Goal: Task Accomplishment & Management: Use online tool/utility

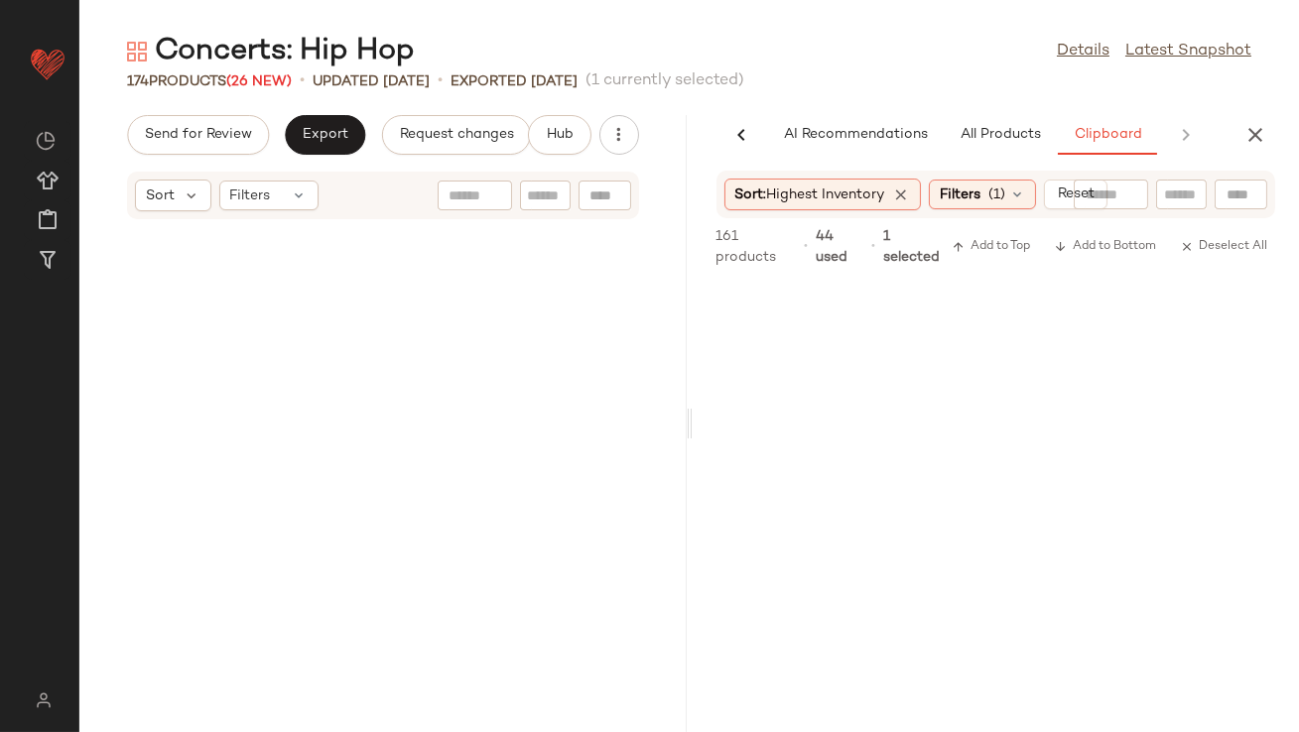
scroll to position [958, 0]
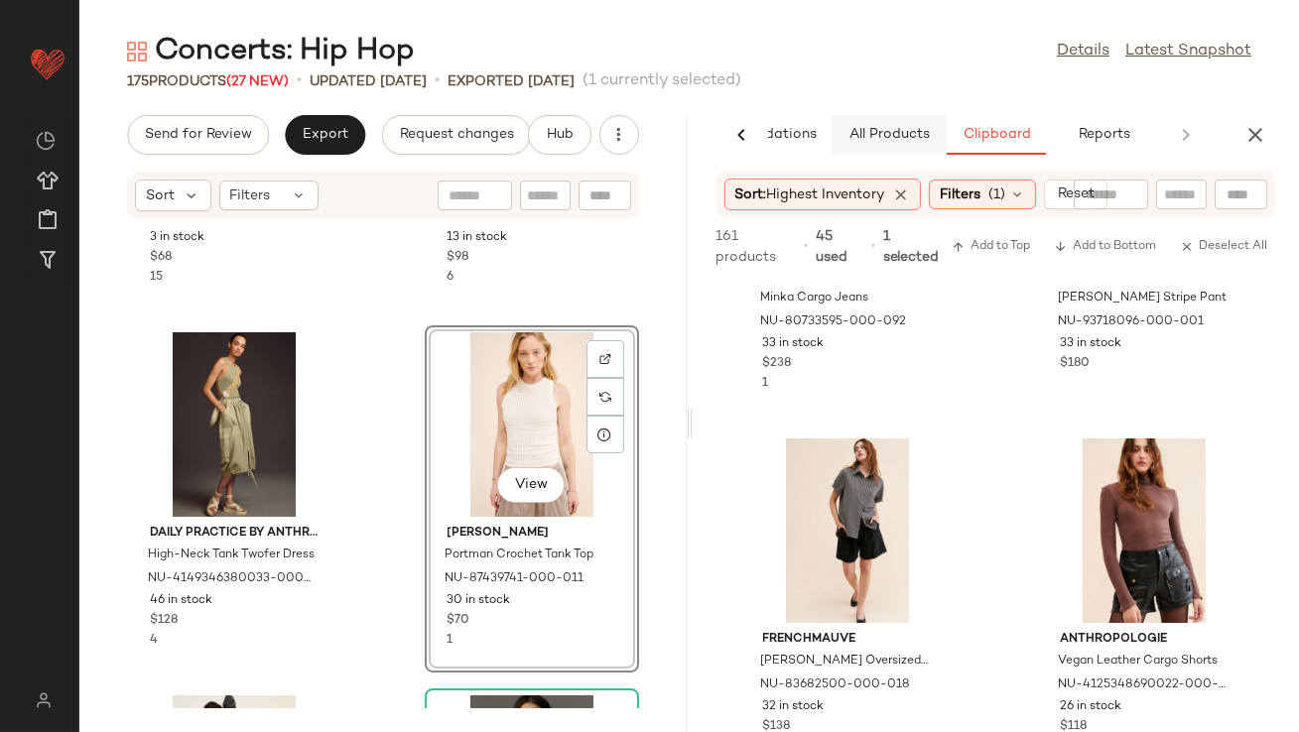
click at [880, 139] on span "All Products" at bounding box center [887, 135] width 81 height 16
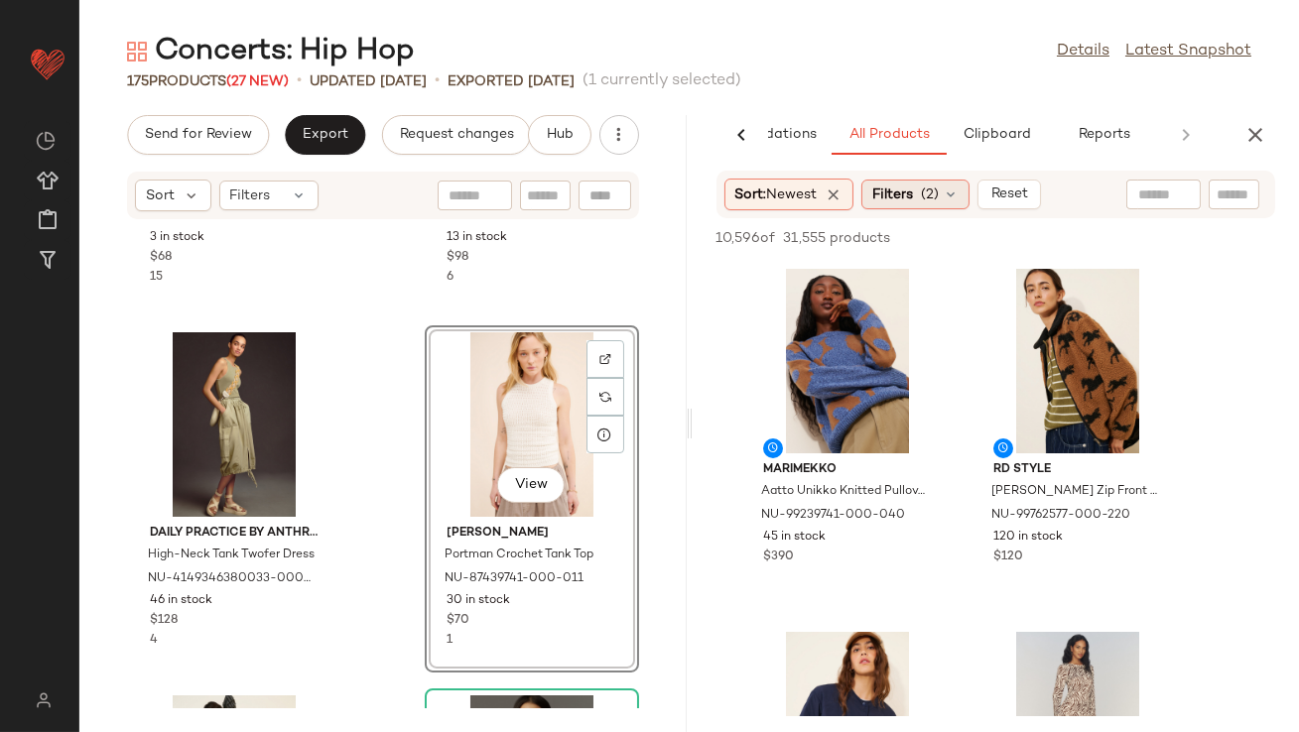
click at [905, 205] on div "Filters (2)" at bounding box center [915, 195] width 108 height 30
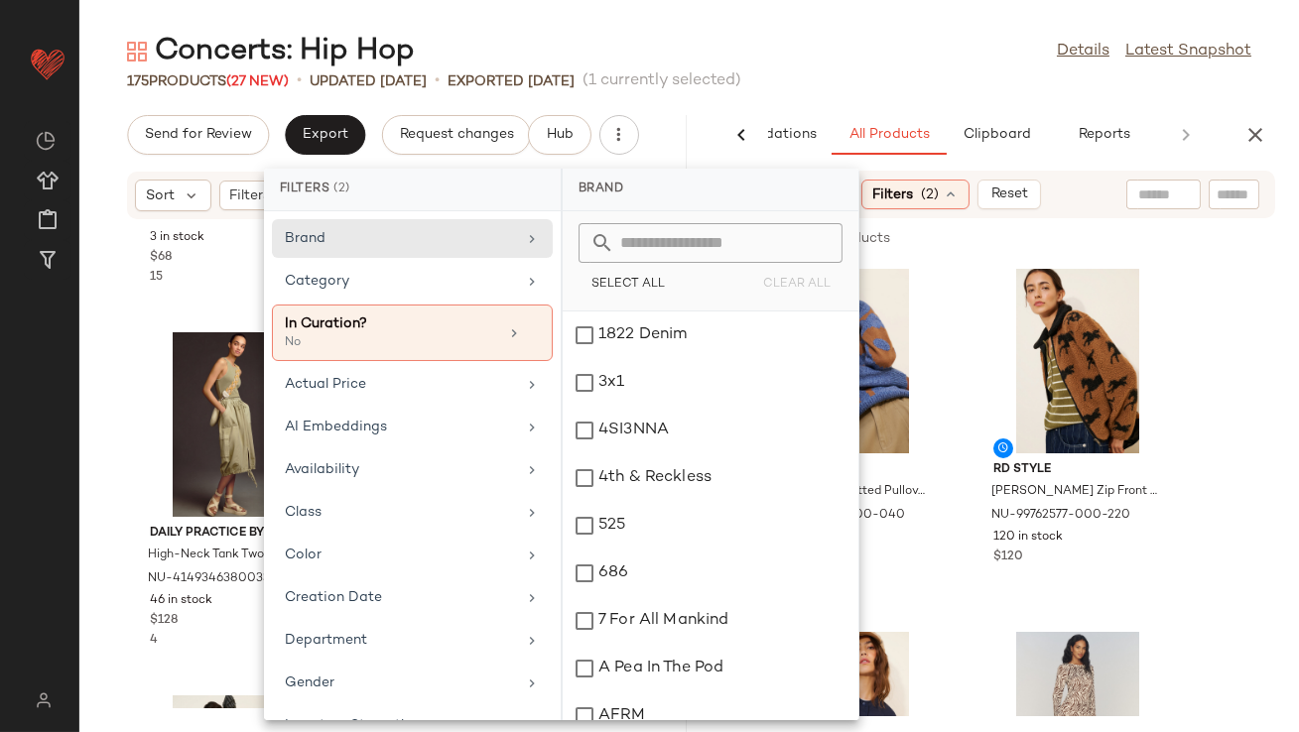
click at [860, 77] on div "175 Products (27 New) • updated [DATE] • Exported [DATE] (1 currently selected)" at bounding box center [689, 81] width 1220 height 20
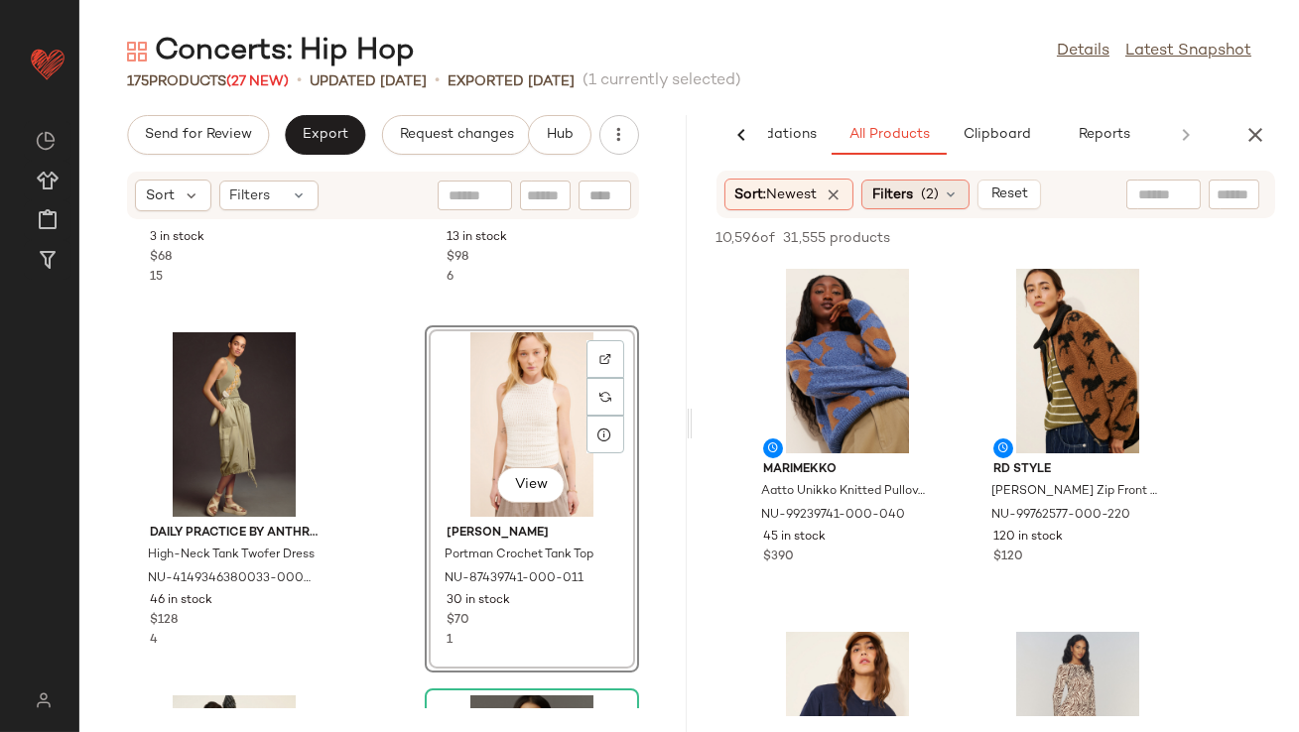
click at [882, 191] on span "Filters" at bounding box center [892, 195] width 41 height 21
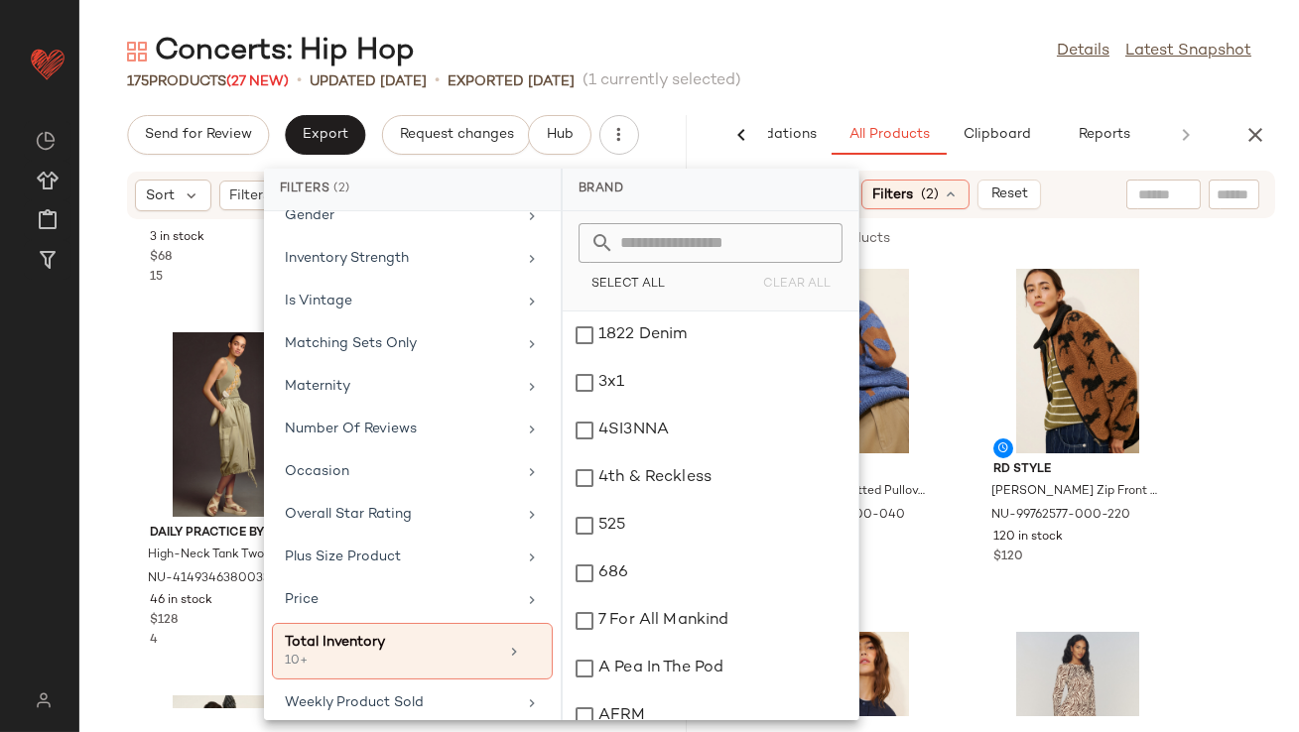
scroll to position [468, 0]
click at [359, 467] on div "Occasion" at bounding box center [400, 470] width 231 height 21
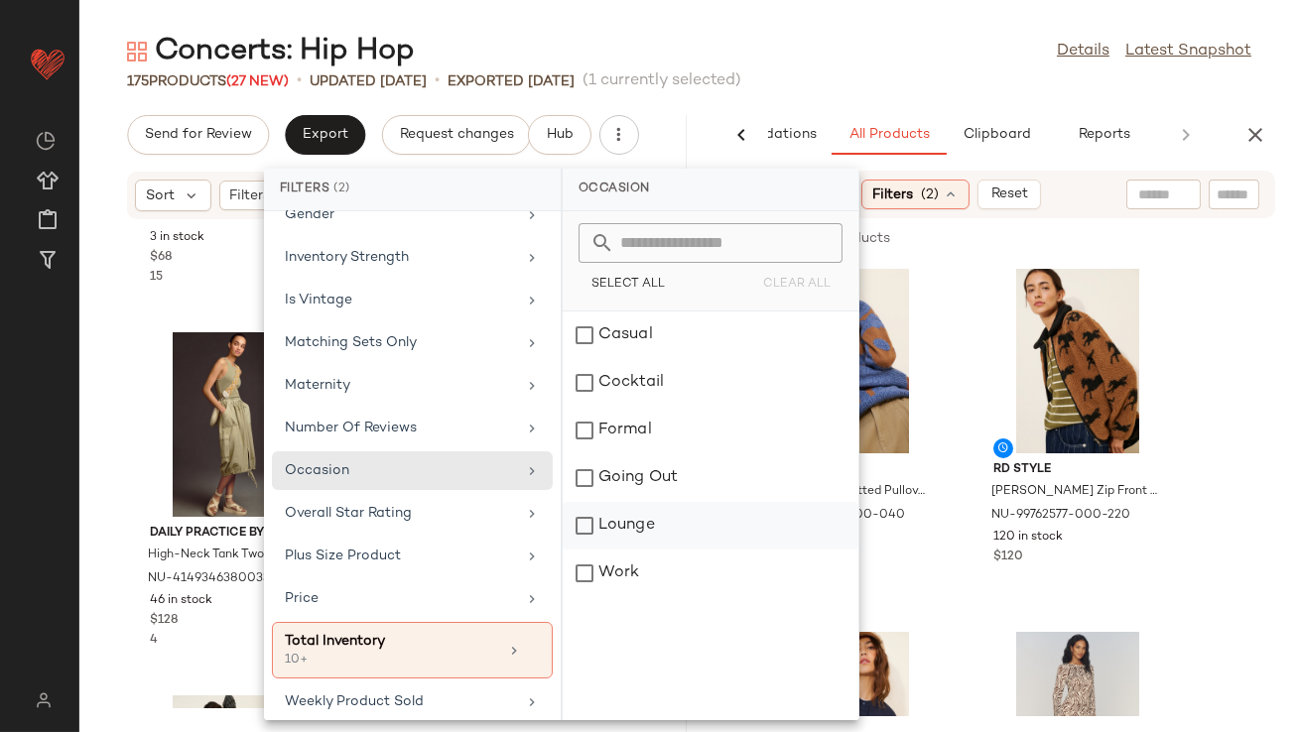
click at [584, 550] on div "Lounge" at bounding box center [711, 574] width 296 height 48
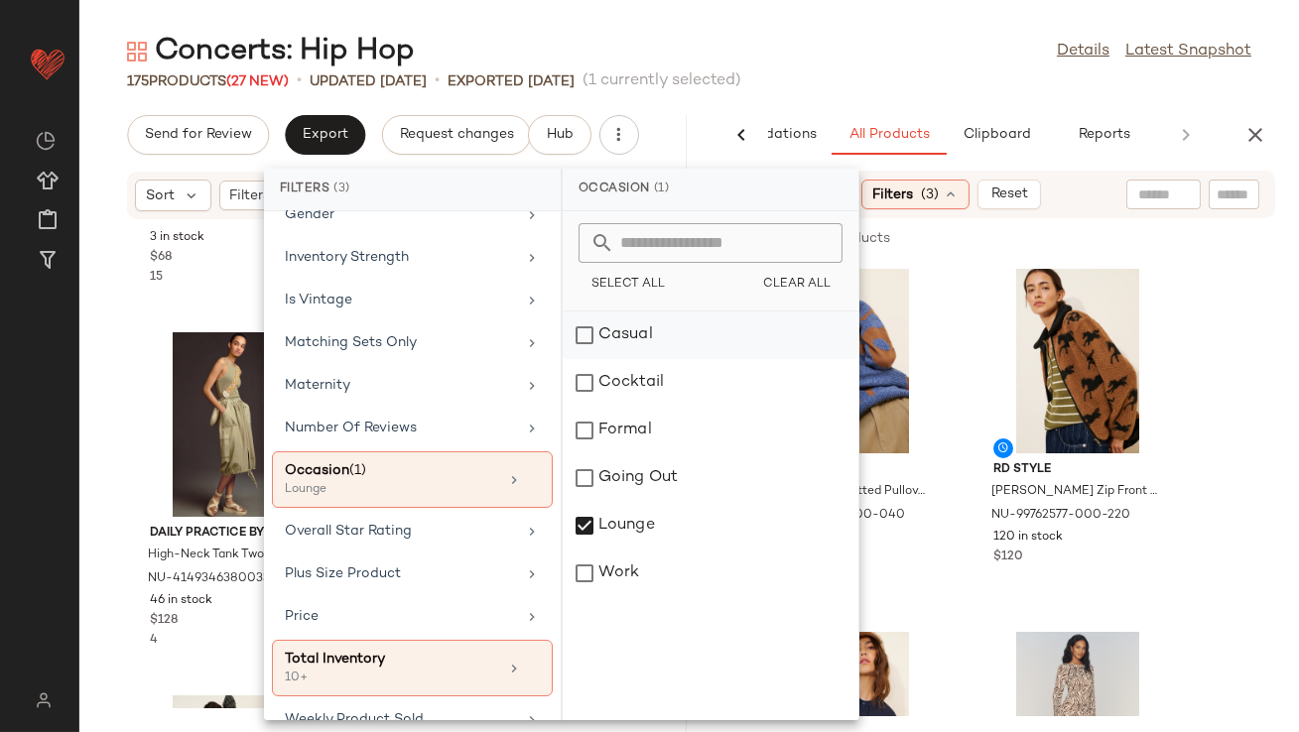
click at [619, 359] on div "Casual" at bounding box center [711, 383] width 296 height 48
click at [863, 84] on div "175 Products (27 New) • updated [DATE] • Exported [DATE] (1 currently selected)" at bounding box center [689, 81] width 1220 height 20
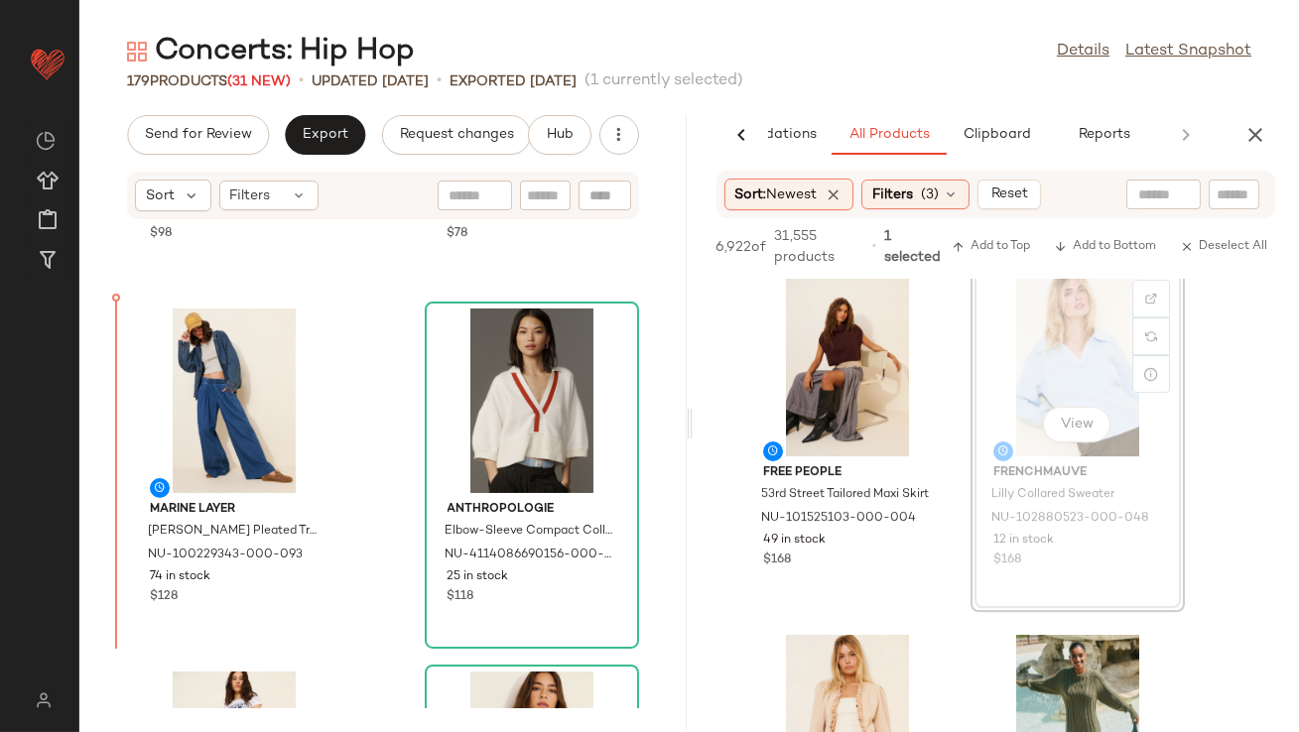
scroll to position [4299, 0]
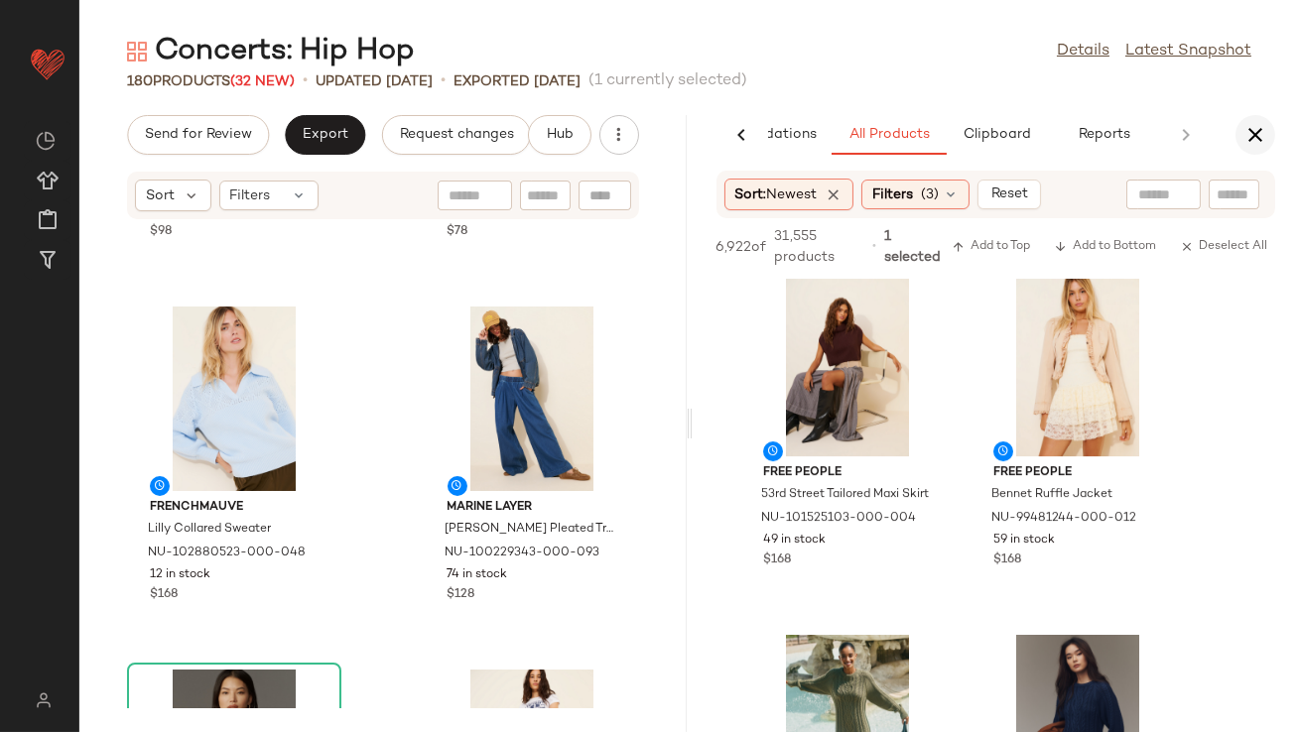
click at [1252, 147] on button "button" at bounding box center [1255, 135] width 40 height 40
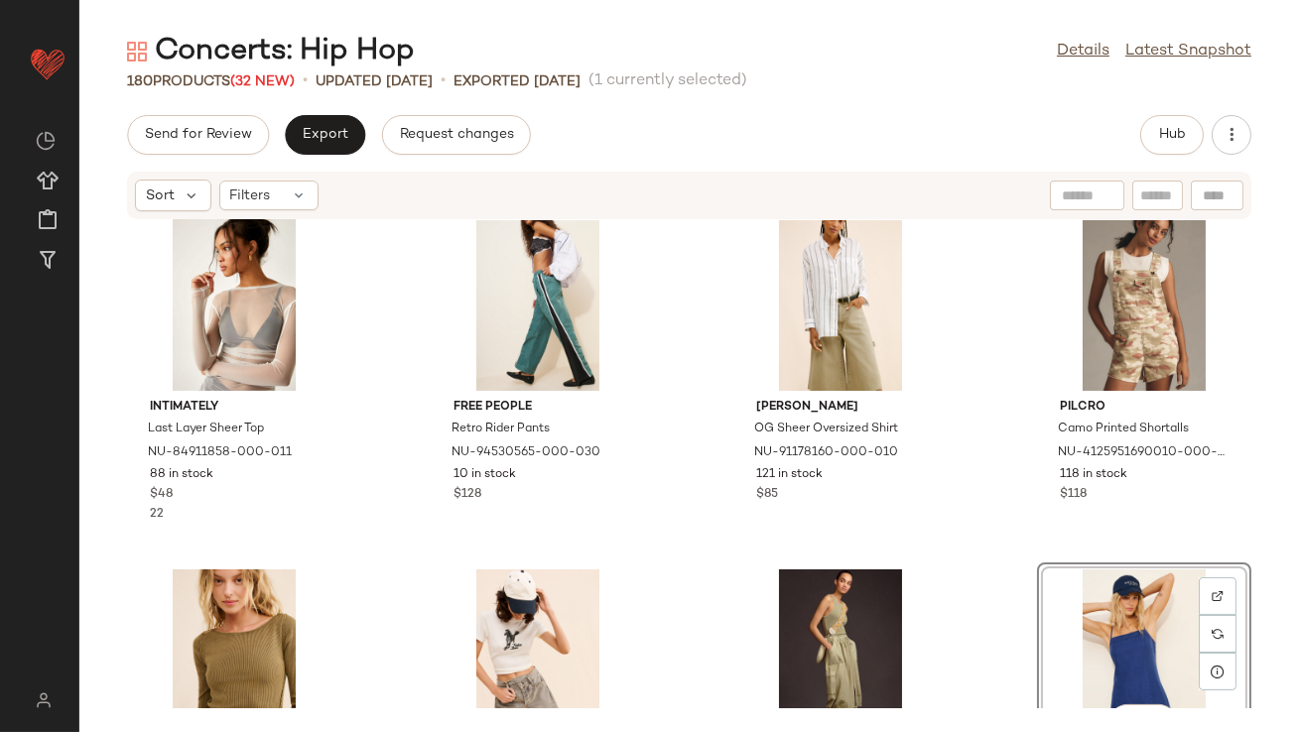
scroll to position [0, 0]
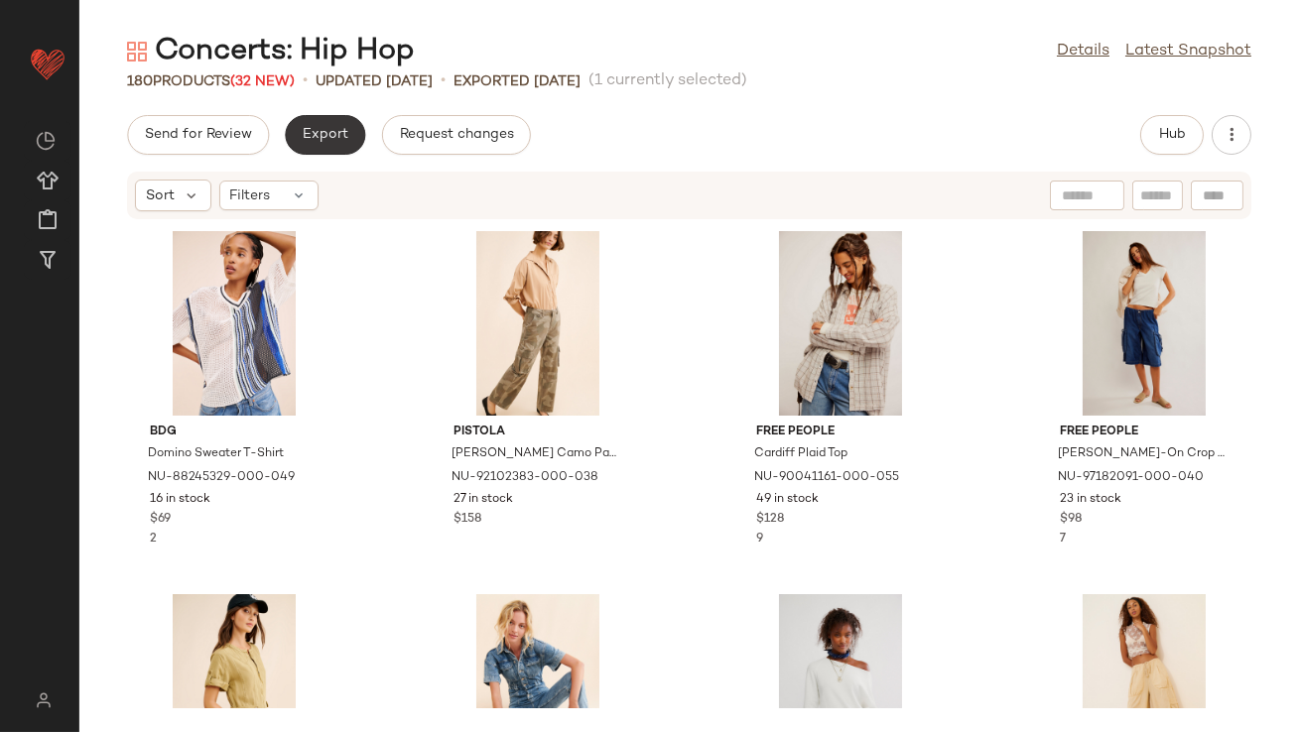
click at [307, 122] on button "Export" at bounding box center [325, 135] width 80 height 40
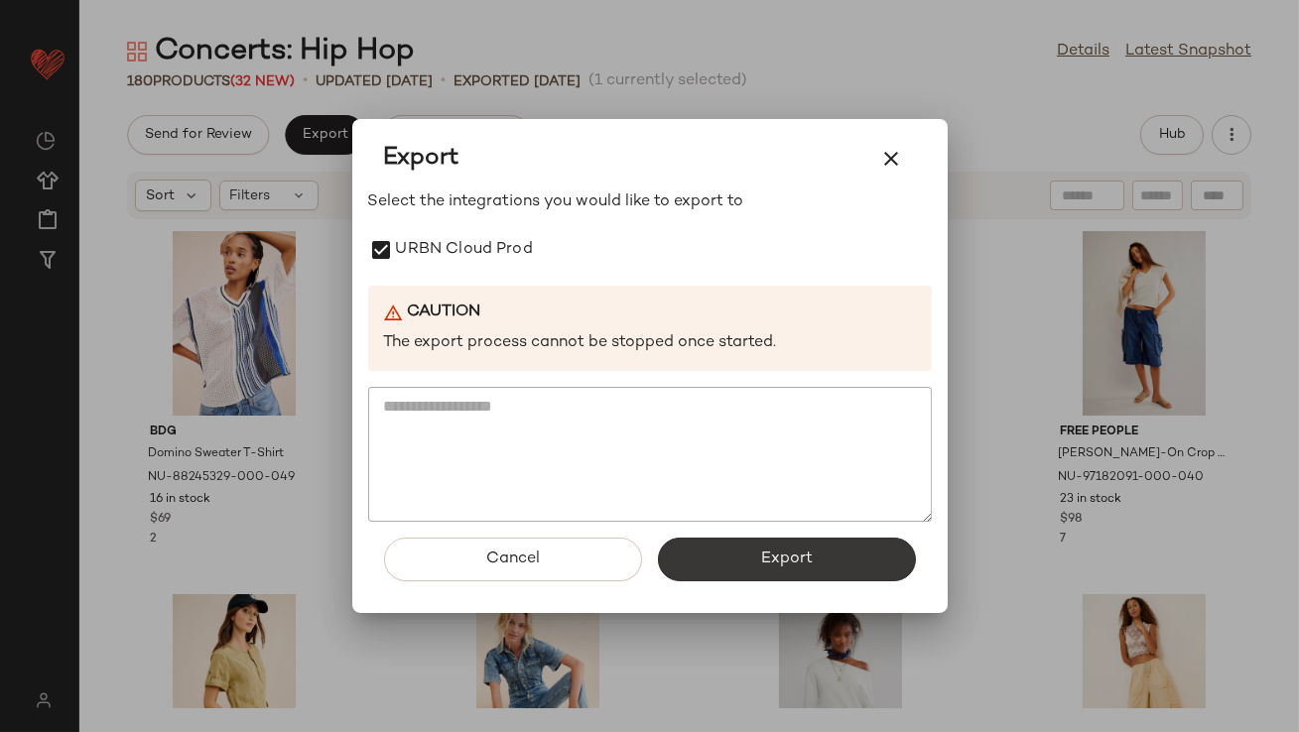
click at [735, 545] on button "Export" at bounding box center [787, 560] width 258 height 44
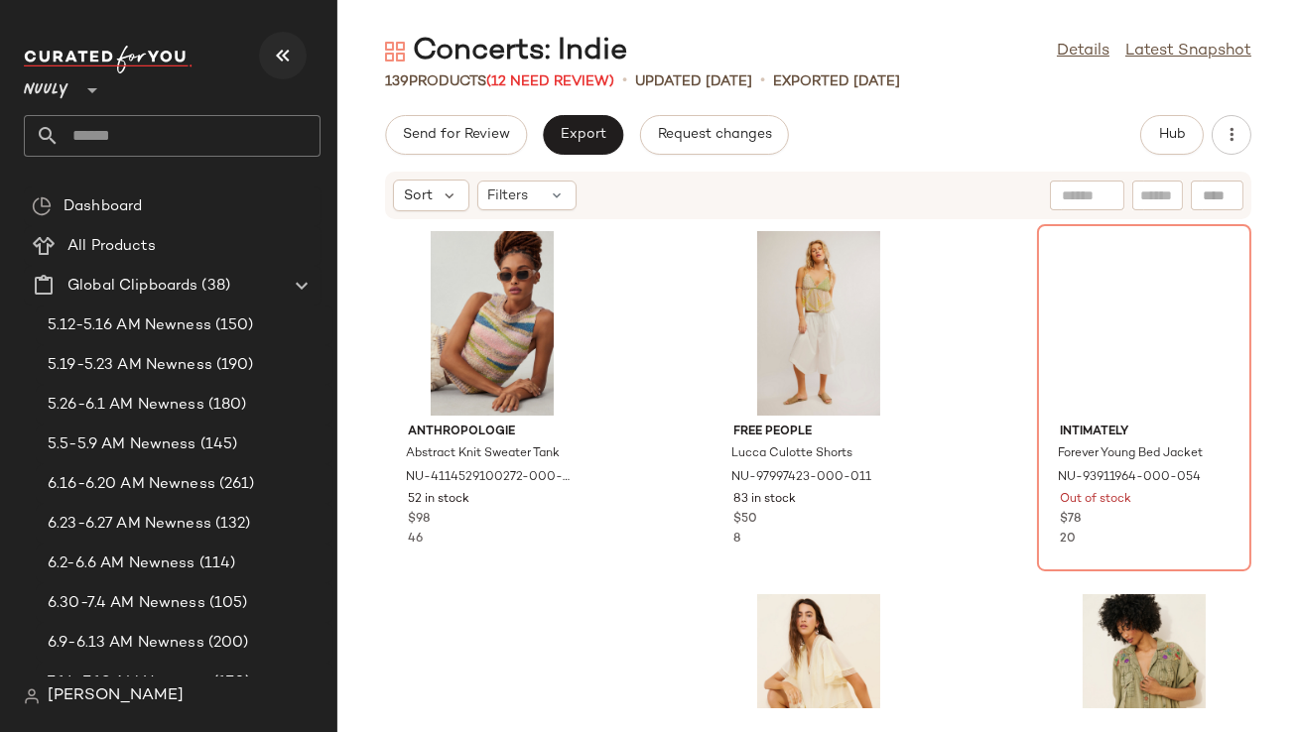
click at [268, 55] on button "button" at bounding box center [283, 56] width 48 height 48
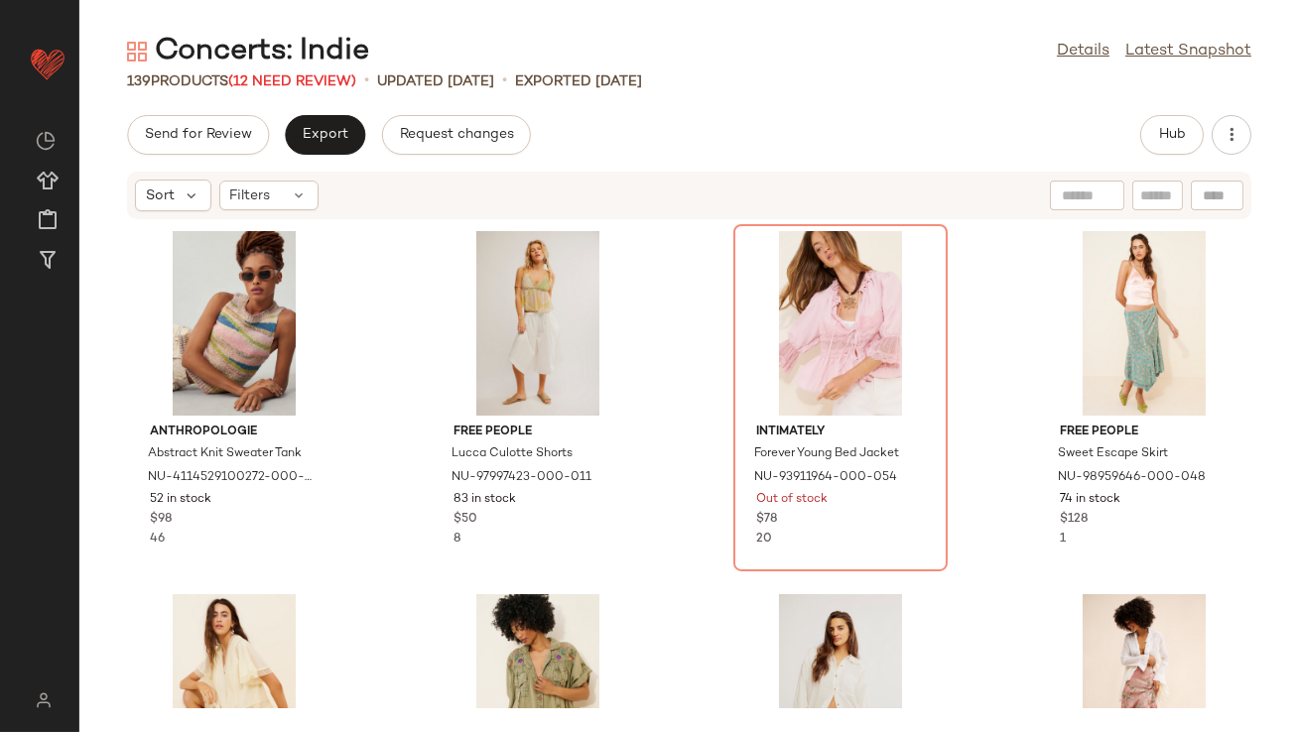
click at [271, 92] on div "Concerts: Indie Details Latest Snapshot 139 Products (12 Need Review) • updated…" at bounding box center [689, 382] width 1220 height 701
click at [272, 85] on span "(12 Need Review)" at bounding box center [292, 81] width 128 height 15
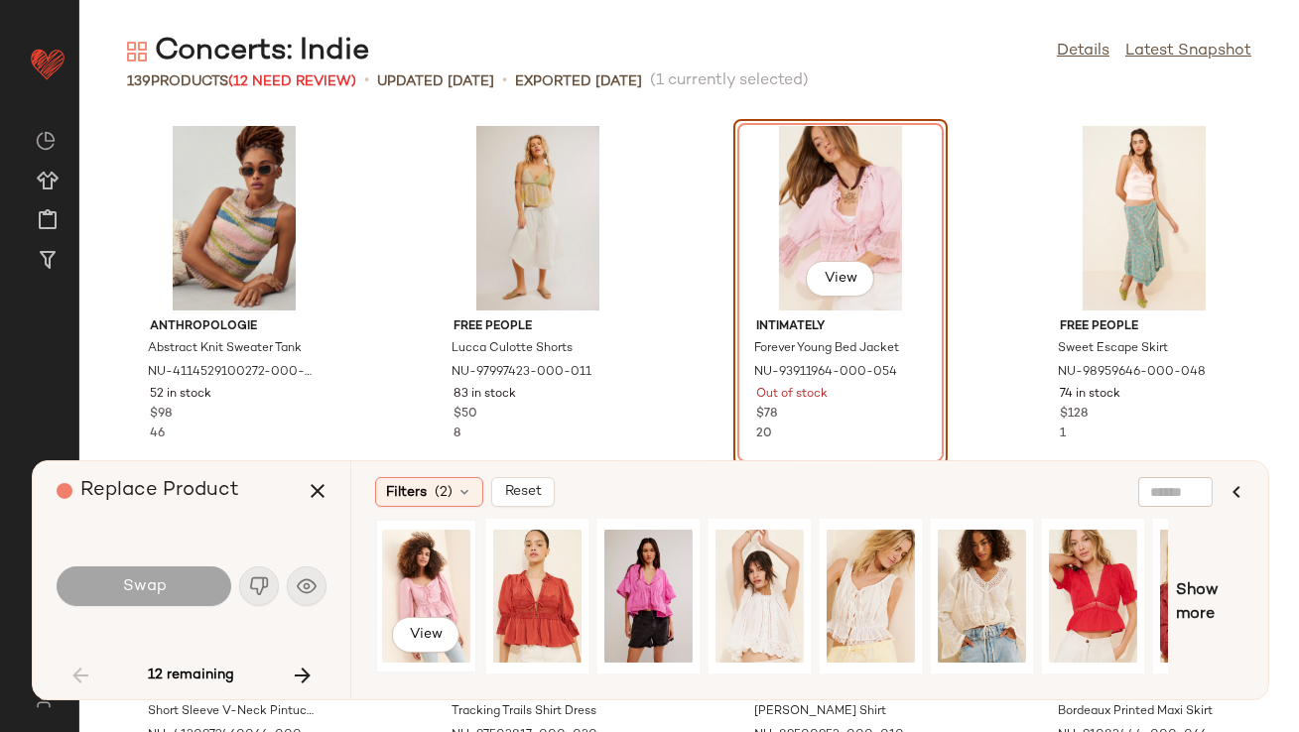
click at [378, 568] on div "View" at bounding box center [426, 596] width 98 height 151
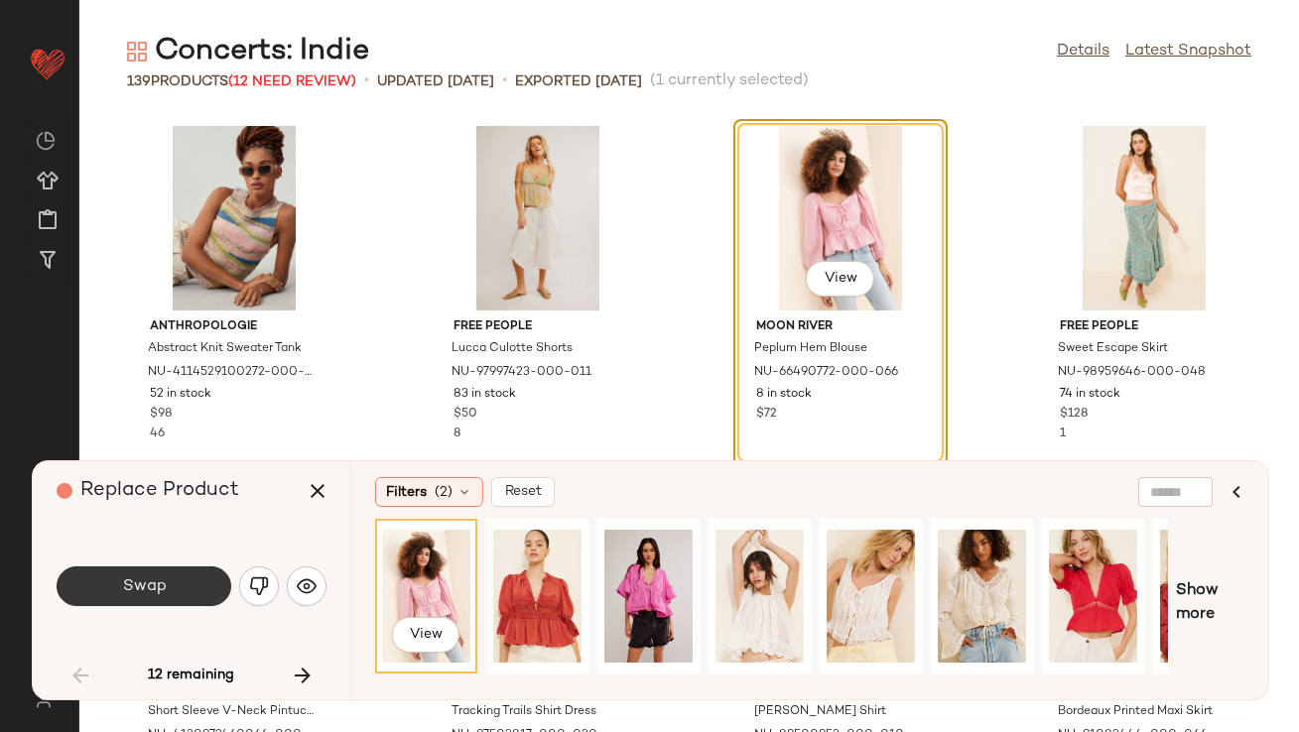
click at [119, 580] on button "Swap" at bounding box center [144, 587] width 175 height 40
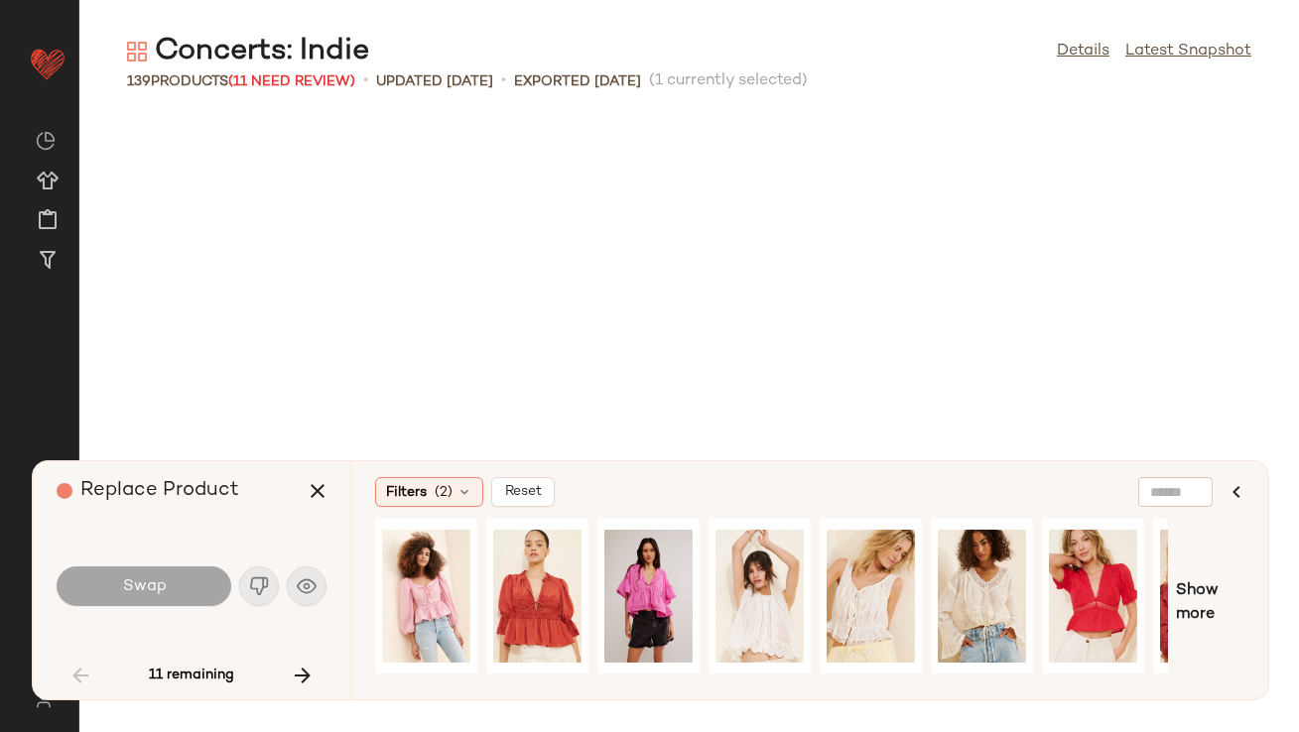
scroll to position [1105, 0]
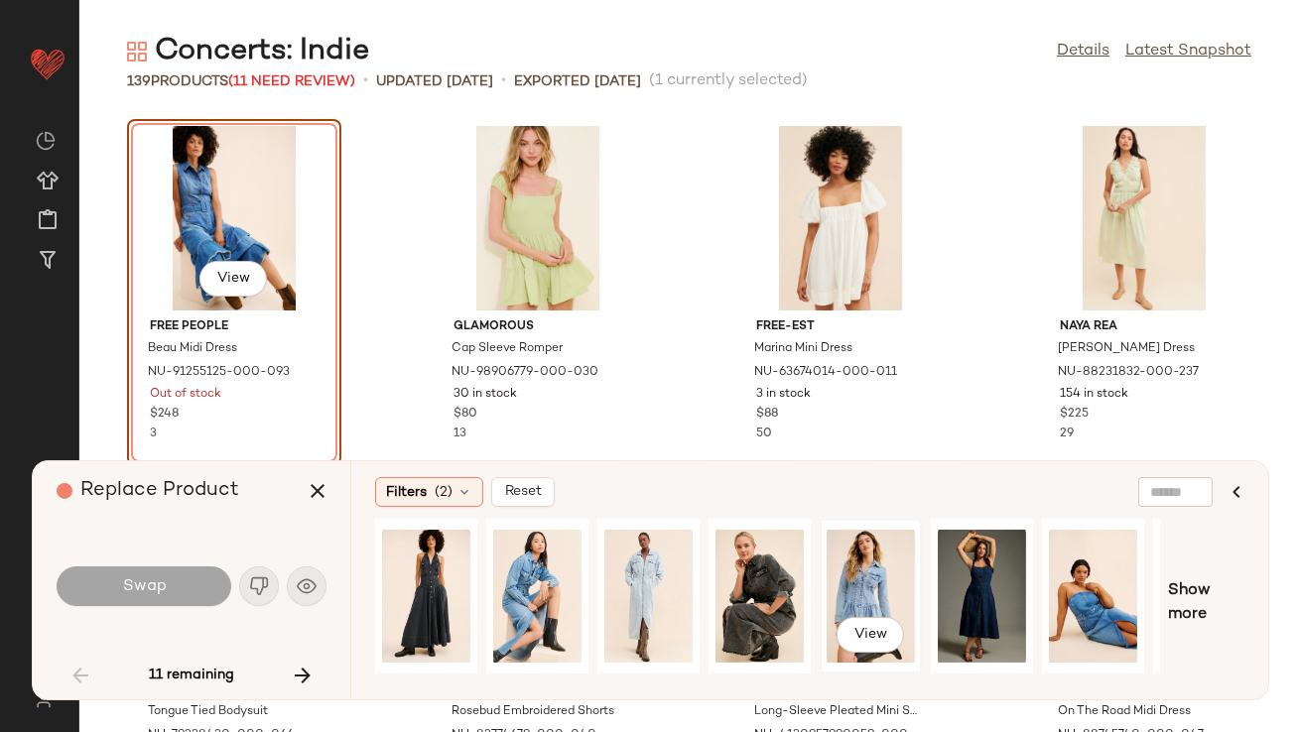
click at [841, 574] on div "View" at bounding box center [871, 596] width 88 height 141
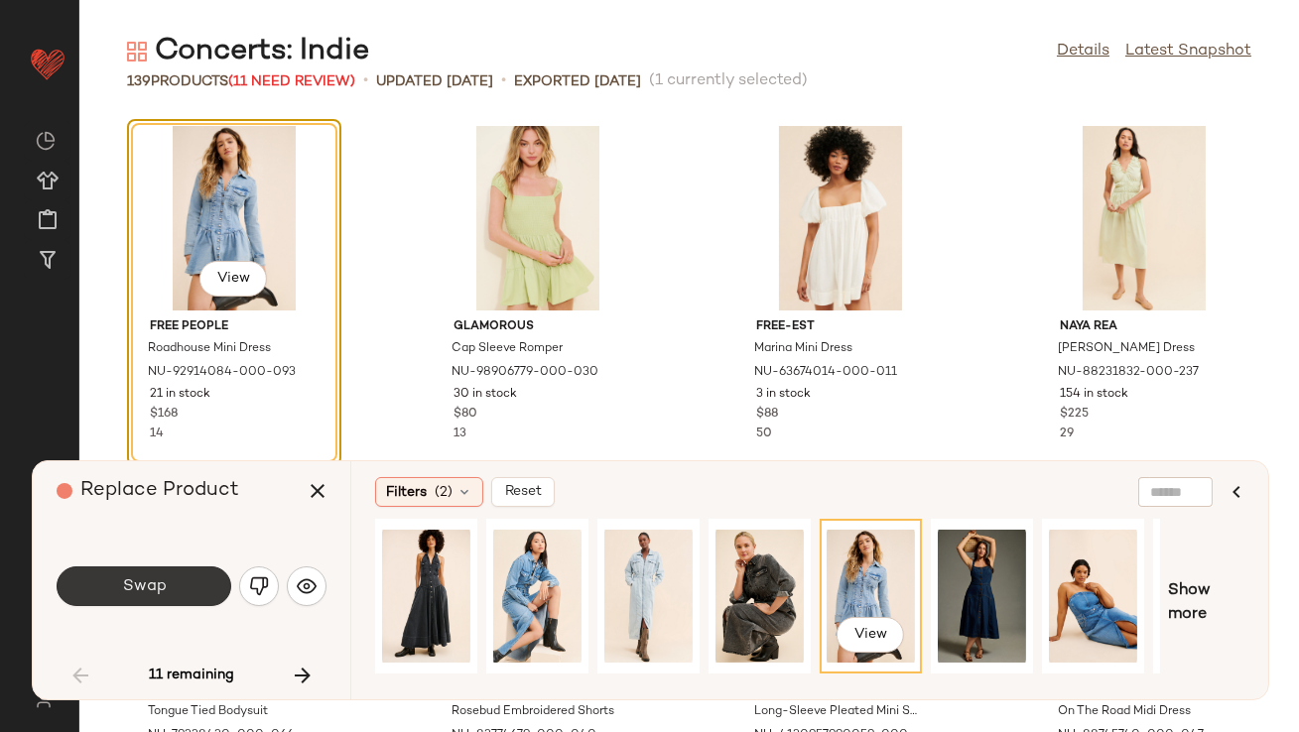
click at [155, 575] on button "Swap" at bounding box center [144, 587] width 175 height 40
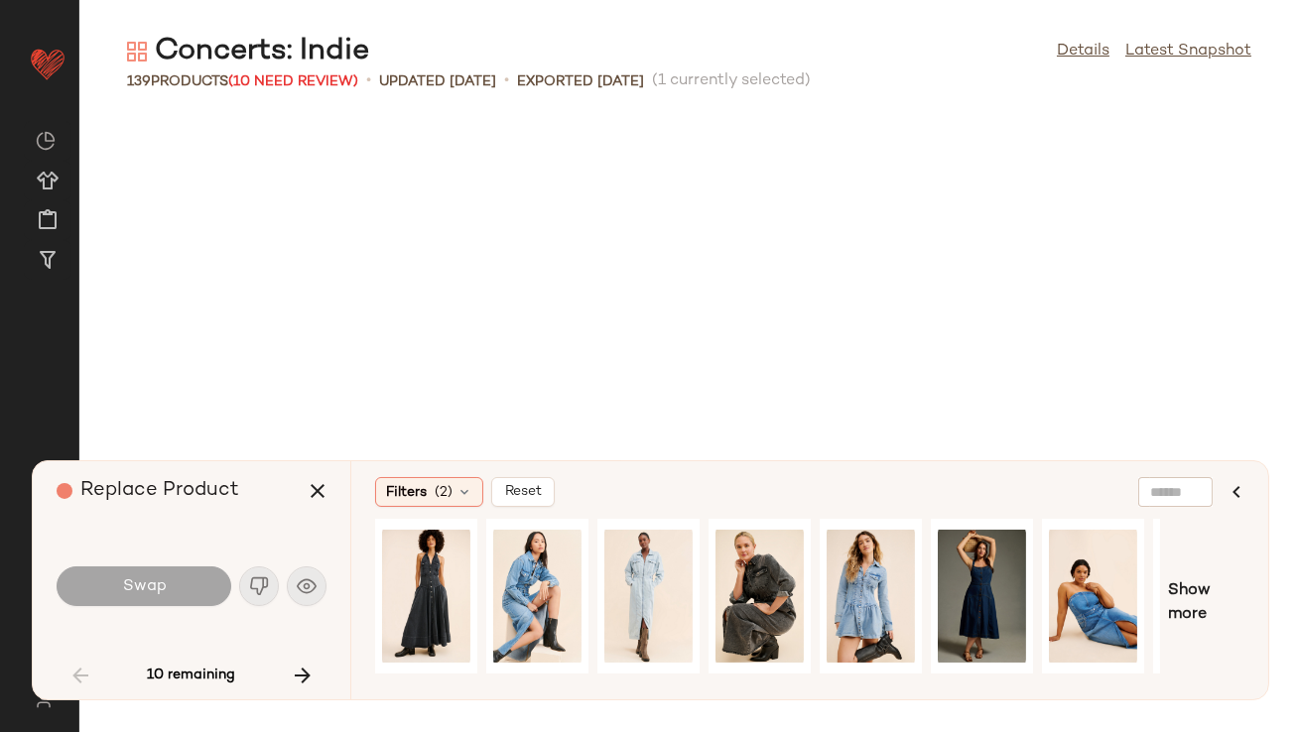
scroll to position [1816, 0]
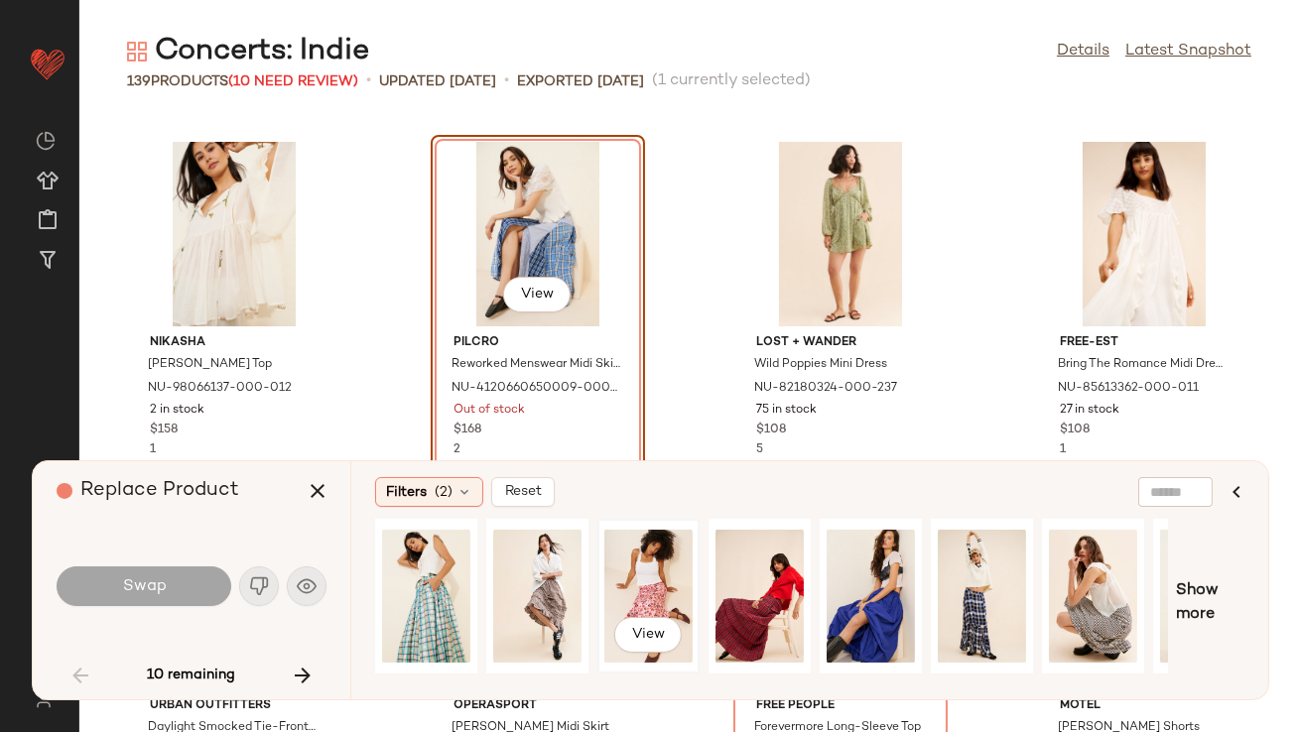
click at [615, 589] on div "View" at bounding box center [648, 596] width 88 height 141
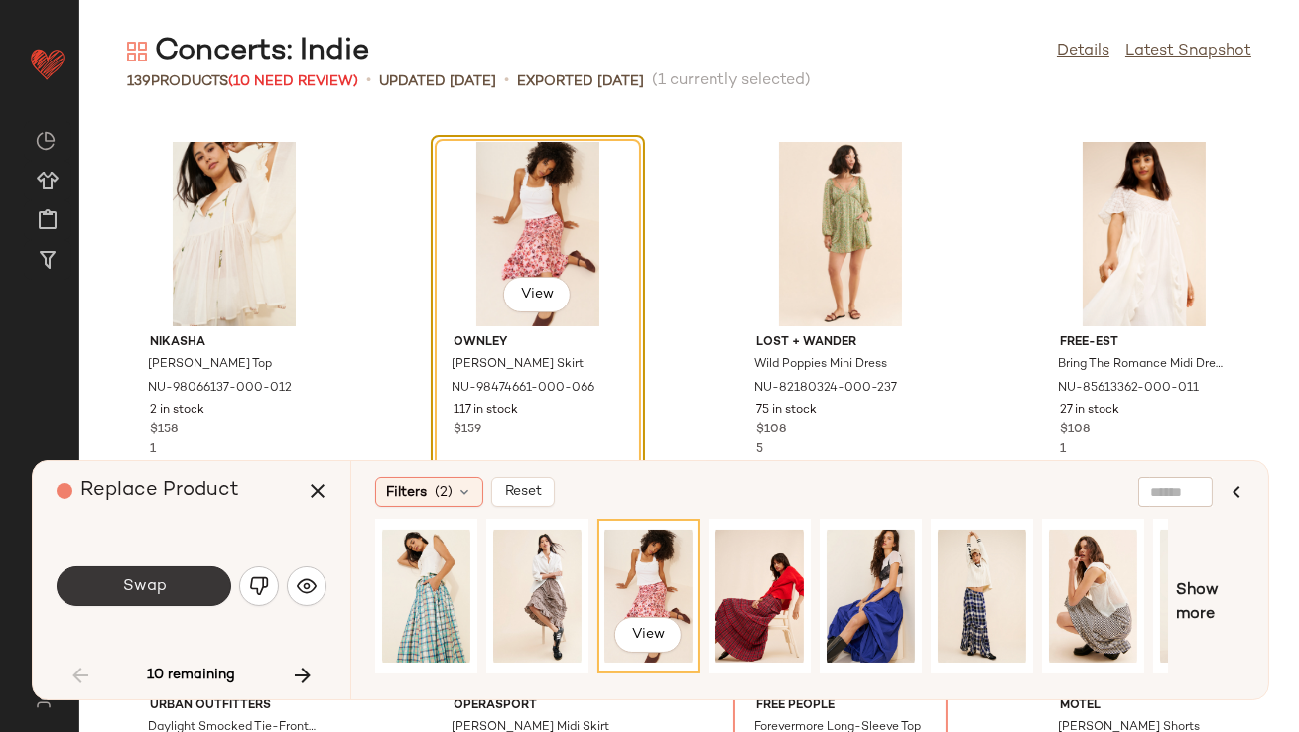
click at [208, 583] on button "Swap" at bounding box center [144, 587] width 175 height 40
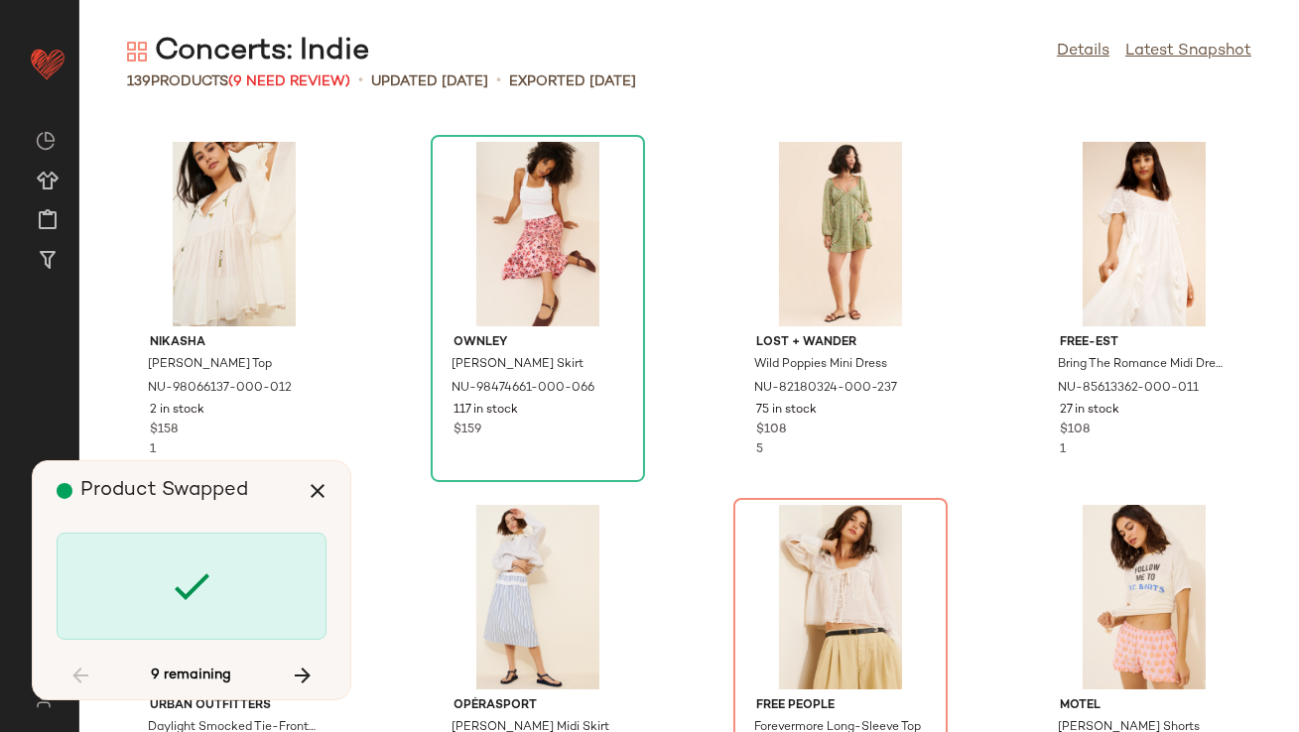
scroll to position [2178, 0]
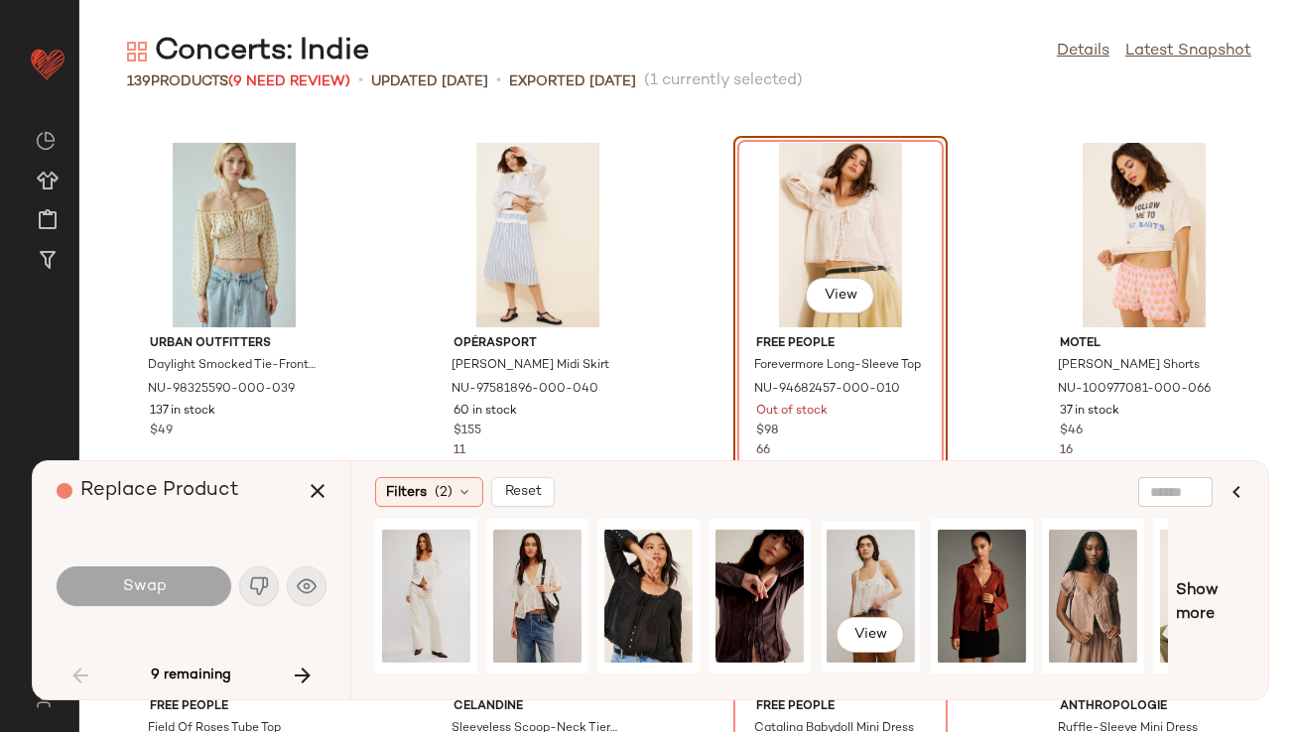
click at [867, 555] on div "View" at bounding box center [871, 596] width 88 height 141
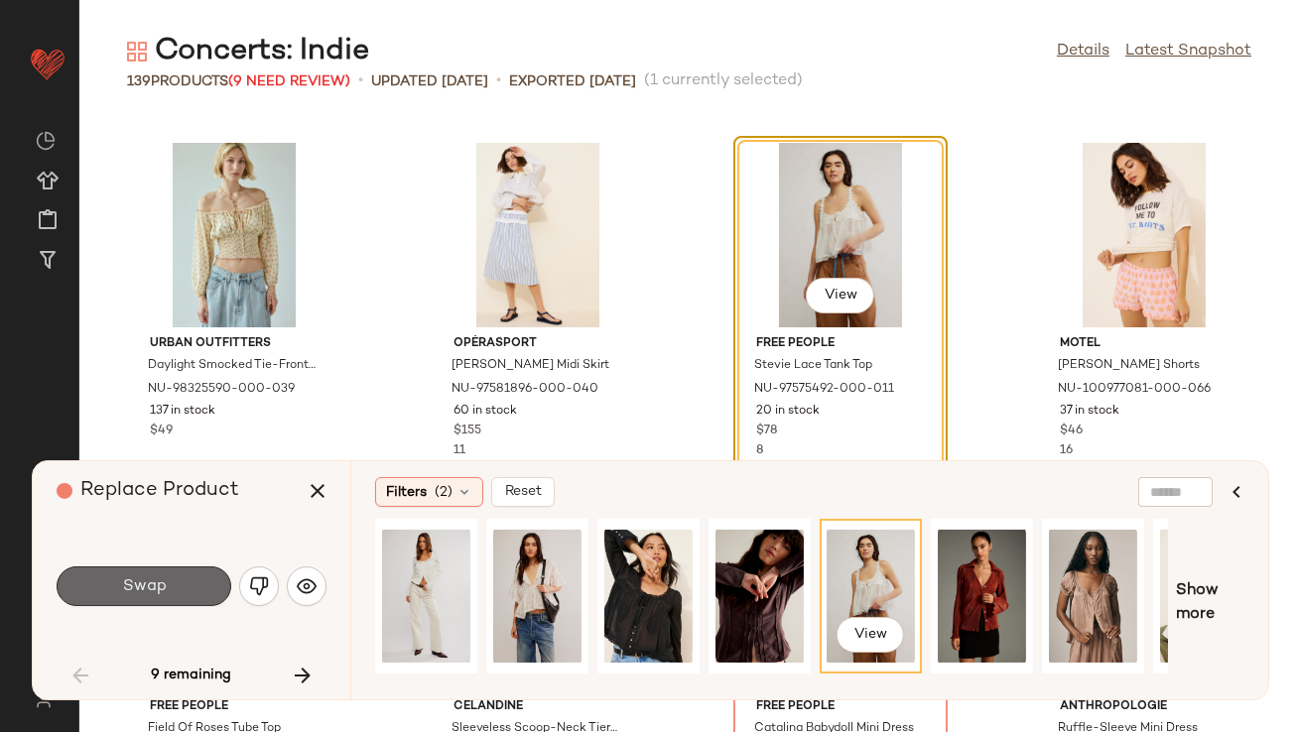
click at [118, 579] on button "Swap" at bounding box center [144, 587] width 175 height 40
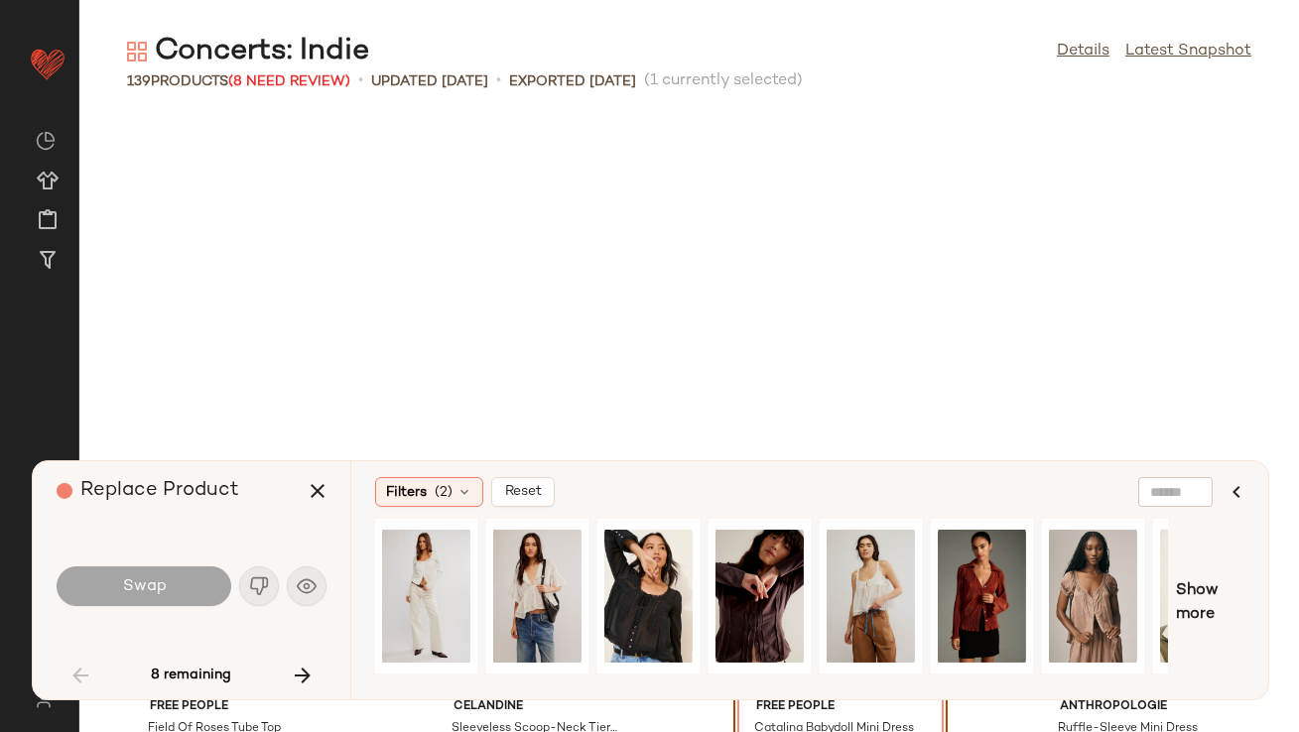
scroll to position [2541, 0]
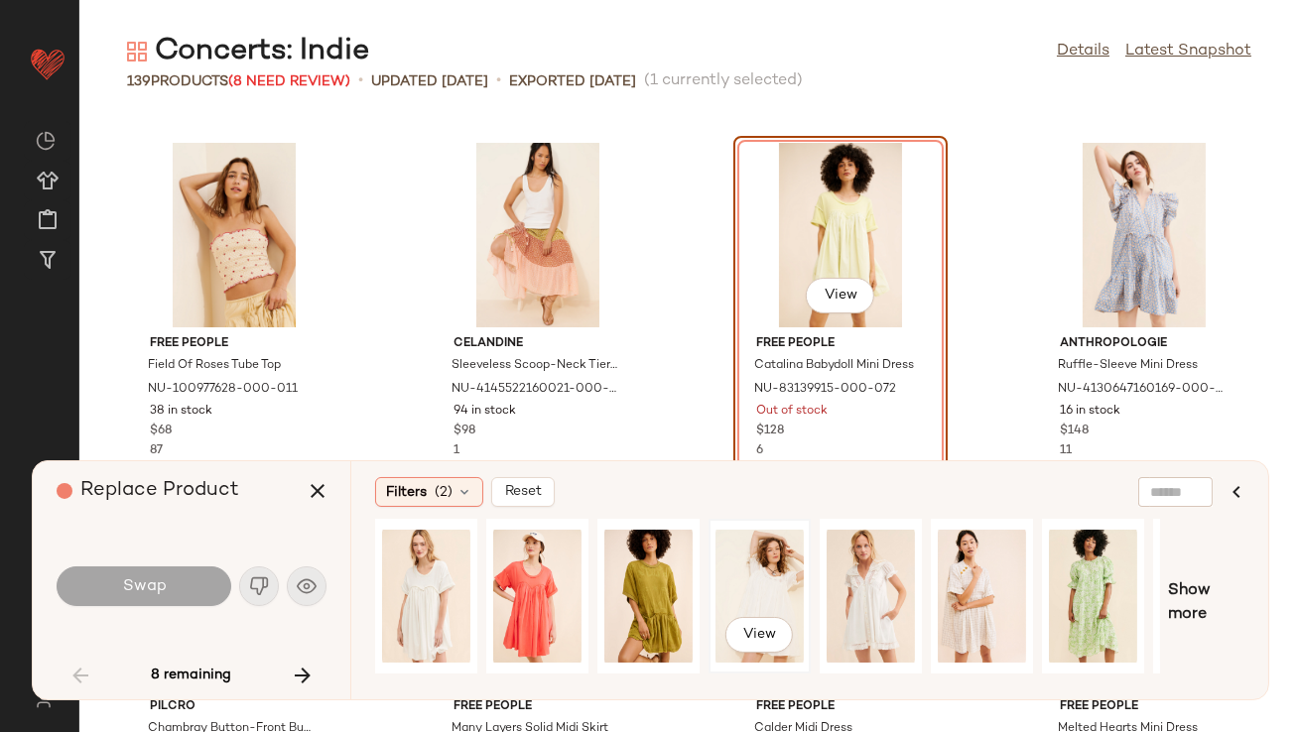
click at [743, 580] on div "View" at bounding box center [759, 596] width 88 height 141
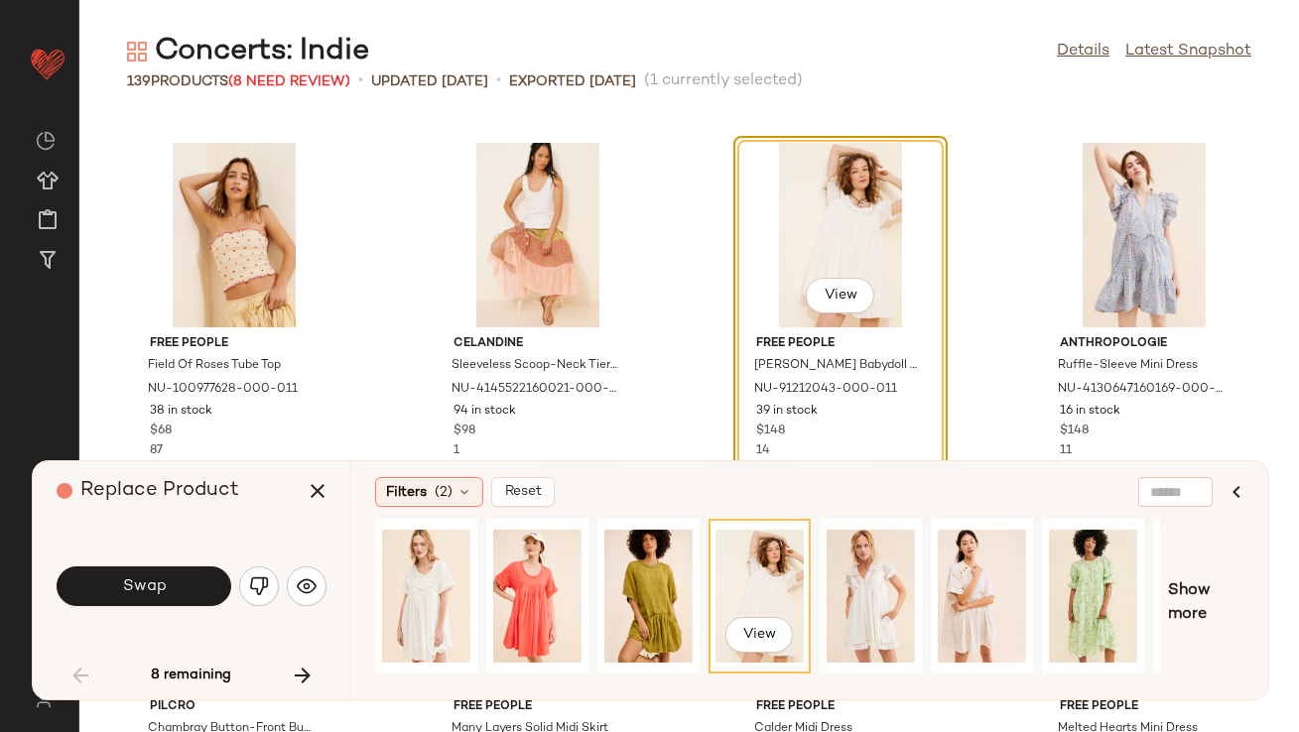
click at [178, 577] on button "Swap" at bounding box center [144, 587] width 175 height 40
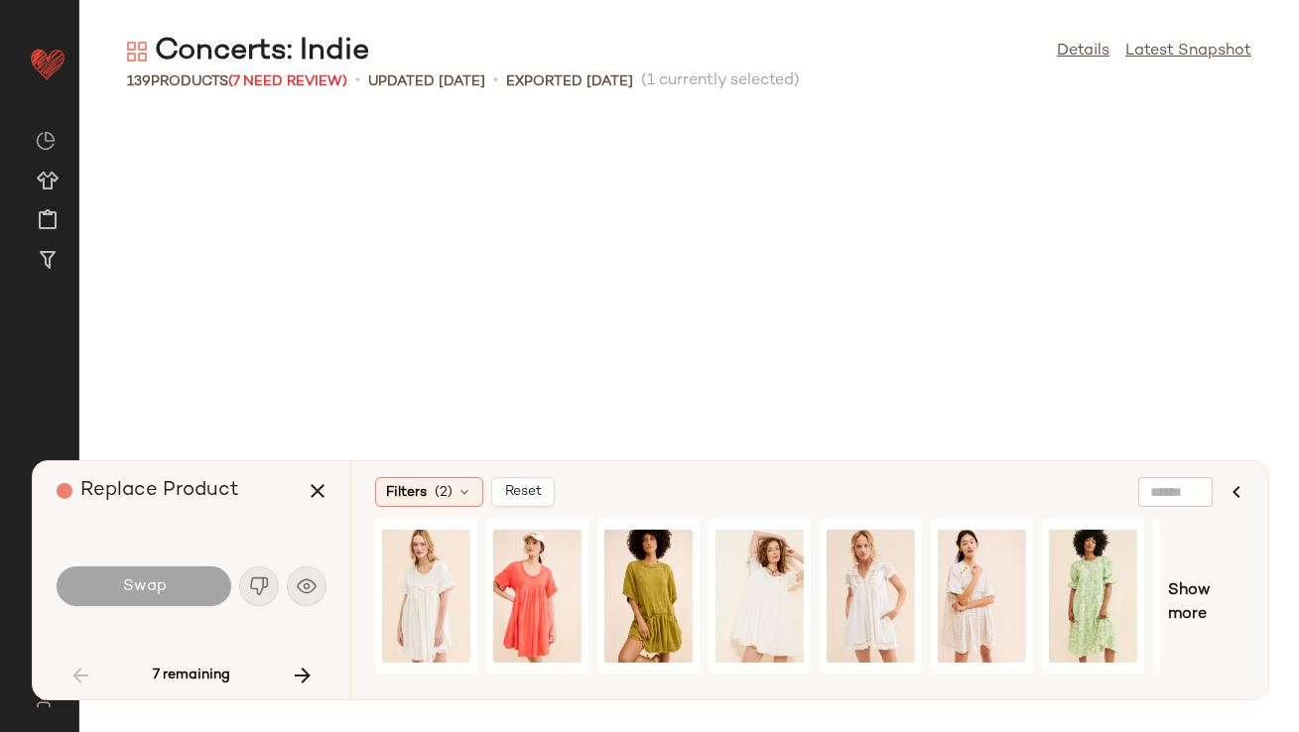
scroll to position [5448, 0]
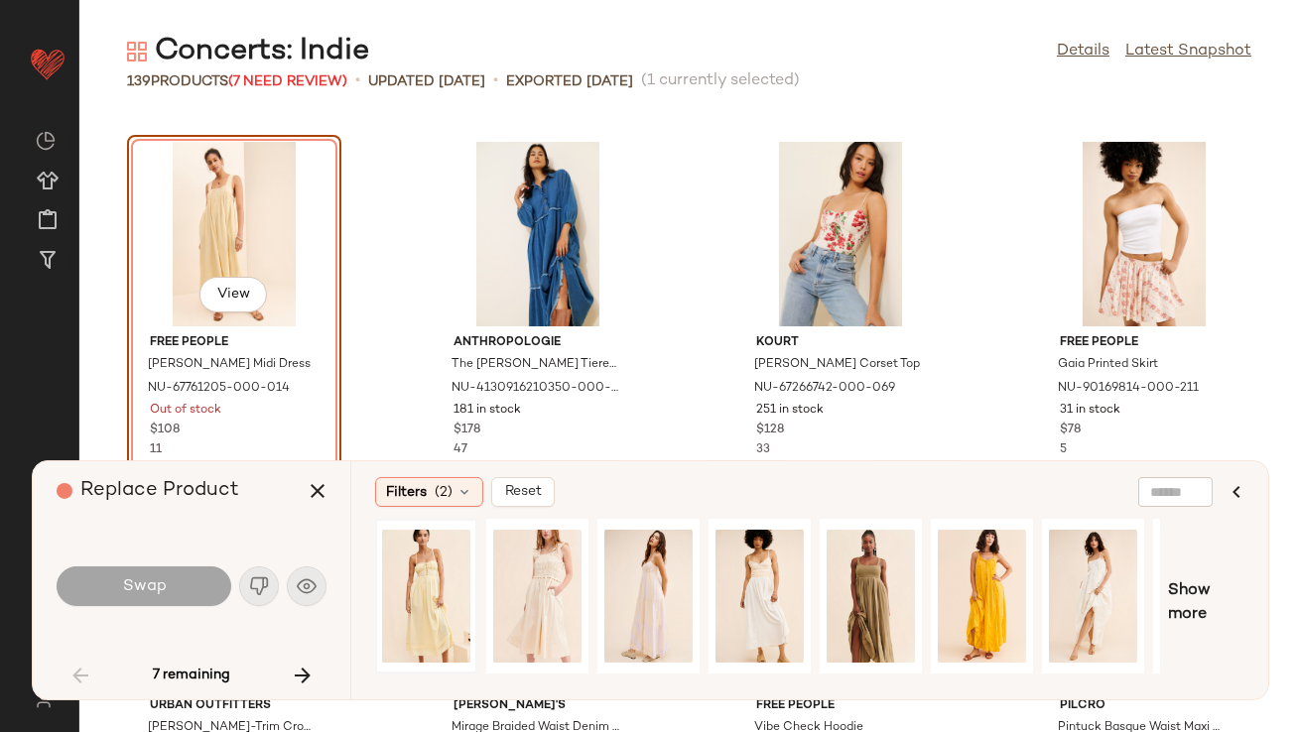
click at [402, 586] on div at bounding box center [426, 596] width 88 height 141
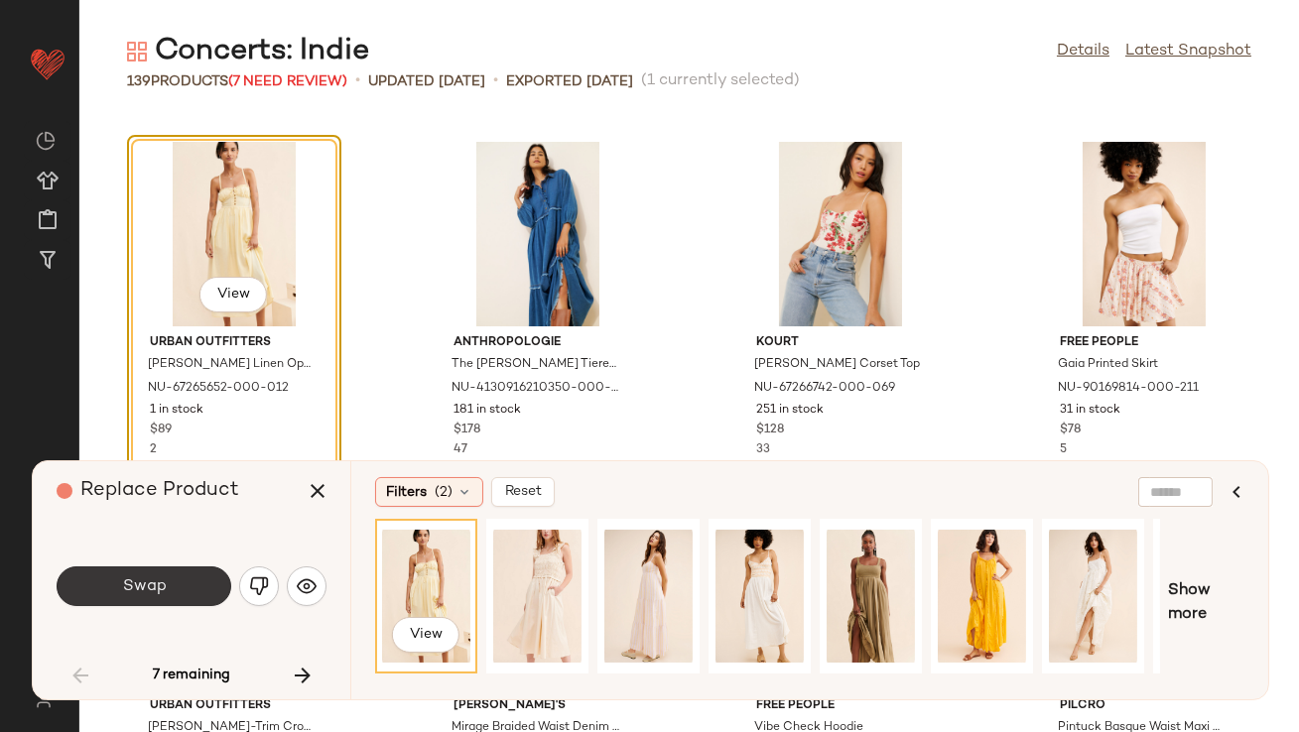
click at [173, 576] on button "Swap" at bounding box center [144, 587] width 175 height 40
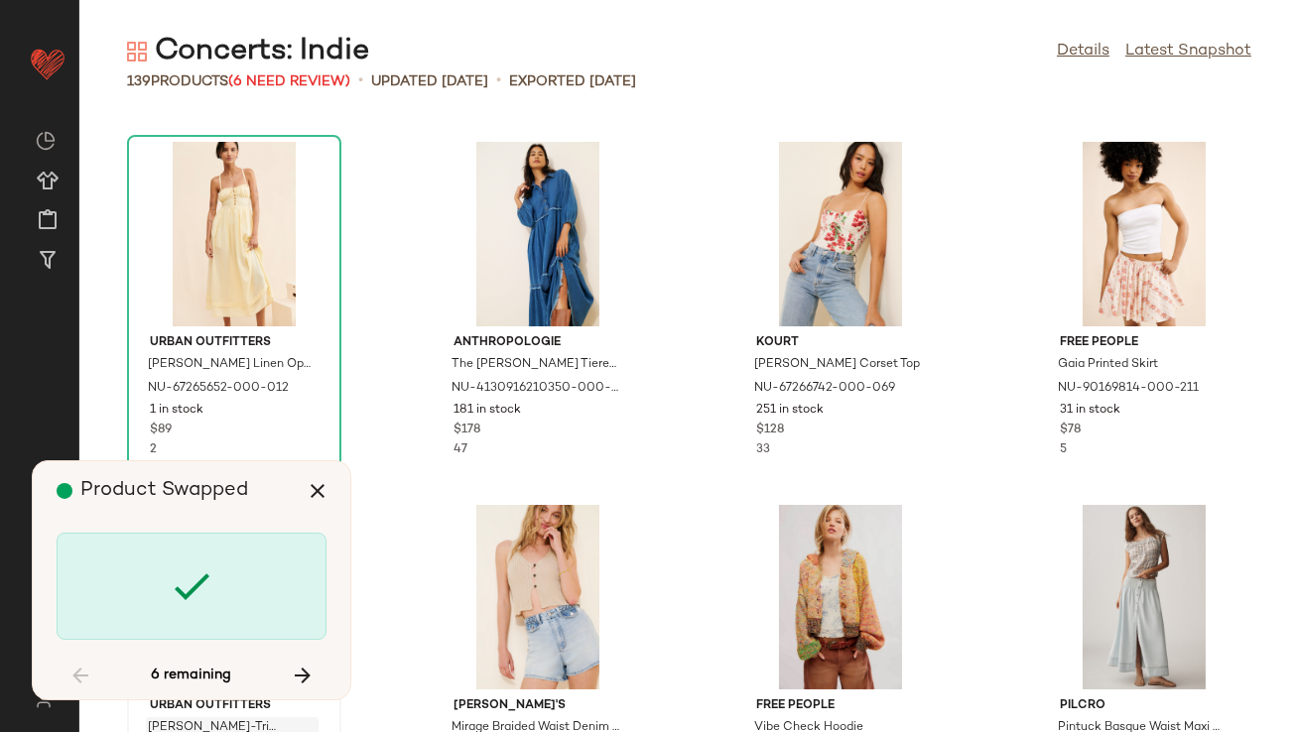
scroll to position [7626, 0]
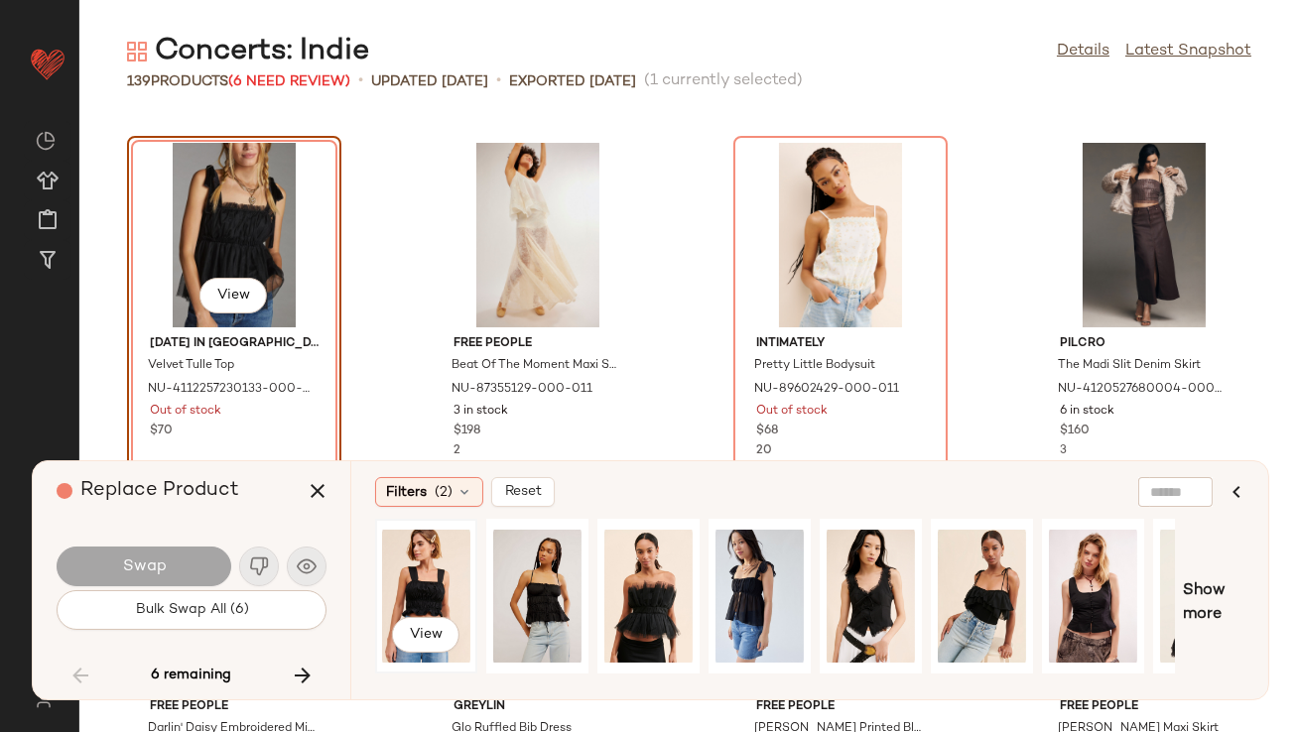
click at [448, 567] on div "View" at bounding box center [426, 596] width 88 height 141
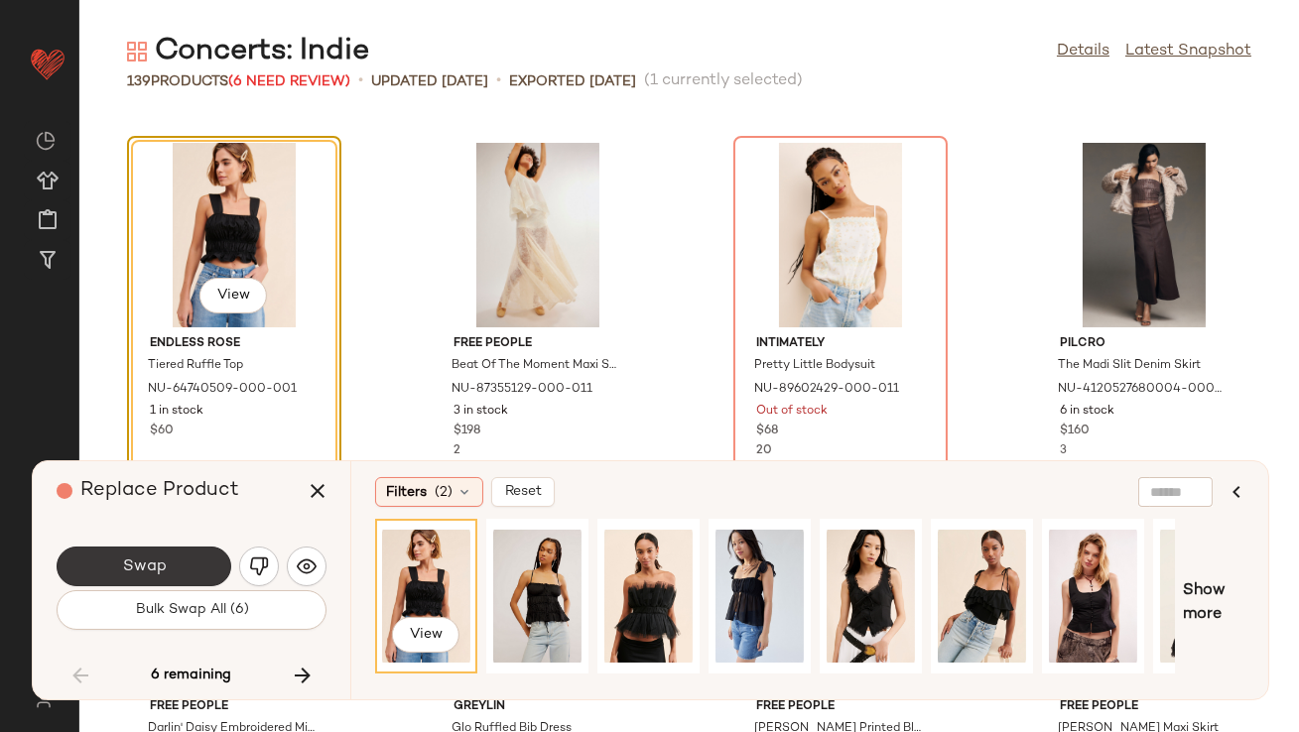
click at [164, 563] on span "Swap" at bounding box center [143, 567] width 45 height 19
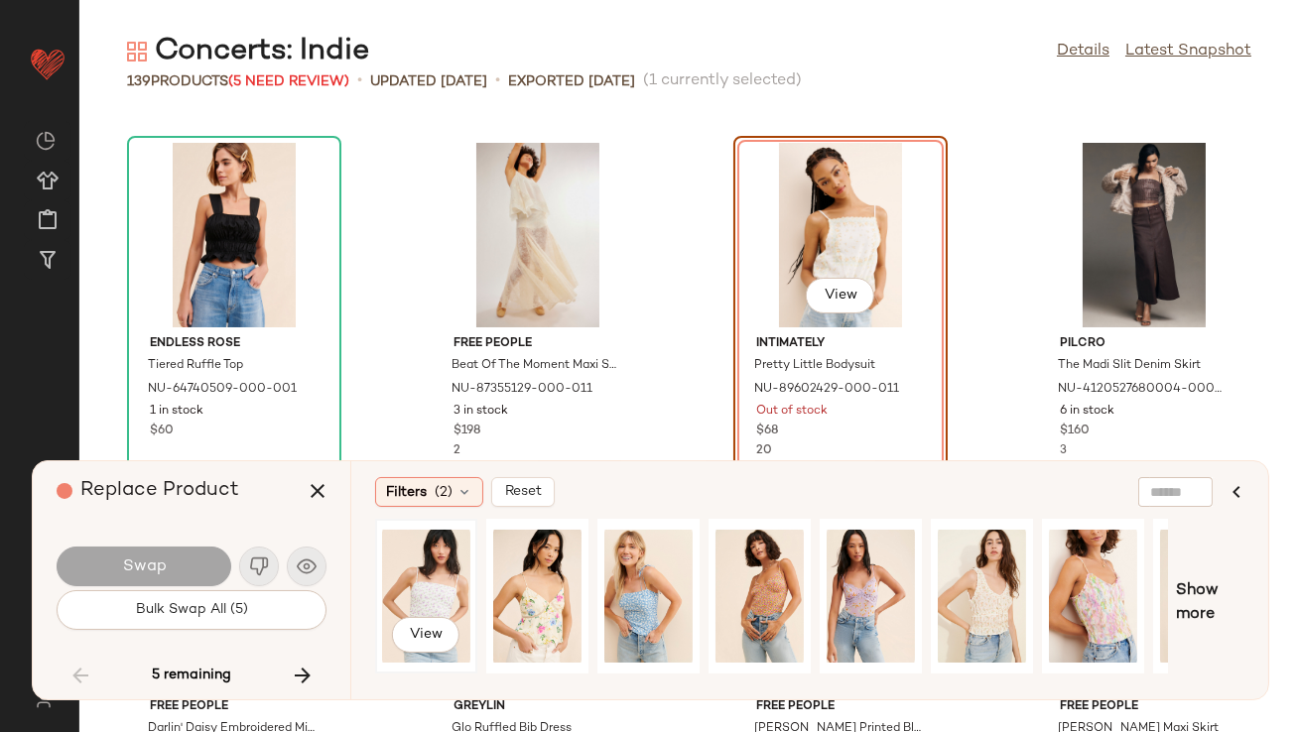
click at [441, 571] on div "View" at bounding box center [426, 596] width 88 height 141
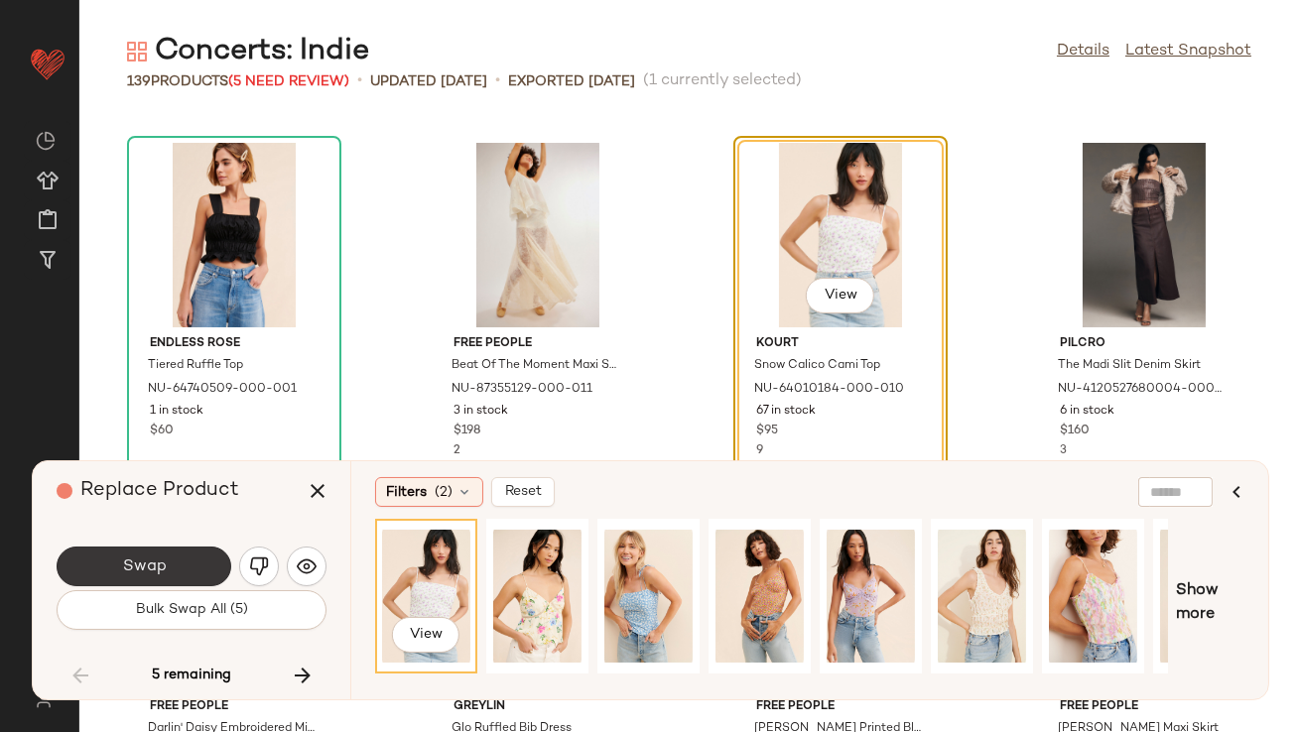
click at [171, 575] on button "Swap" at bounding box center [144, 567] width 175 height 40
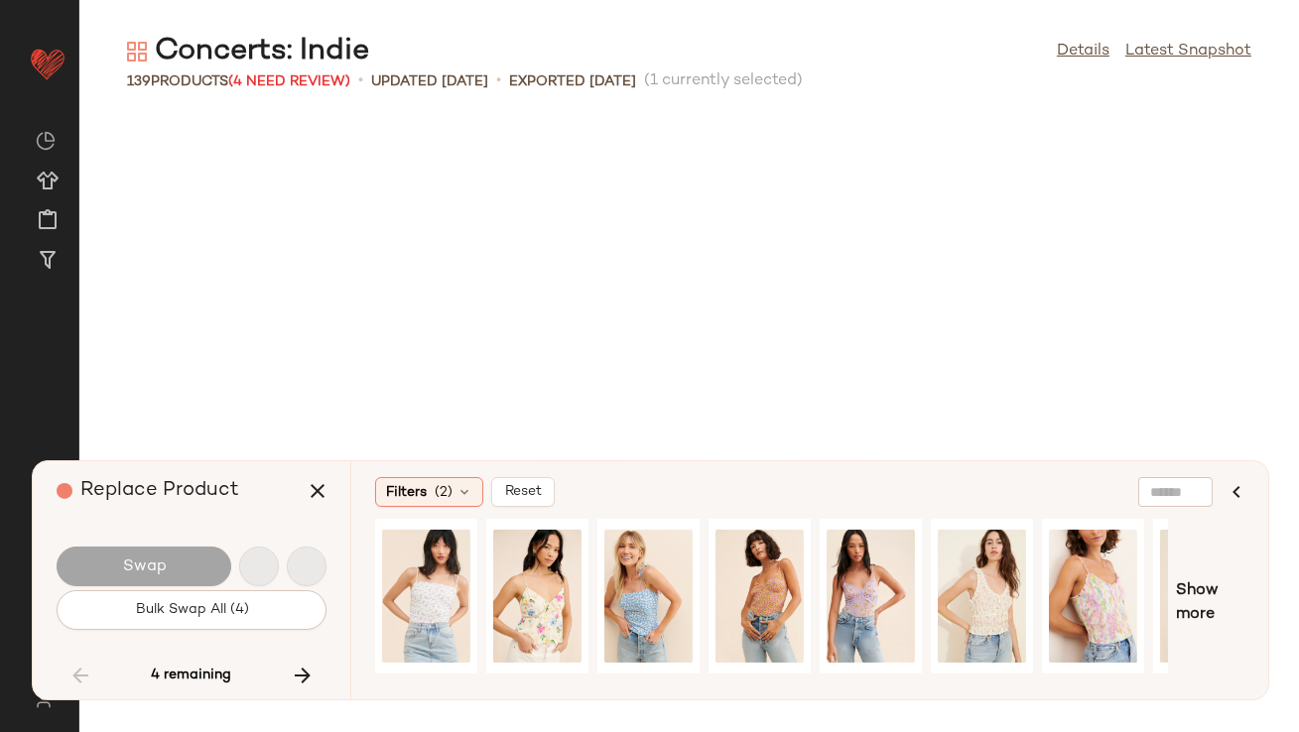
scroll to position [9805, 0]
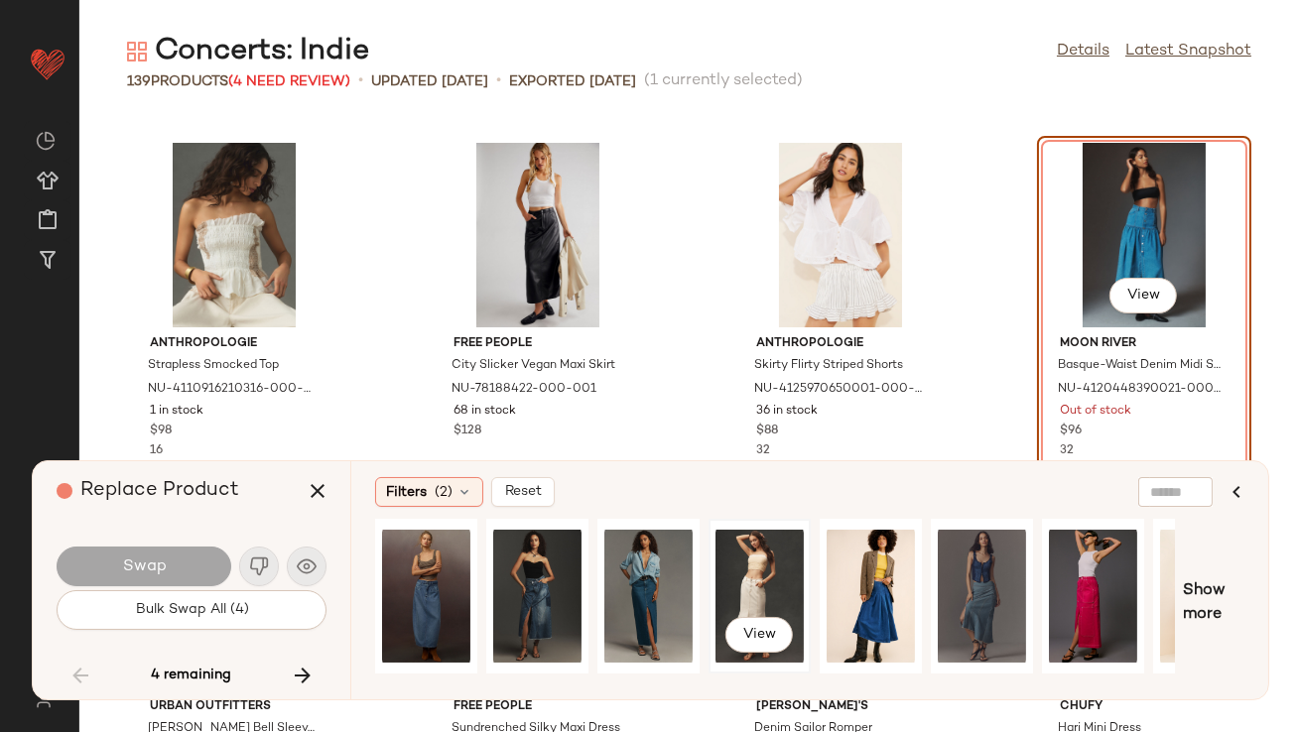
click at [742, 570] on div "View" at bounding box center [759, 596] width 88 height 141
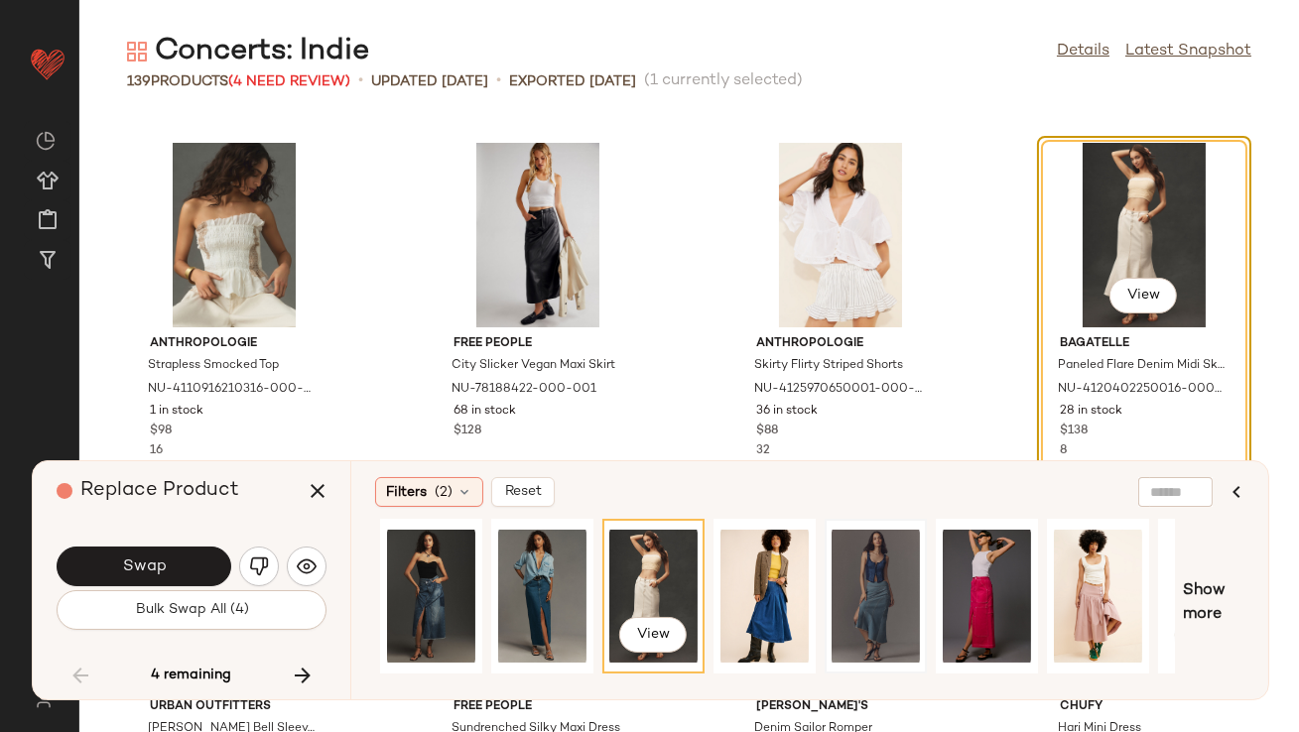
scroll to position [0, 301]
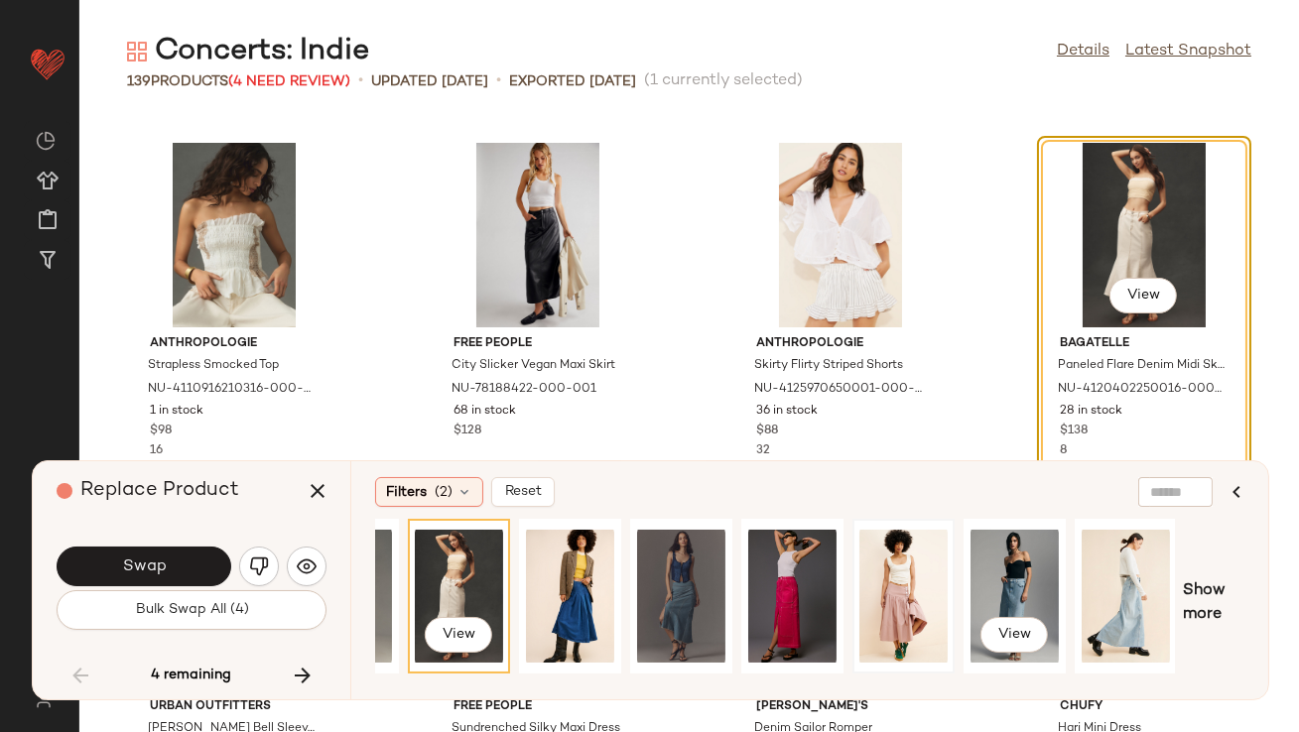
click at [883, 585] on div at bounding box center [903, 596] width 88 height 141
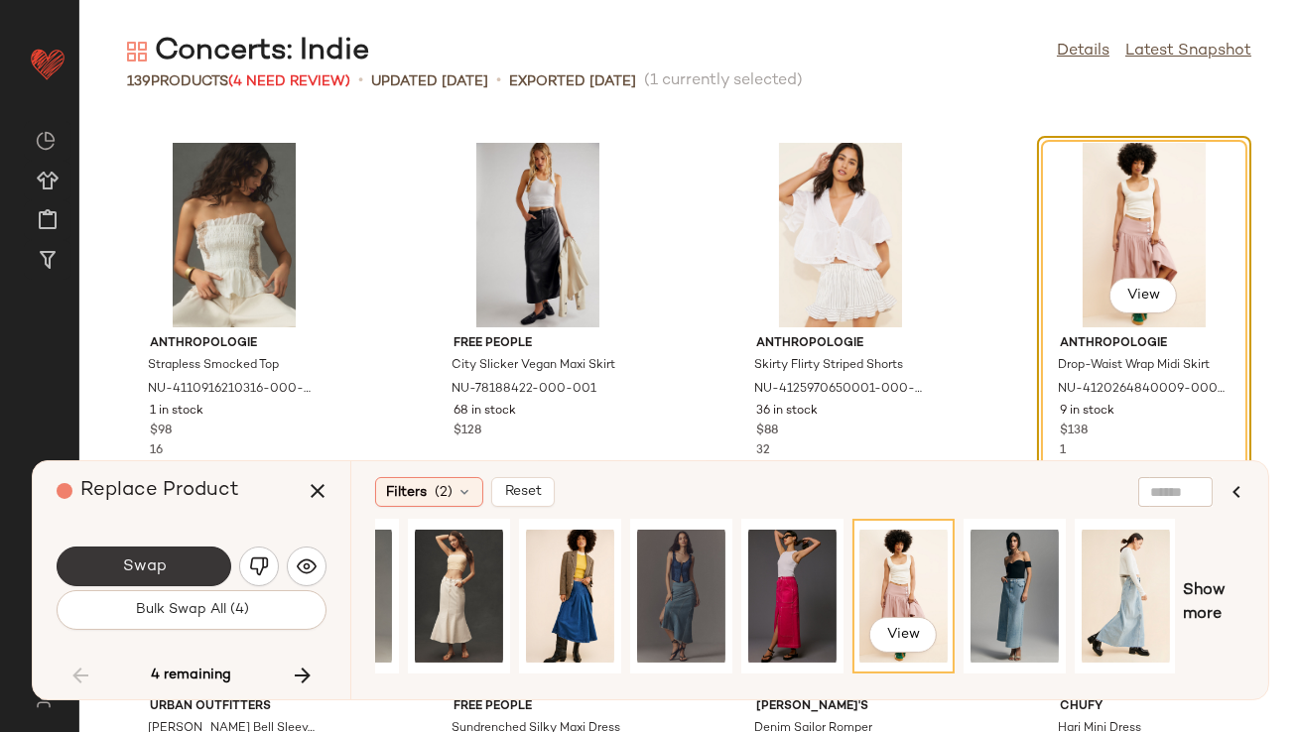
click at [208, 562] on button "Swap" at bounding box center [144, 567] width 175 height 40
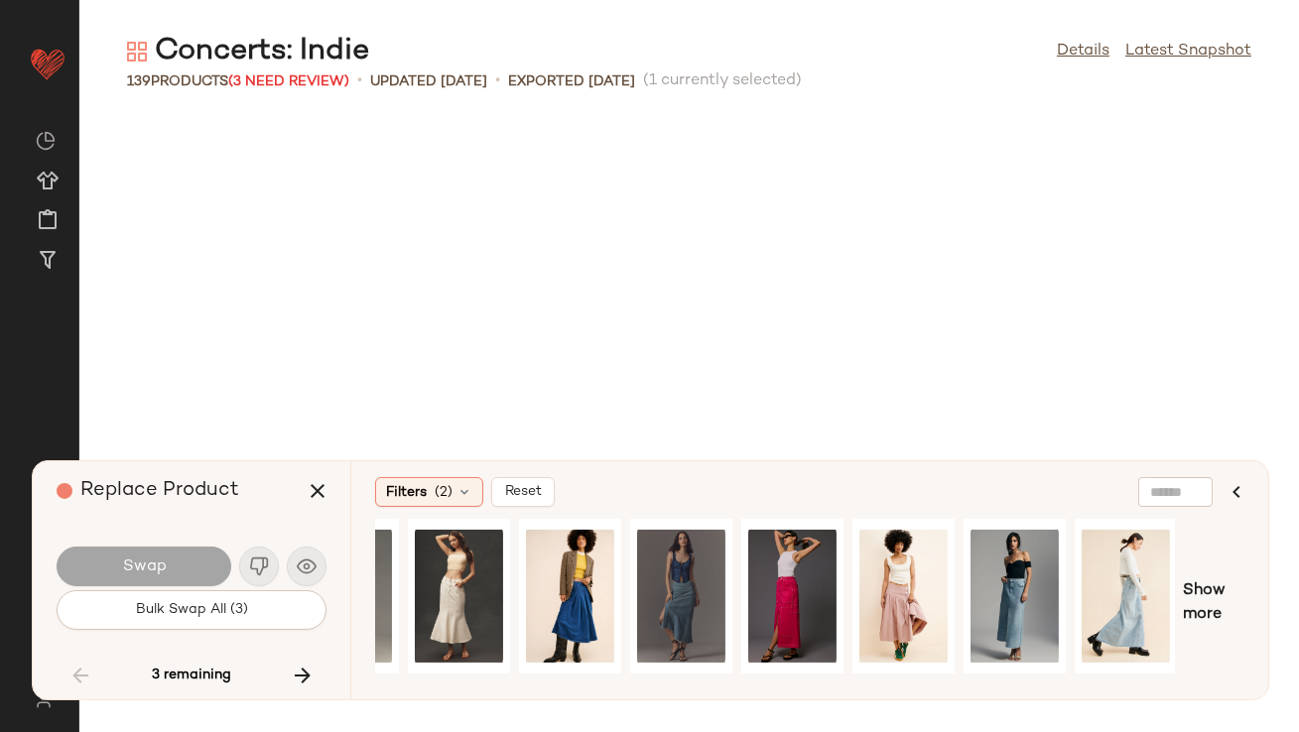
scroll to position [11258, 0]
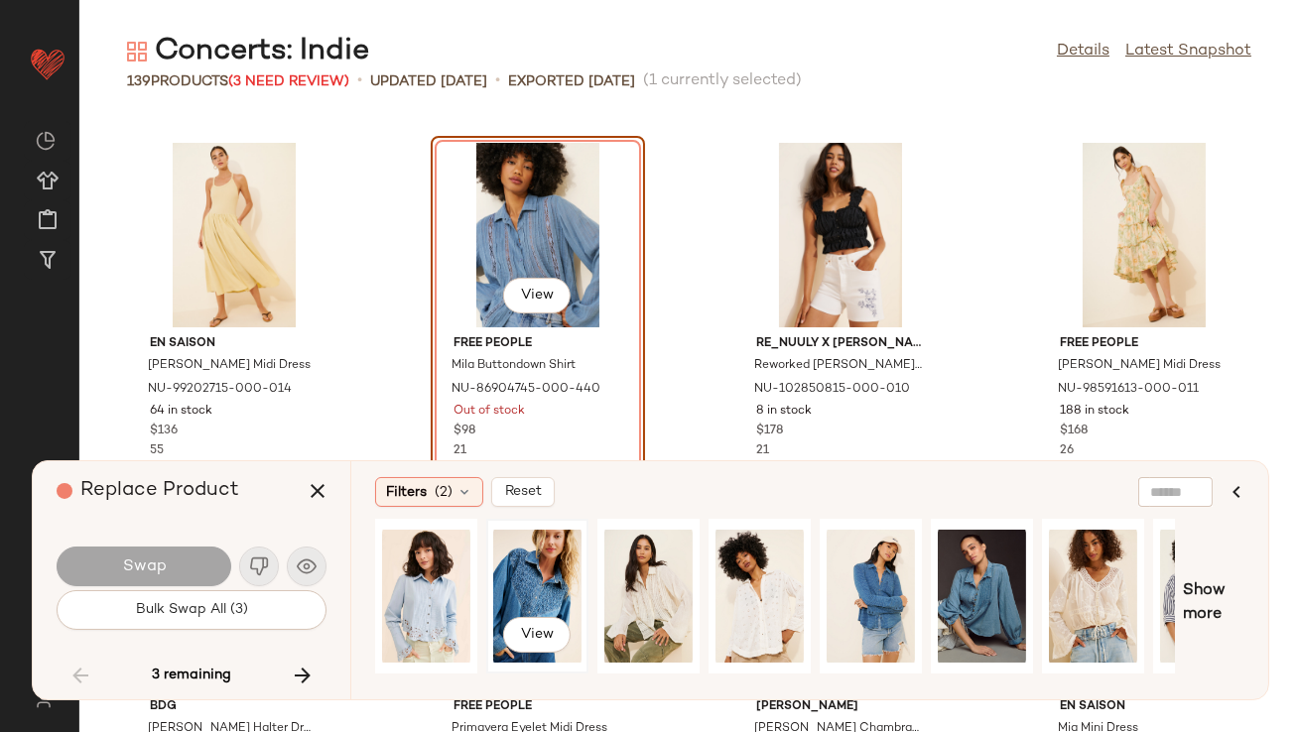
click at [511, 587] on div "View" at bounding box center [537, 596] width 88 height 141
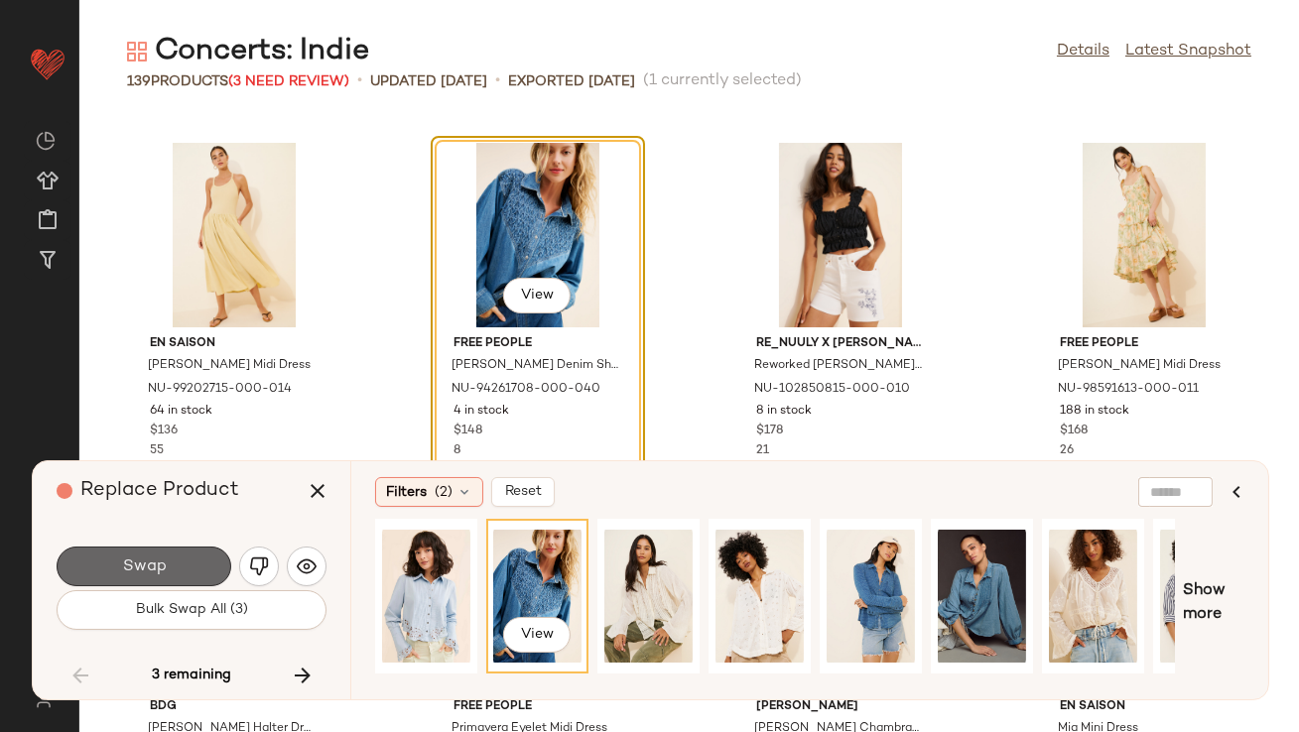
click at [170, 562] on button "Swap" at bounding box center [144, 567] width 175 height 40
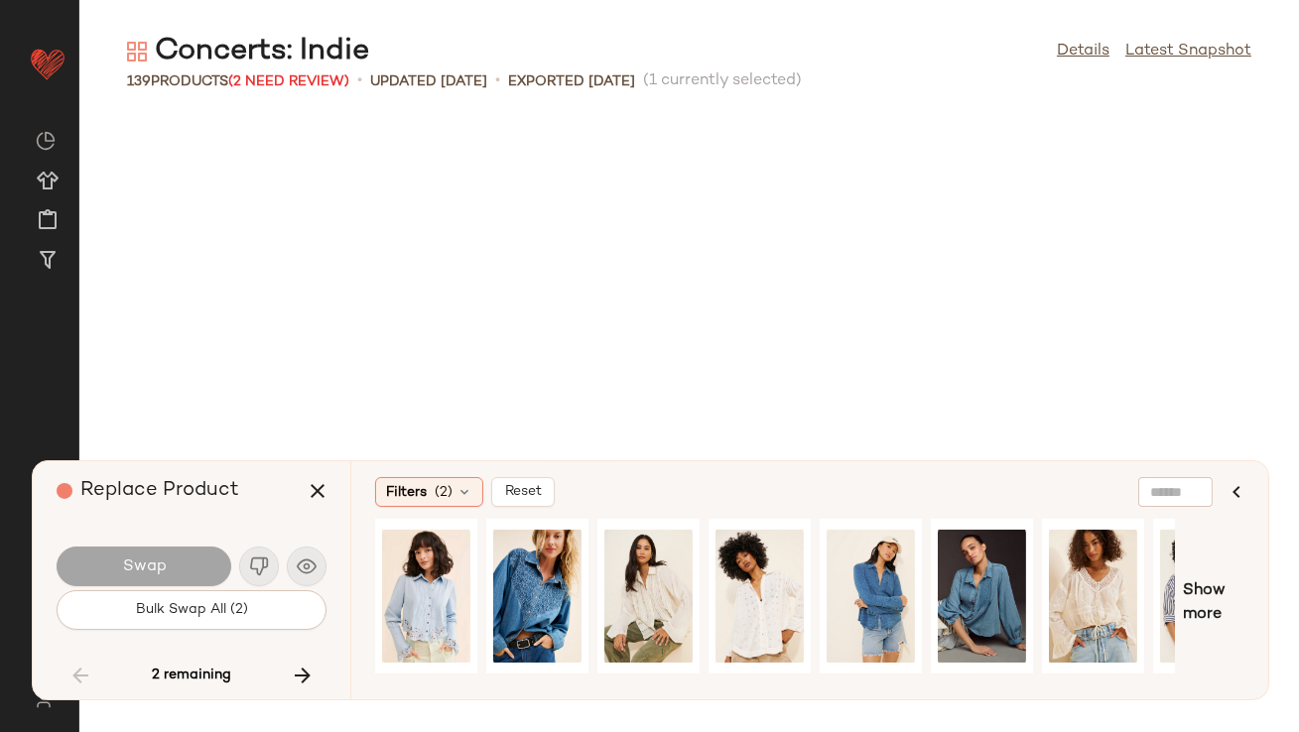
scroll to position [11985, 0]
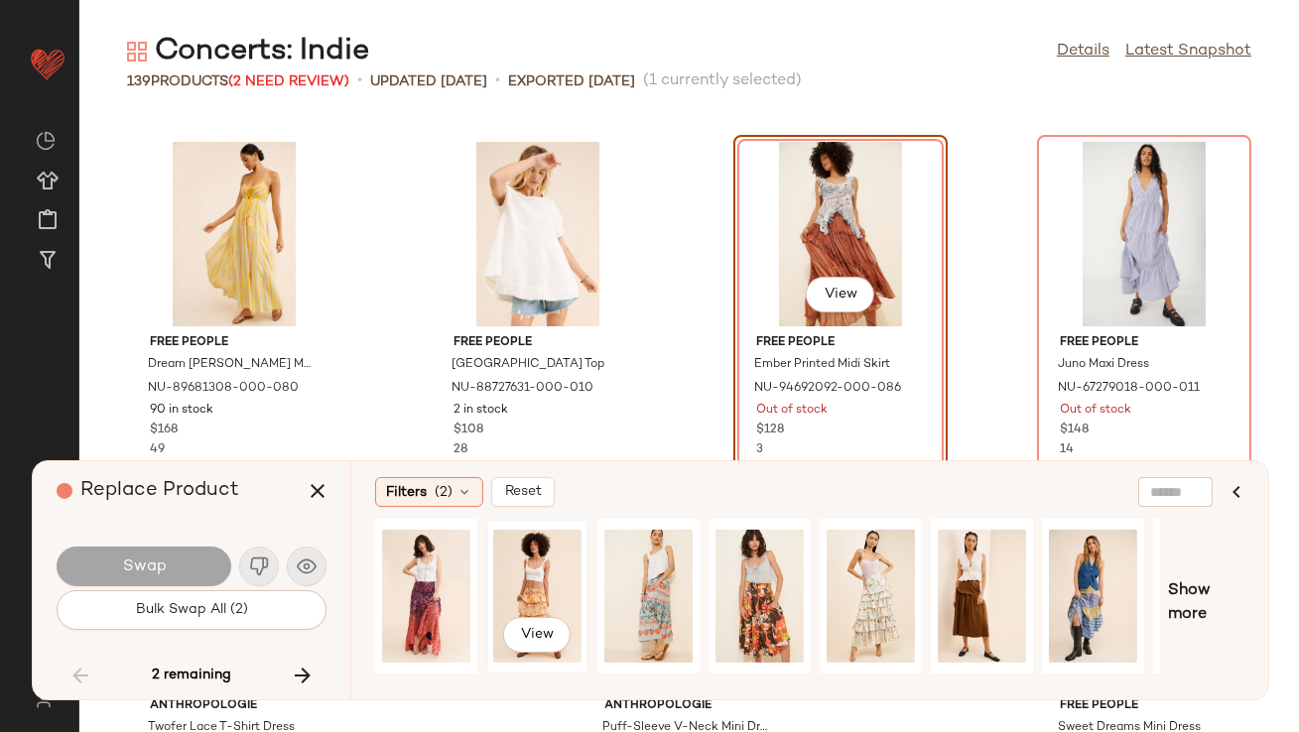
click at [533, 583] on div "View" at bounding box center [537, 596] width 88 height 141
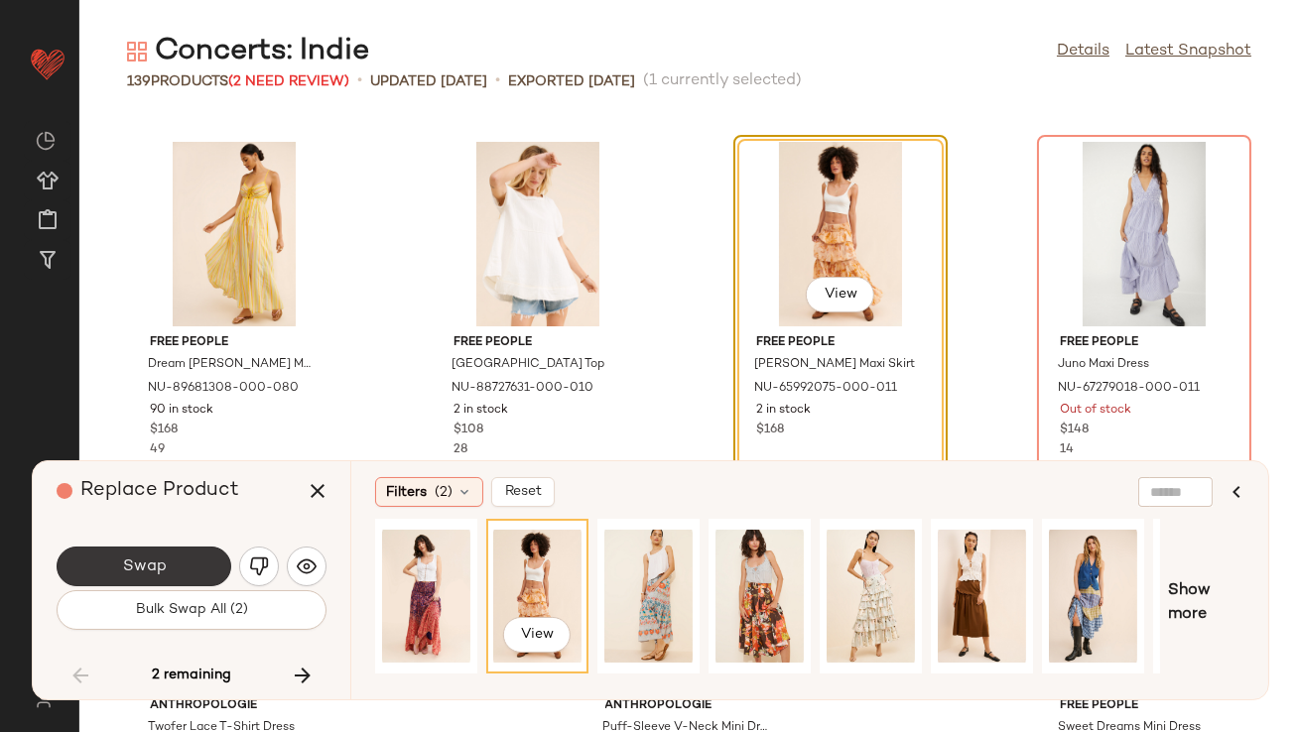
click at [177, 582] on button "Swap" at bounding box center [144, 567] width 175 height 40
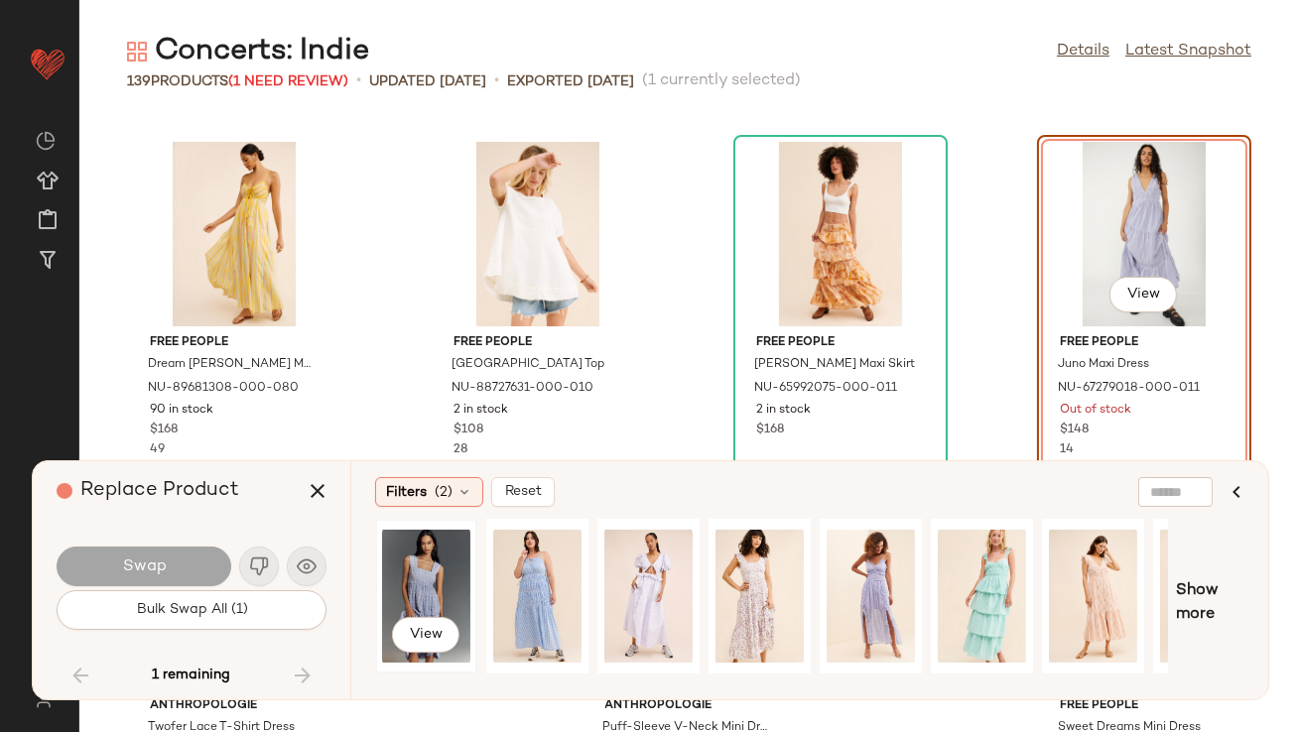
click at [434, 580] on div "View" at bounding box center [426, 596] width 88 height 141
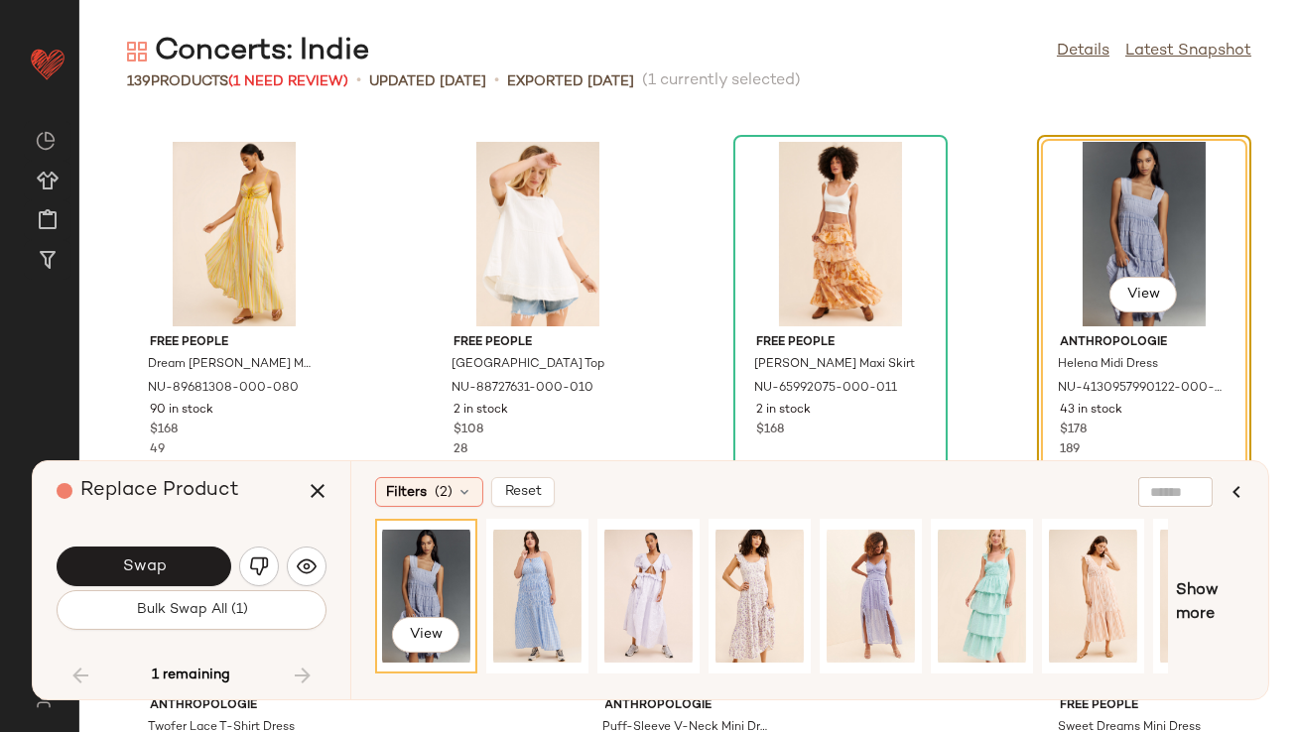
click at [165, 545] on div "Swap" at bounding box center [192, 567] width 270 height 48
click at [165, 562] on span "Swap" at bounding box center [143, 567] width 45 height 19
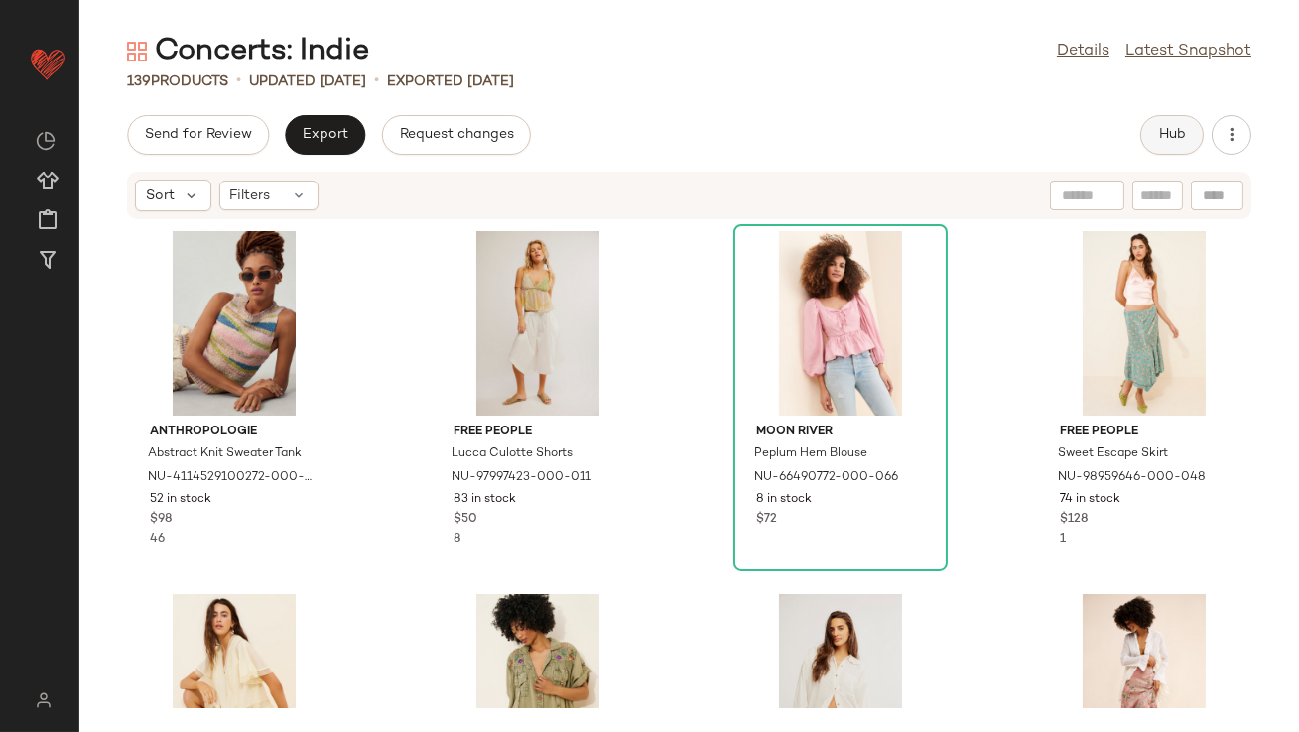
click at [1189, 130] on button "Hub" at bounding box center [1172, 135] width 64 height 40
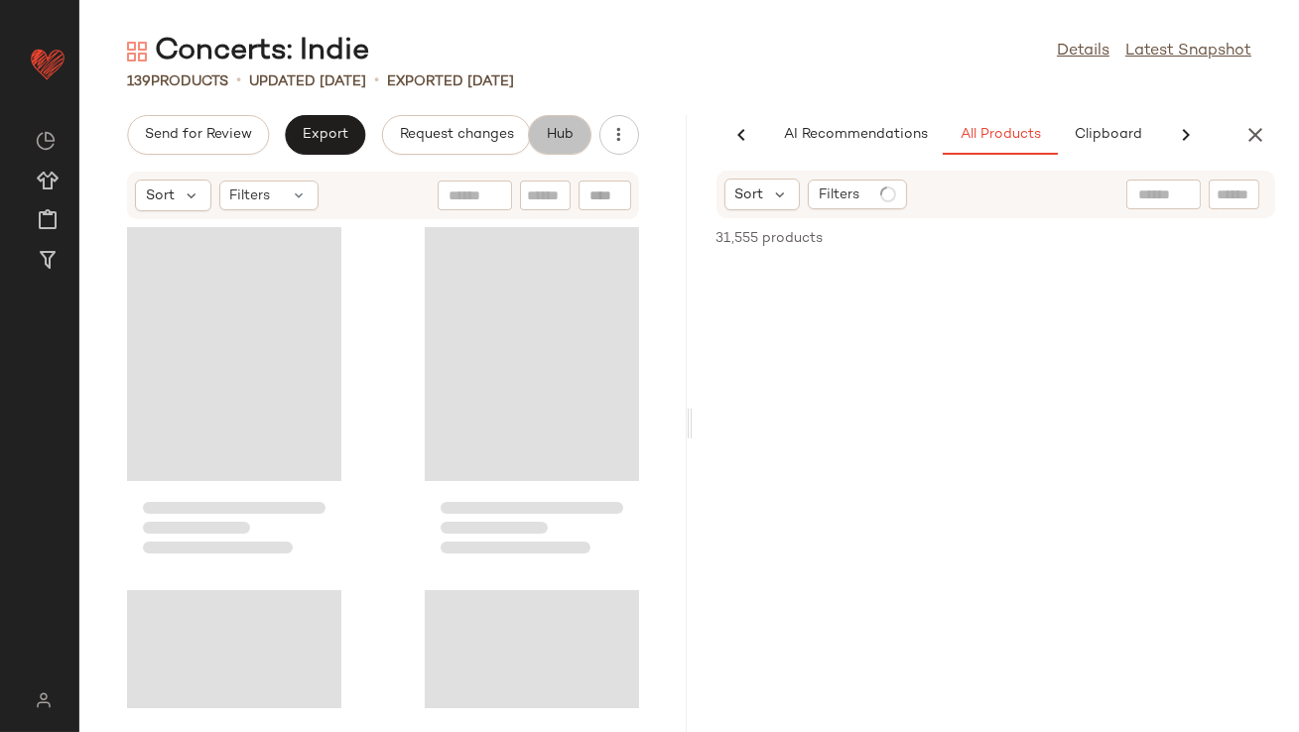
scroll to position [0, 111]
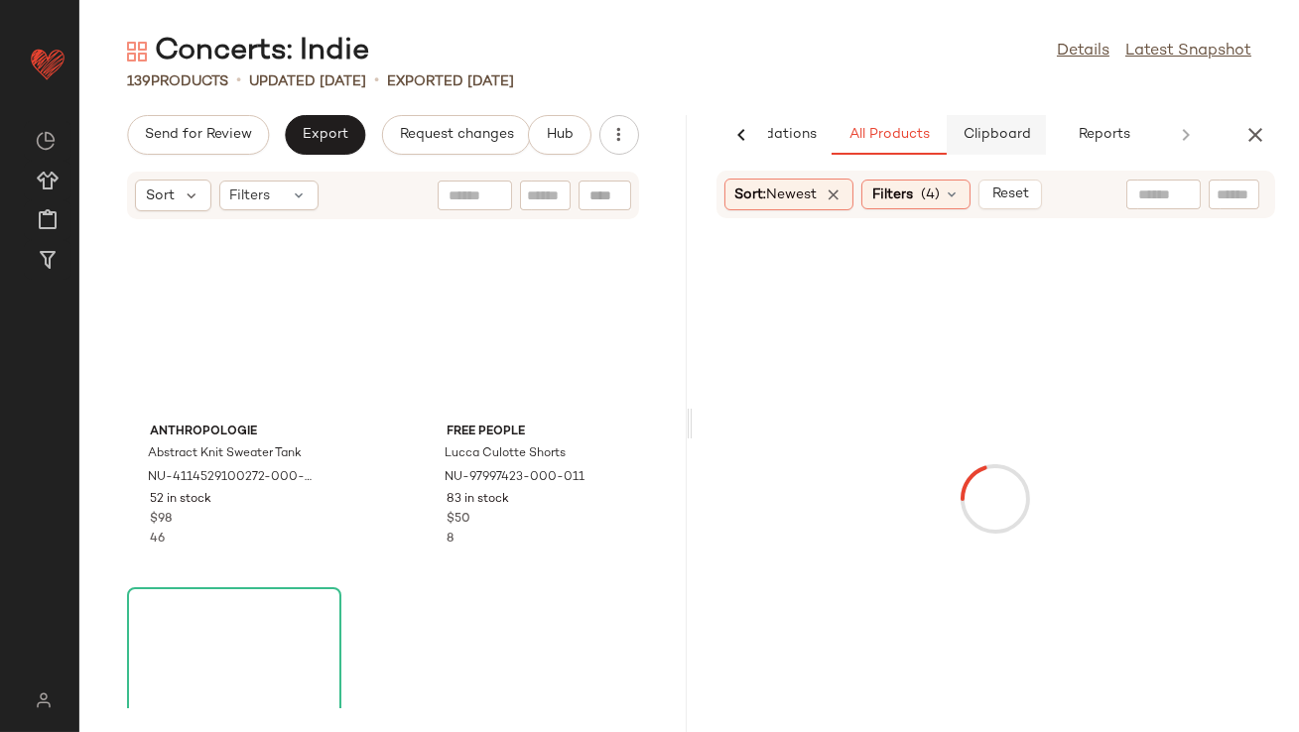
click at [1030, 127] on button "Clipboard" at bounding box center [996, 135] width 99 height 40
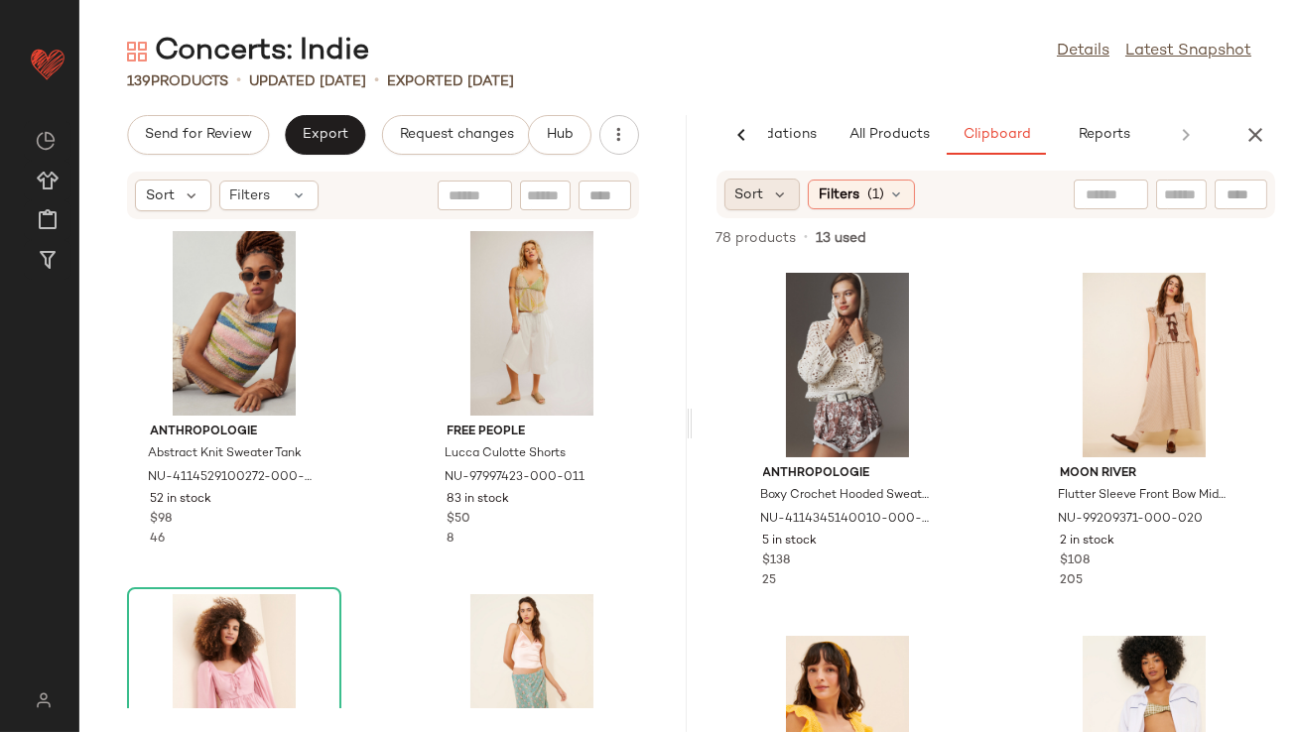
click at [793, 190] on div "Sort" at bounding box center [762, 195] width 76 height 32
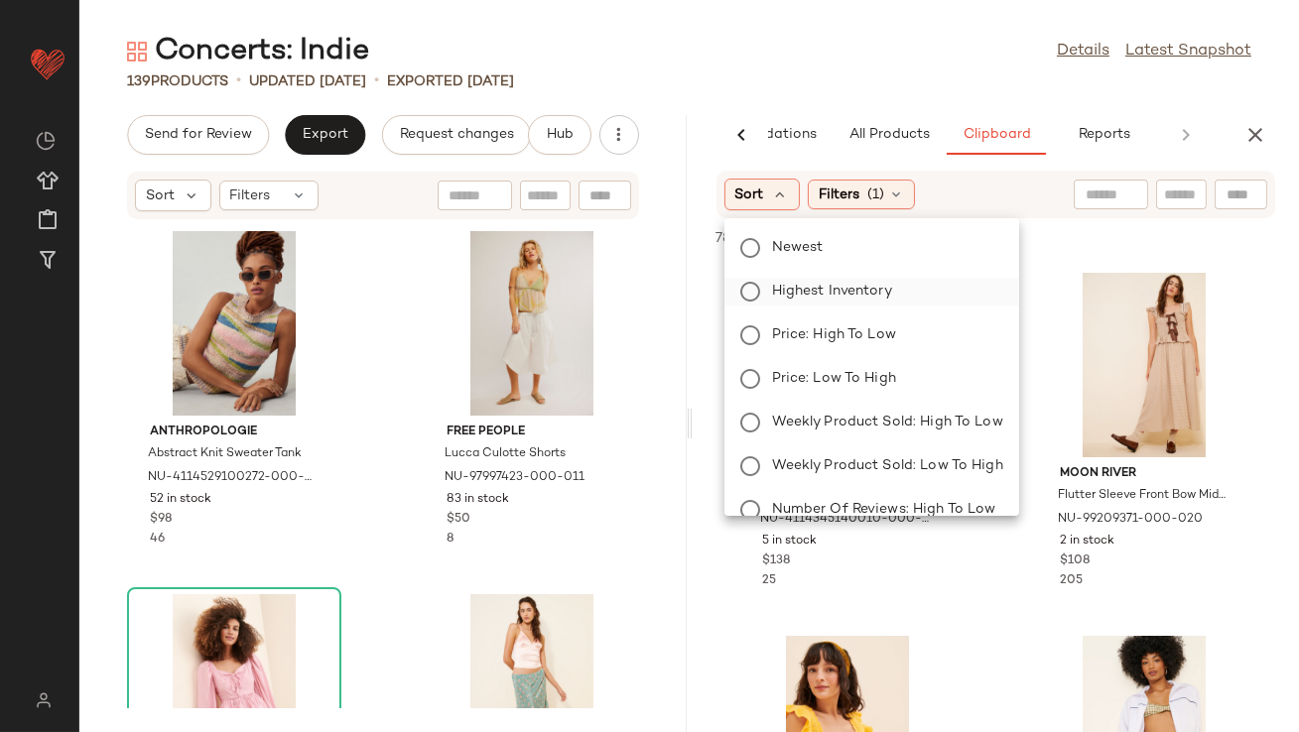
click at [785, 289] on span "Highest Inventory" at bounding box center [832, 291] width 120 height 21
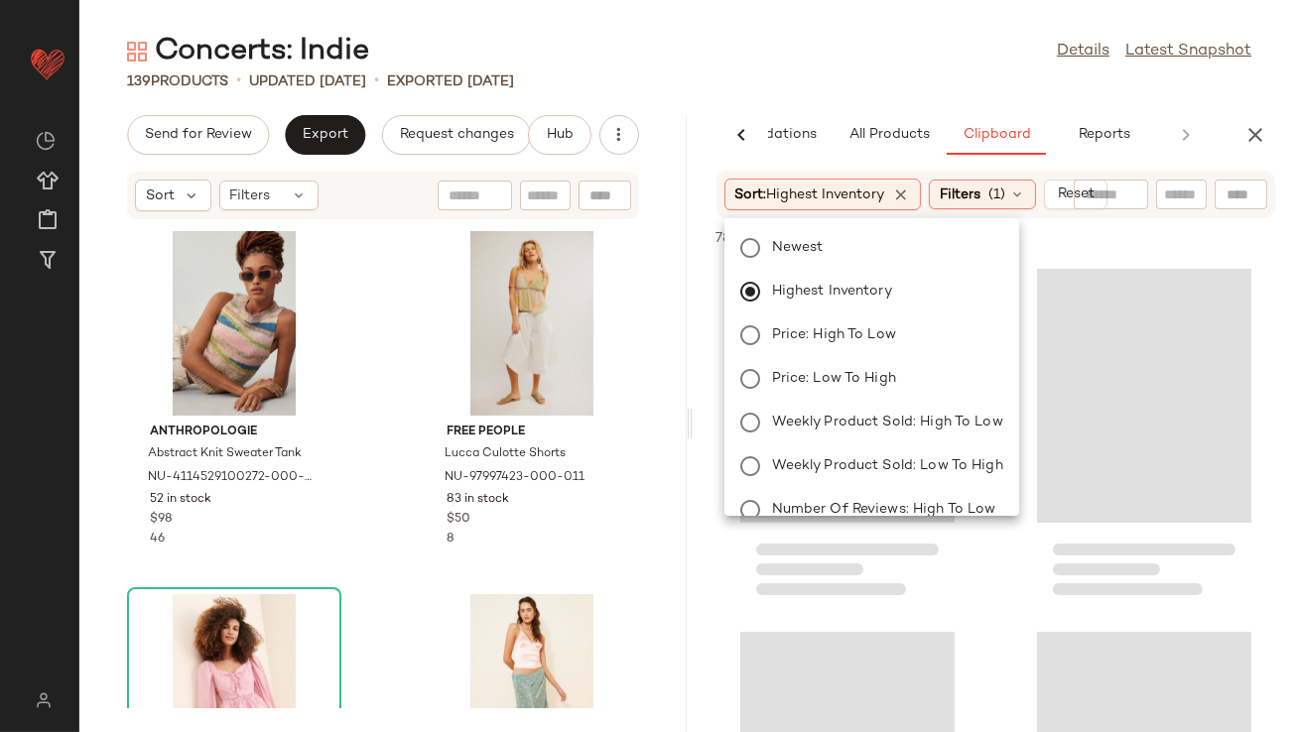
click at [850, 58] on div "Concerts: Indie Details Latest Snapshot" at bounding box center [689, 52] width 1220 height 40
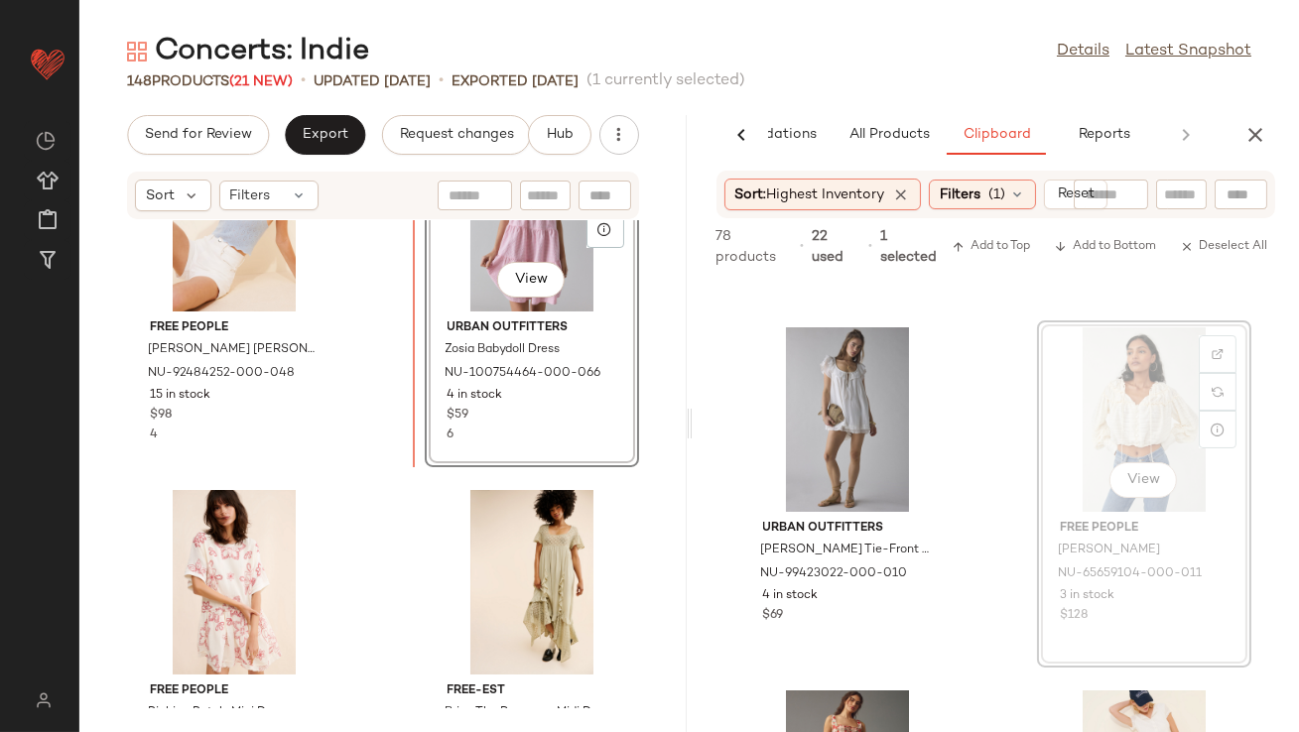
scroll to position [2271, 0]
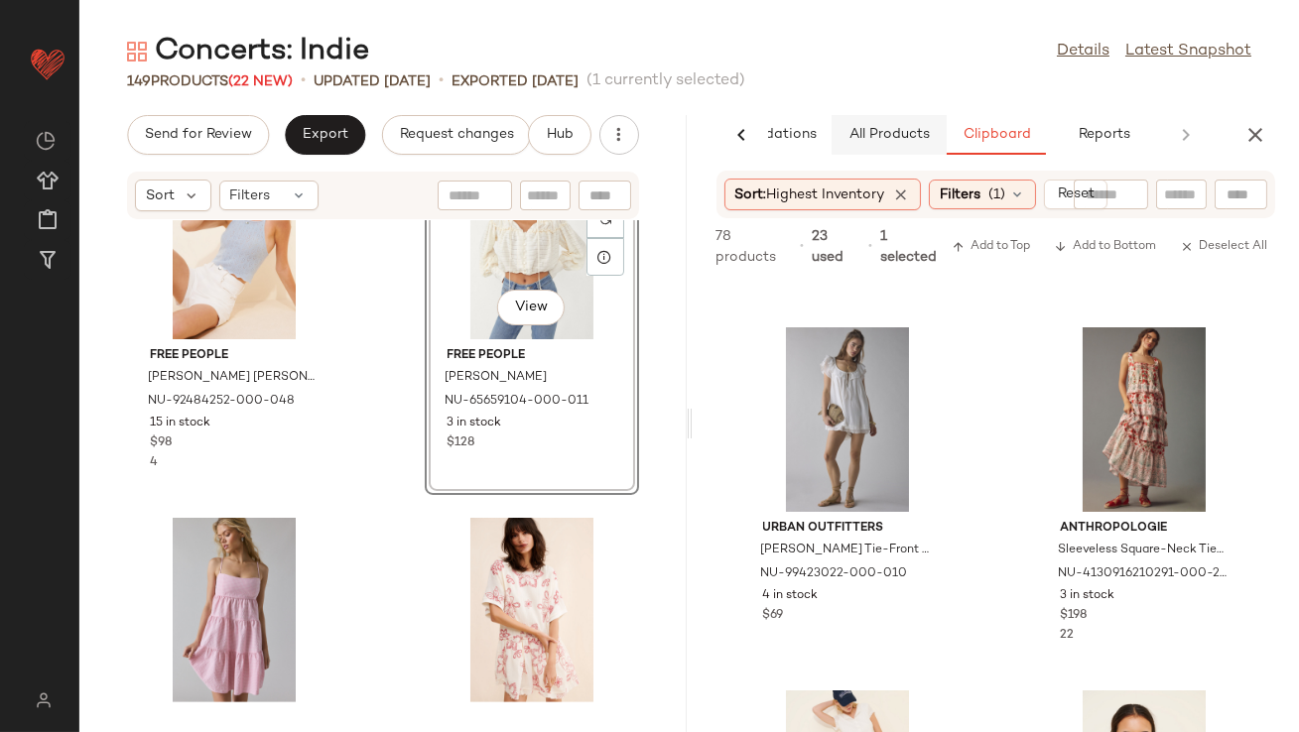
click at [871, 137] on span "All Products" at bounding box center [887, 135] width 81 height 16
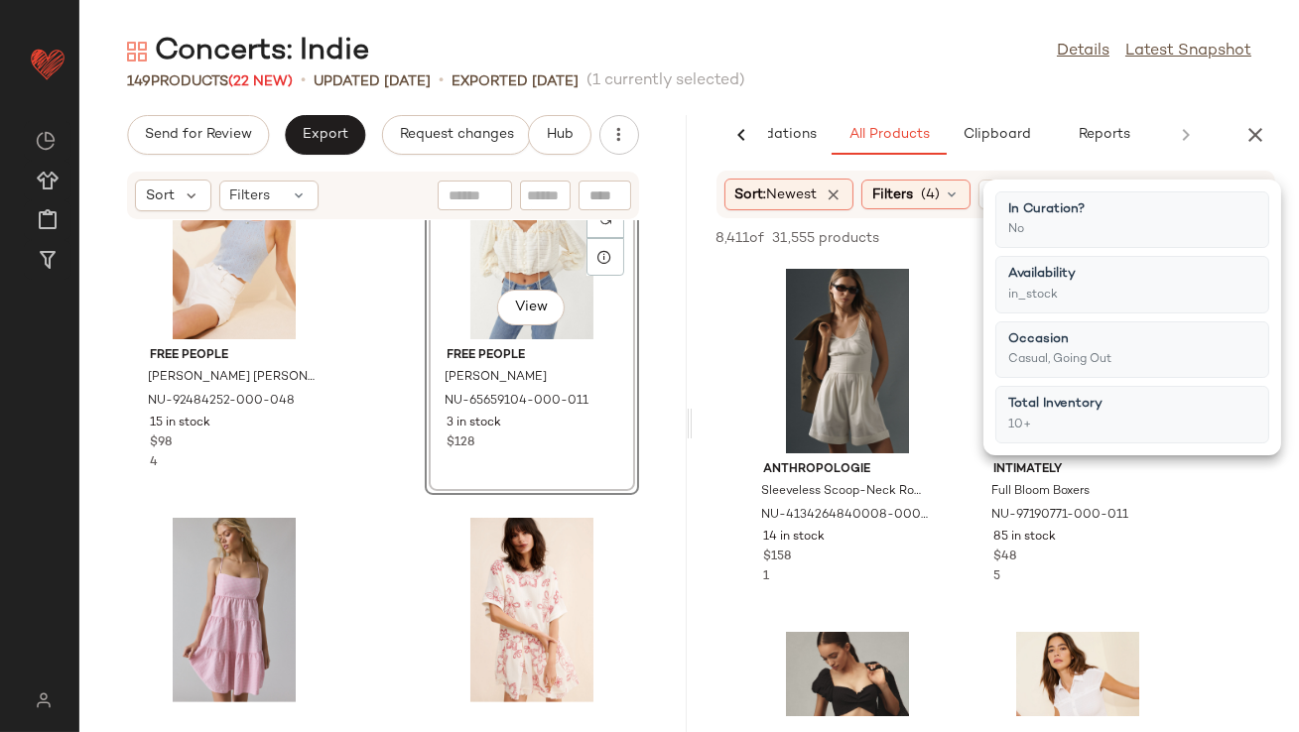
click at [894, 214] on div "Sort: Newest Filters (4) Reset" at bounding box center [996, 195] width 560 height 48
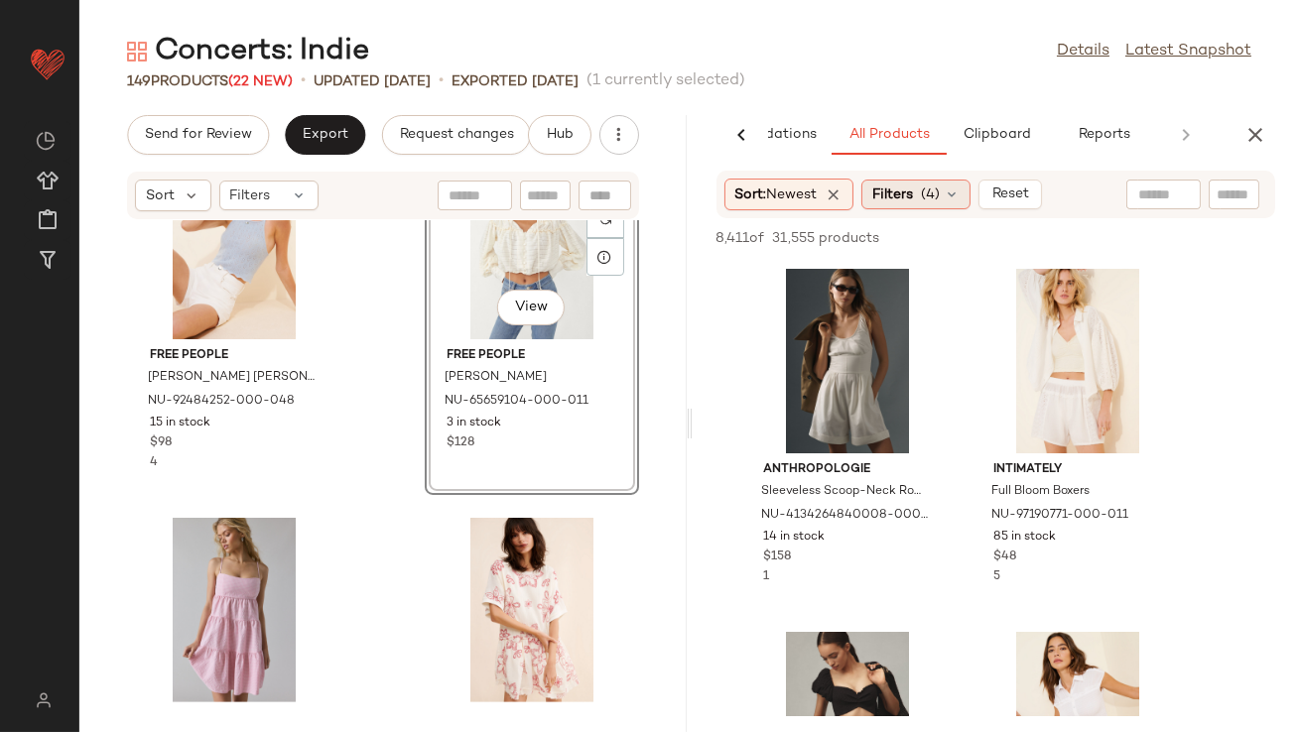
click at [895, 202] on span "Filters" at bounding box center [892, 195] width 41 height 21
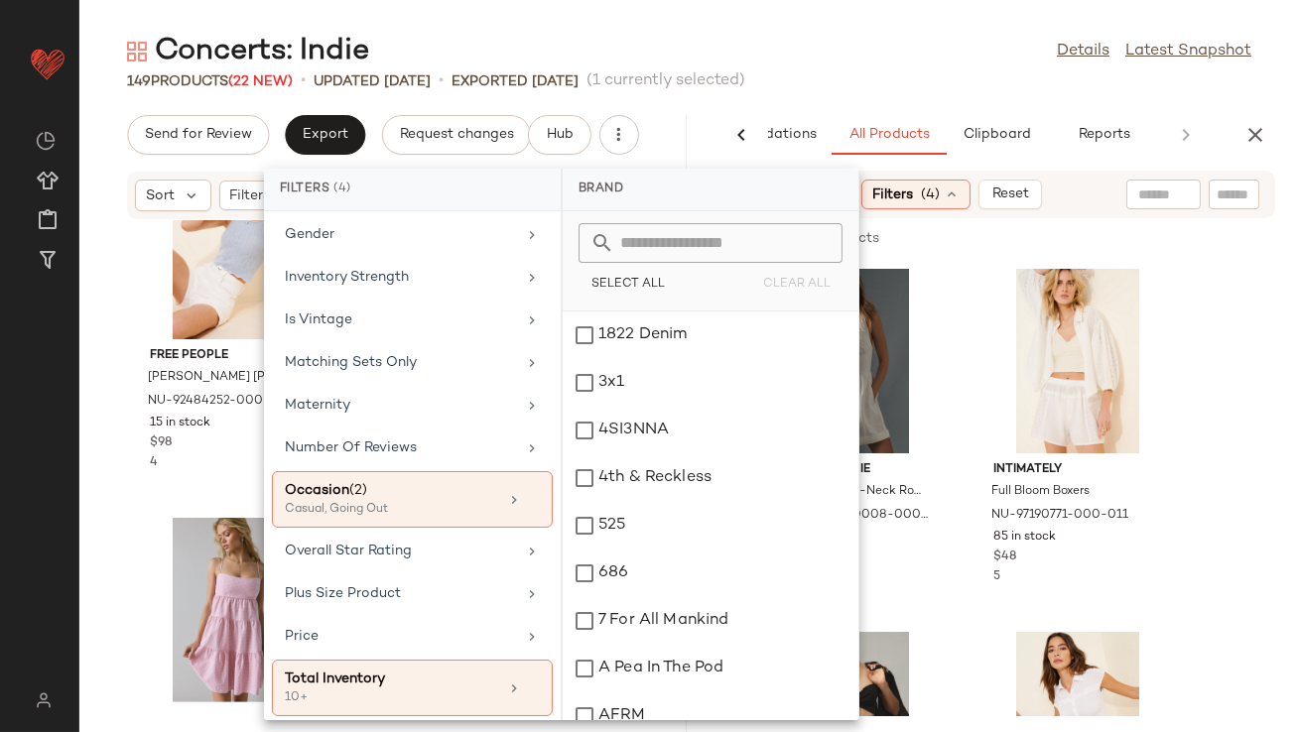
scroll to position [512, 0]
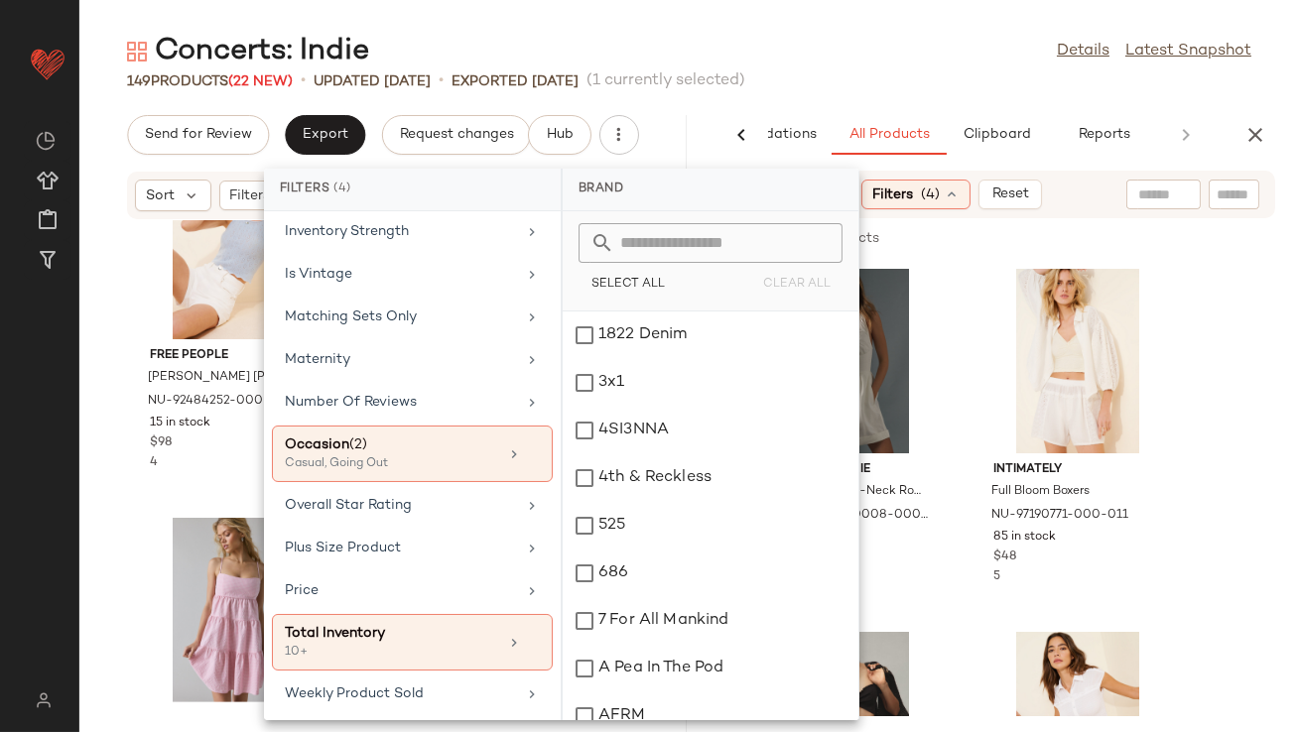
click at [917, 56] on div "Concerts: Indie Details Latest Snapshot" at bounding box center [689, 52] width 1220 height 40
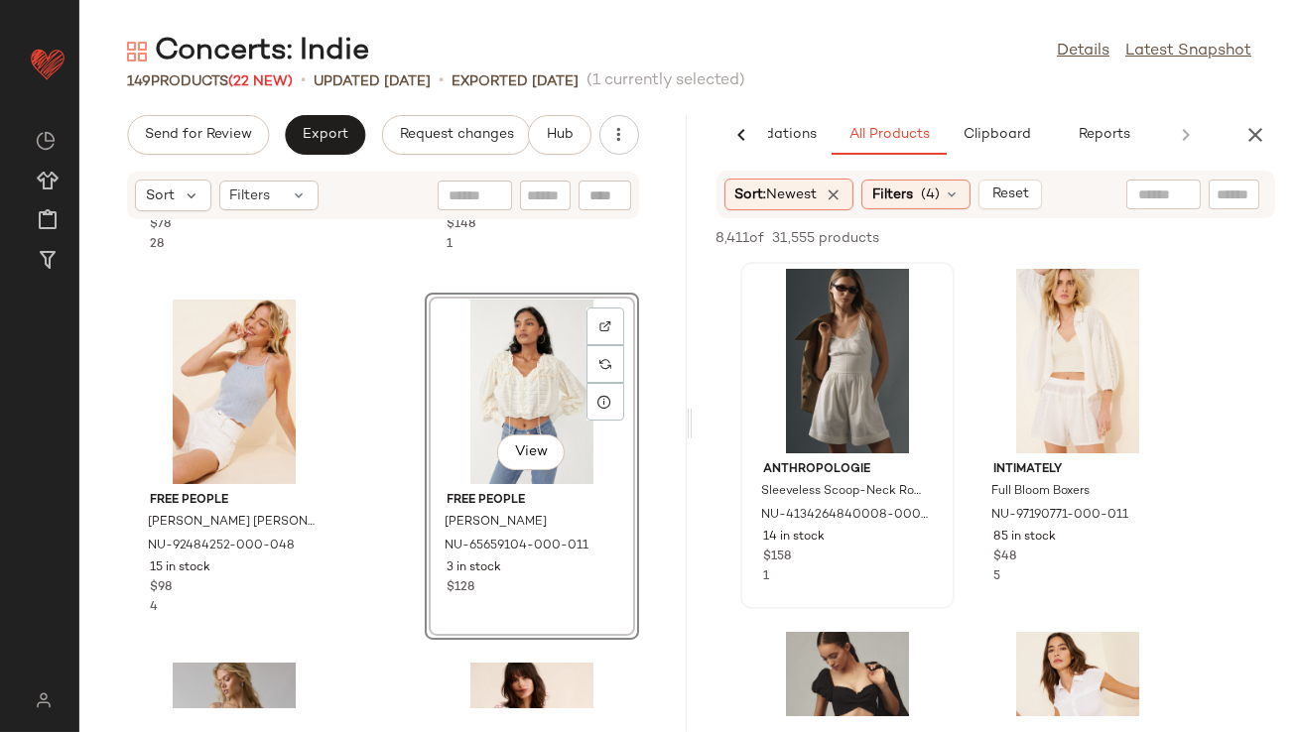
scroll to position [2085, 0]
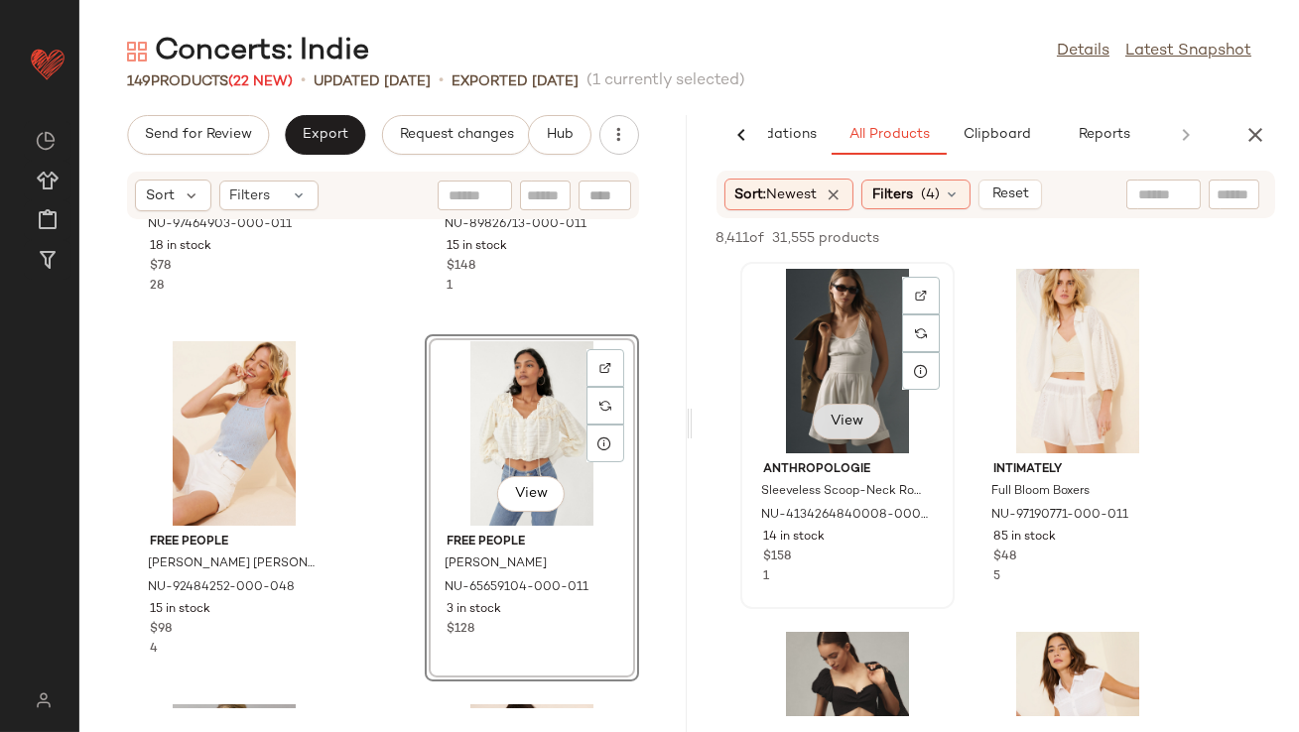
click at [835, 419] on span "View" at bounding box center [847, 422] width 34 height 16
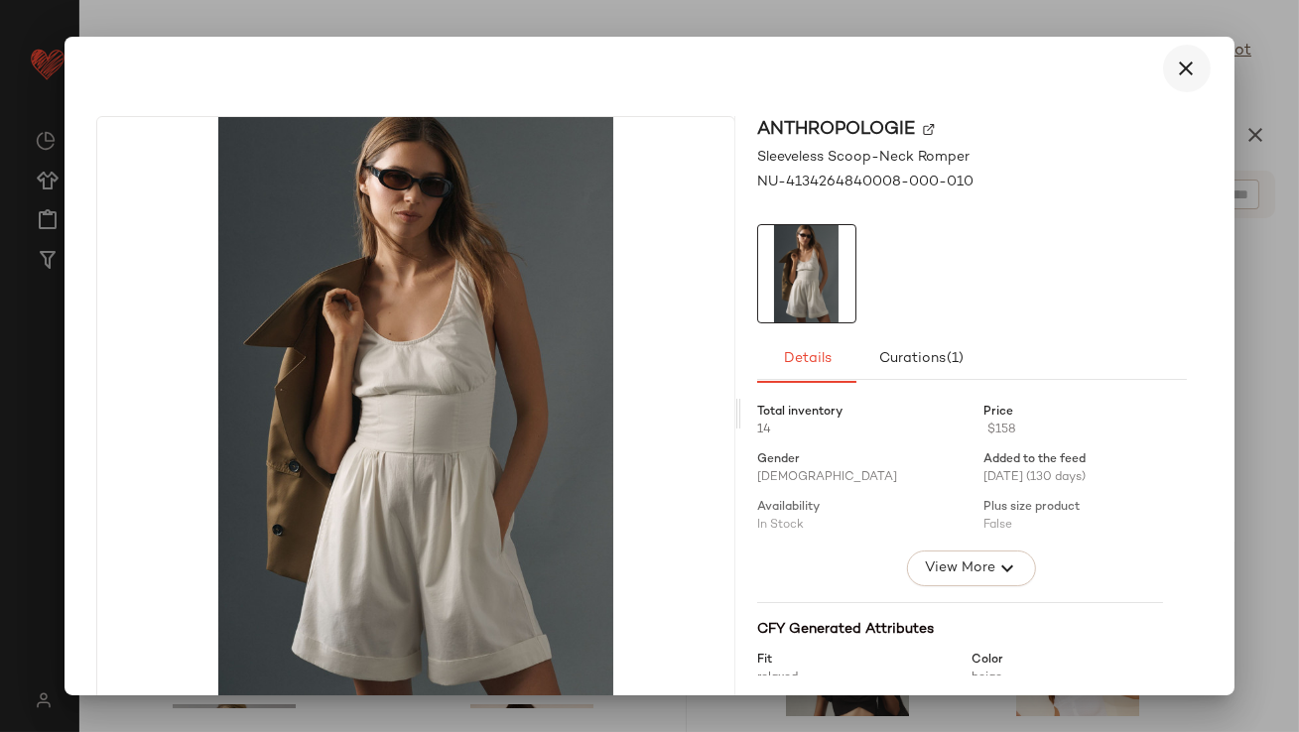
click at [1184, 53] on button "button" at bounding box center [1187, 69] width 48 height 48
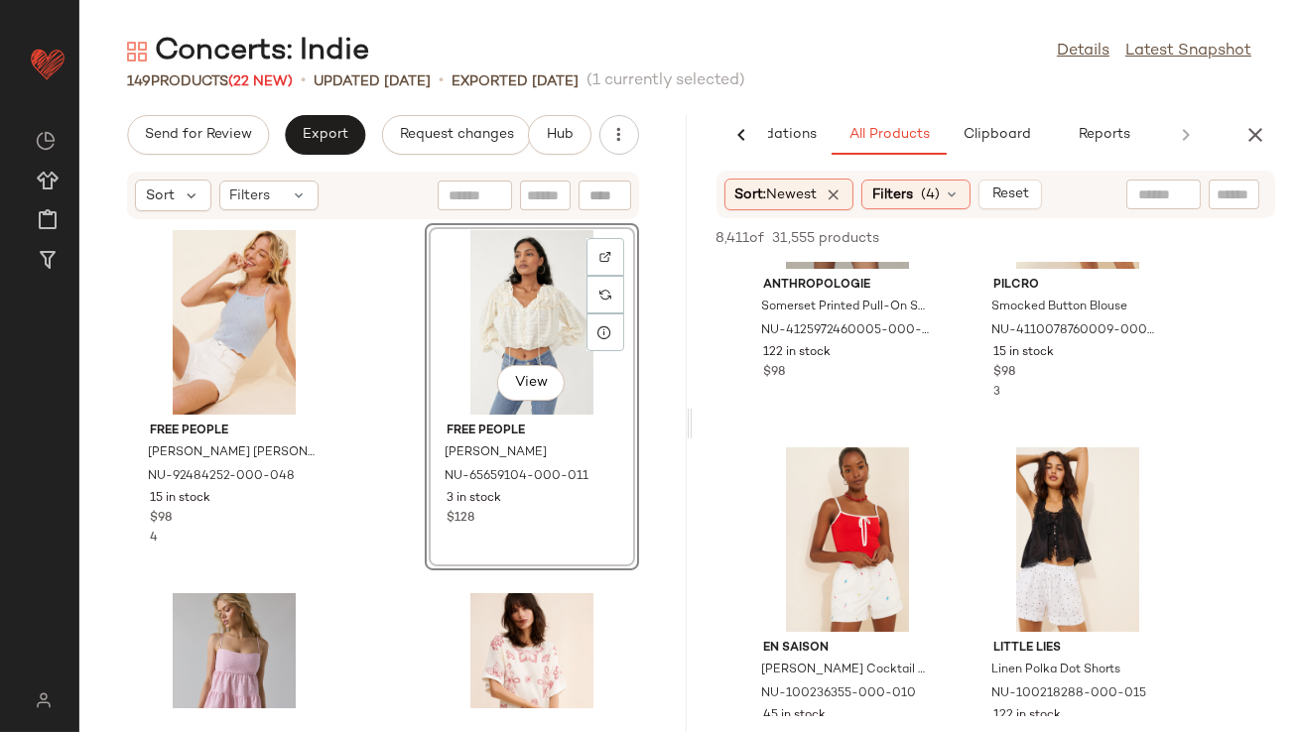
scroll to position [557, 0]
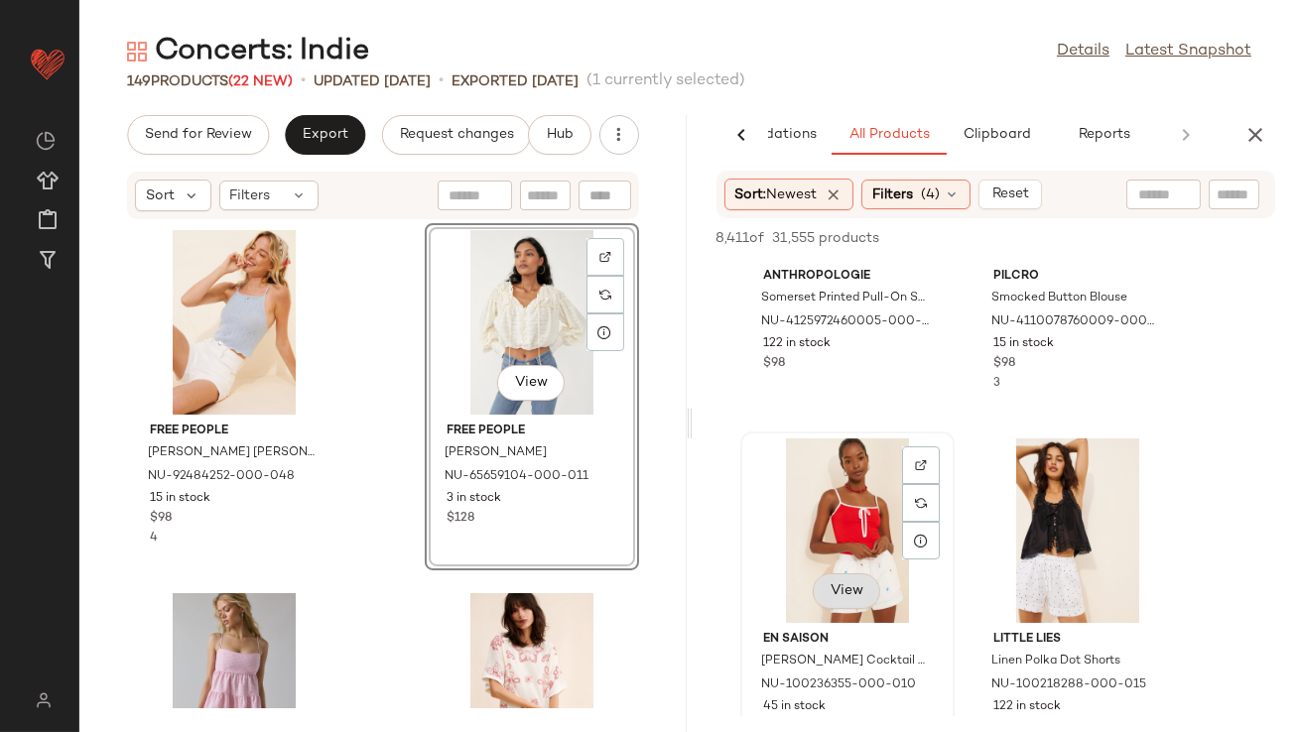
click at [846, 581] on button "View" at bounding box center [846, 592] width 67 height 36
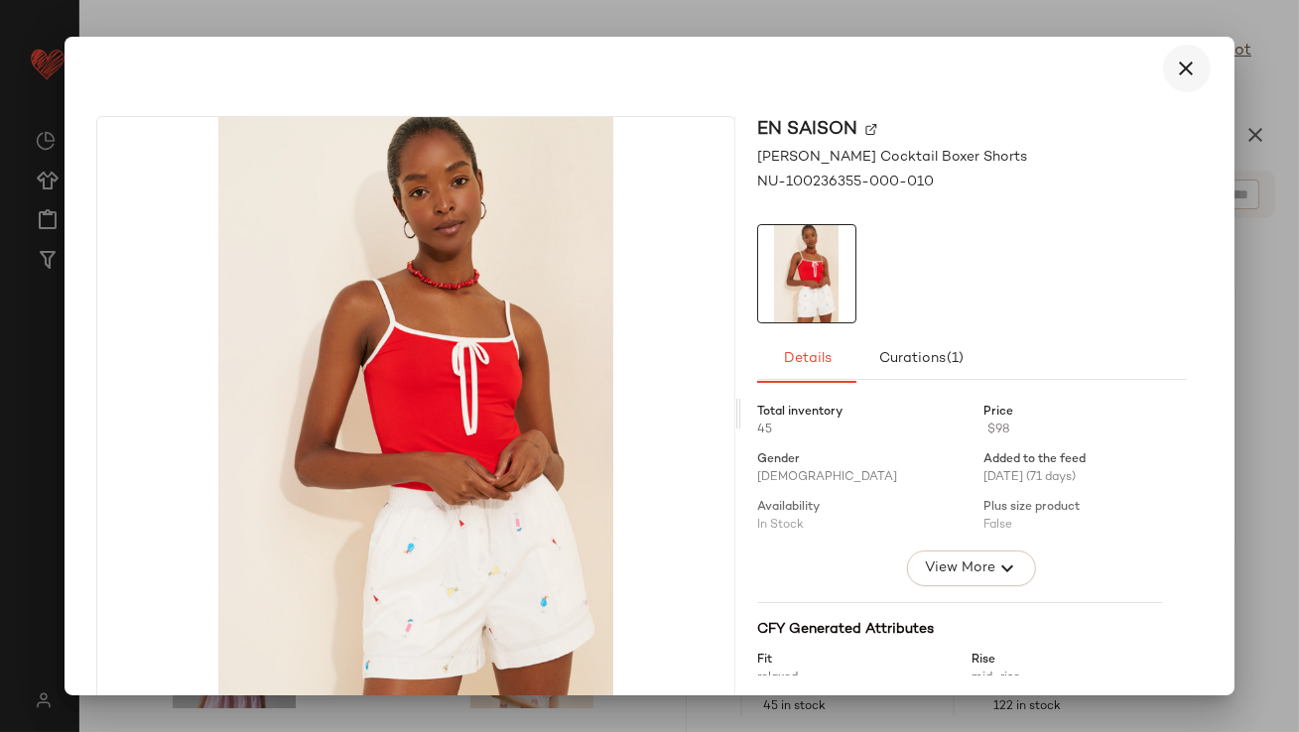
click at [1187, 59] on button "button" at bounding box center [1187, 69] width 48 height 48
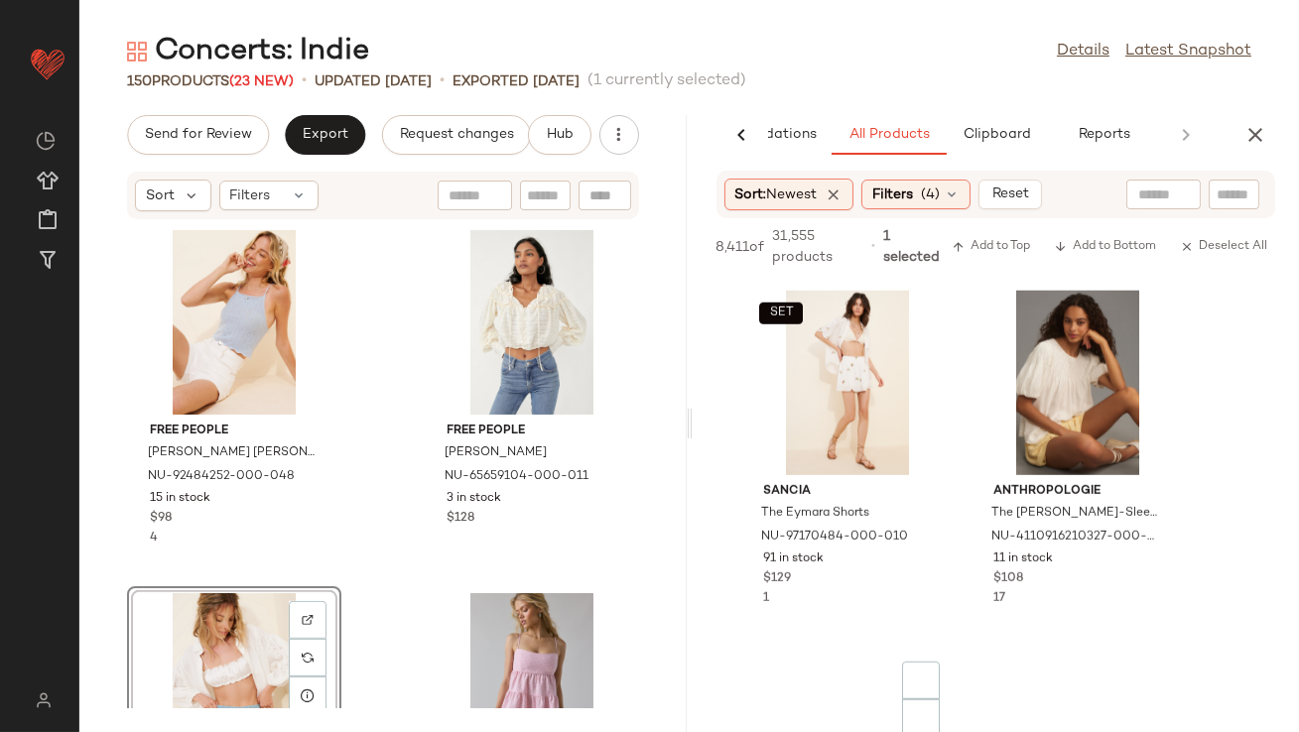
scroll to position [3378, 0]
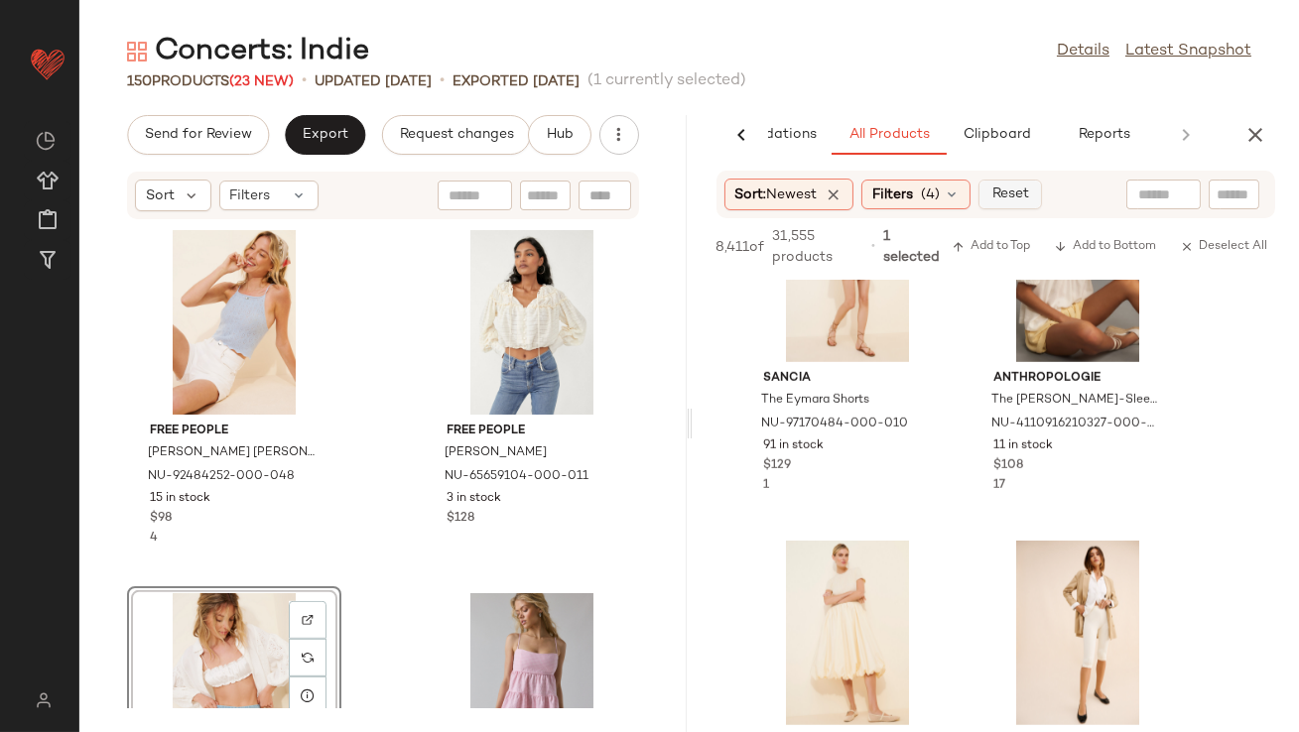
click at [1025, 200] on span "Reset" at bounding box center [1010, 195] width 38 height 16
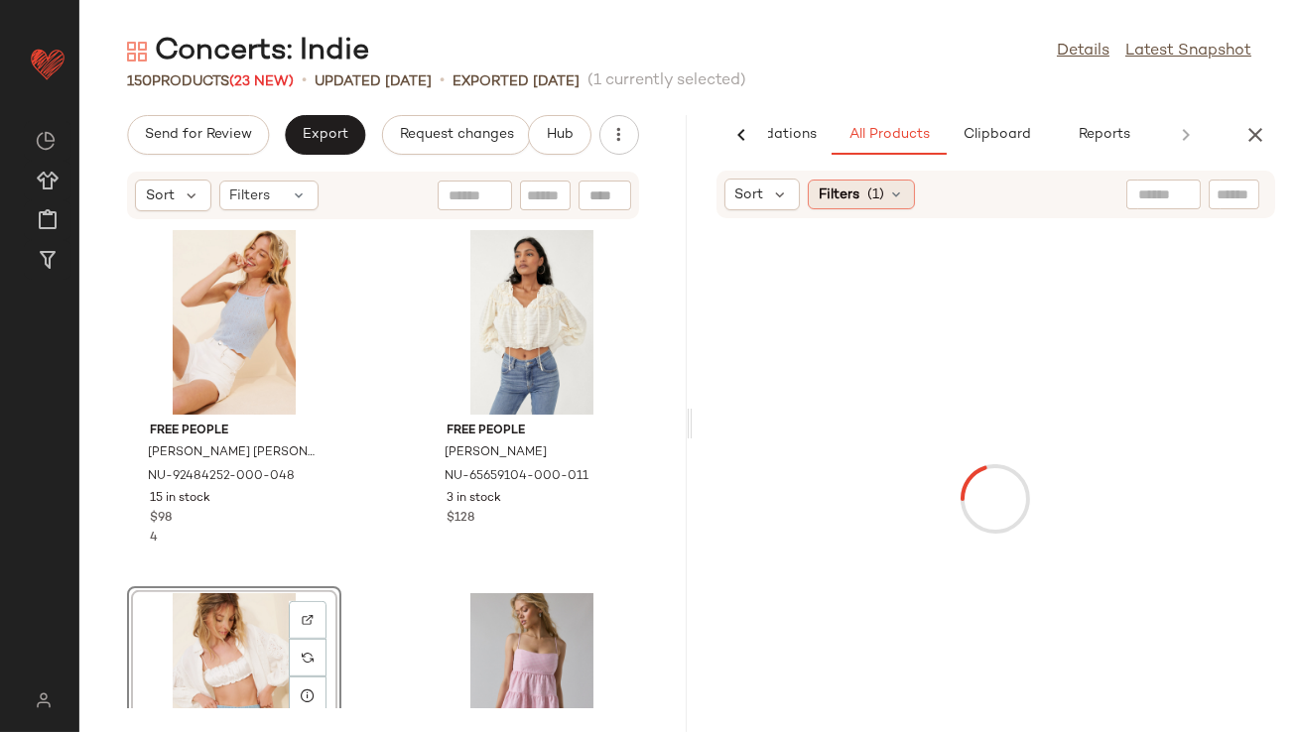
click at [864, 194] on div "Filters (1)" at bounding box center [861, 195] width 107 height 30
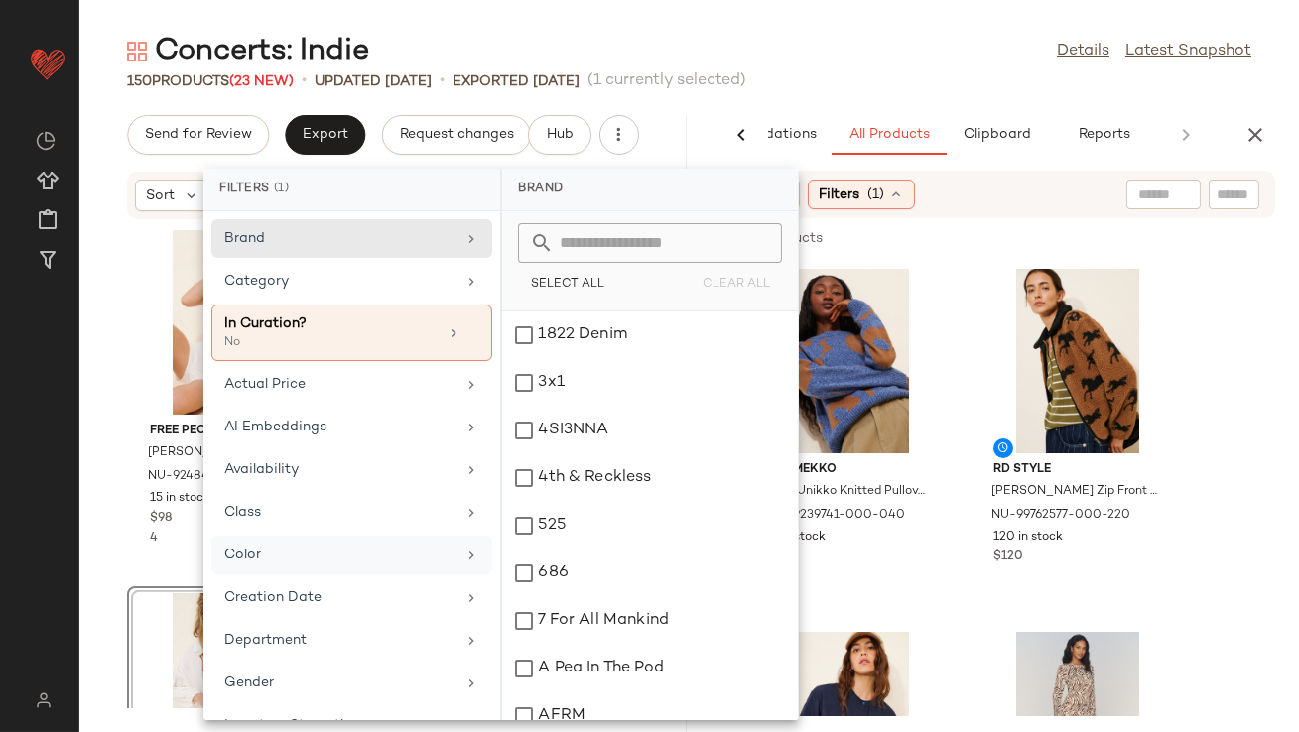
scroll to position [458, 0]
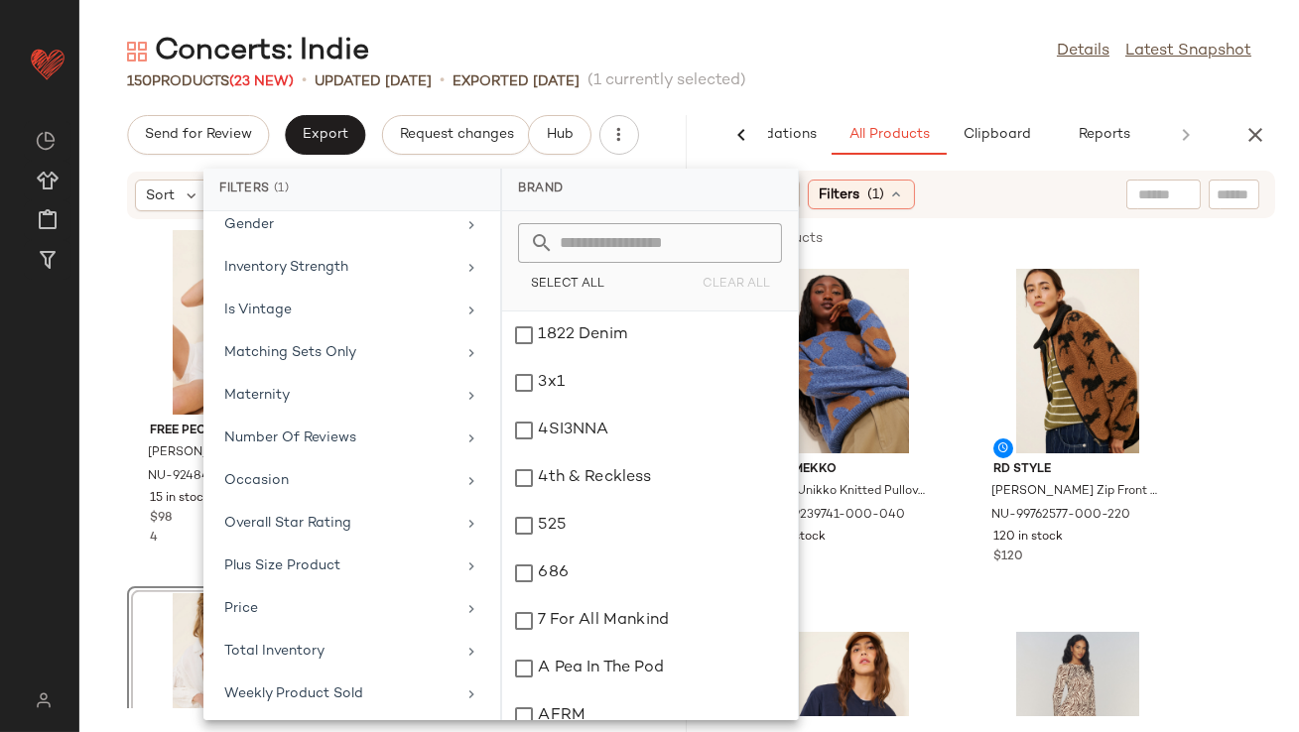
click at [801, 5] on main "Concerts: Indie Details Latest Snapshot 150 Products (23 New) • updated Aug 21s…" at bounding box center [649, 366] width 1299 height 732
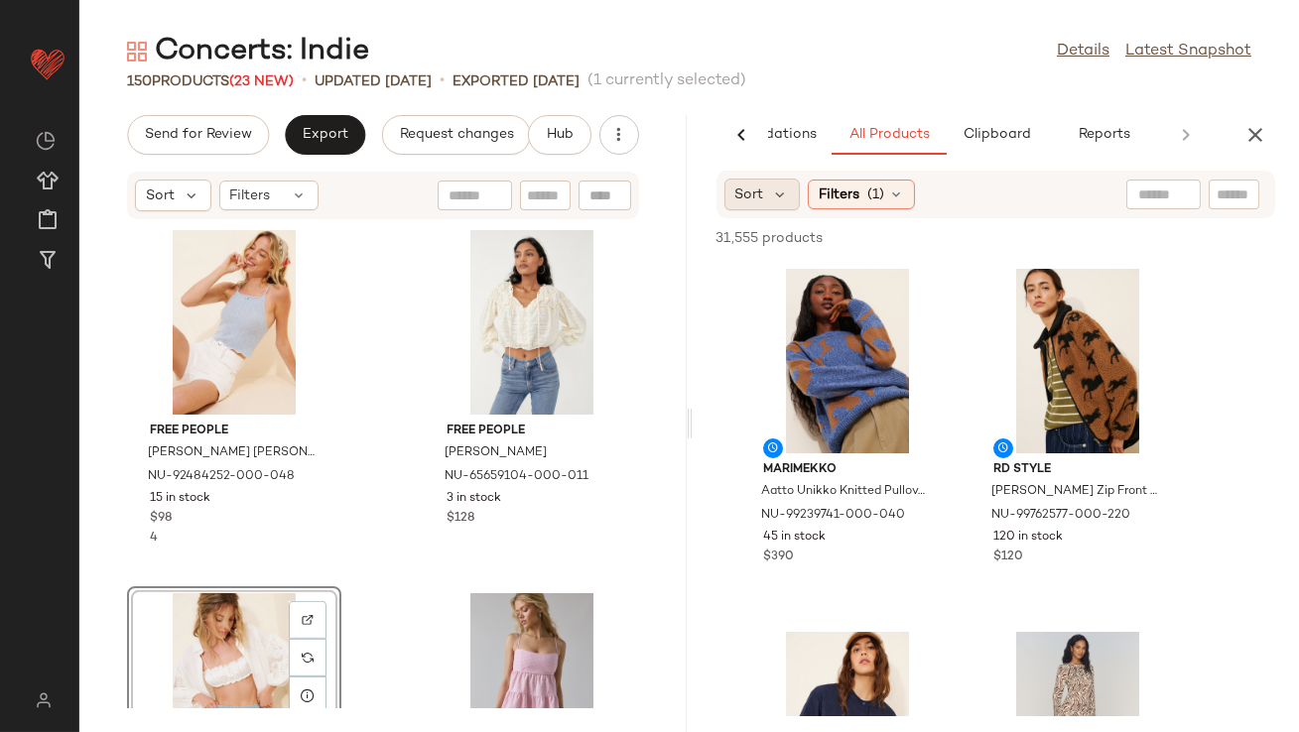
click at [767, 186] on div "Sort" at bounding box center [762, 195] width 76 height 32
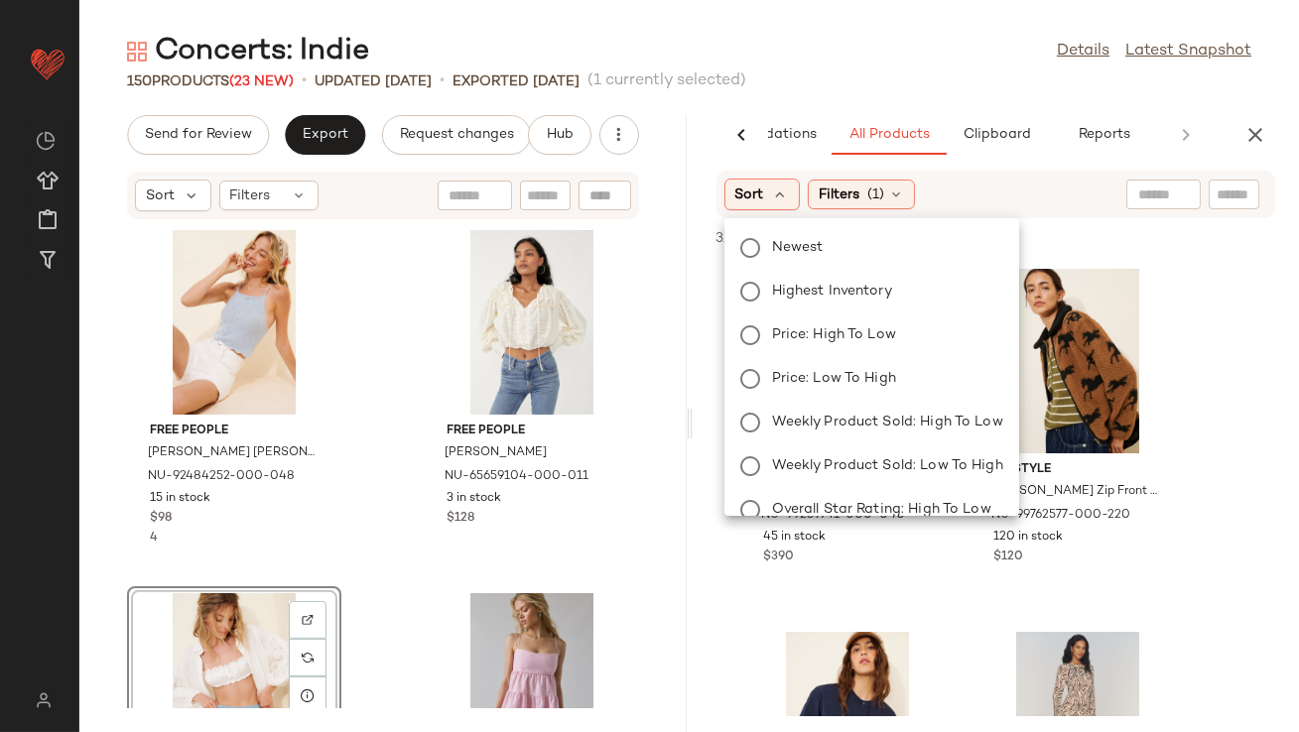
click at [773, 226] on div "Newest Highest Inventory Price: High to Low Price: Low to High Weekly Product S…" at bounding box center [869, 444] width 299 height 437
click at [768, 264] on div "Newest Highest Inventory Price: High to Low Price: Low to High Weekly Product S…" at bounding box center [869, 444] width 299 height 437
click at [769, 252] on label "Newest" at bounding box center [883, 248] width 239 height 28
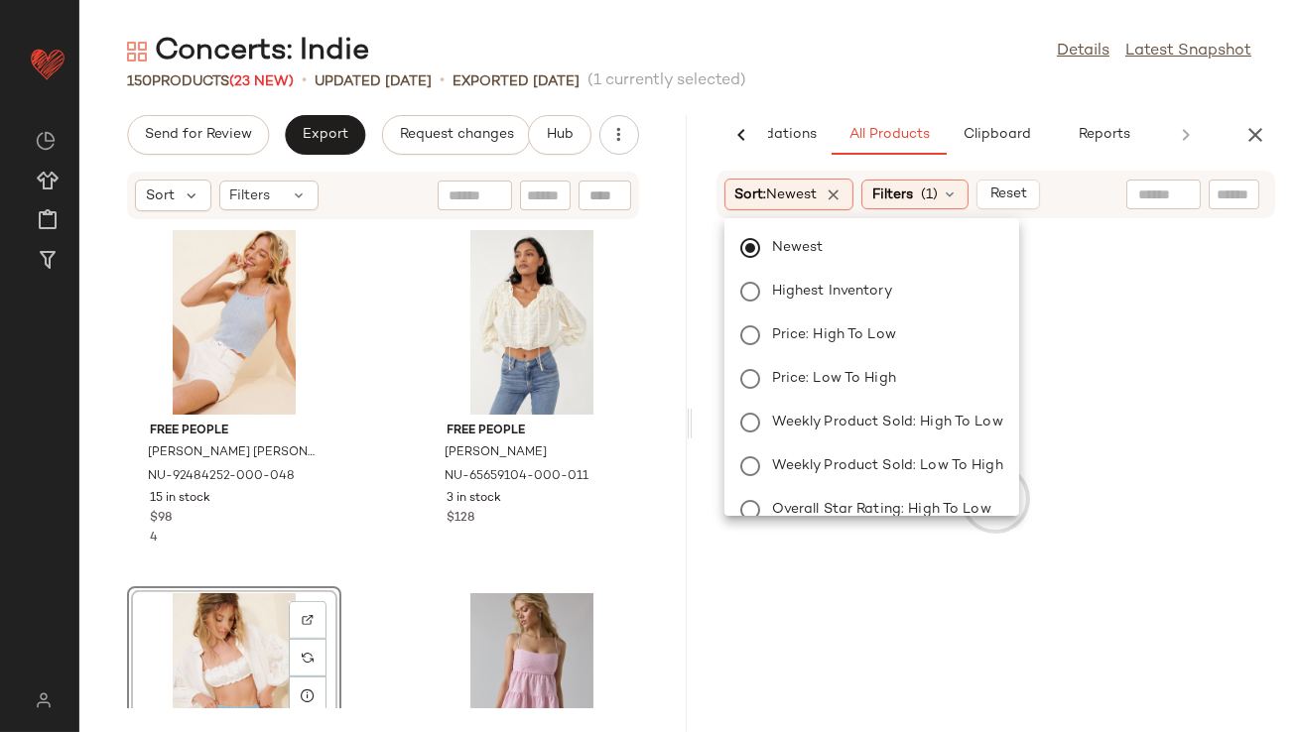
click at [829, 49] on div "Concerts: Indie Details Latest Snapshot" at bounding box center [689, 52] width 1220 height 40
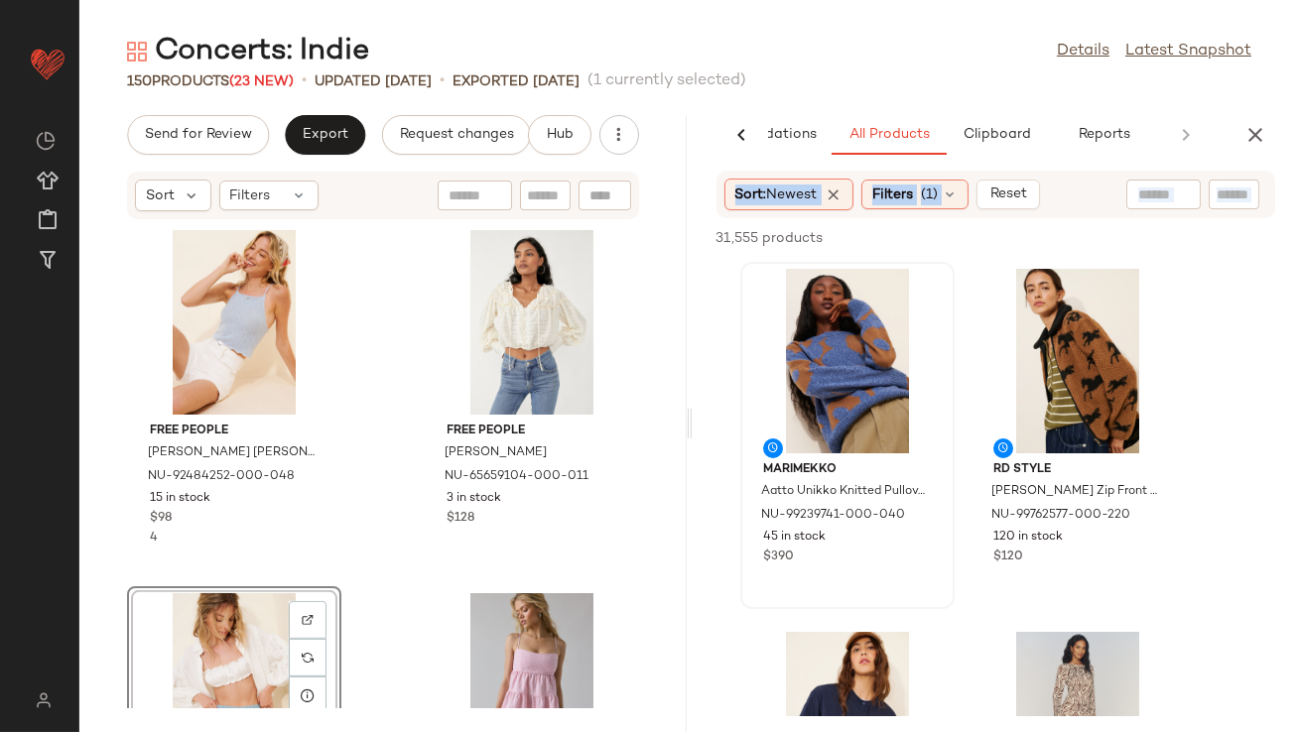
drag, startPoint x: 812, startPoint y: 195, endPoint x: 862, endPoint y: 298, distance: 114.1
click at [862, 298] on div "Sort: Newest Filters (1) Reset 31,555 products • 0 selected Add to Top Add to B…" at bounding box center [996, 452] width 607 height 562
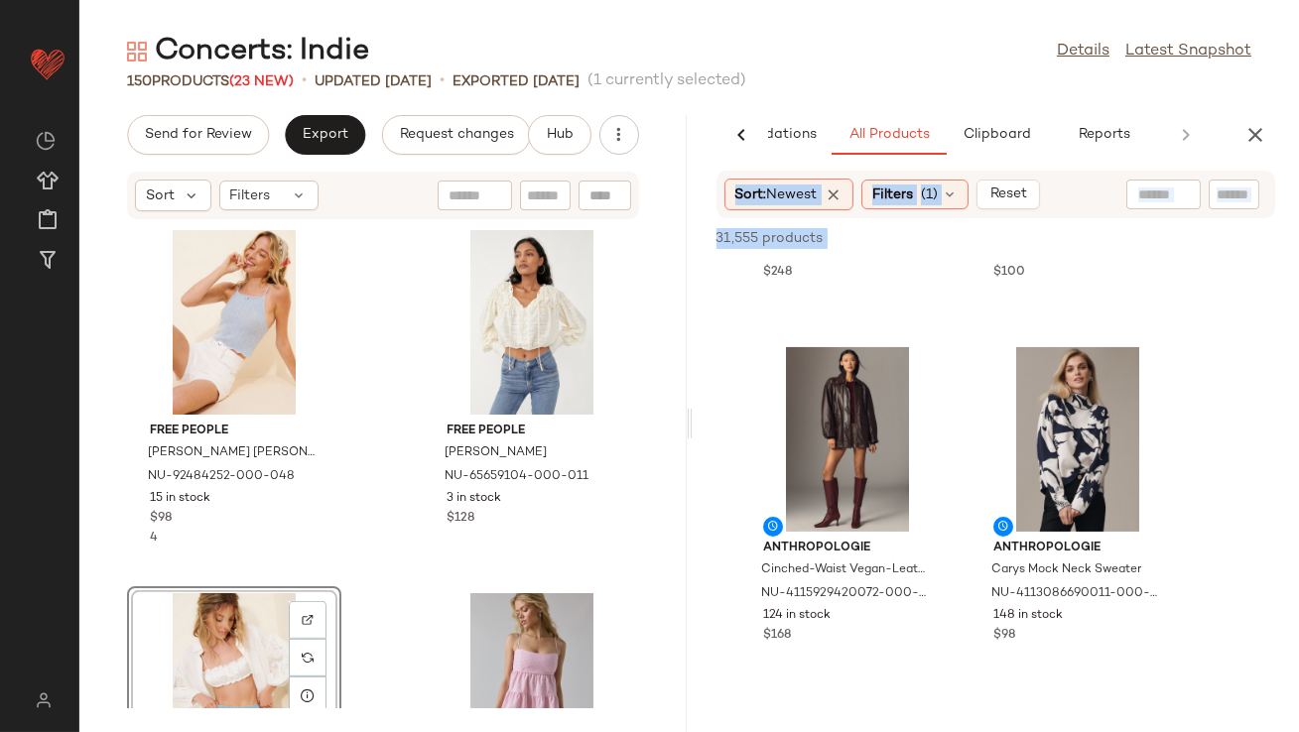
scroll to position [1013, 0]
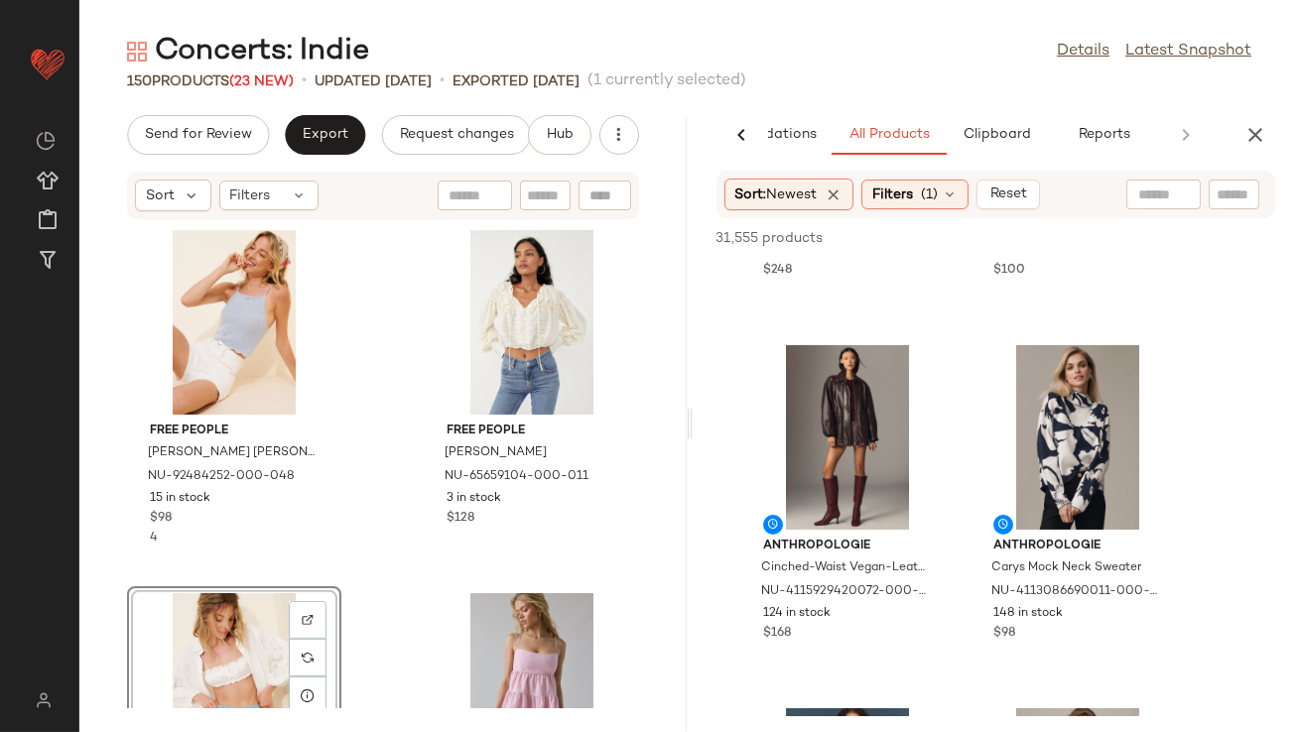
click at [973, 56] on div "Concerts: Indie Details Latest Snapshot" at bounding box center [689, 52] width 1220 height 40
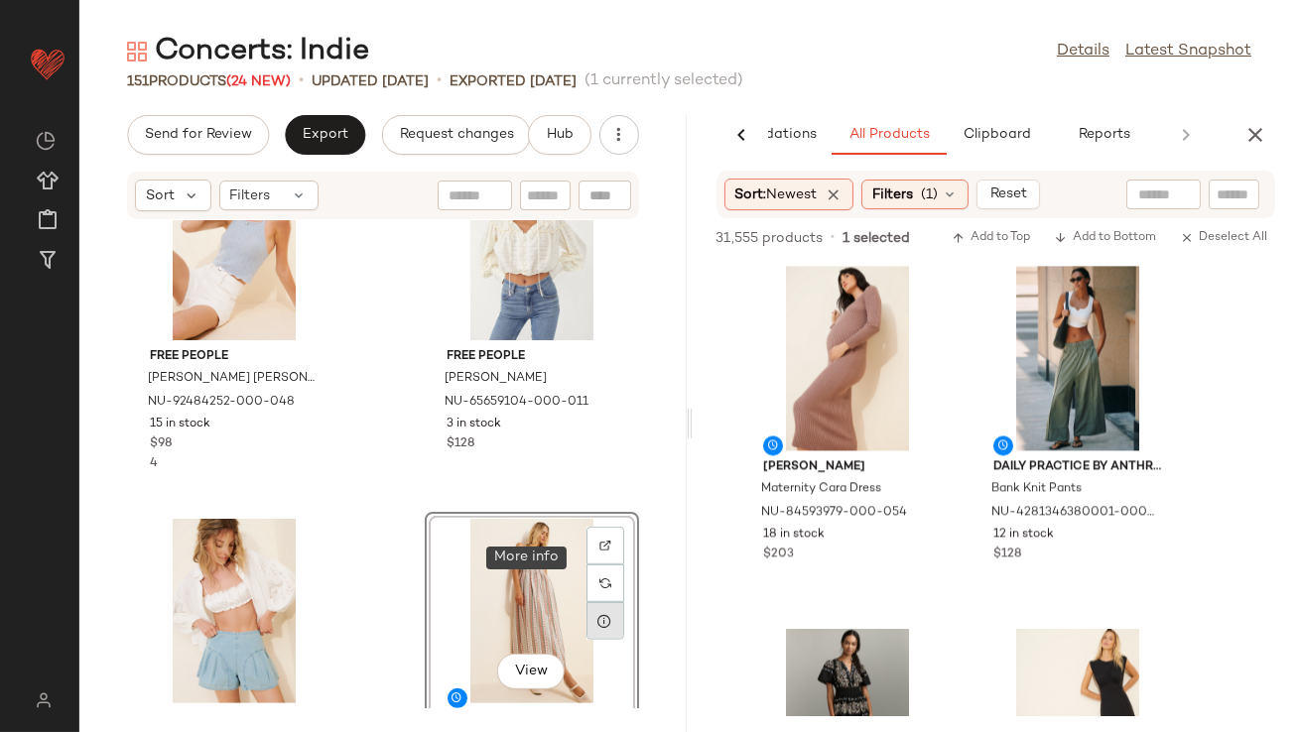
scroll to position [2027, 0]
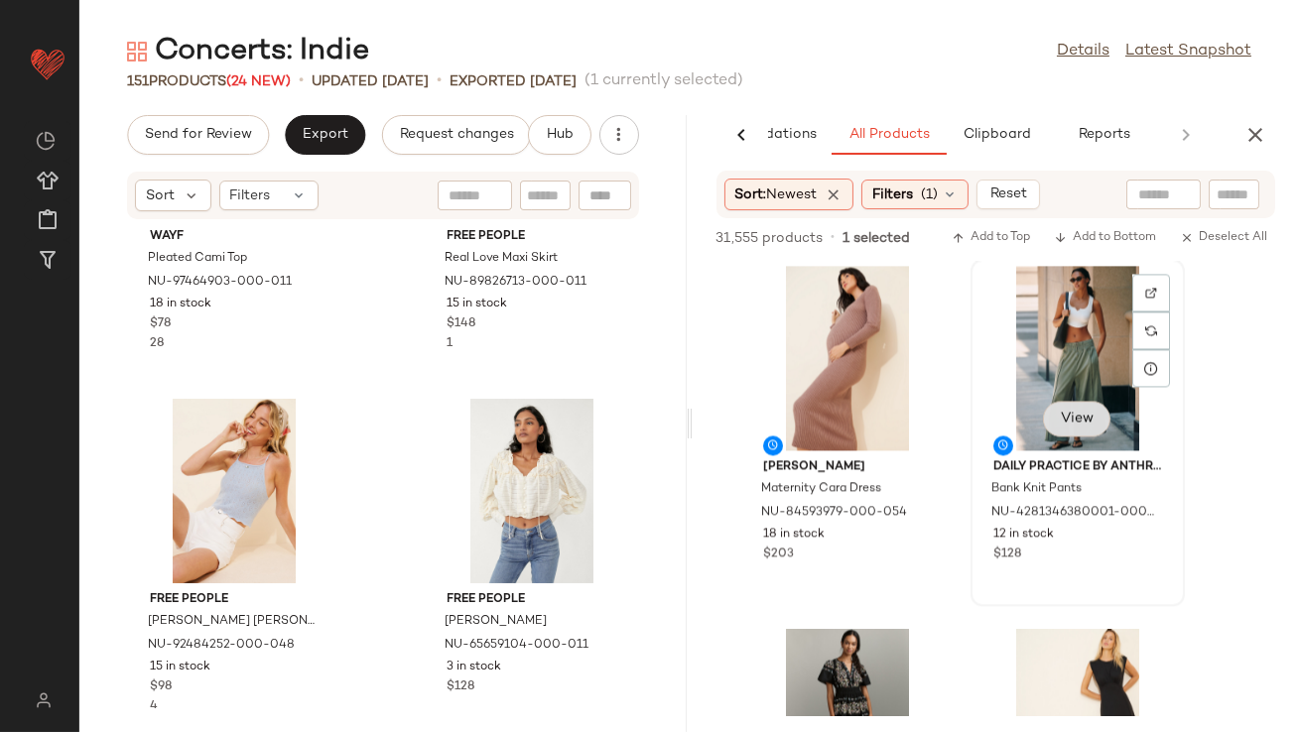
click at [1063, 411] on span "View" at bounding box center [1077, 419] width 34 height 16
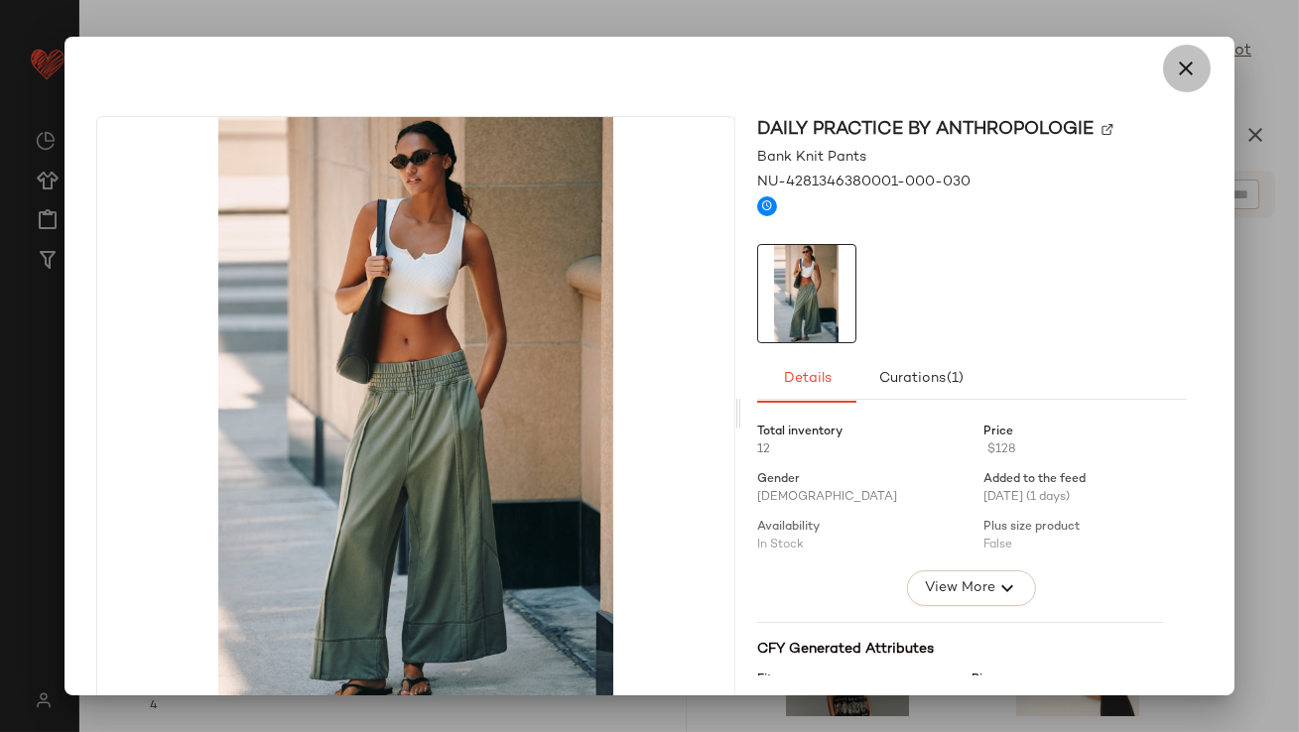
click at [1190, 60] on button "button" at bounding box center [1187, 69] width 48 height 48
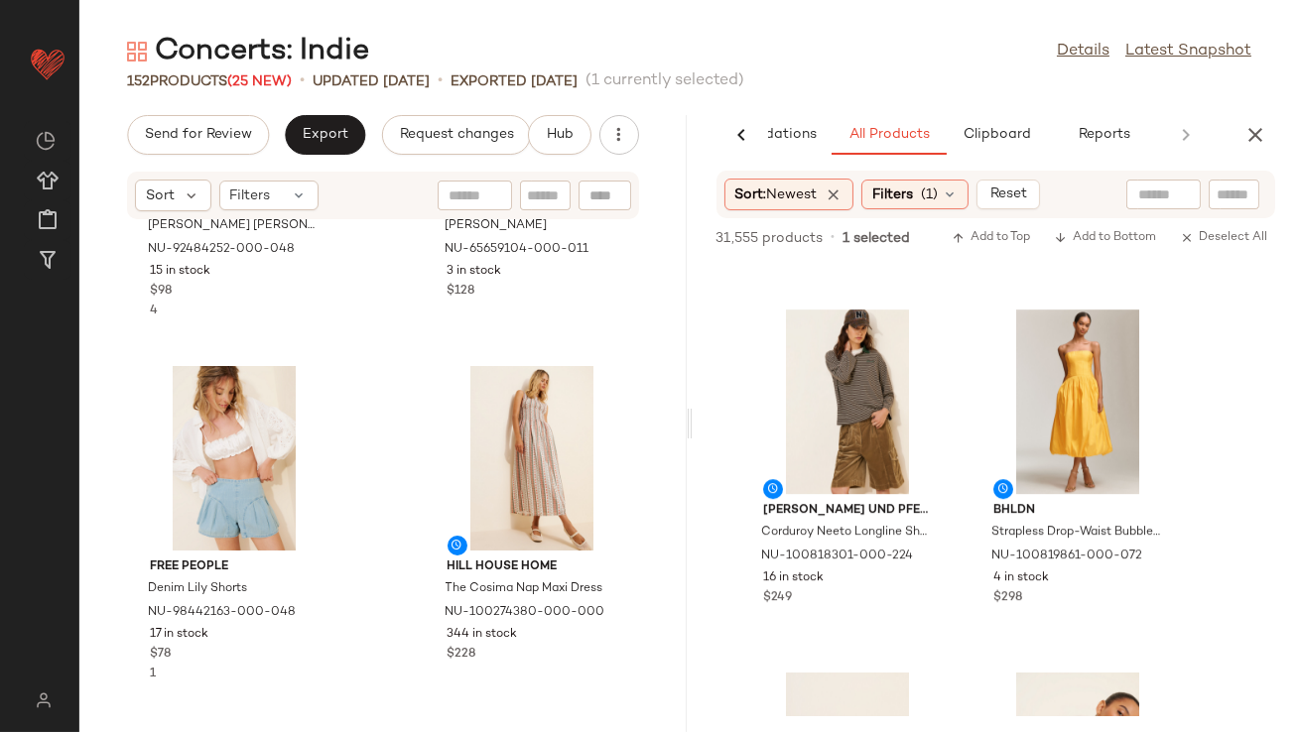
scroll to position [2538, 0]
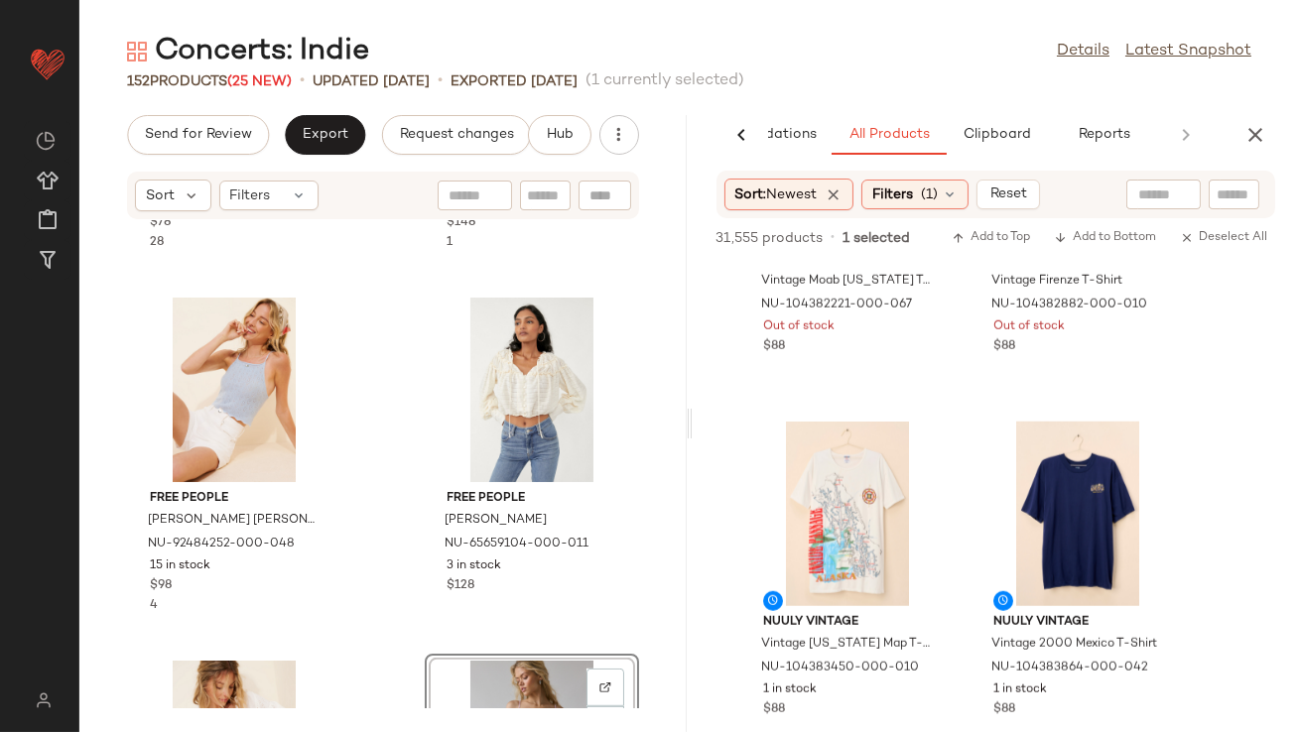
scroll to position [18552, 0]
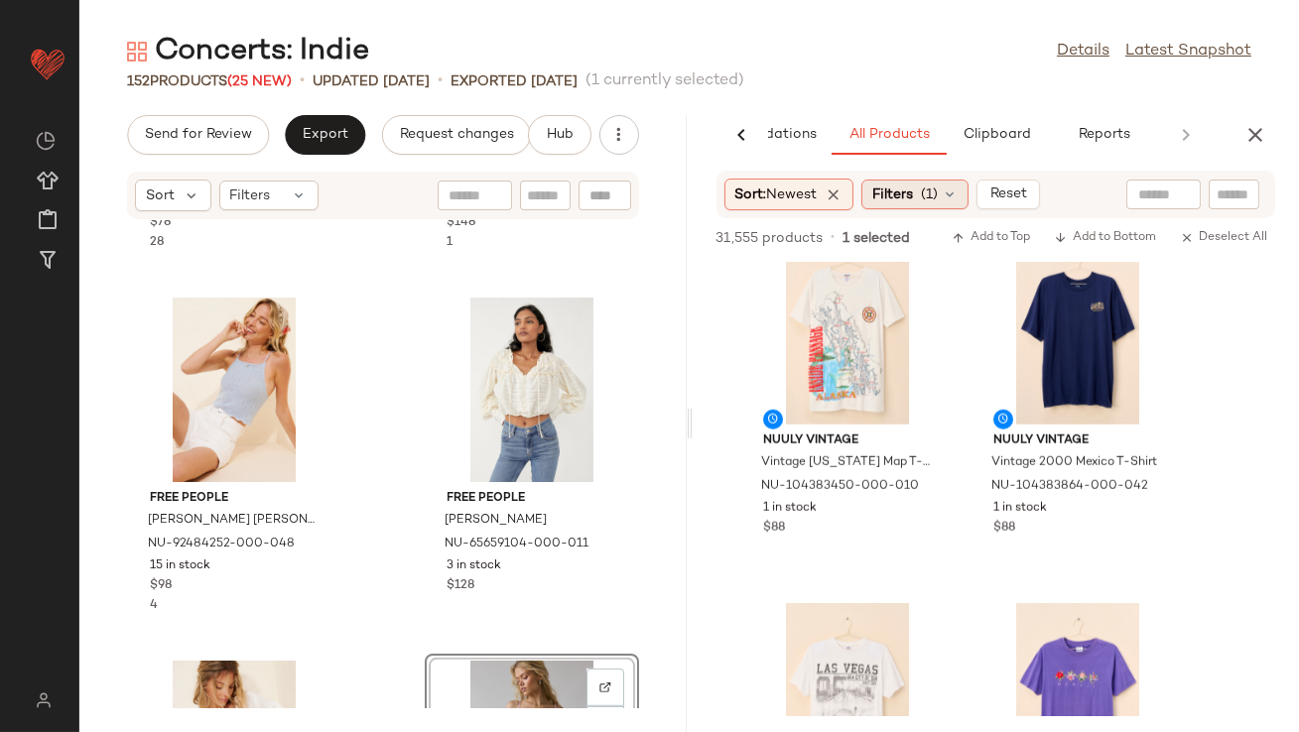
click at [952, 188] on icon at bounding box center [950, 195] width 16 height 16
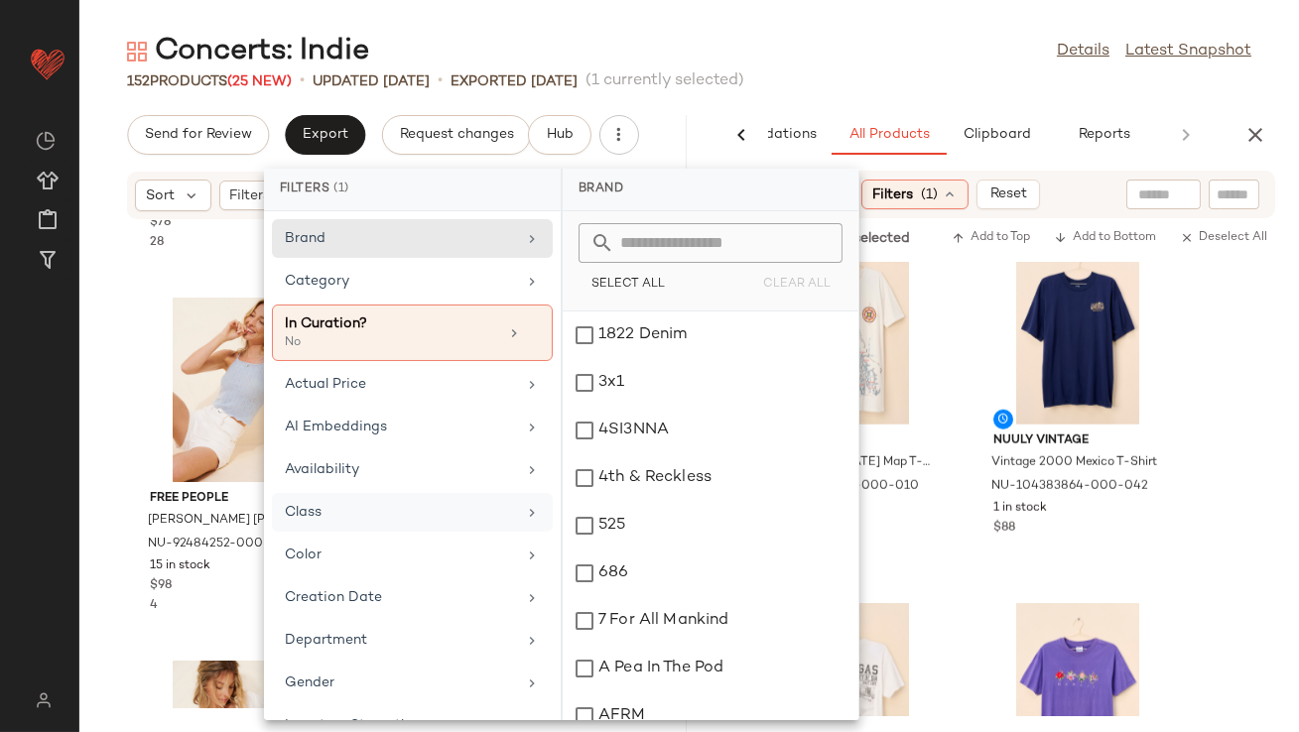
click at [406, 515] on div "Class" at bounding box center [400, 512] width 231 height 21
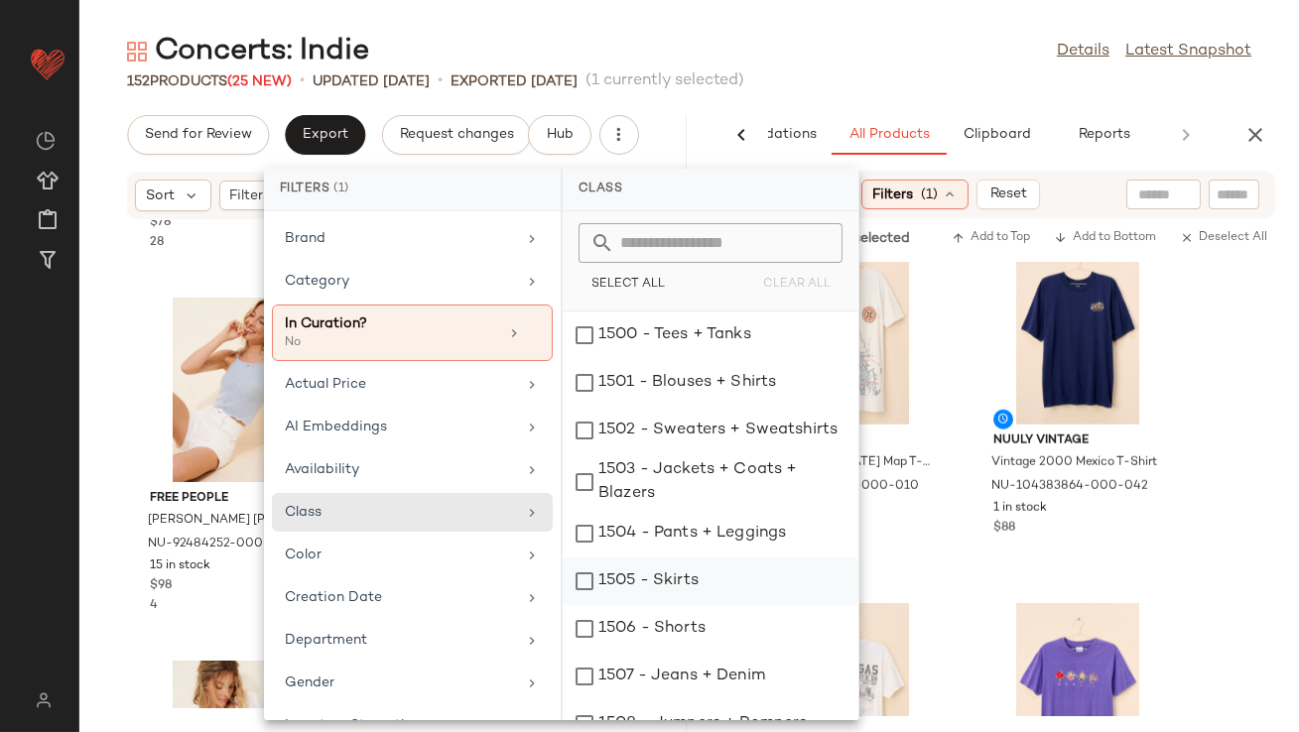
click at [583, 605] on div "1505 - Skirts" at bounding box center [711, 629] width 296 height 48
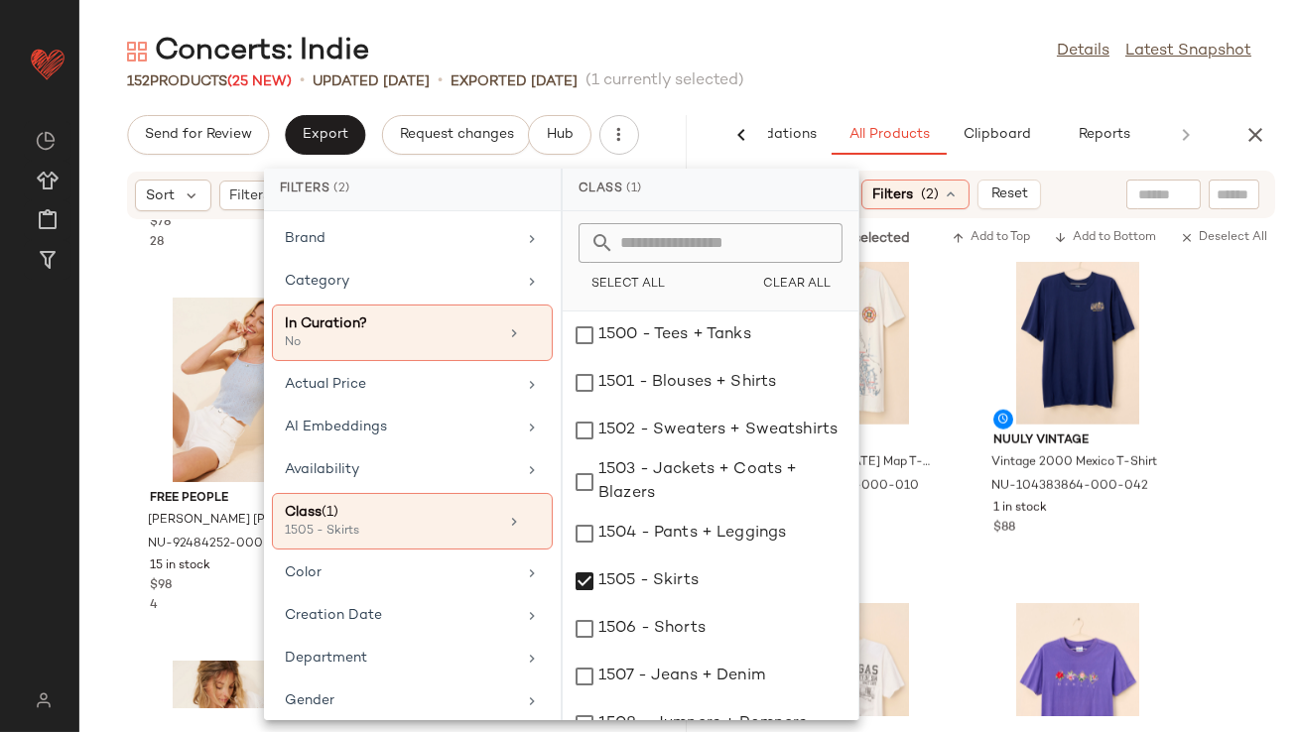
click at [767, 16] on main "Concerts: Indie Details Latest Snapshot 152 Products (25 New) • updated Aug 21s…" at bounding box center [649, 366] width 1299 height 732
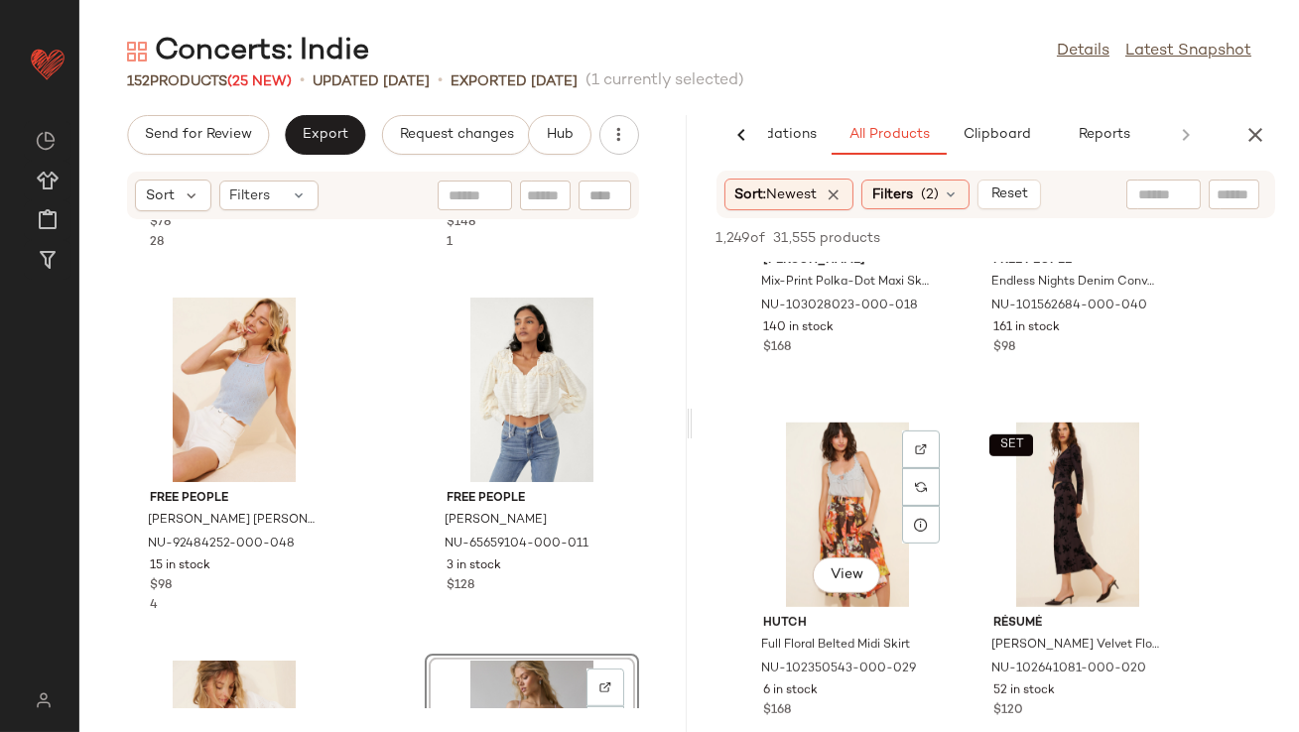
scroll to position [2233, 0]
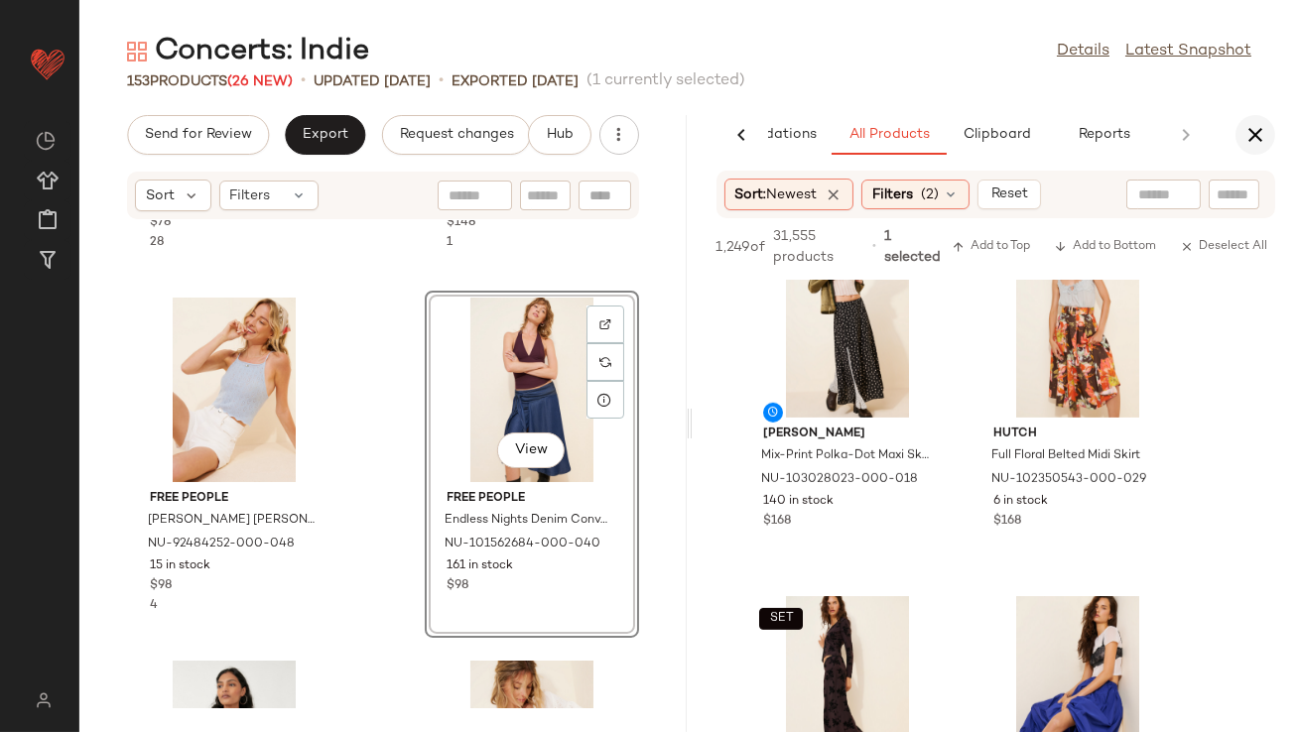
click at [1261, 129] on icon "button" at bounding box center [1255, 135] width 24 height 24
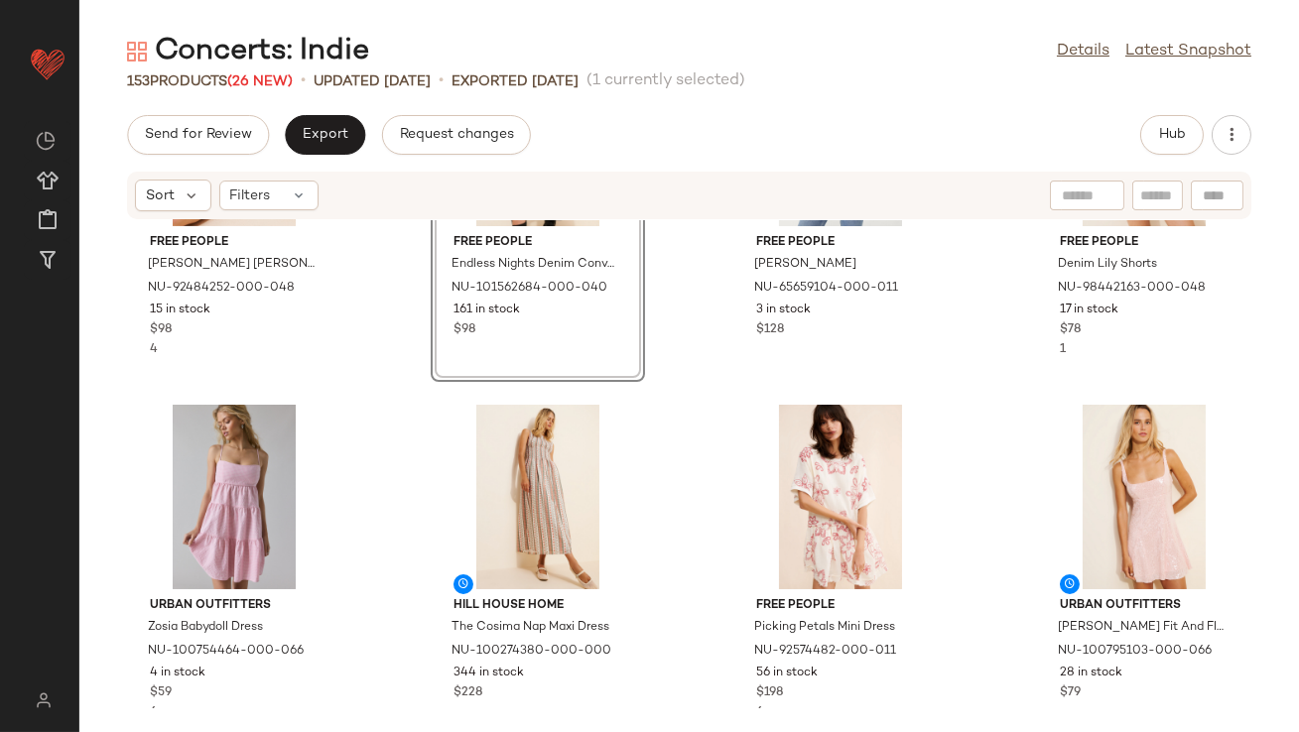
scroll to position [0, 0]
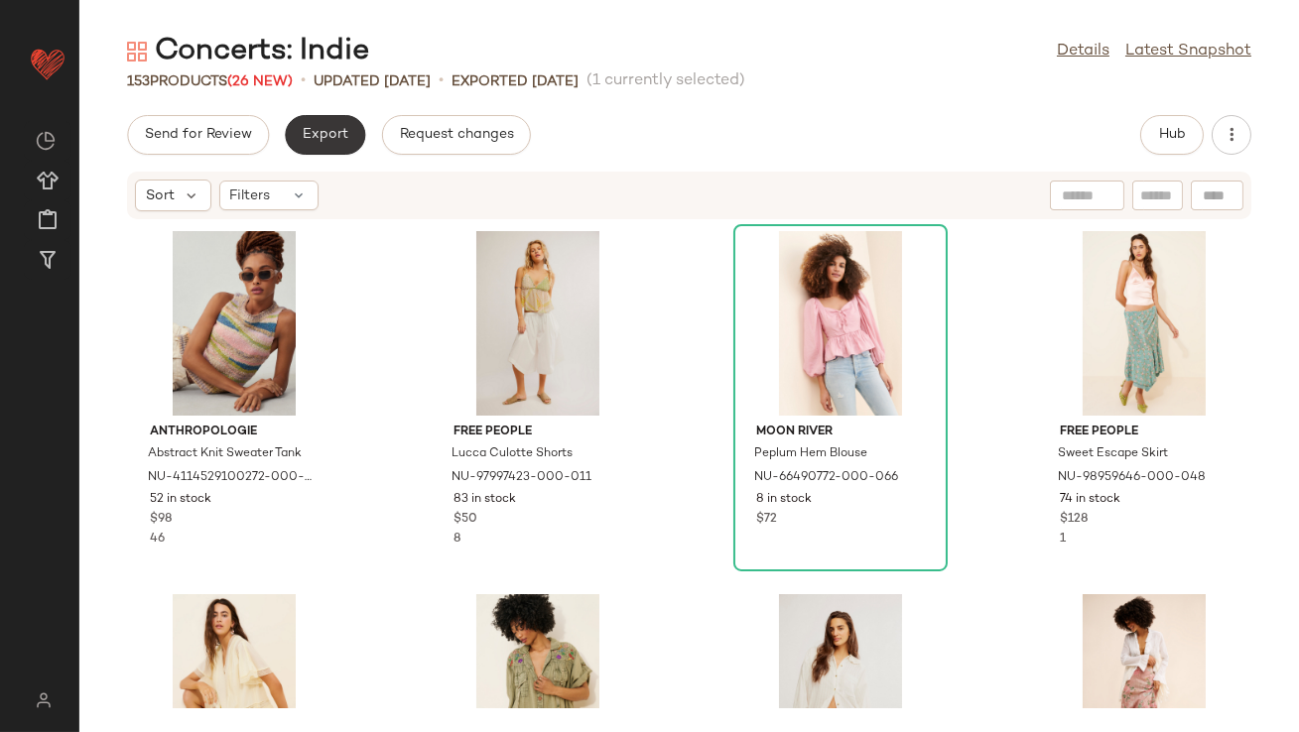
click at [346, 134] on button "Export" at bounding box center [325, 135] width 80 height 40
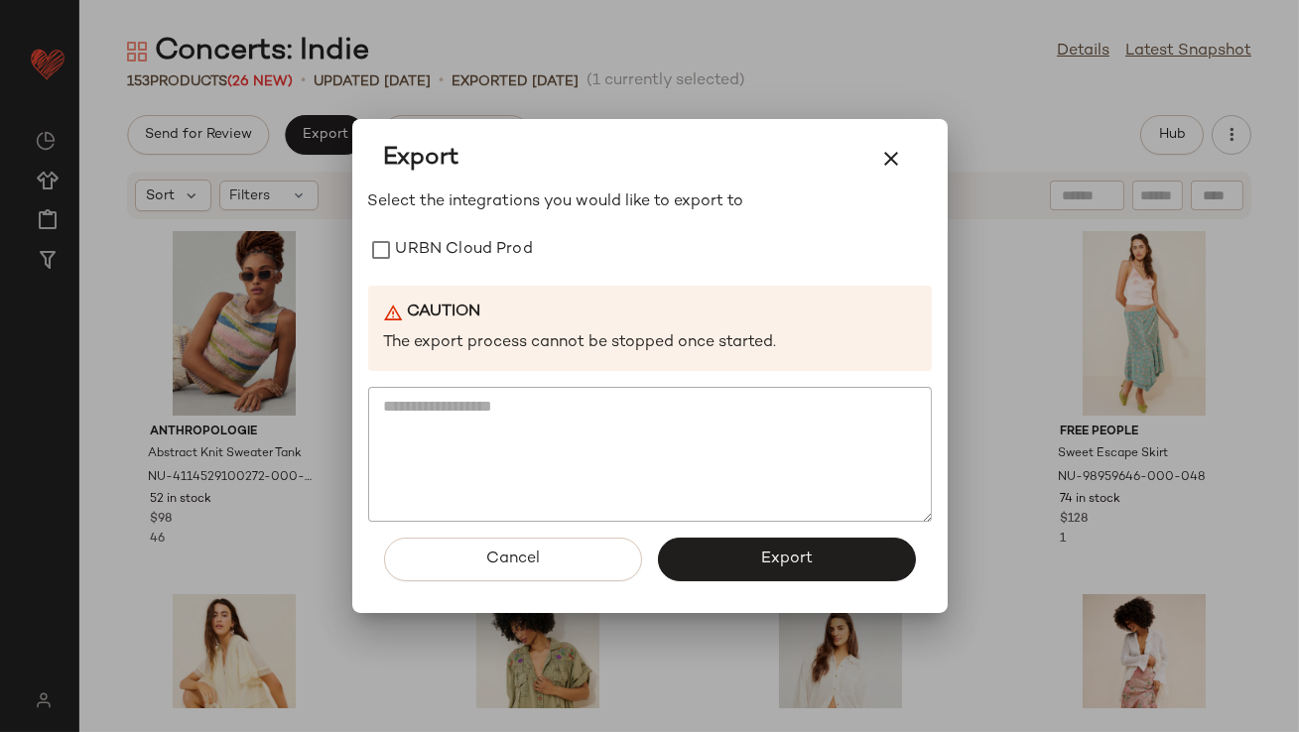
click at [410, 223] on div "Select the integrations you would like to export to URBN Cloud Prod Caution The…" at bounding box center [650, 356] width 564 height 331
click at [411, 244] on label "URBN Cloud Prod" at bounding box center [464, 250] width 137 height 40
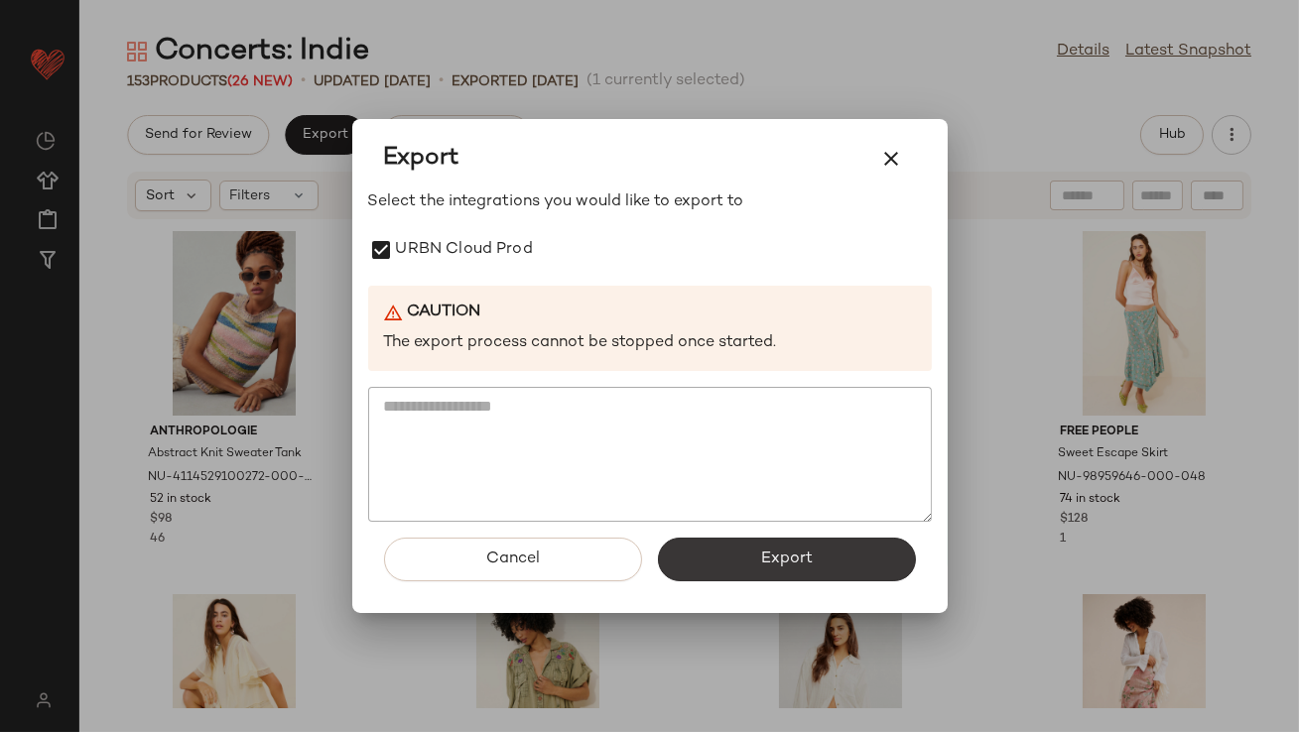
click at [758, 560] on button "Export" at bounding box center [787, 560] width 258 height 44
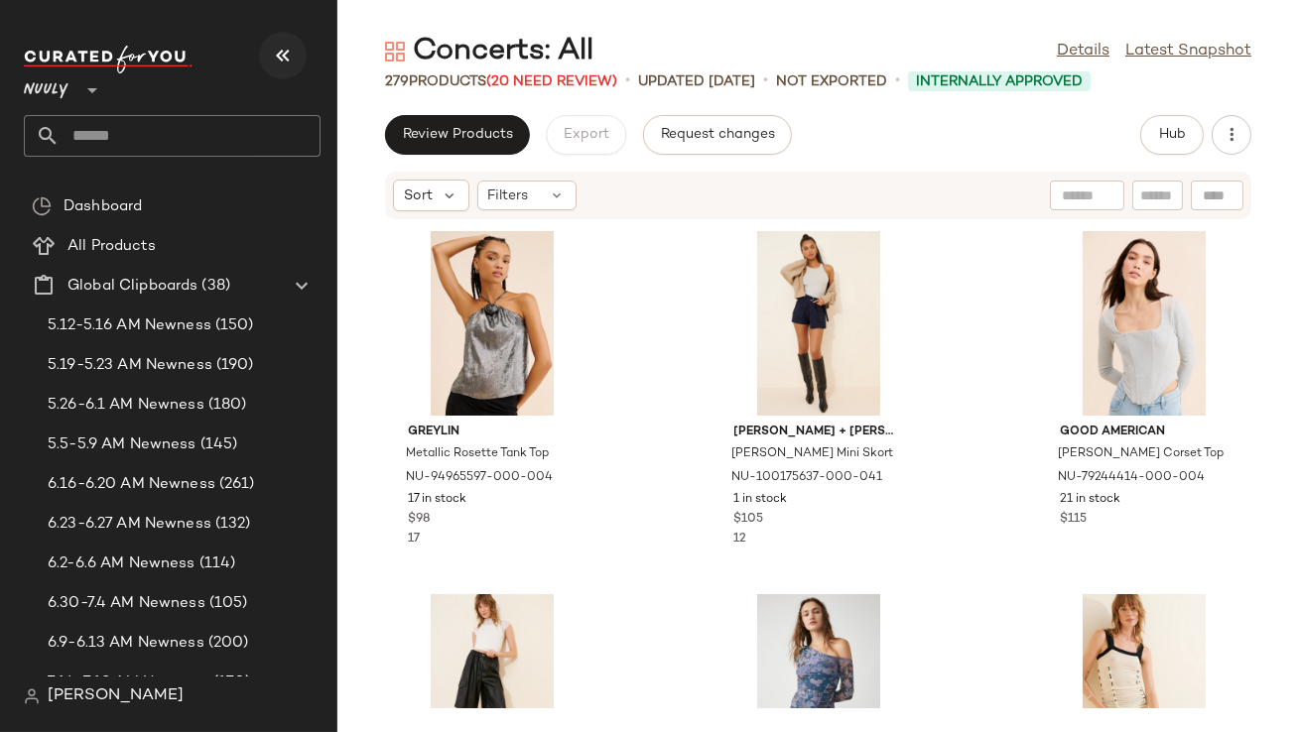
click at [281, 54] on icon "button" at bounding box center [283, 56] width 24 height 24
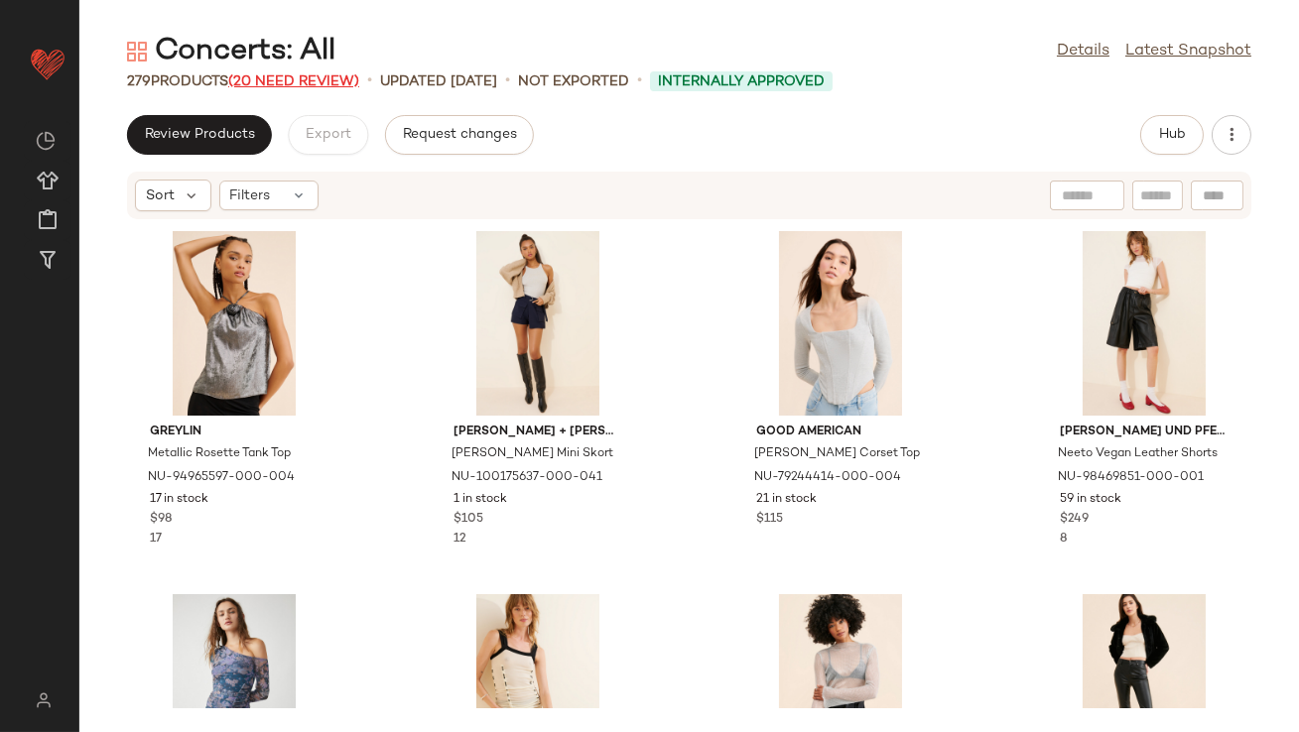
click at [339, 83] on span "(20 Need Review)" at bounding box center [293, 81] width 131 height 15
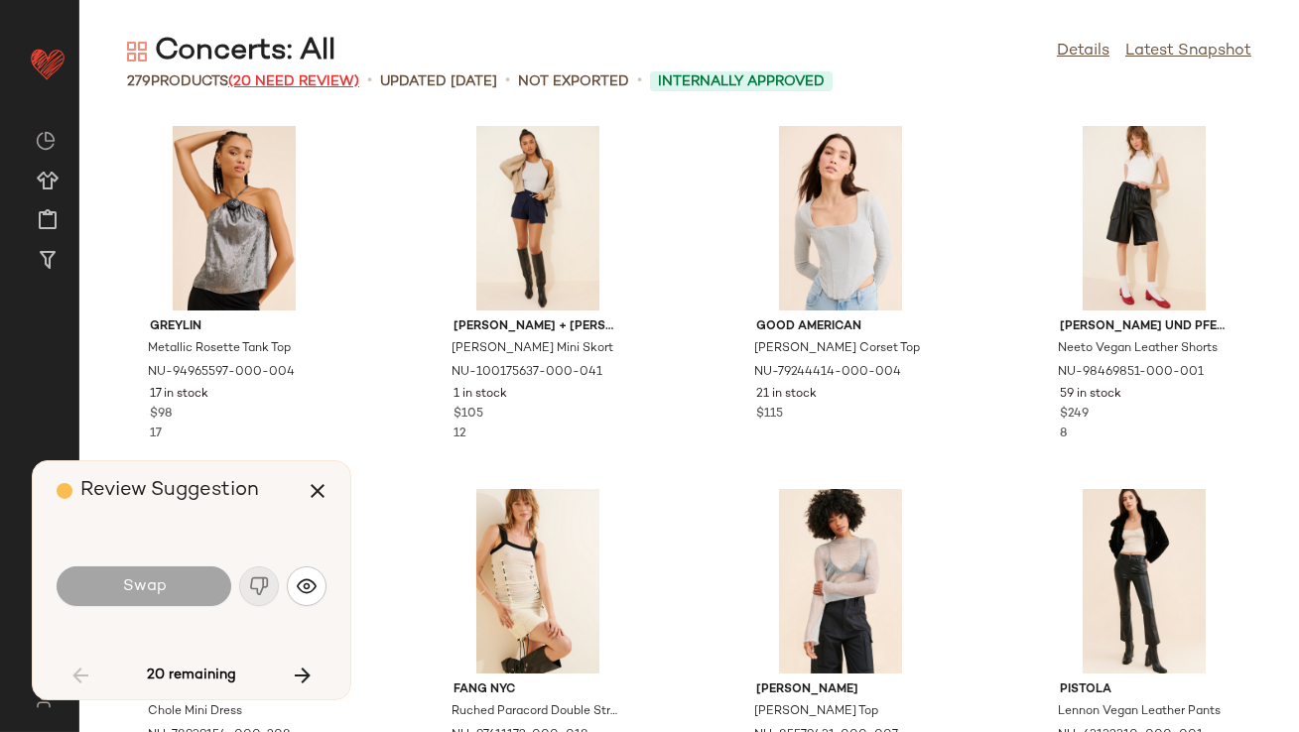
scroll to position [2906, 0]
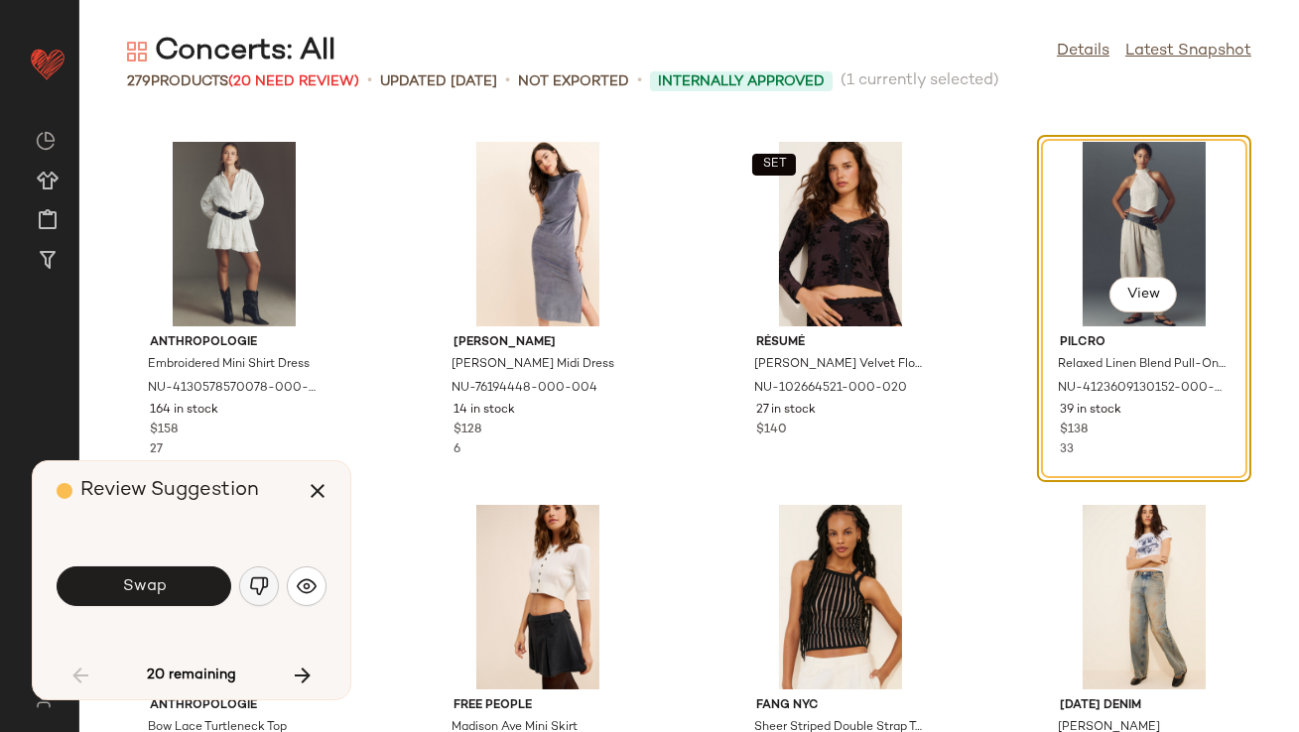
click at [264, 579] on img "button" at bounding box center [259, 587] width 20 height 20
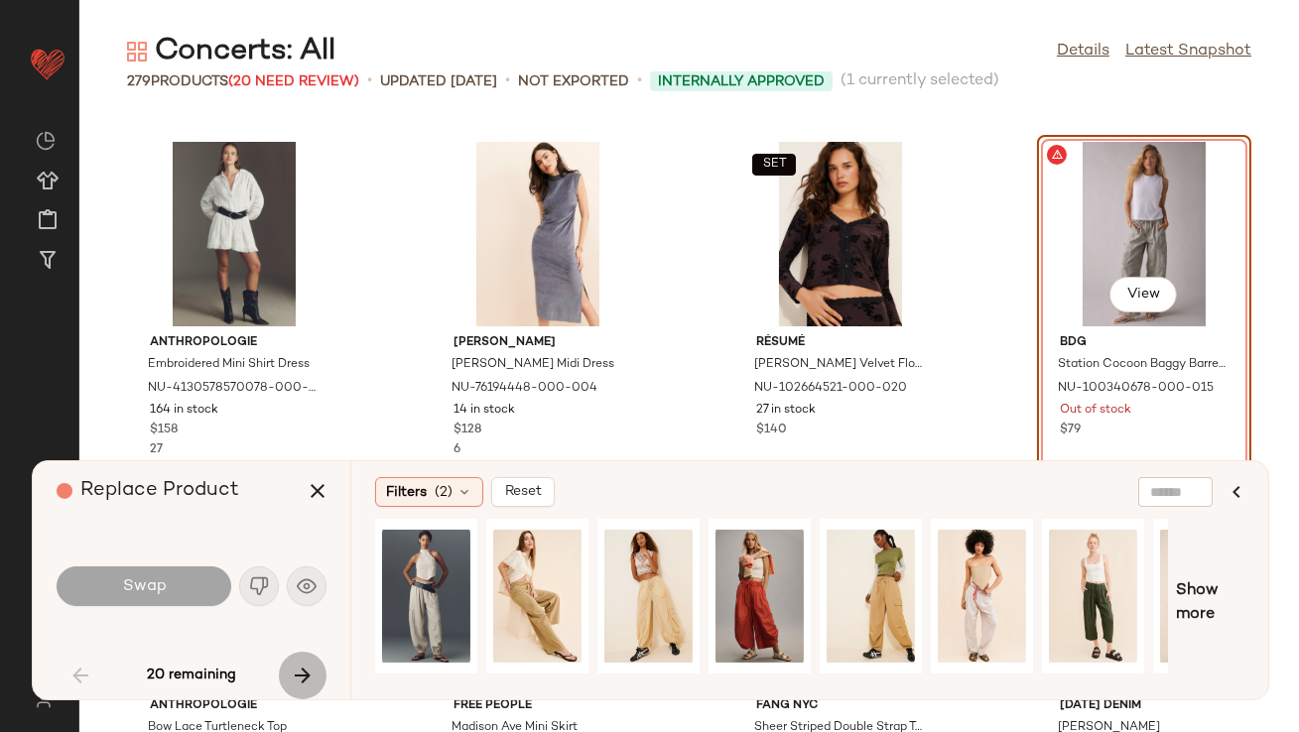
click at [309, 670] on icon "button" at bounding box center [303, 676] width 24 height 24
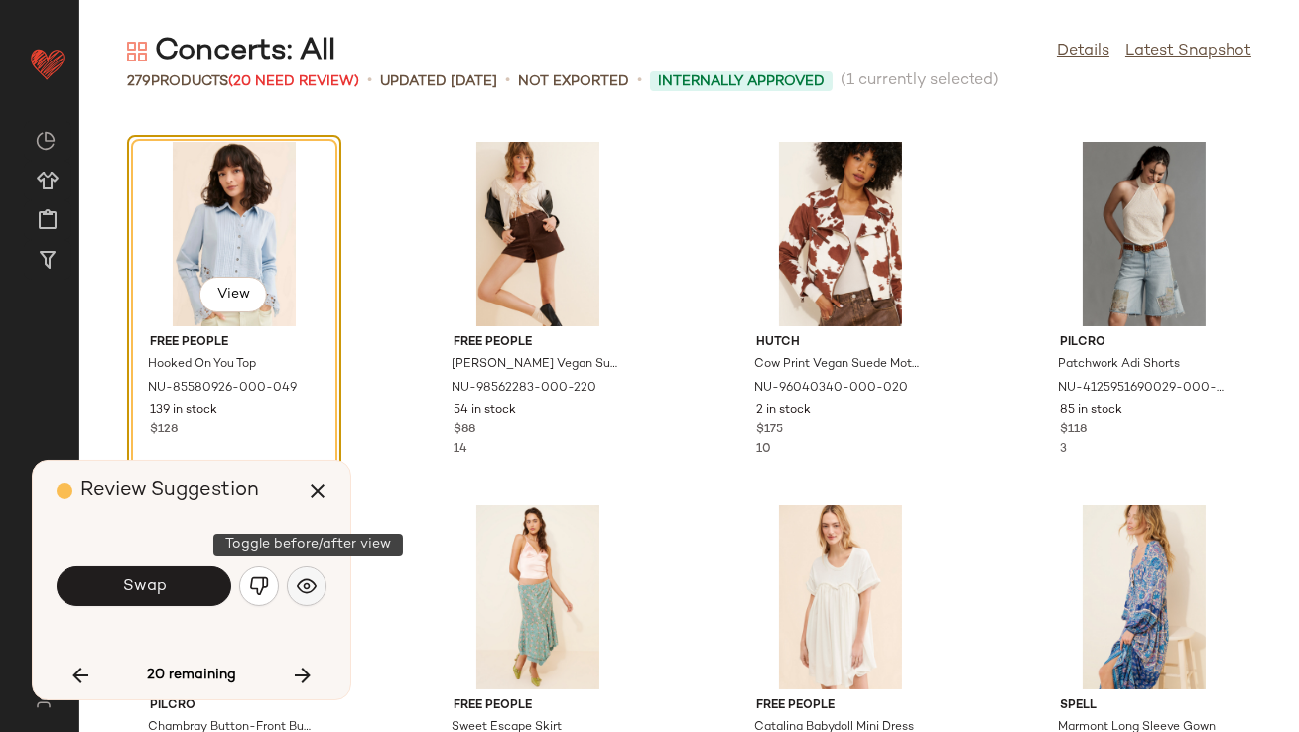
click at [290, 586] on button "button" at bounding box center [307, 587] width 40 height 40
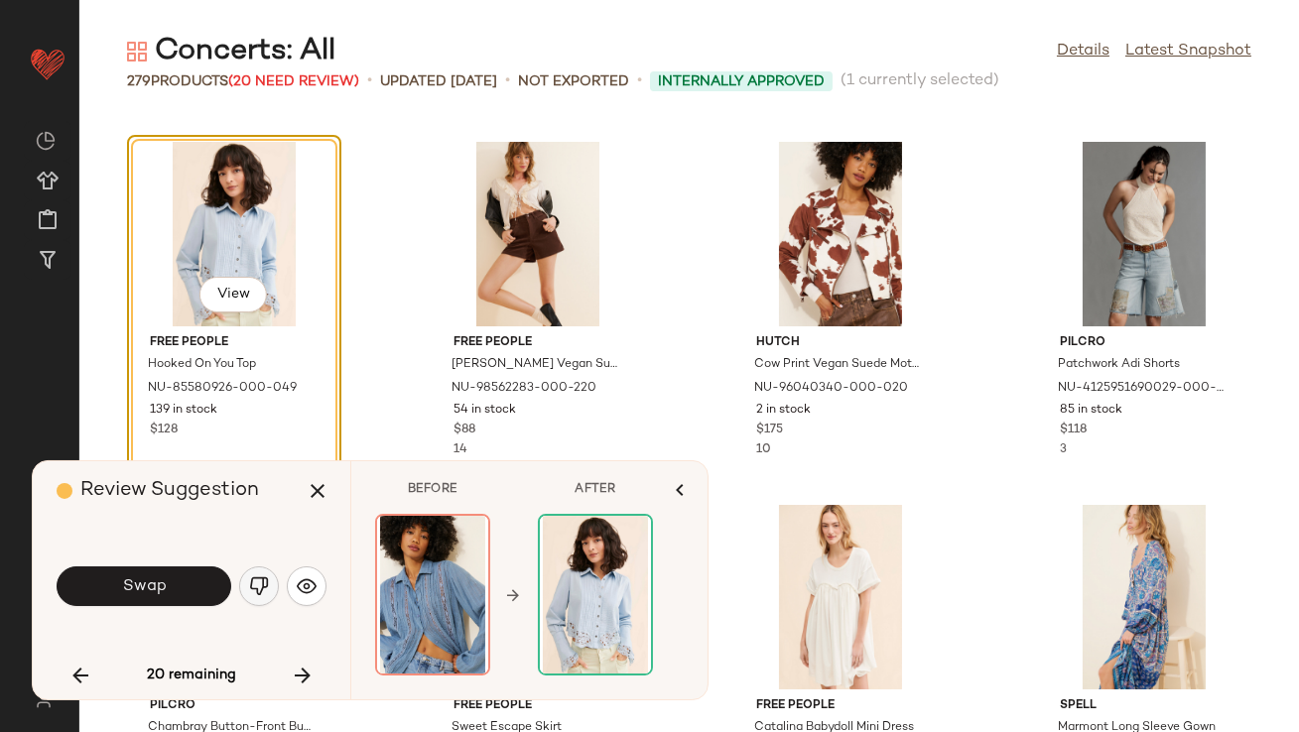
click at [249, 591] on img "button" at bounding box center [259, 587] width 20 height 20
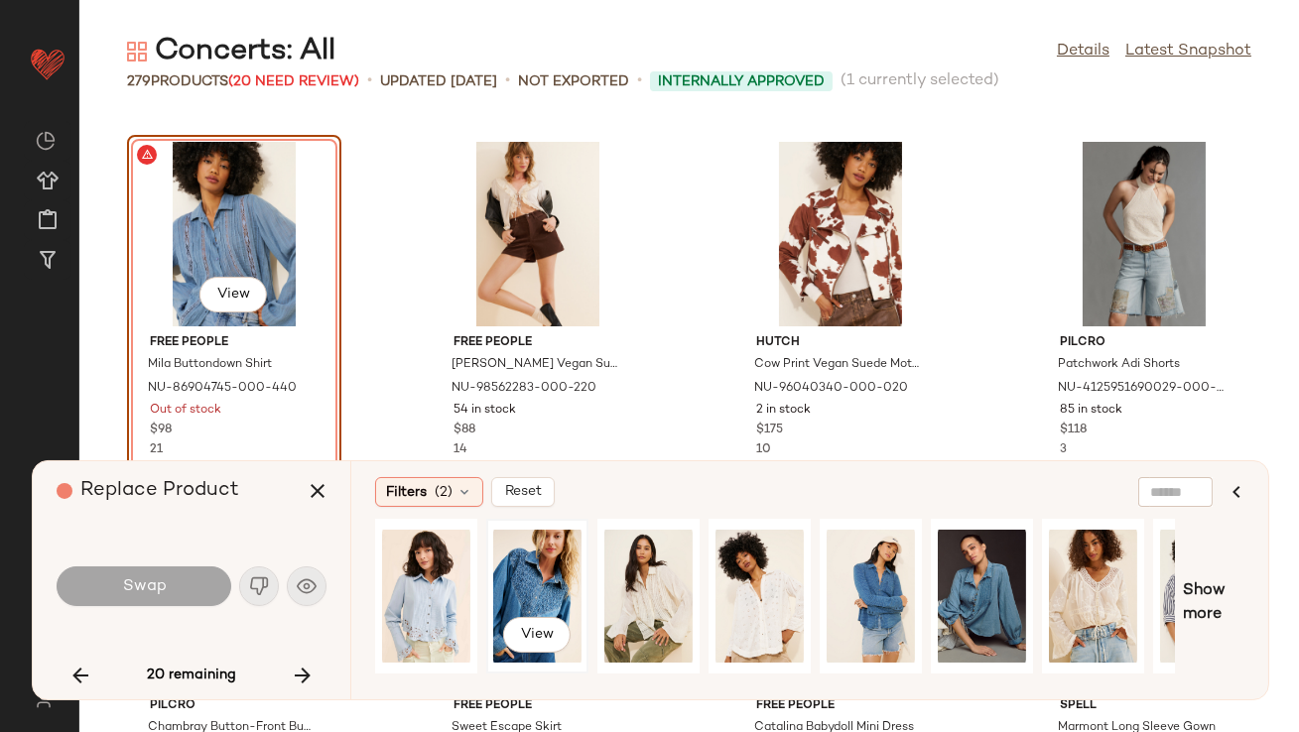
click at [563, 589] on div "View" at bounding box center [537, 596] width 88 height 141
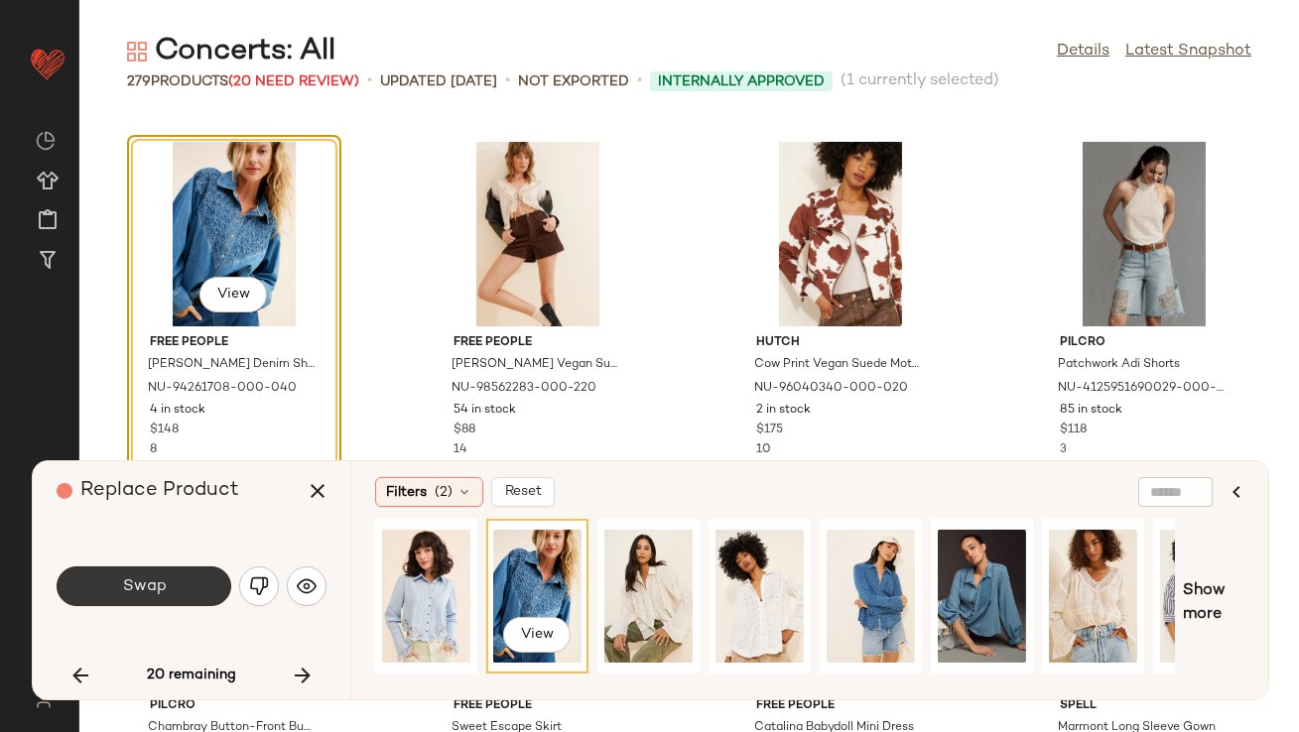
click at [134, 592] on span "Swap" at bounding box center [143, 587] width 45 height 19
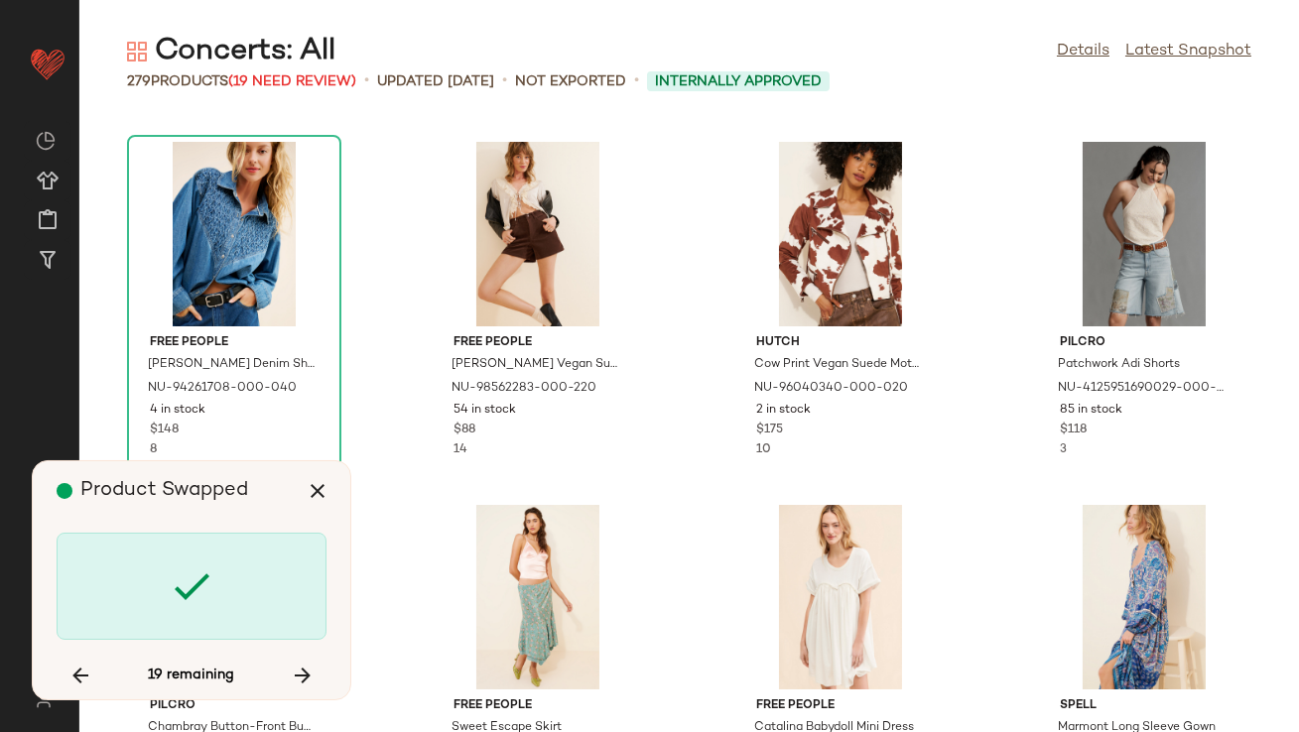
scroll to position [5810, 0]
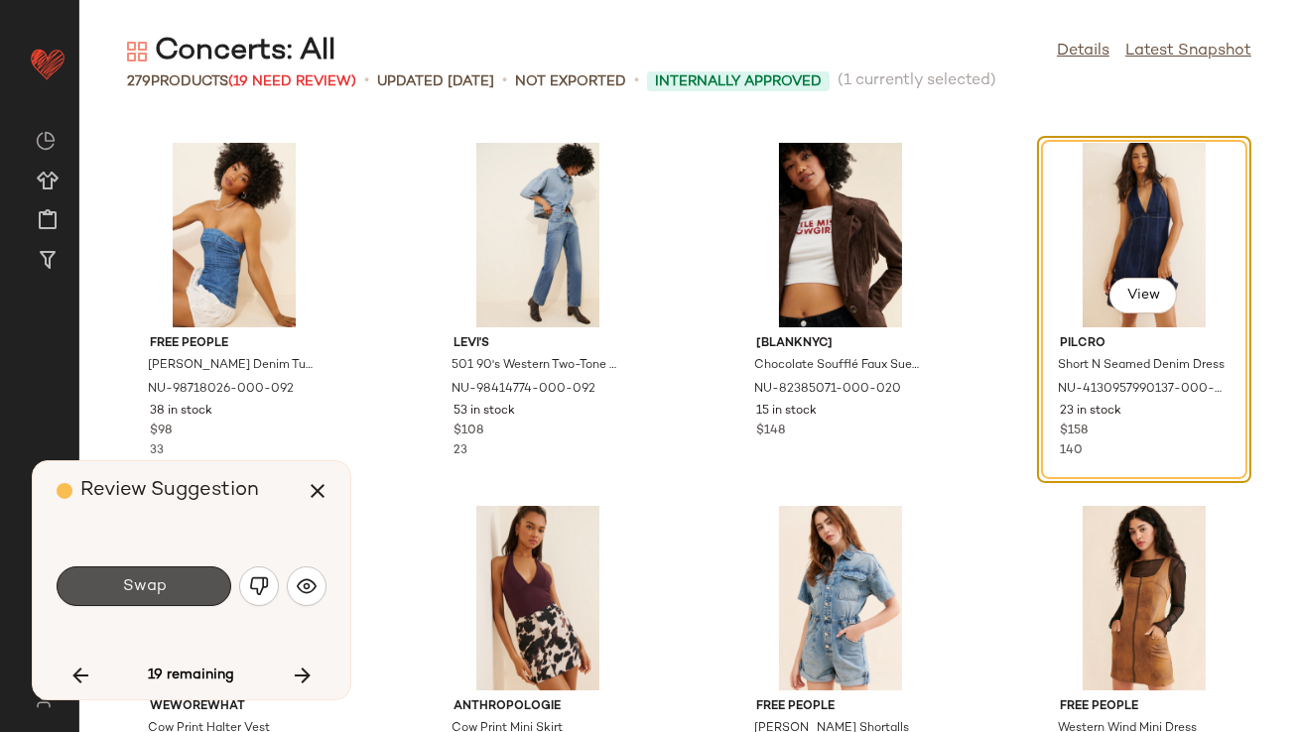
click at [134, 592] on span "Swap" at bounding box center [143, 587] width 45 height 19
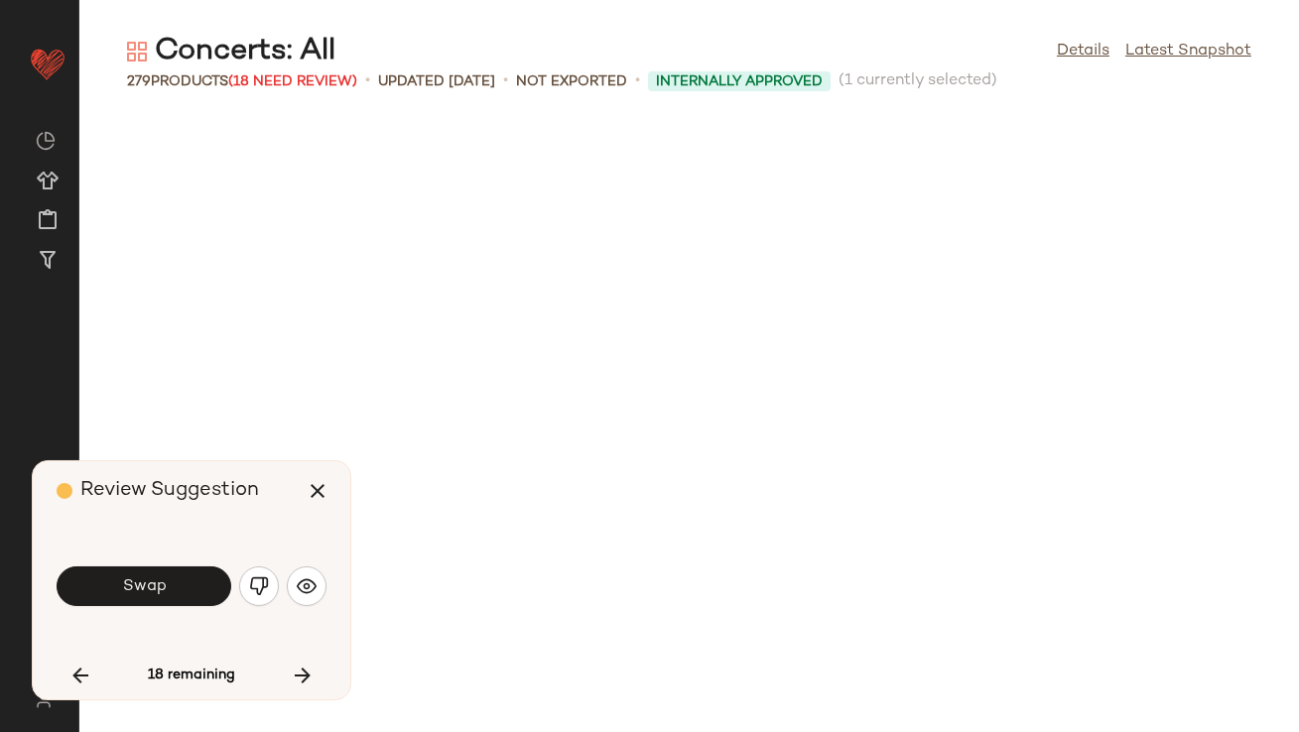
scroll to position [6537, 0]
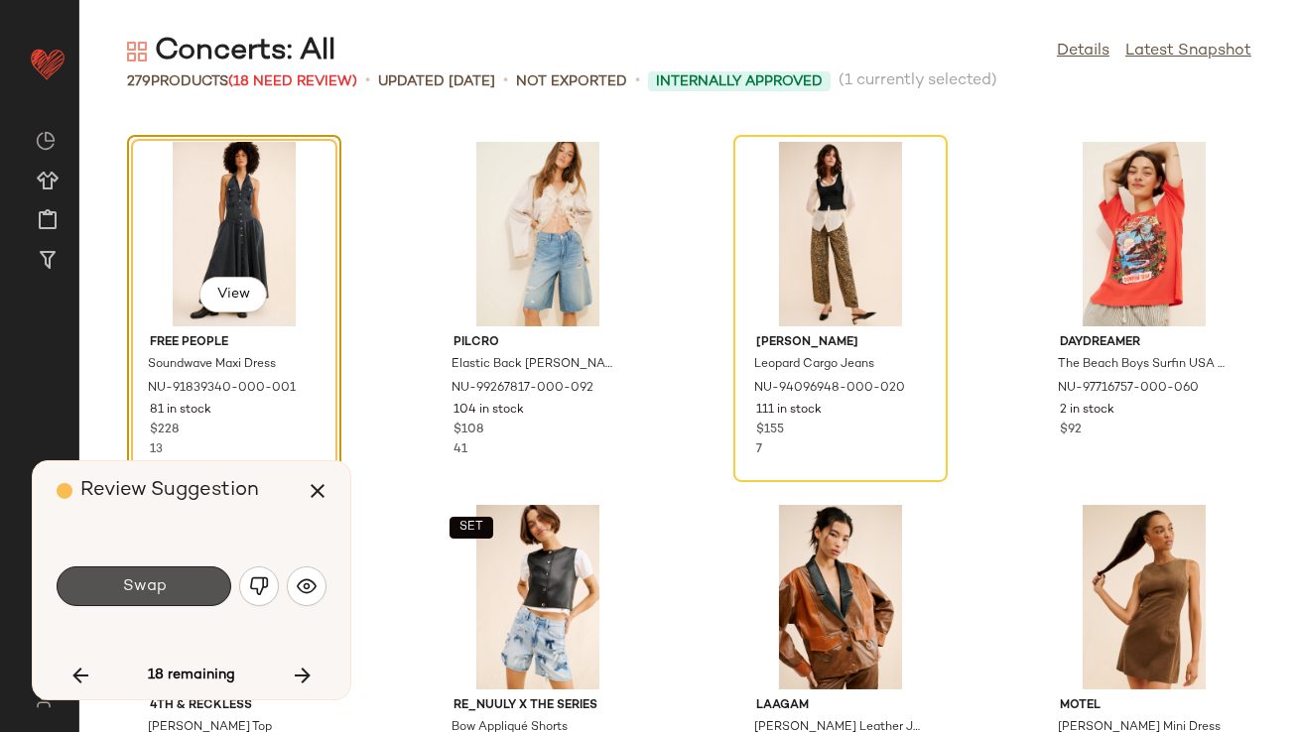
click at [134, 592] on span "Swap" at bounding box center [143, 587] width 45 height 19
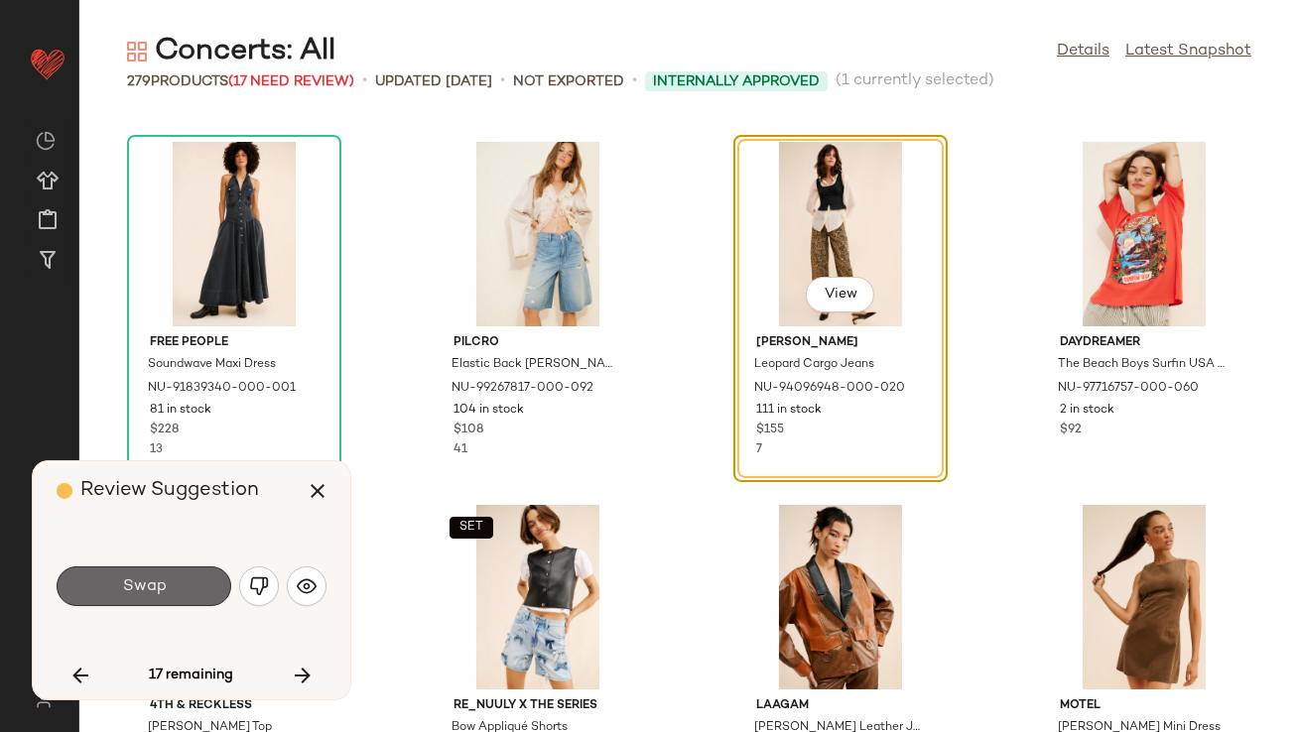
click at [134, 592] on span "Swap" at bounding box center [143, 587] width 45 height 19
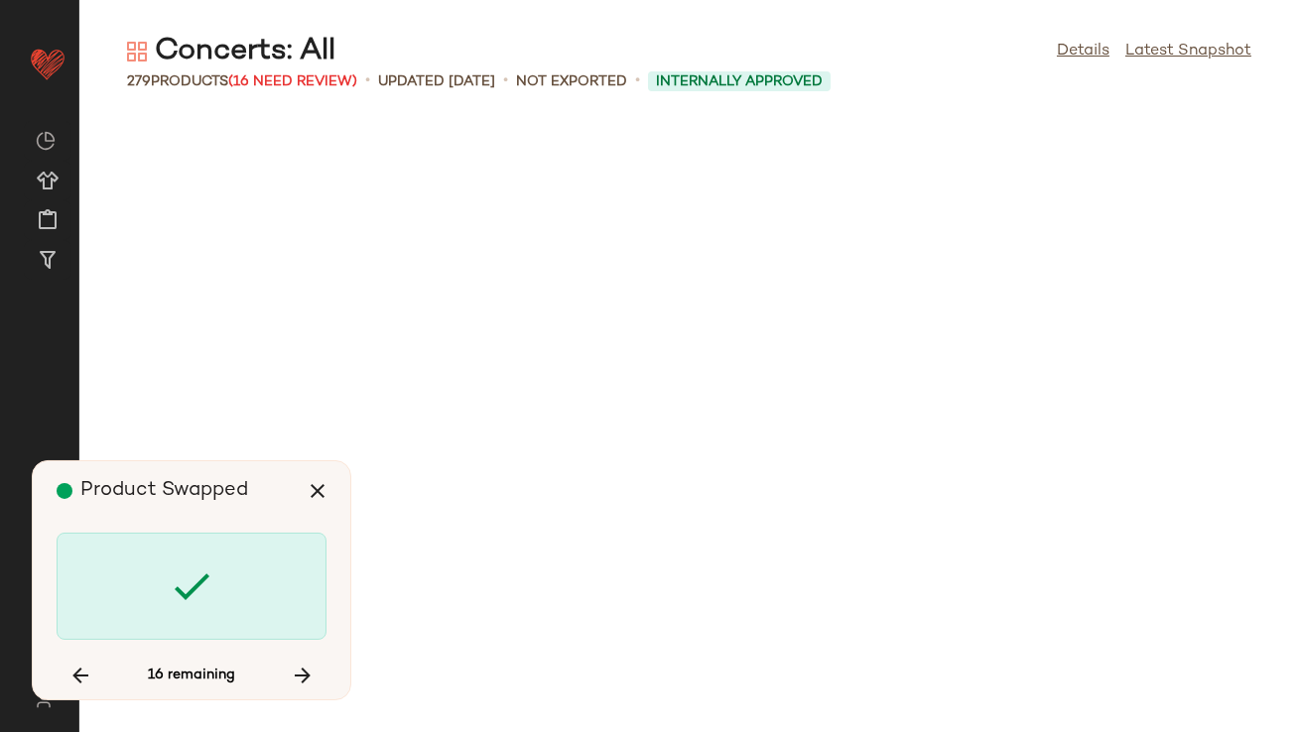
scroll to position [8717, 0]
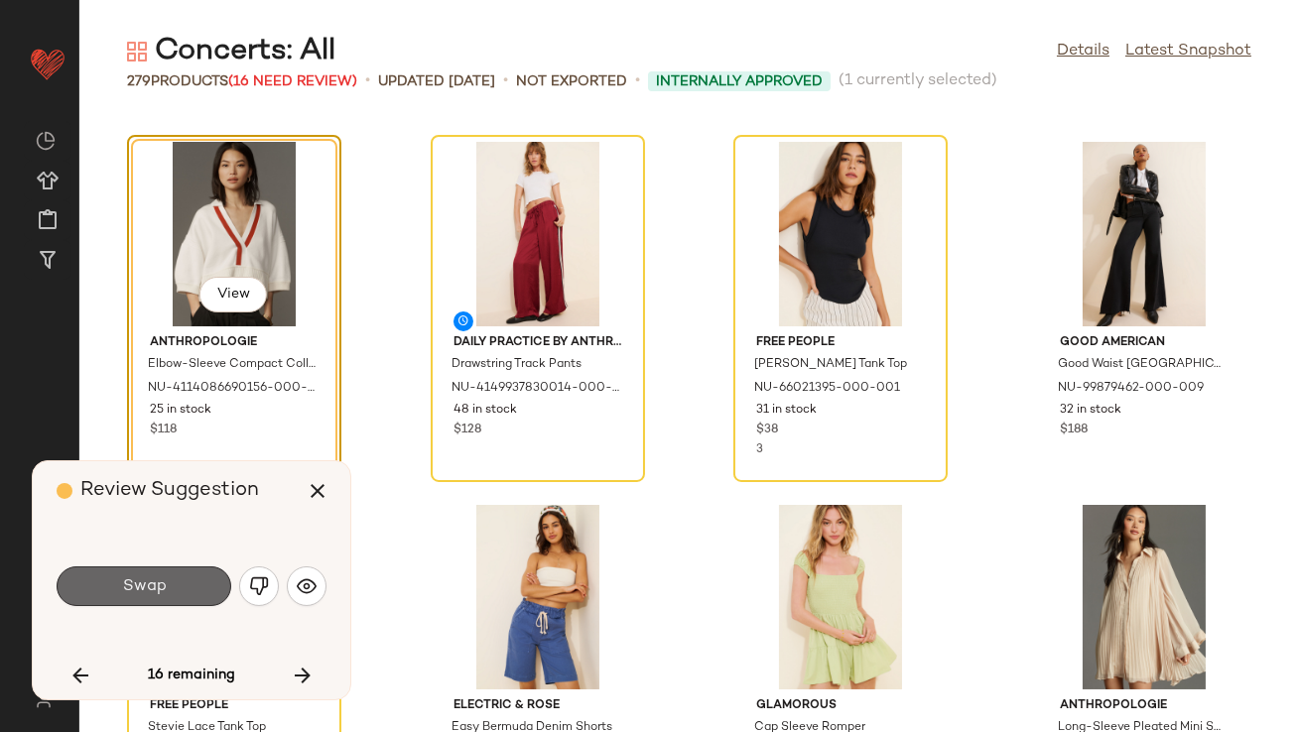
click at [134, 597] on button "Swap" at bounding box center [144, 587] width 175 height 40
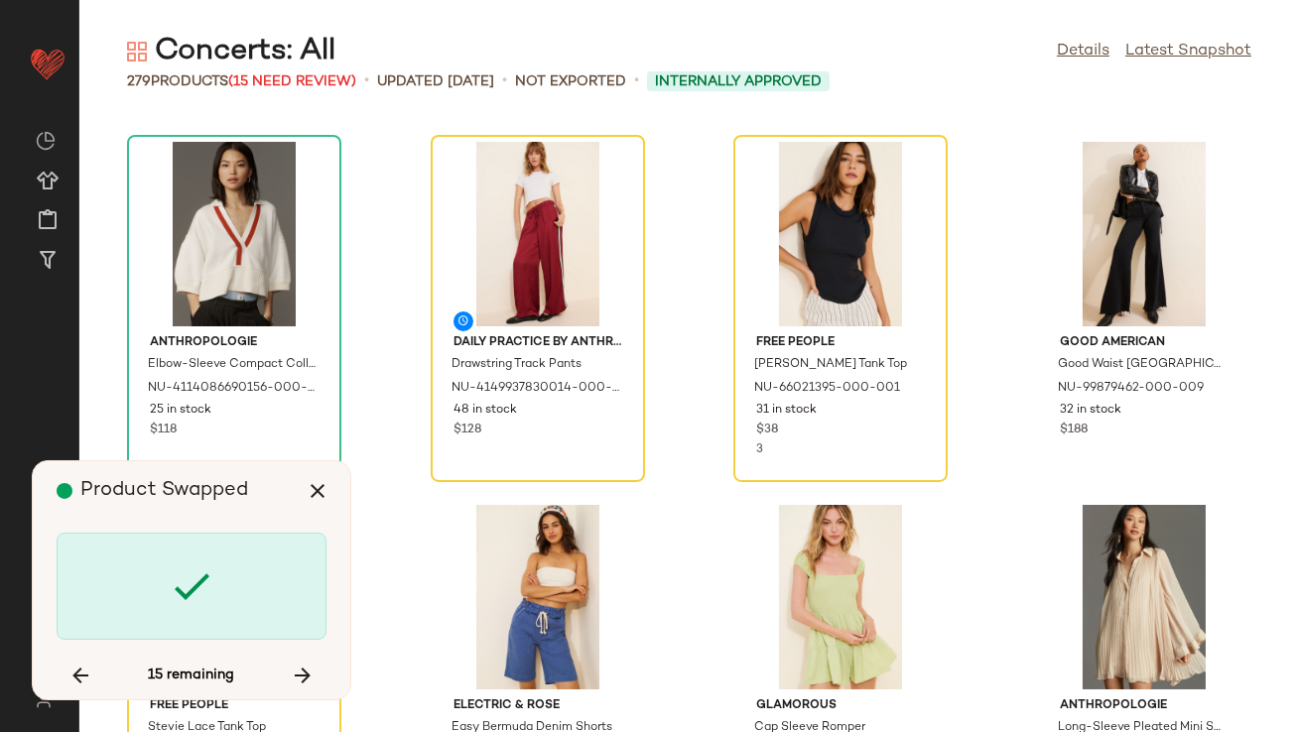
click at [134, 597] on div at bounding box center [192, 586] width 270 height 107
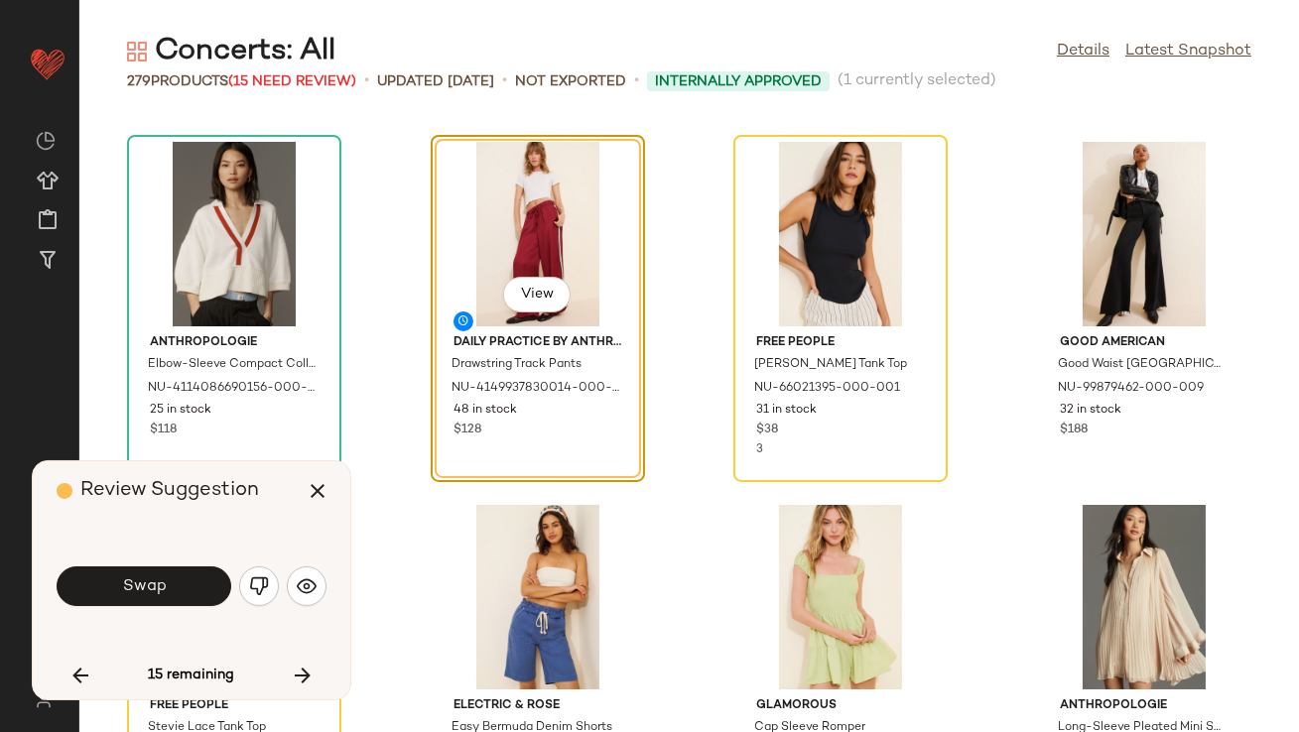
click at [134, 597] on button "Swap" at bounding box center [144, 587] width 175 height 40
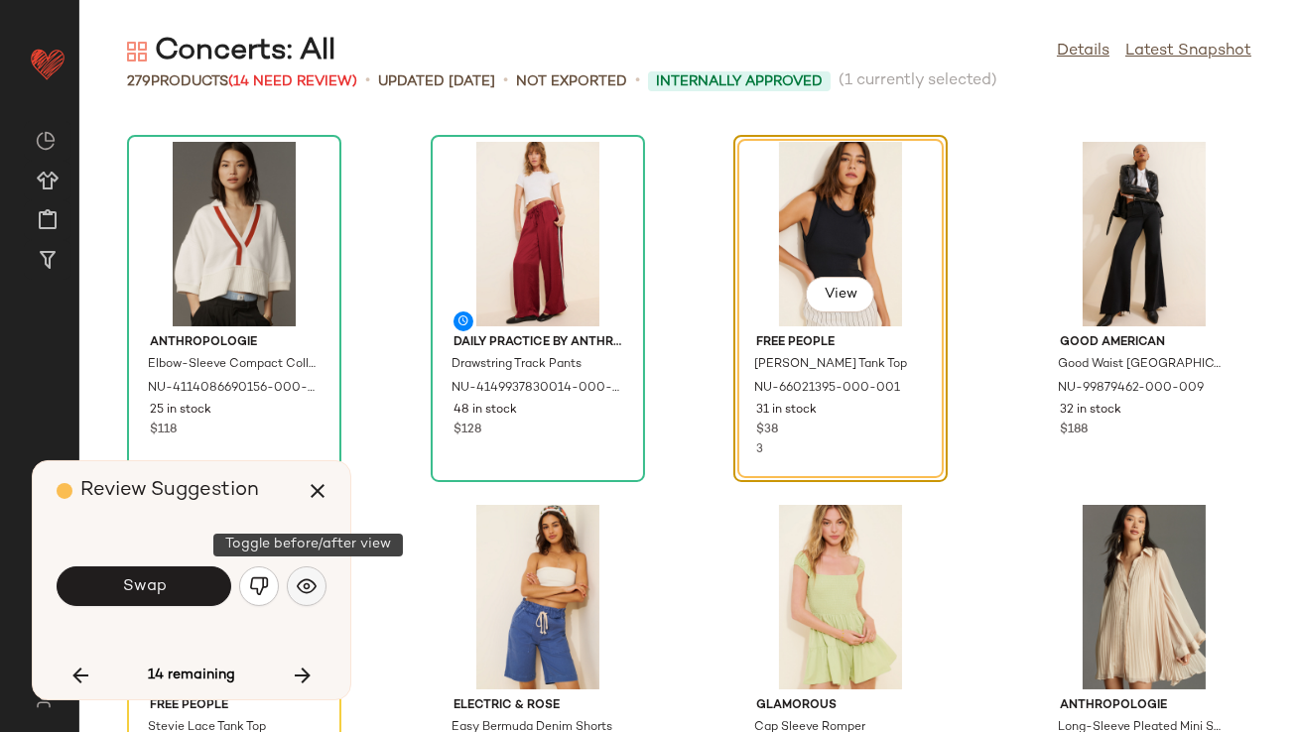
click at [291, 590] on button "button" at bounding box center [307, 587] width 40 height 40
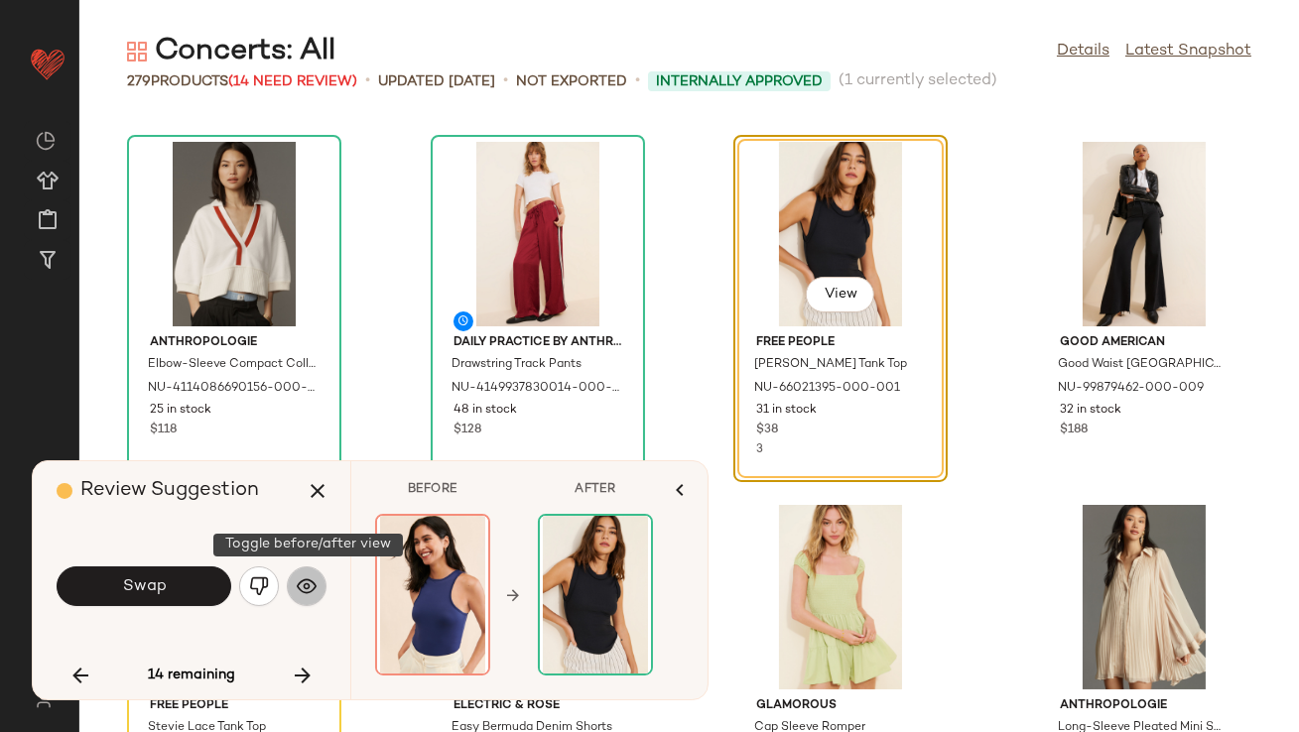
click at [291, 591] on button "button" at bounding box center [307, 587] width 40 height 40
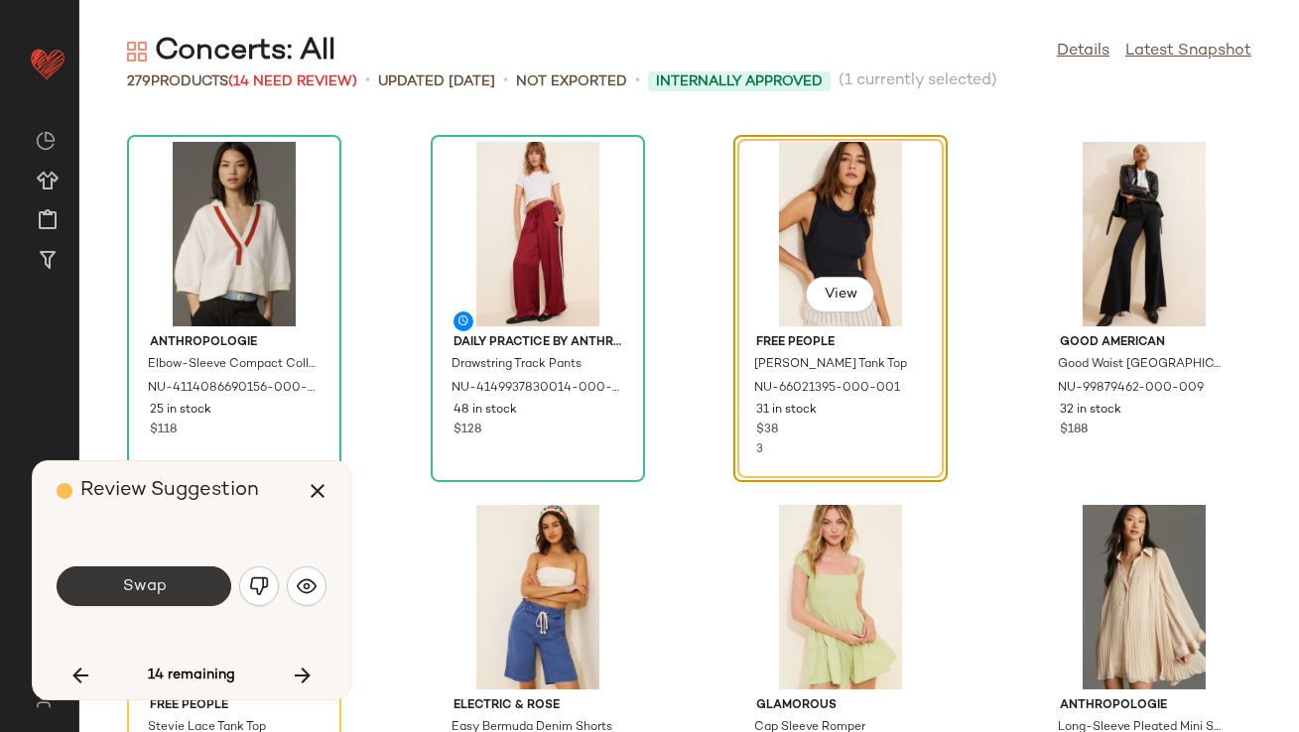
click at [171, 583] on button "Swap" at bounding box center [144, 587] width 175 height 40
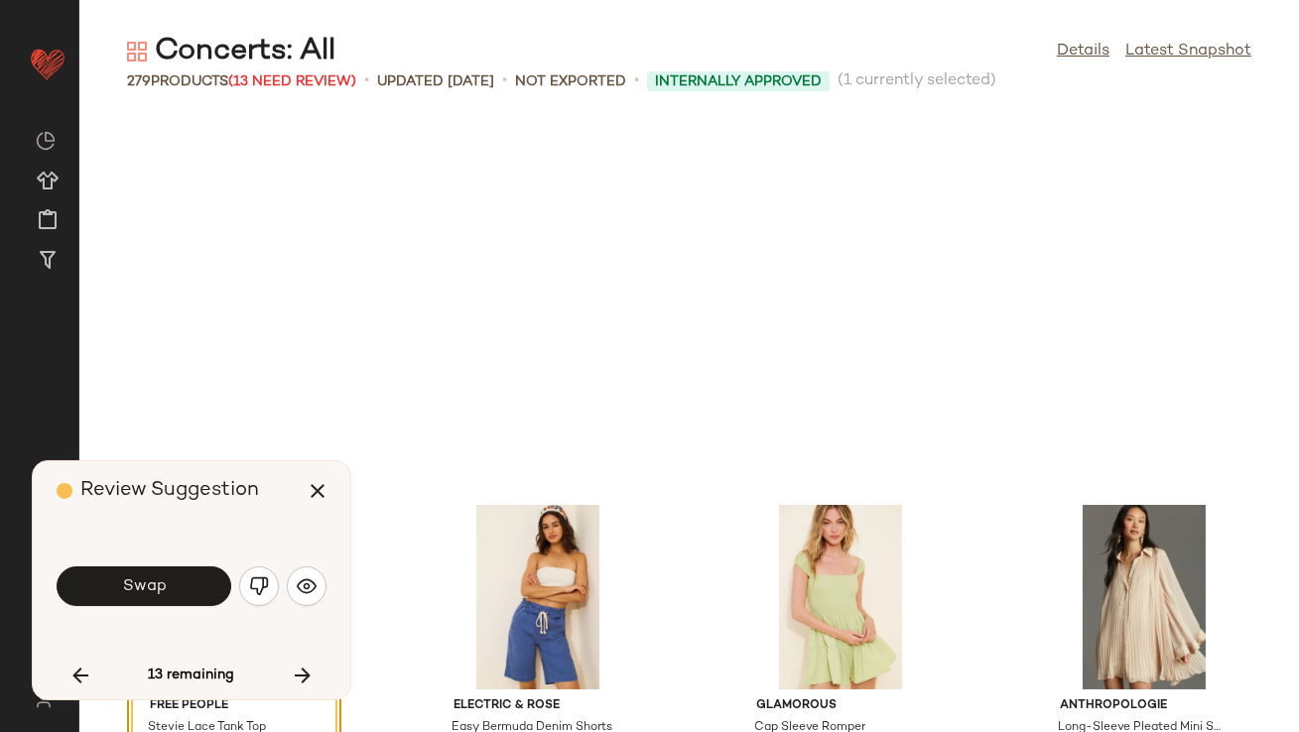
scroll to position [9080, 0]
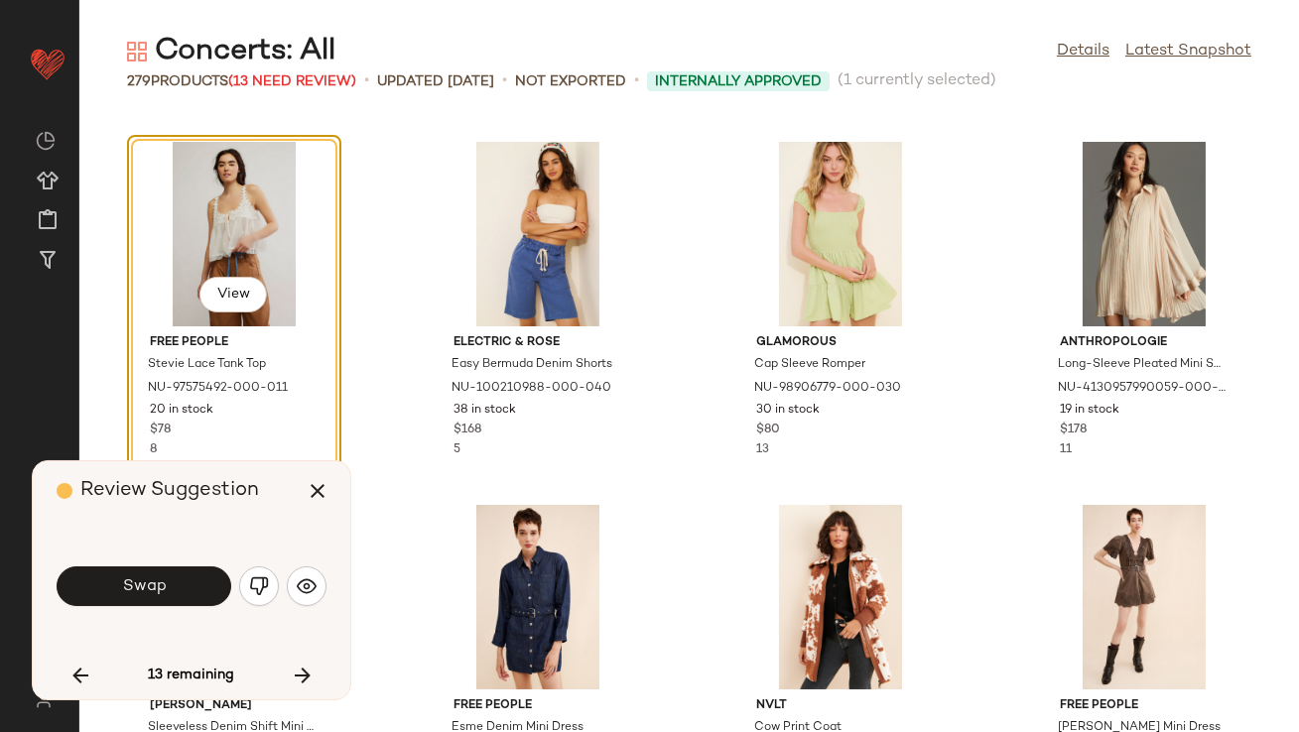
click at [171, 583] on button "Swap" at bounding box center [144, 587] width 175 height 40
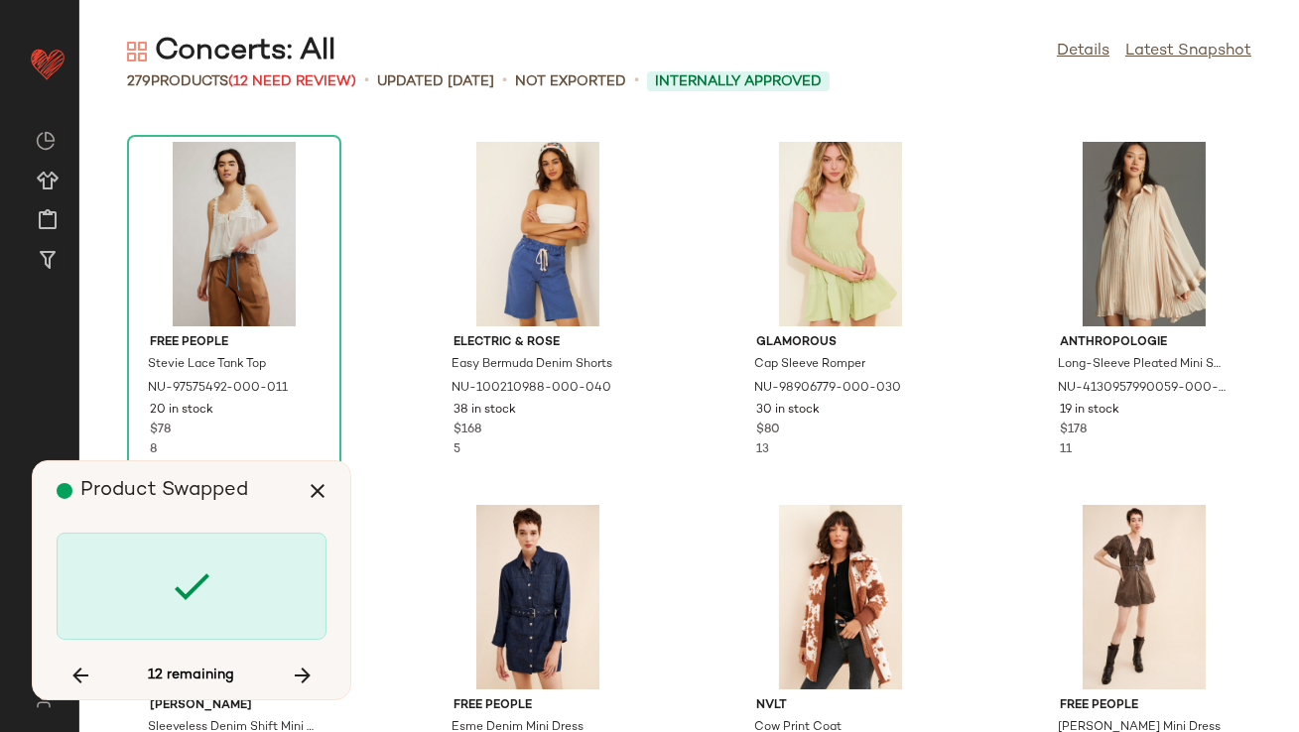
scroll to position [10533, 0]
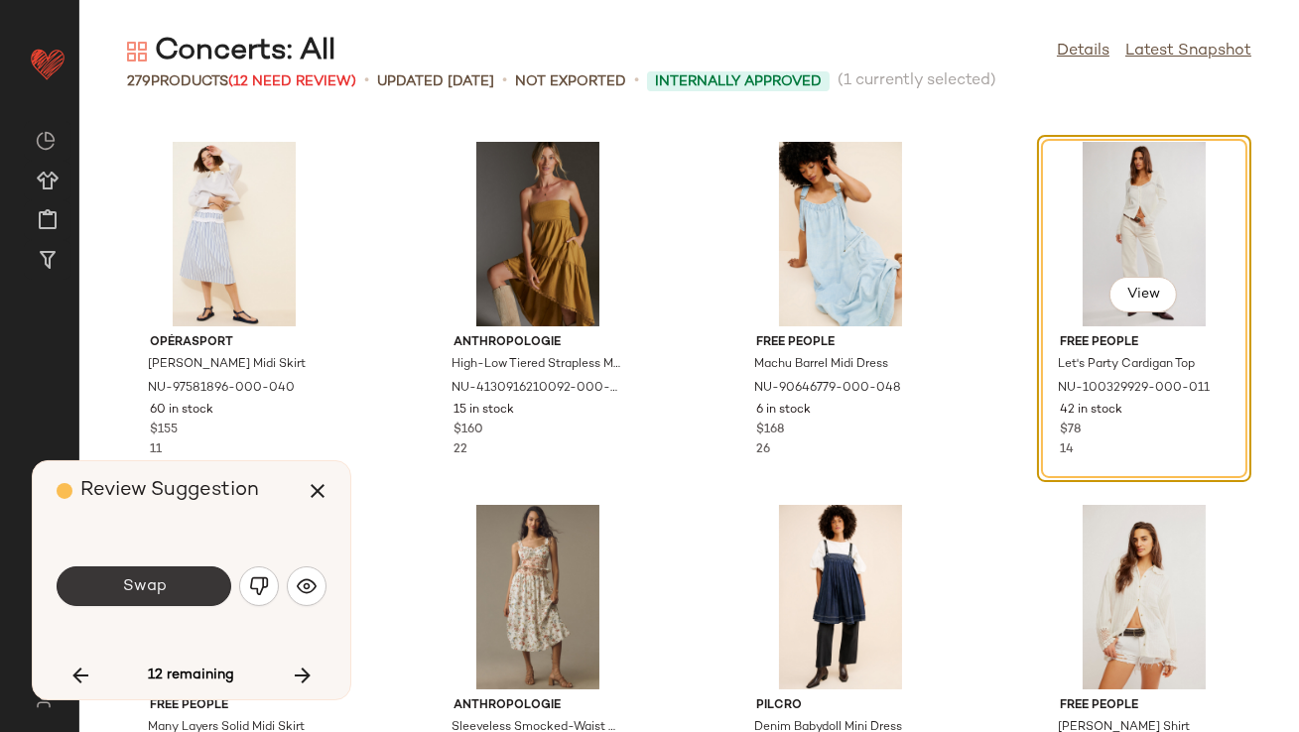
click at [131, 590] on span "Swap" at bounding box center [143, 587] width 45 height 19
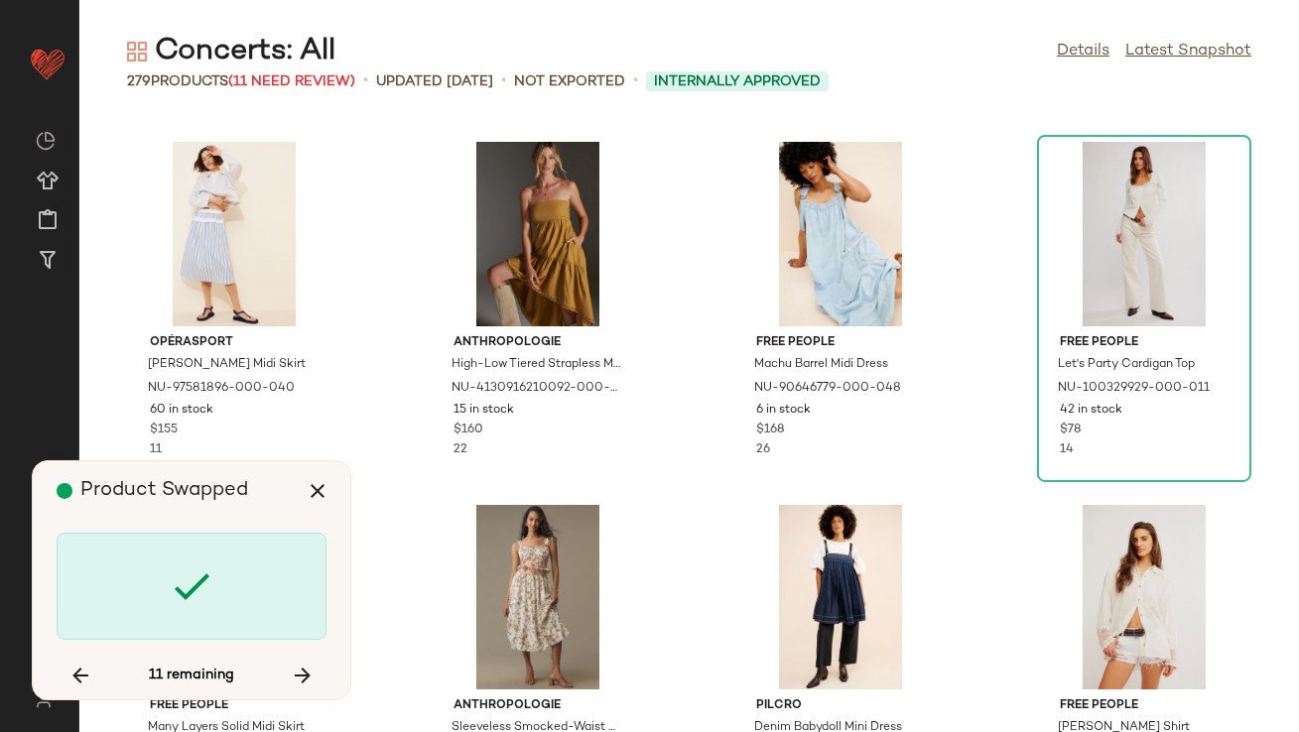
click at [131, 590] on div at bounding box center [192, 586] width 270 height 107
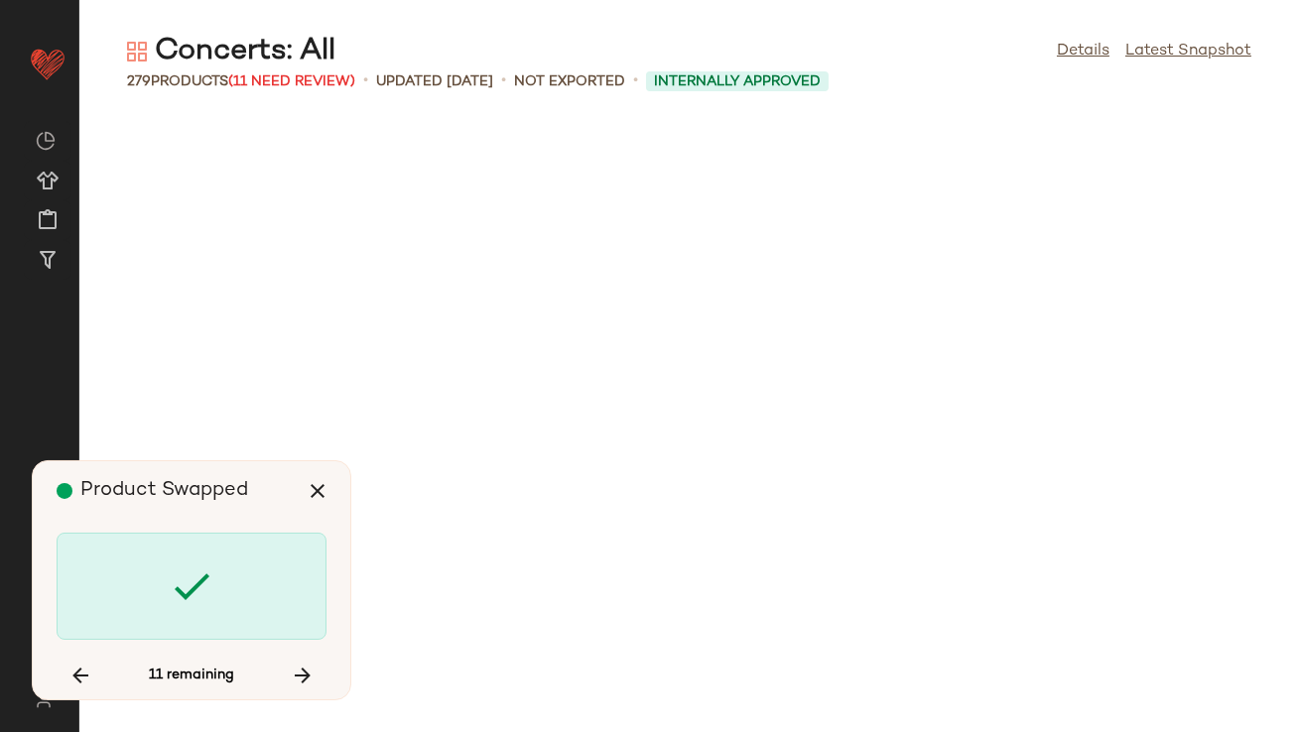
scroll to position [12712, 0]
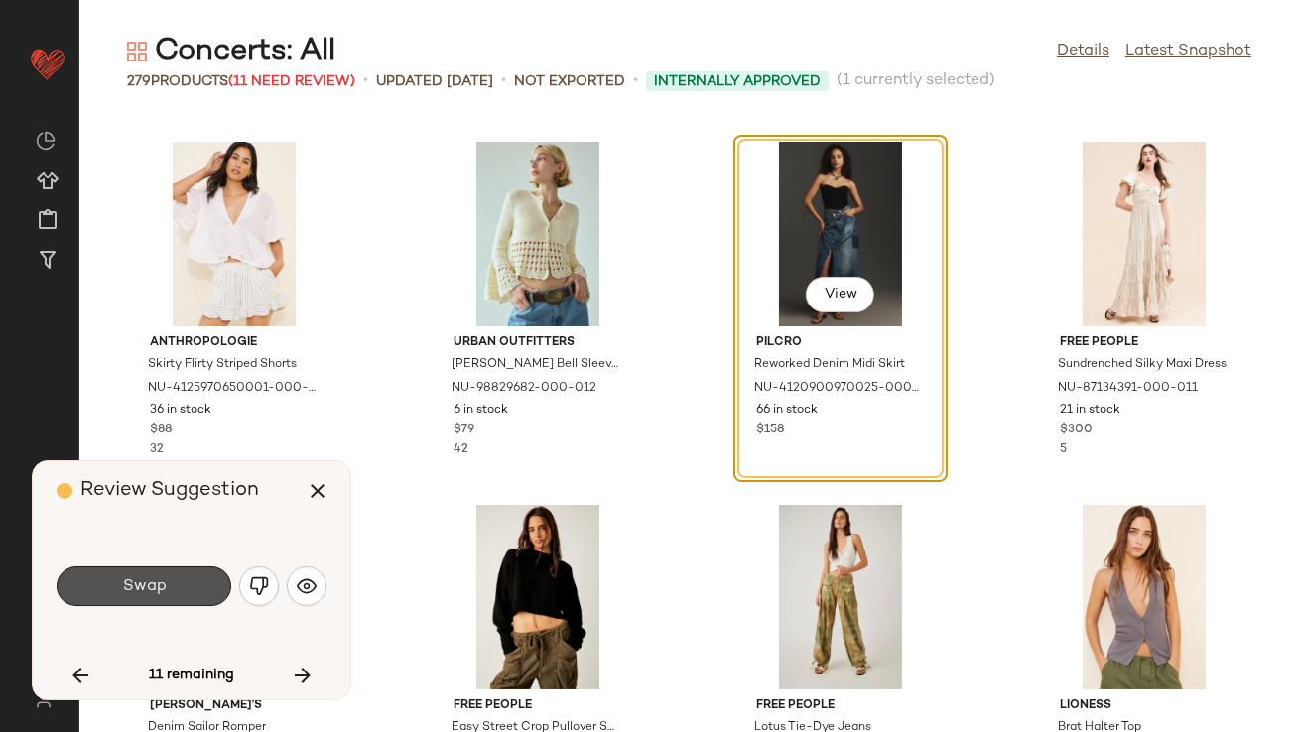
click at [131, 590] on span "Swap" at bounding box center [143, 587] width 45 height 19
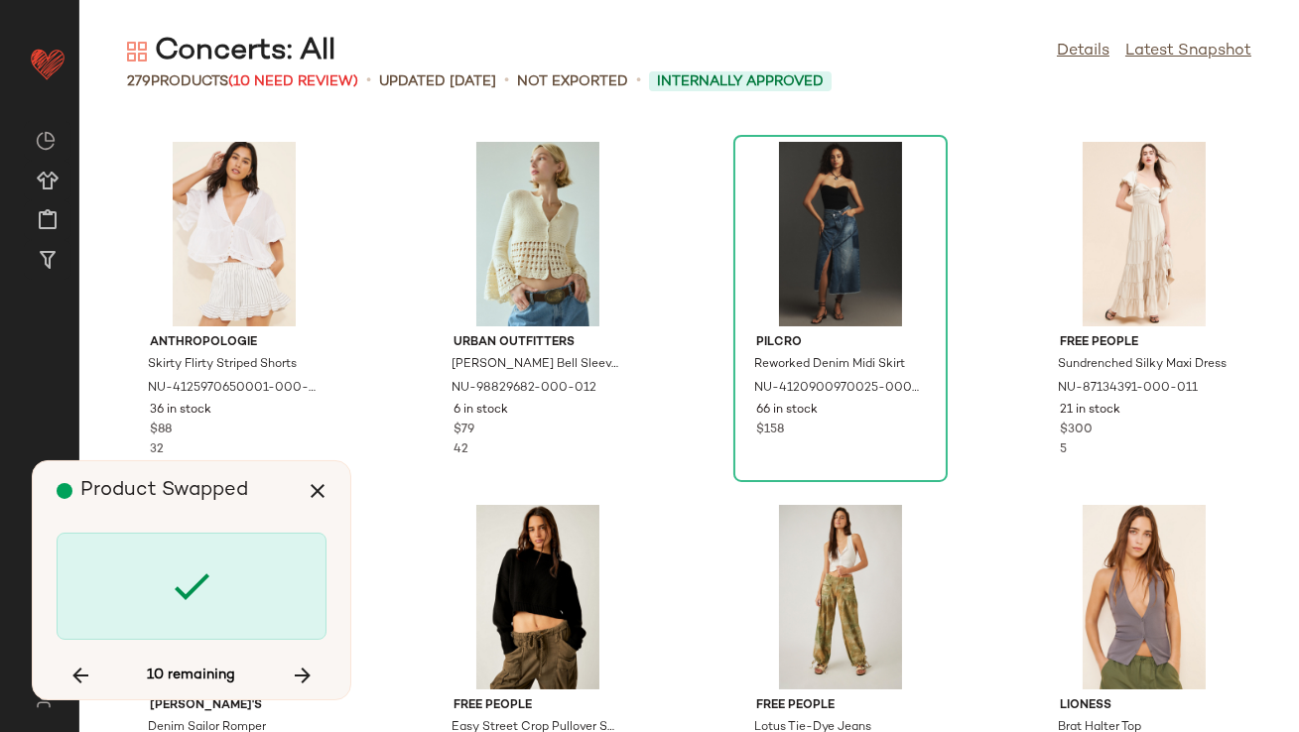
scroll to position [13801, 0]
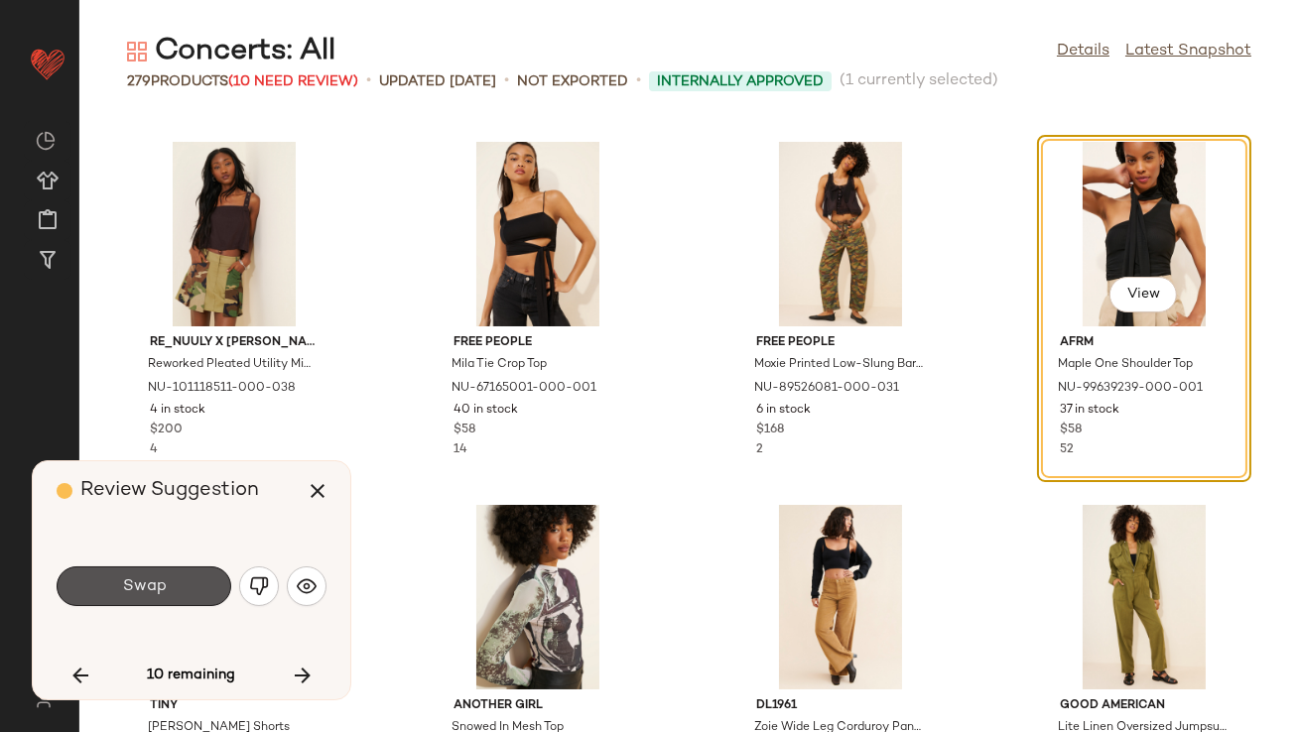
click at [131, 590] on span "Swap" at bounding box center [143, 587] width 45 height 19
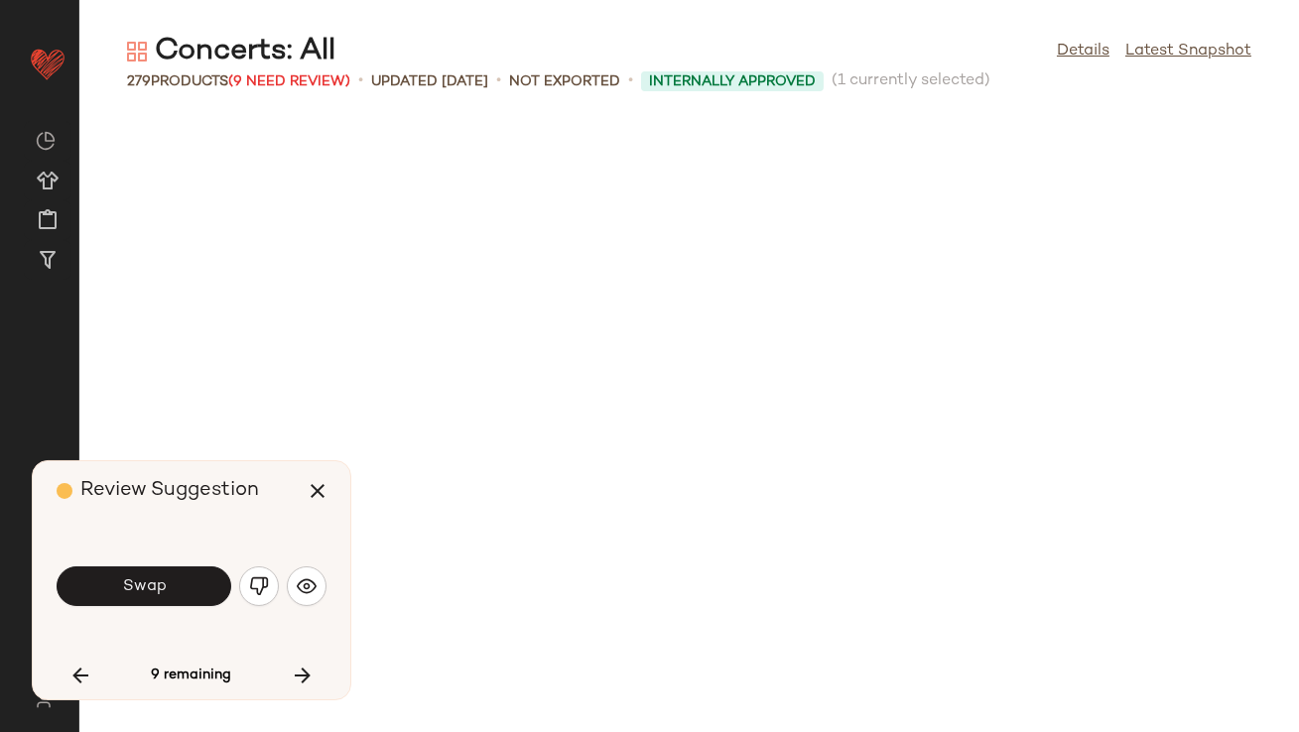
scroll to position [14890, 0]
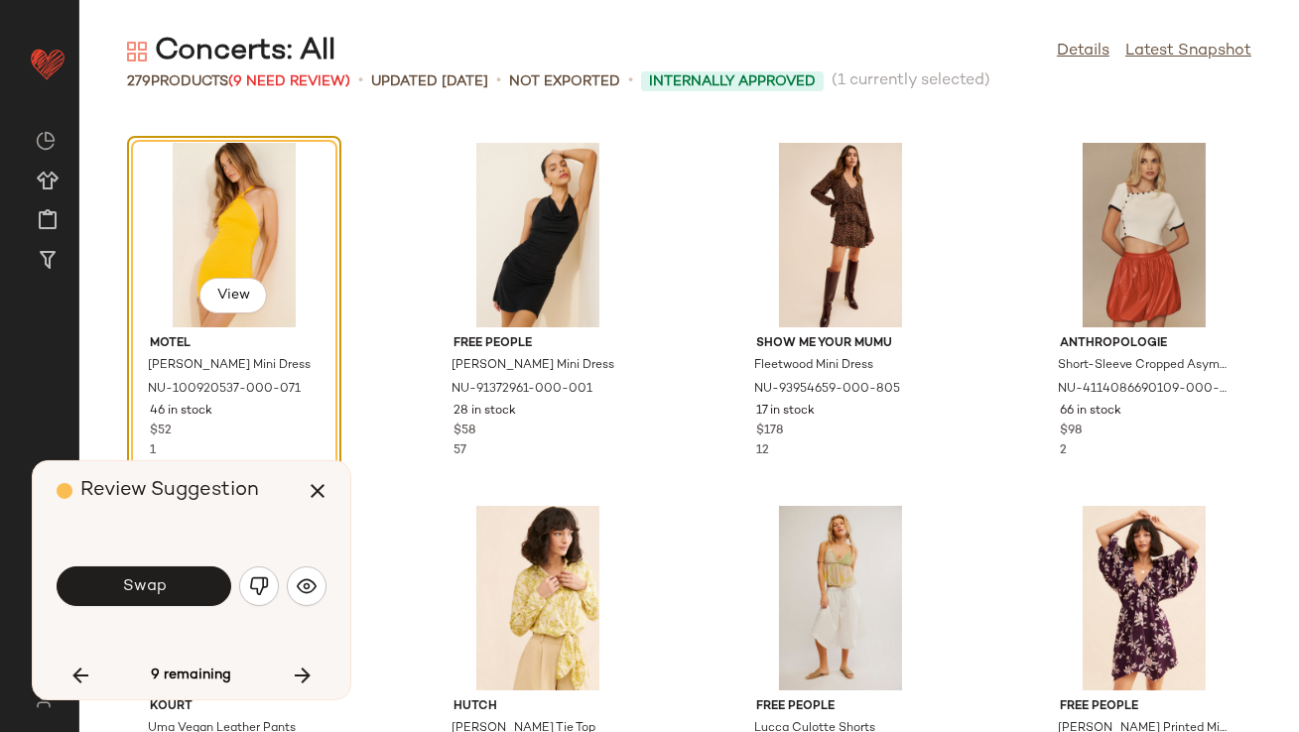
click at [131, 590] on span "Swap" at bounding box center [143, 587] width 45 height 19
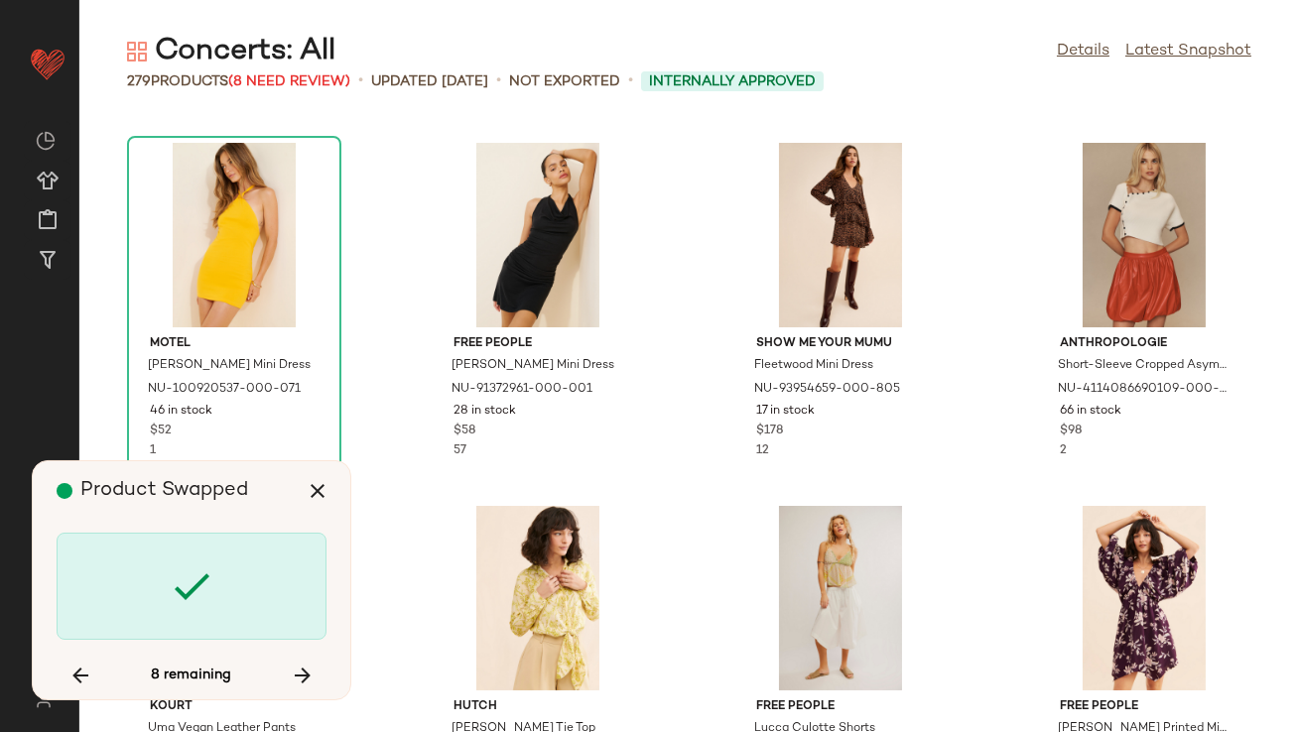
scroll to position [16706, 0]
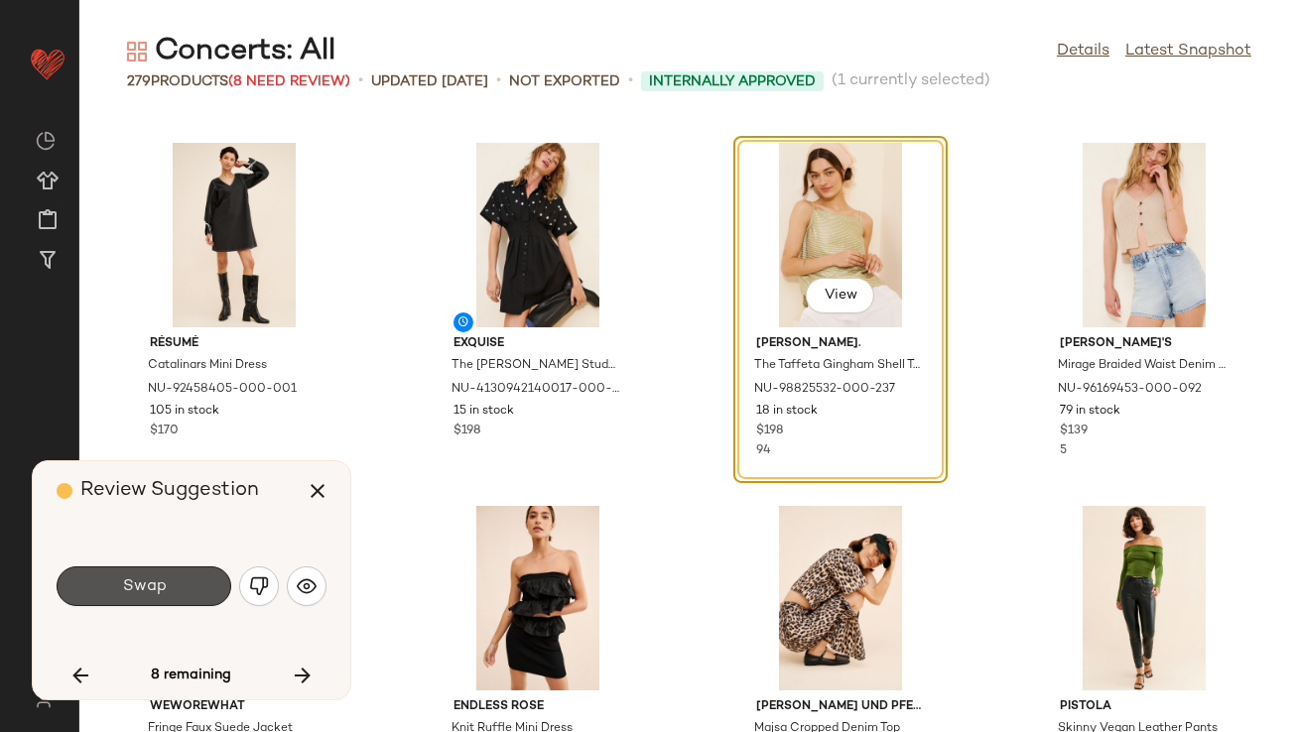
click at [131, 590] on span "Swap" at bounding box center [143, 587] width 45 height 19
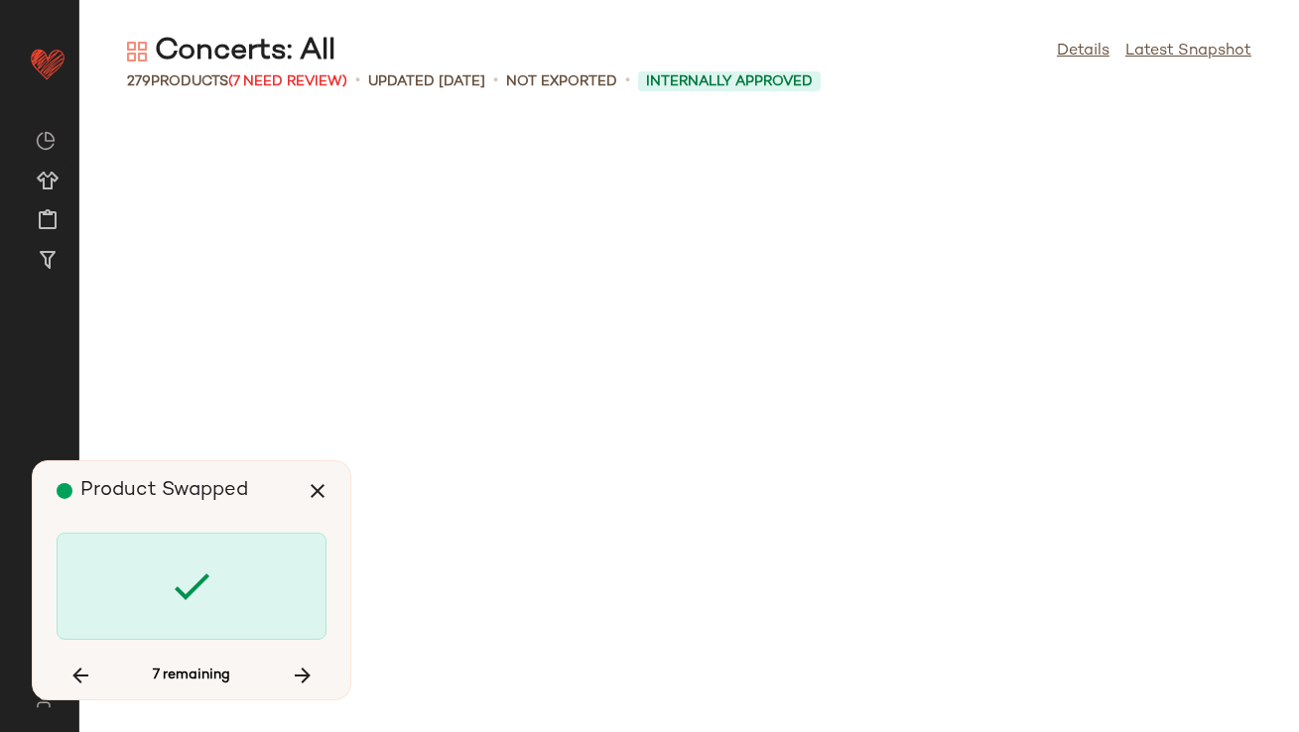
scroll to position [18160, 0]
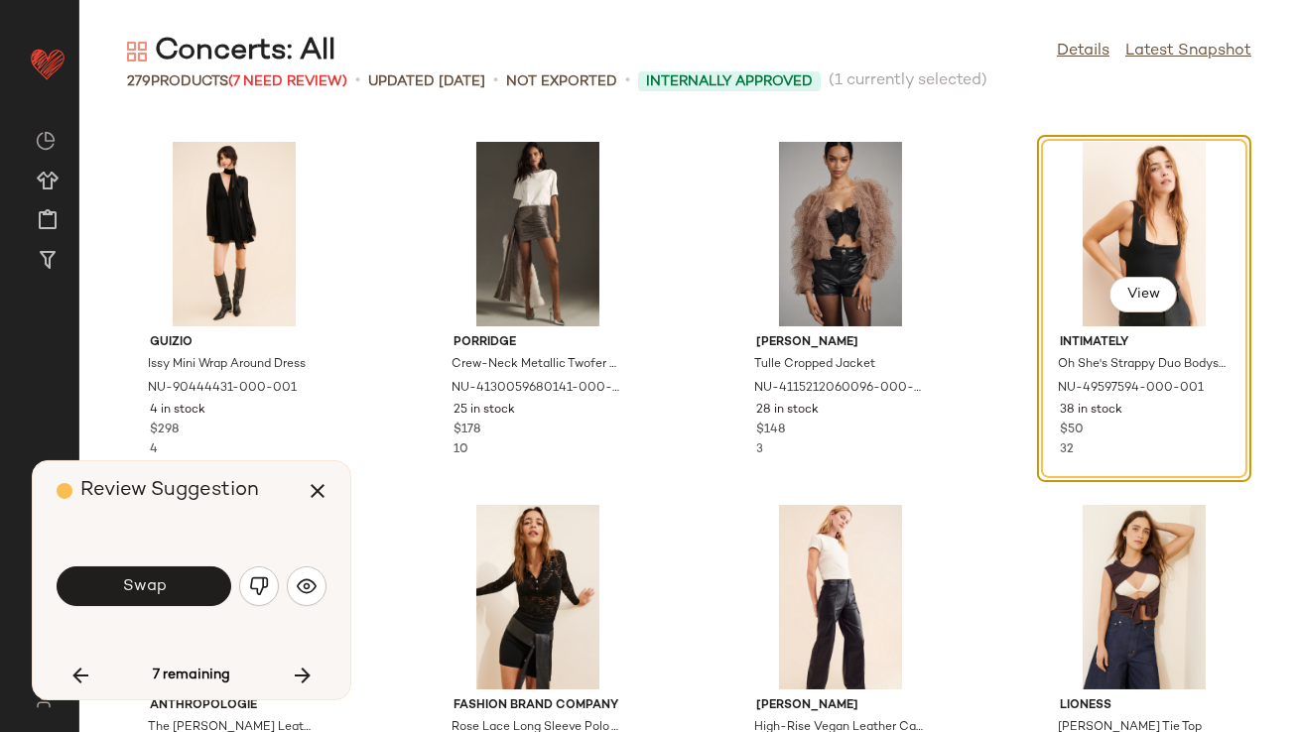
click at [131, 590] on span "Swap" at bounding box center [143, 587] width 45 height 19
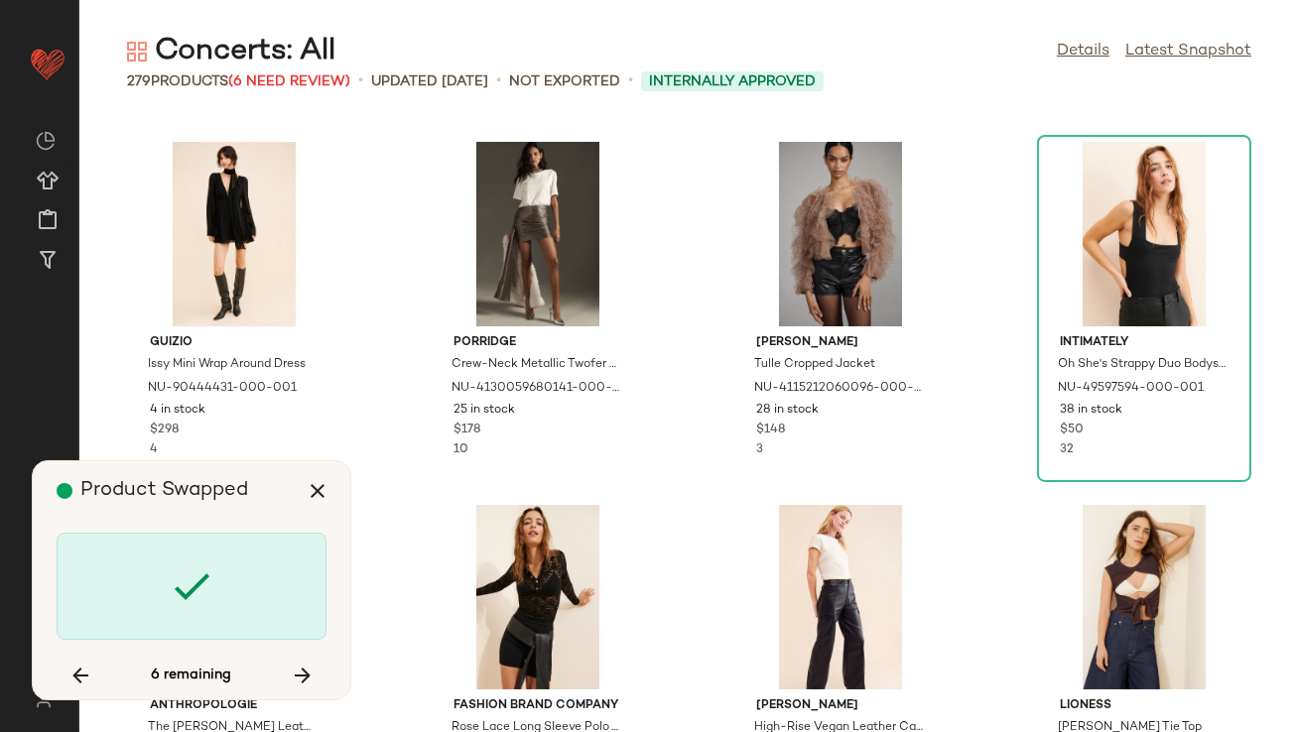
scroll to position [19612, 0]
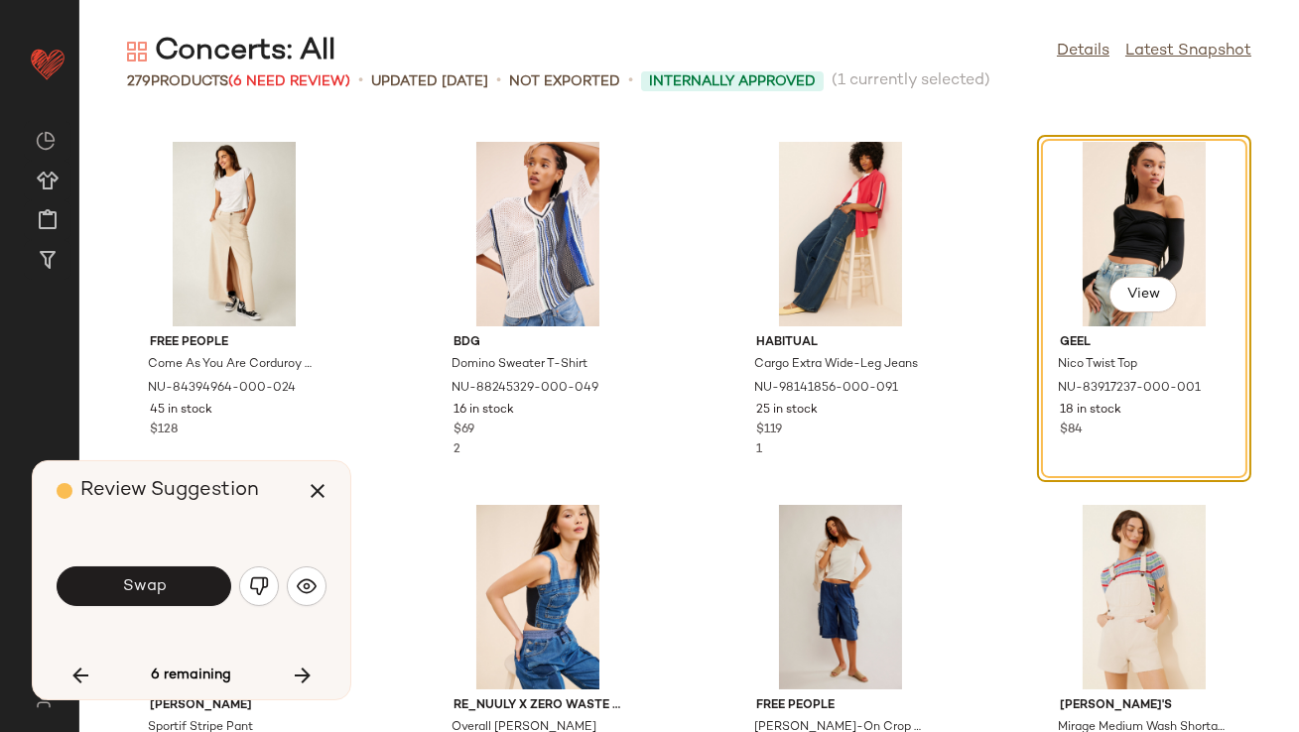
click at [131, 590] on span "Swap" at bounding box center [143, 587] width 45 height 19
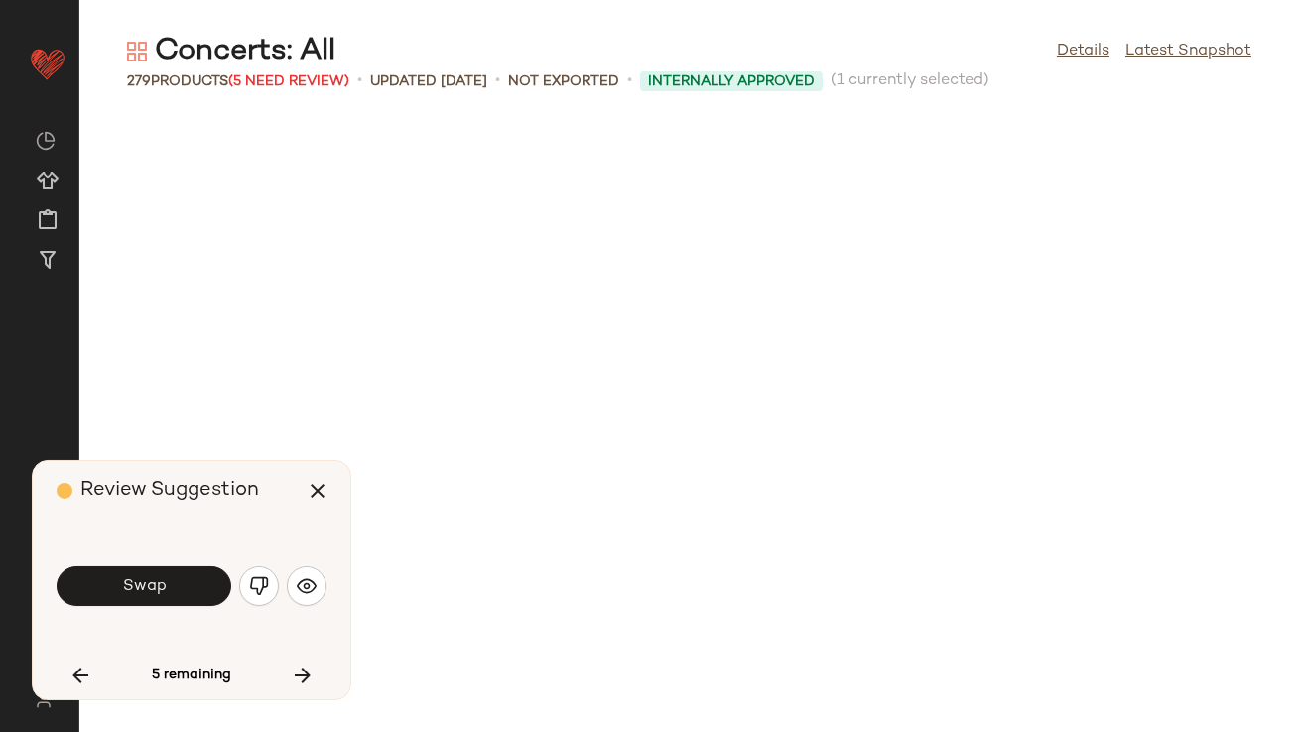
scroll to position [20338, 0]
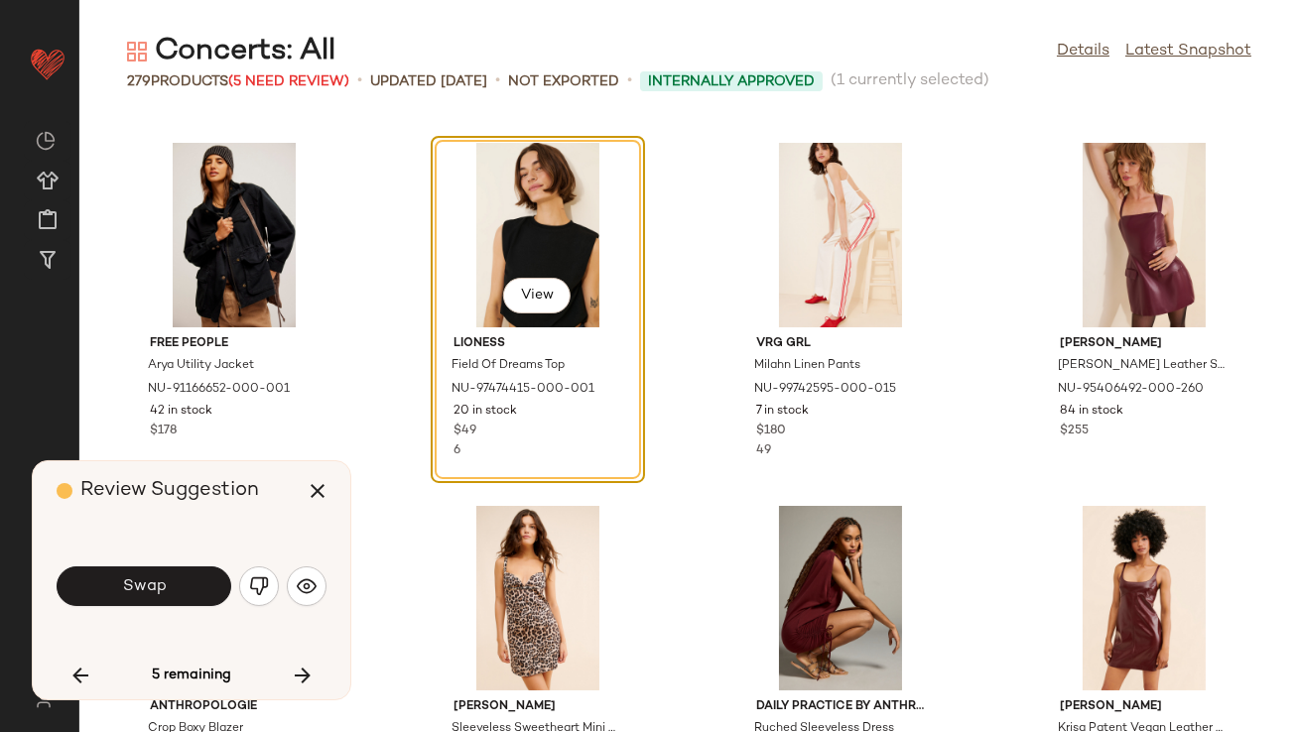
click at [131, 590] on span "Swap" at bounding box center [143, 587] width 45 height 19
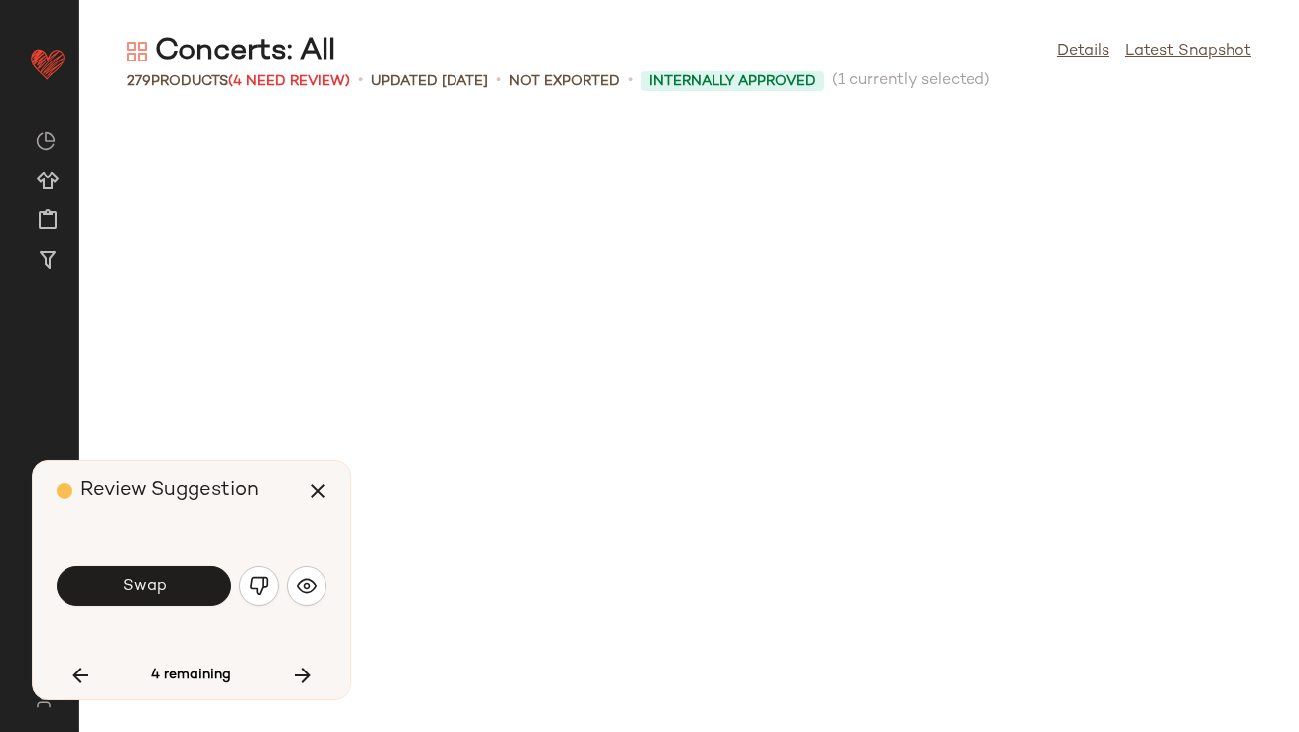
scroll to position [21065, 0]
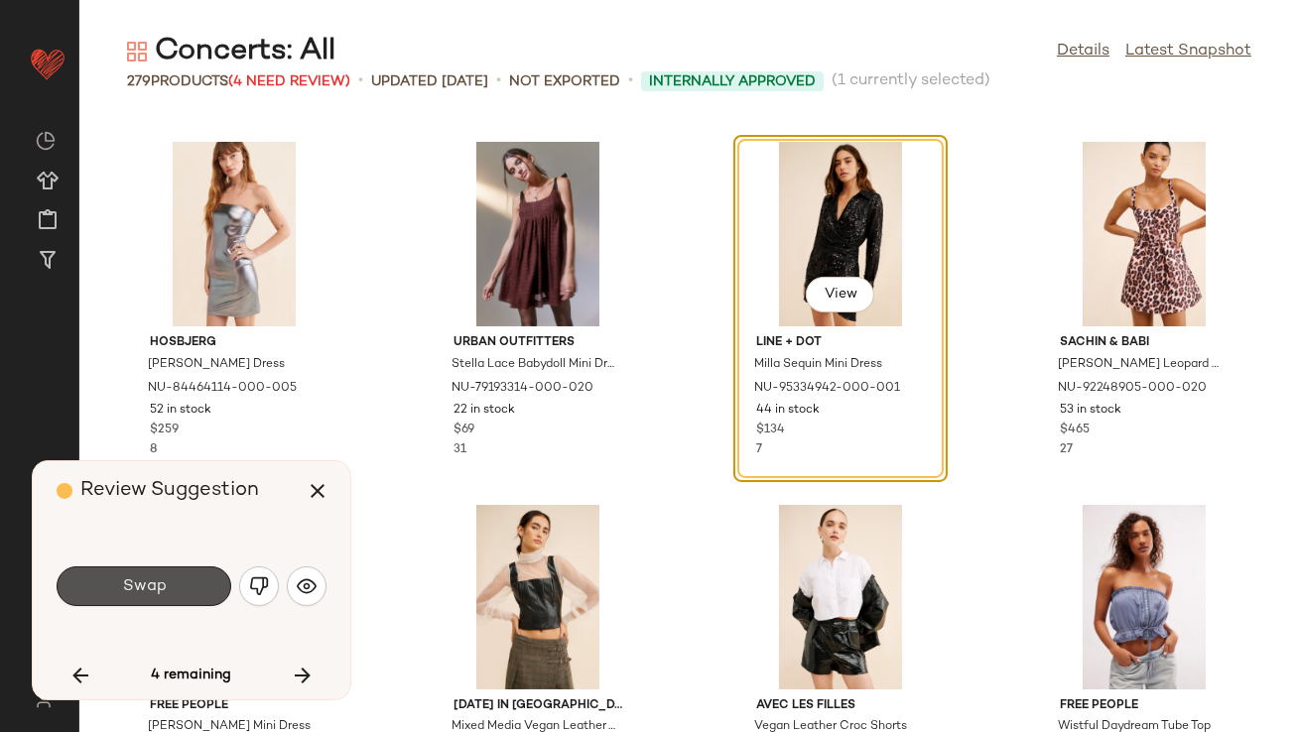
click at [131, 590] on span "Swap" at bounding box center [143, 587] width 45 height 19
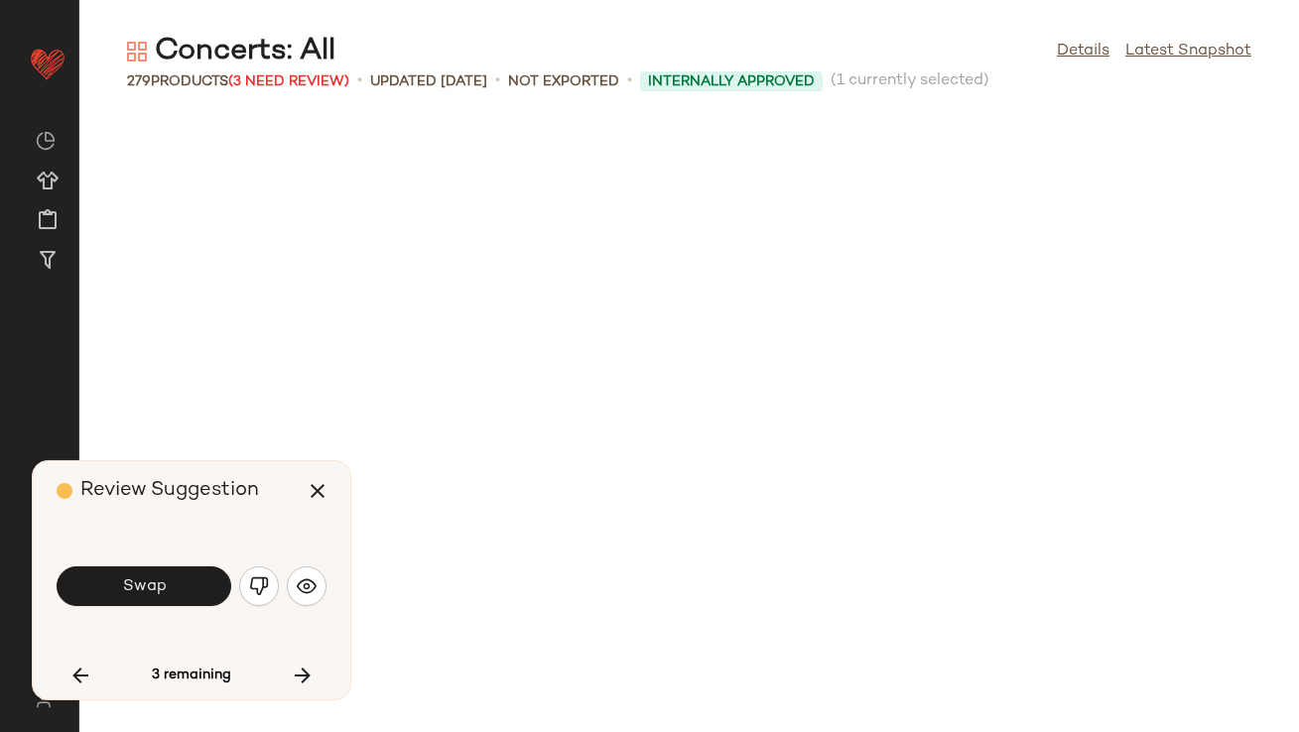
scroll to position [22154, 0]
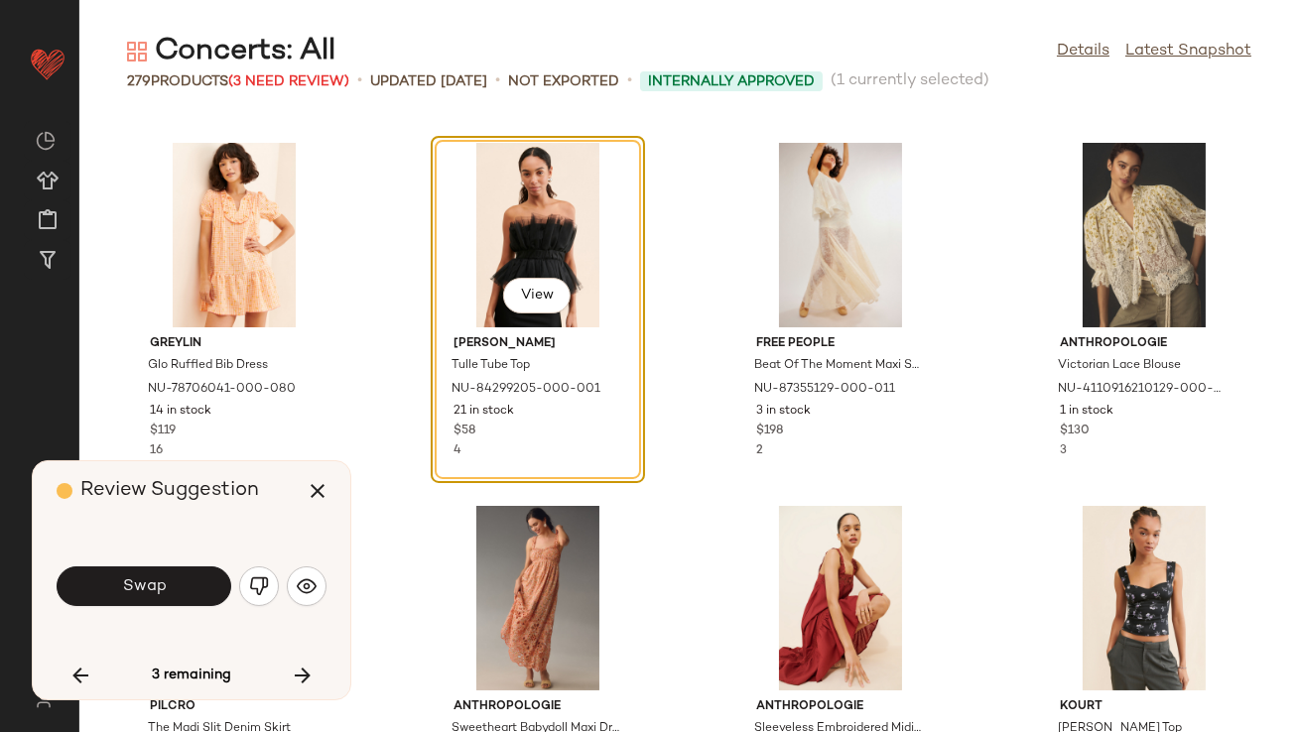
click at [261, 577] on img "button" at bounding box center [259, 587] width 20 height 20
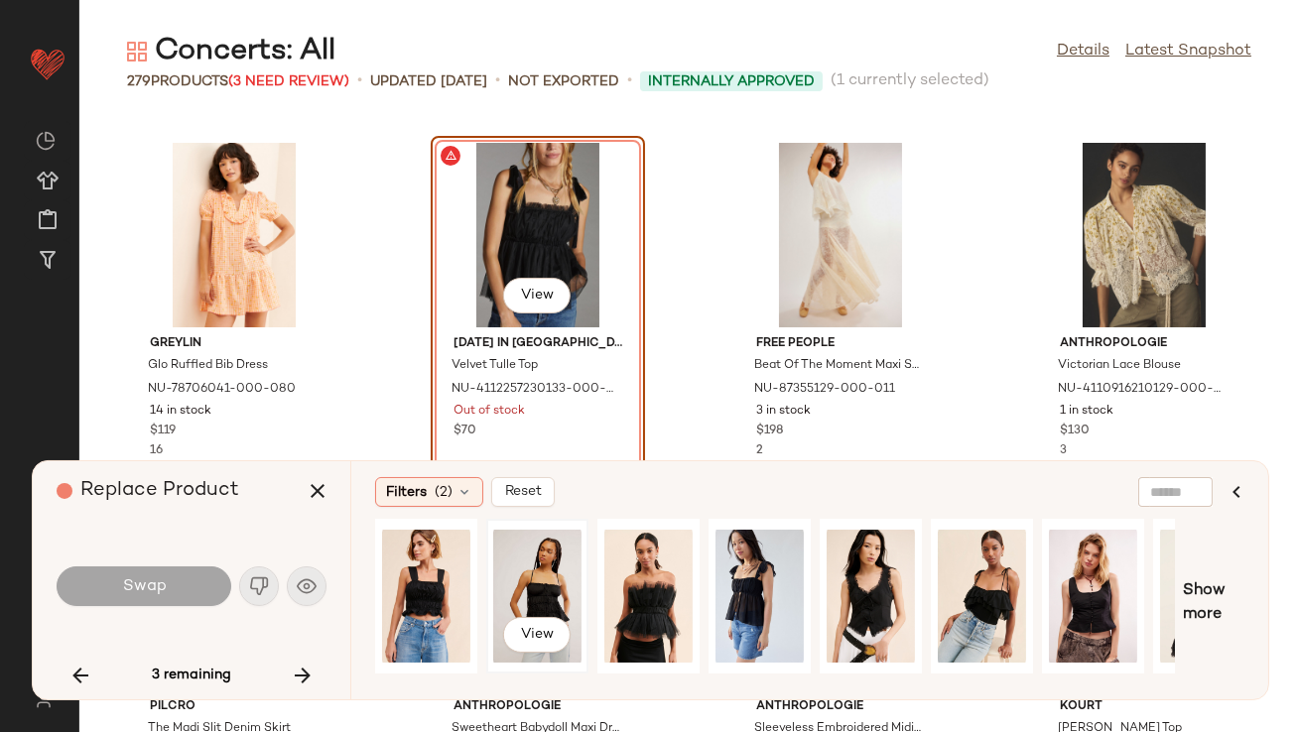
click at [528, 582] on div "View" at bounding box center [537, 596] width 88 height 141
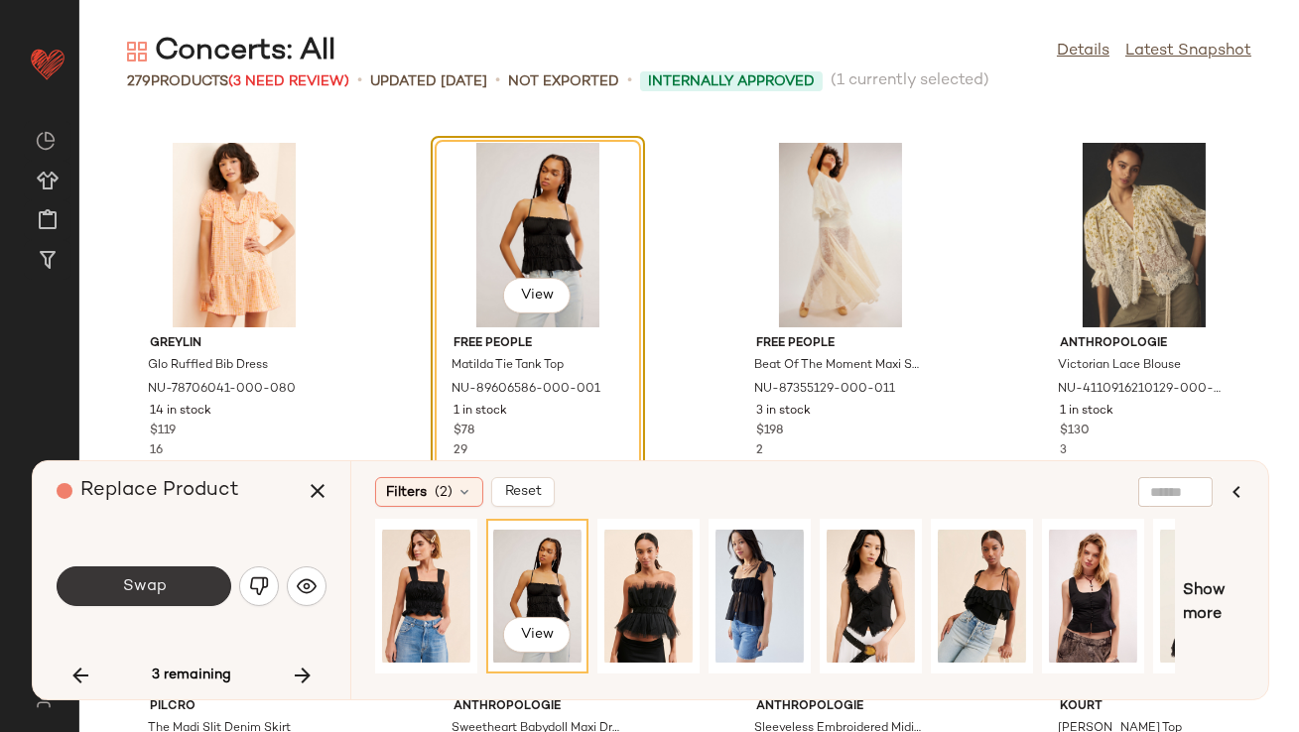
click at [144, 579] on span "Swap" at bounding box center [143, 587] width 45 height 19
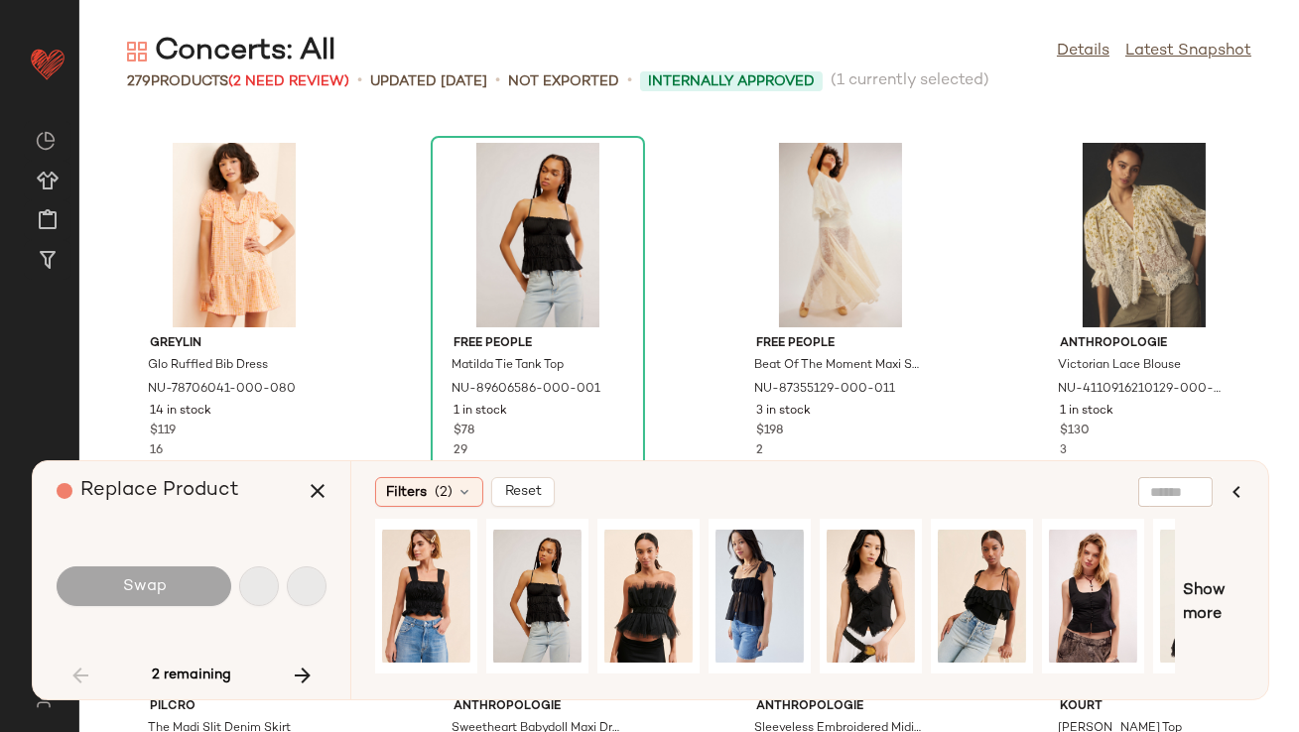
scroll to position [2906, 0]
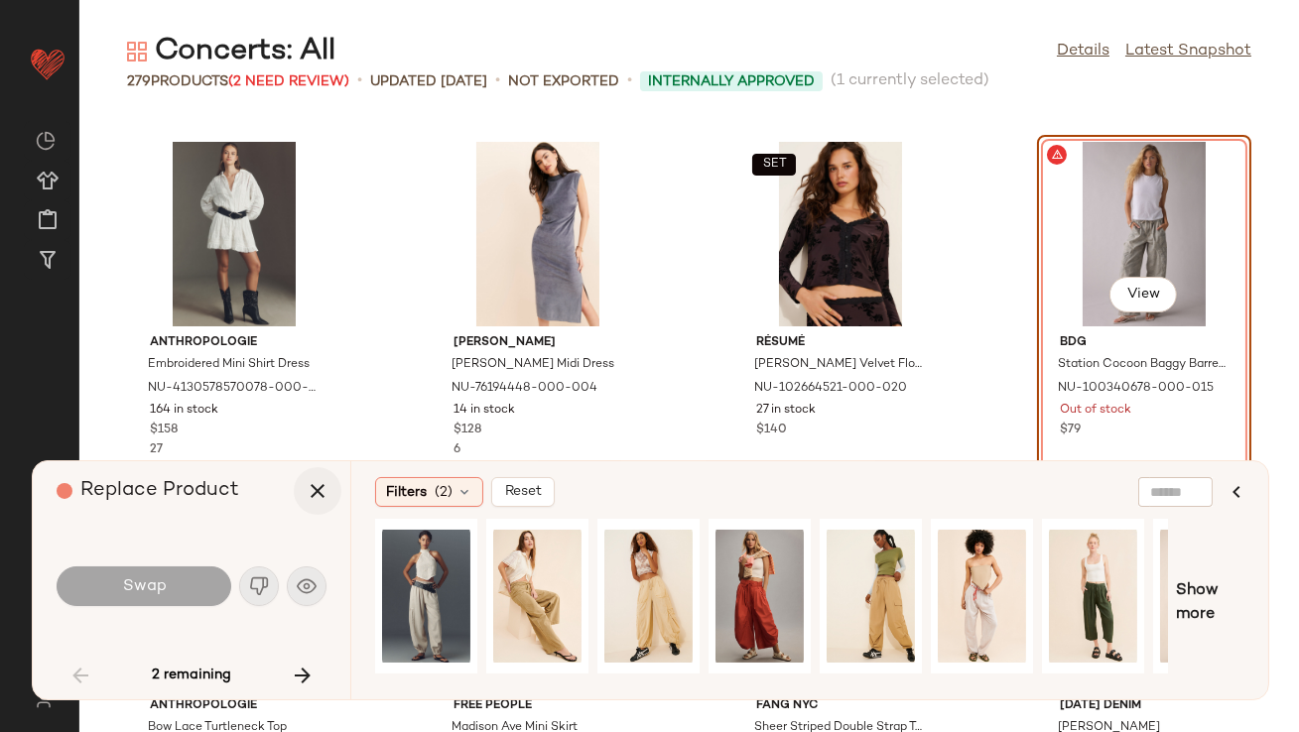
click at [305, 489] on button "button" at bounding box center [318, 491] width 48 height 48
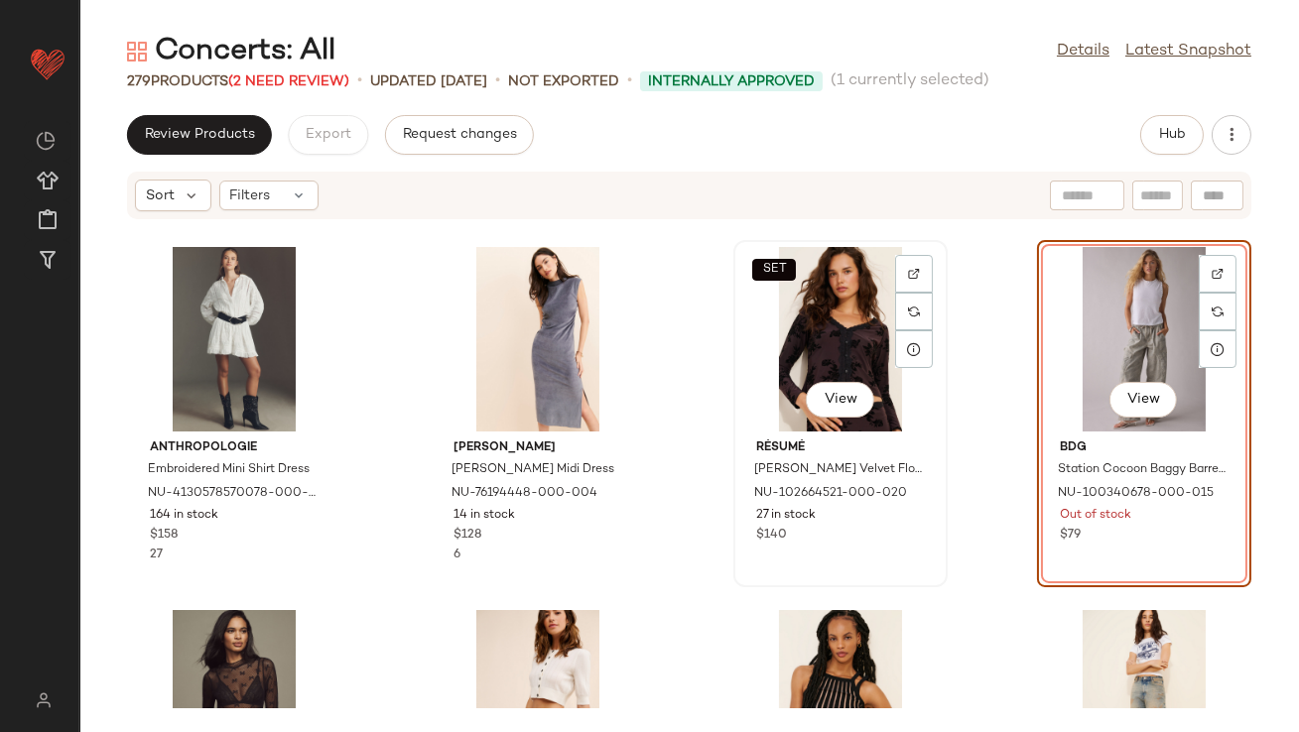
click at [777, 351] on div "SET View" at bounding box center [840, 339] width 200 height 185
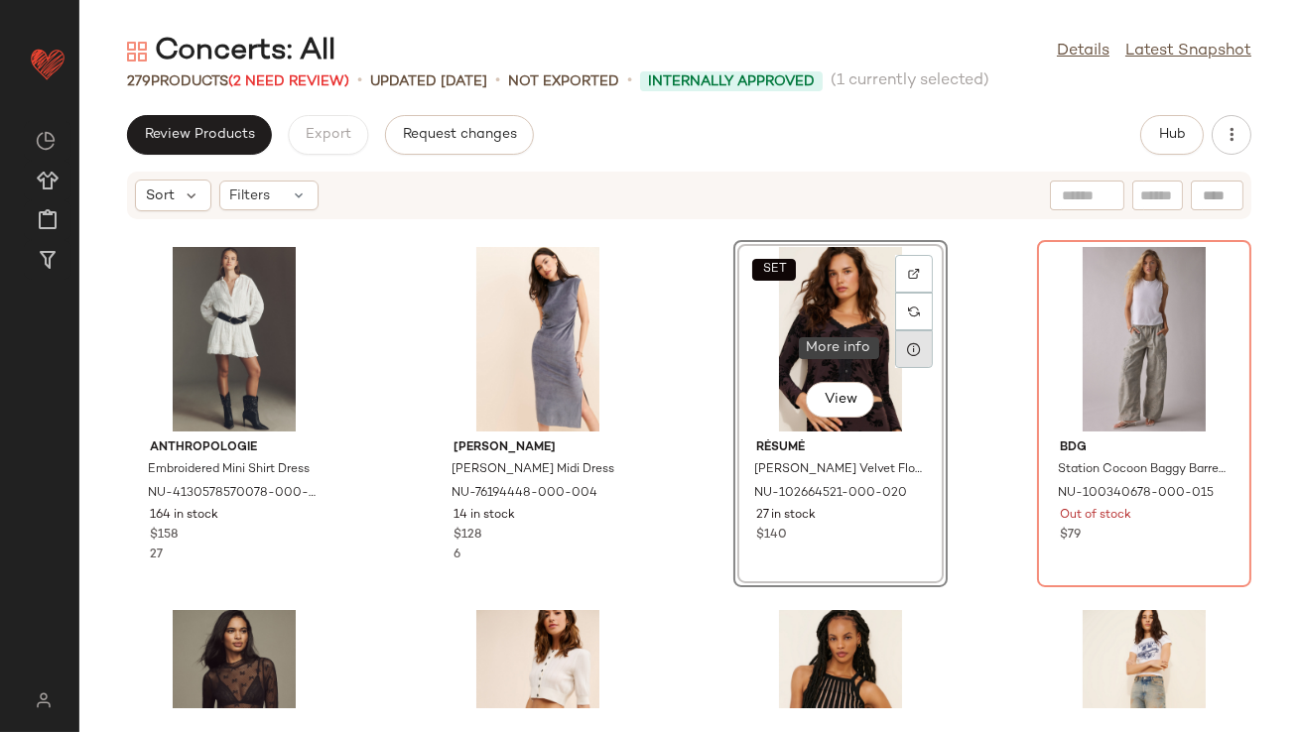
click at [911, 343] on icon at bounding box center [914, 349] width 16 height 16
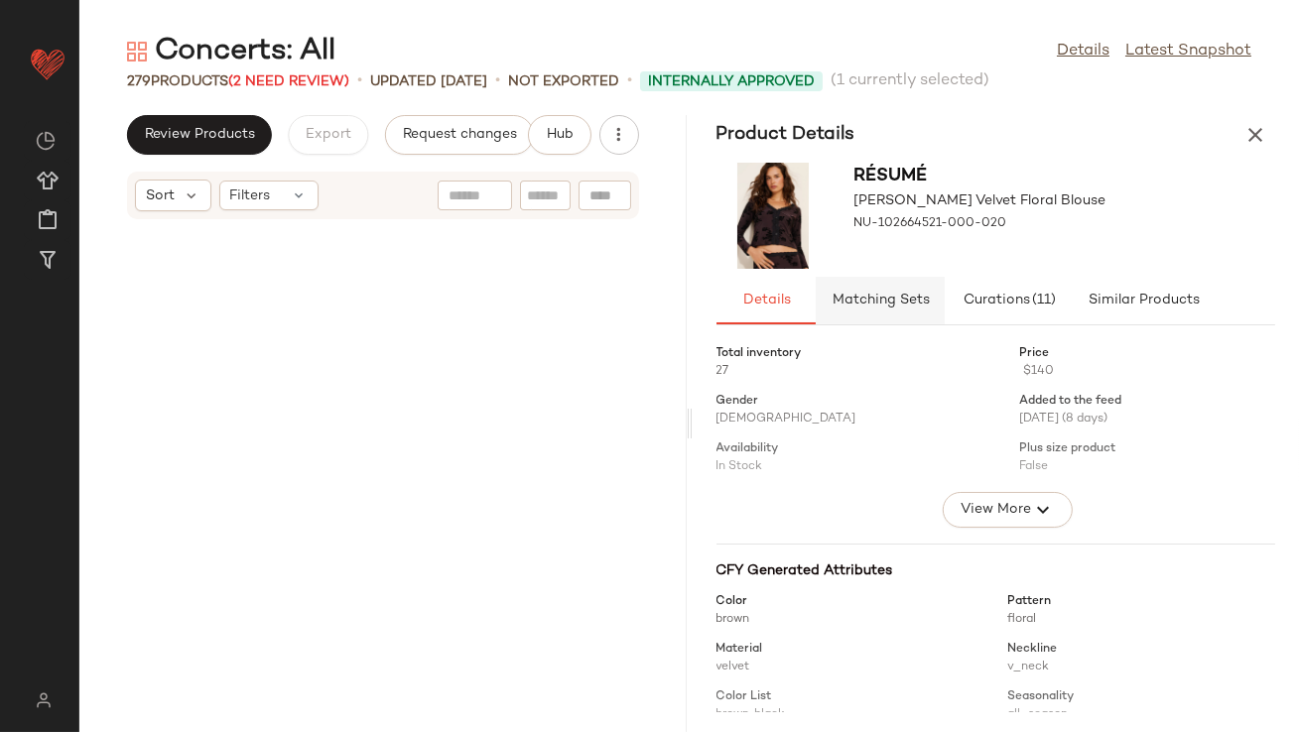
scroll to position [6173, 0]
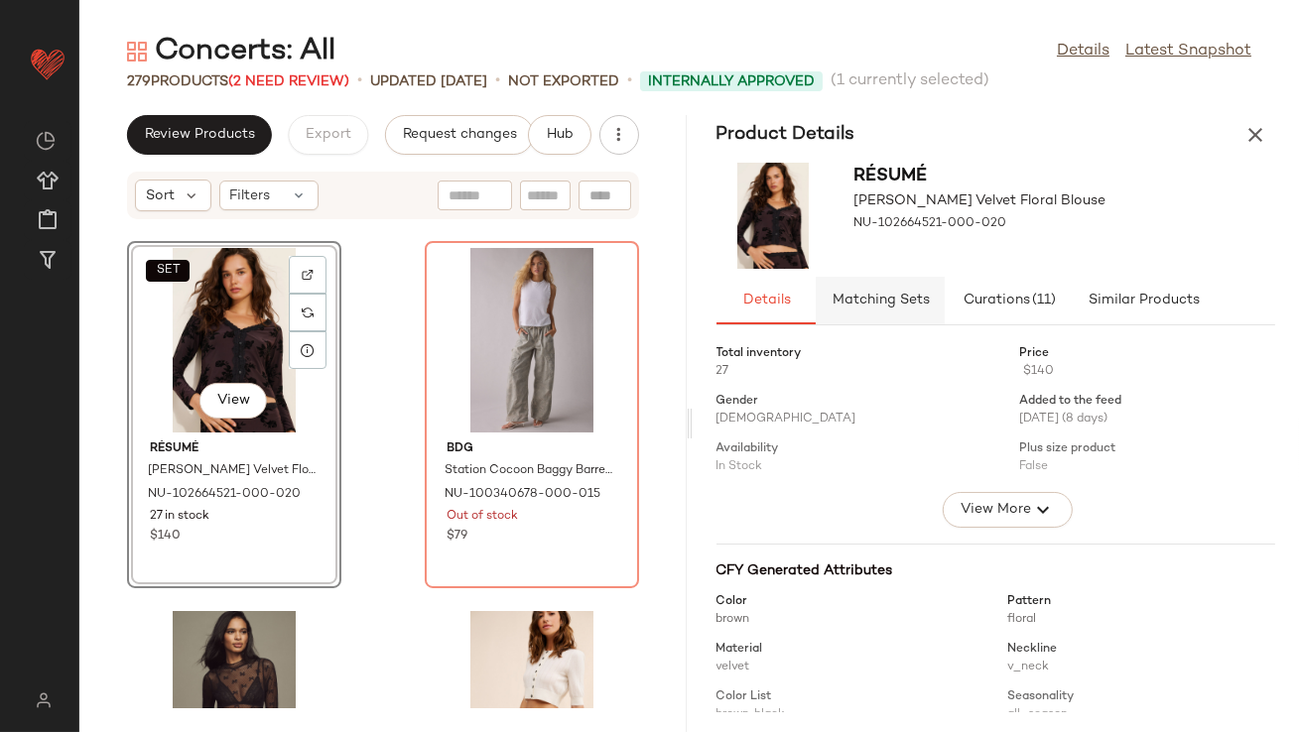
click at [899, 307] on span "Matching Sets" at bounding box center [880, 301] width 98 height 16
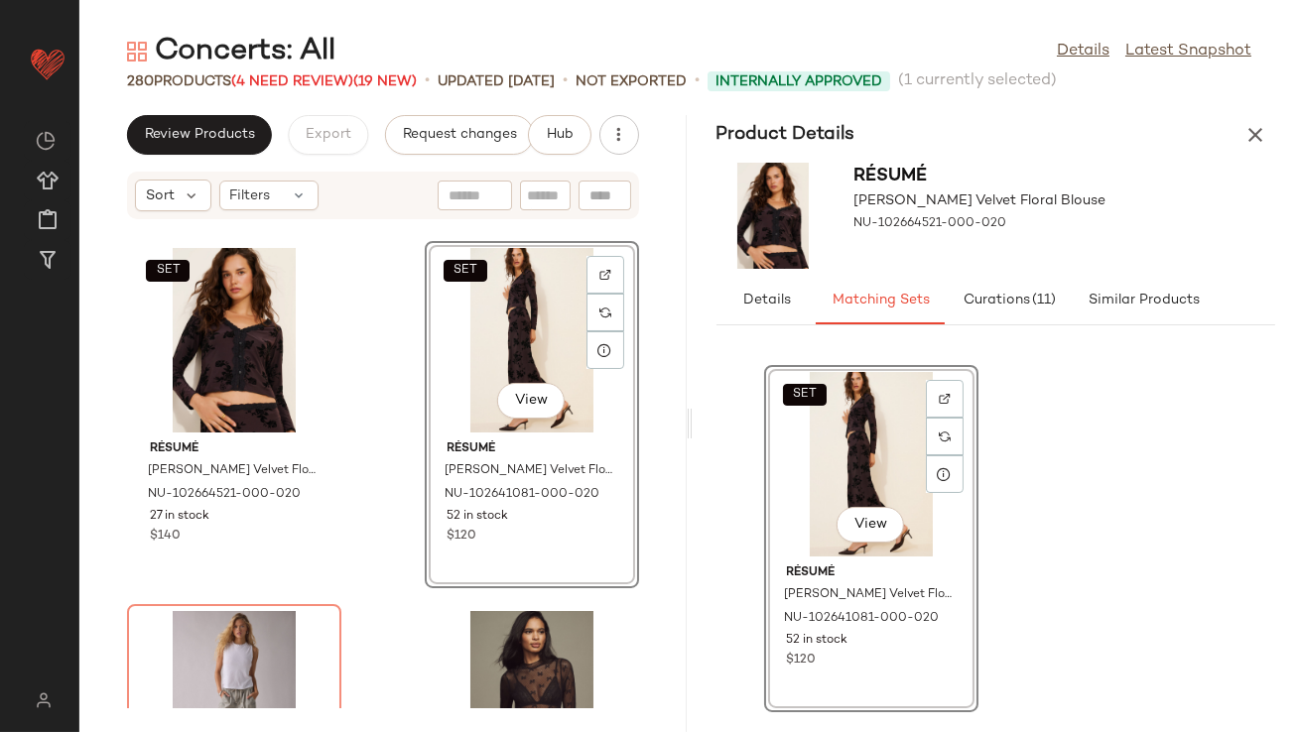
click at [1254, 123] on icon "button" at bounding box center [1255, 135] width 24 height 24
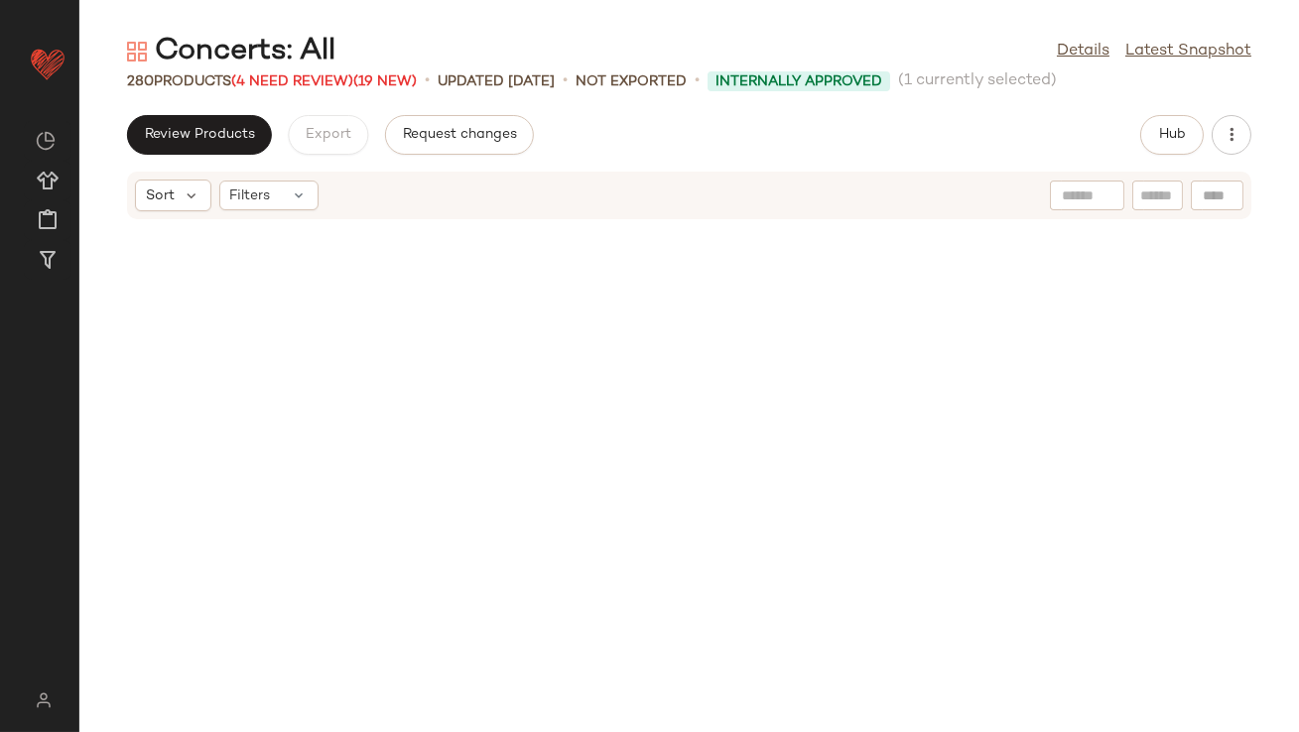
scroll to position [2906, 0]
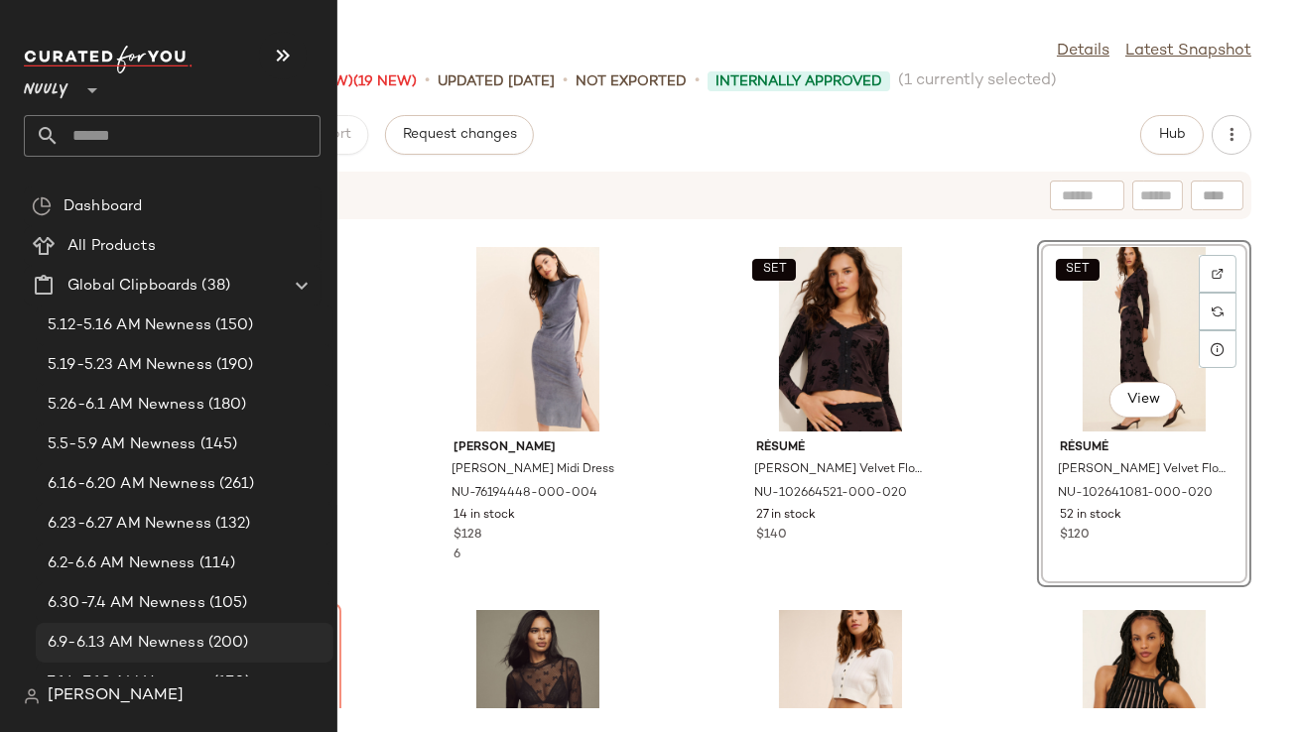
click at [132, 645] on span "6.9-6.13 AM Newness" at bounding box center [126, 643] width 157 height 23
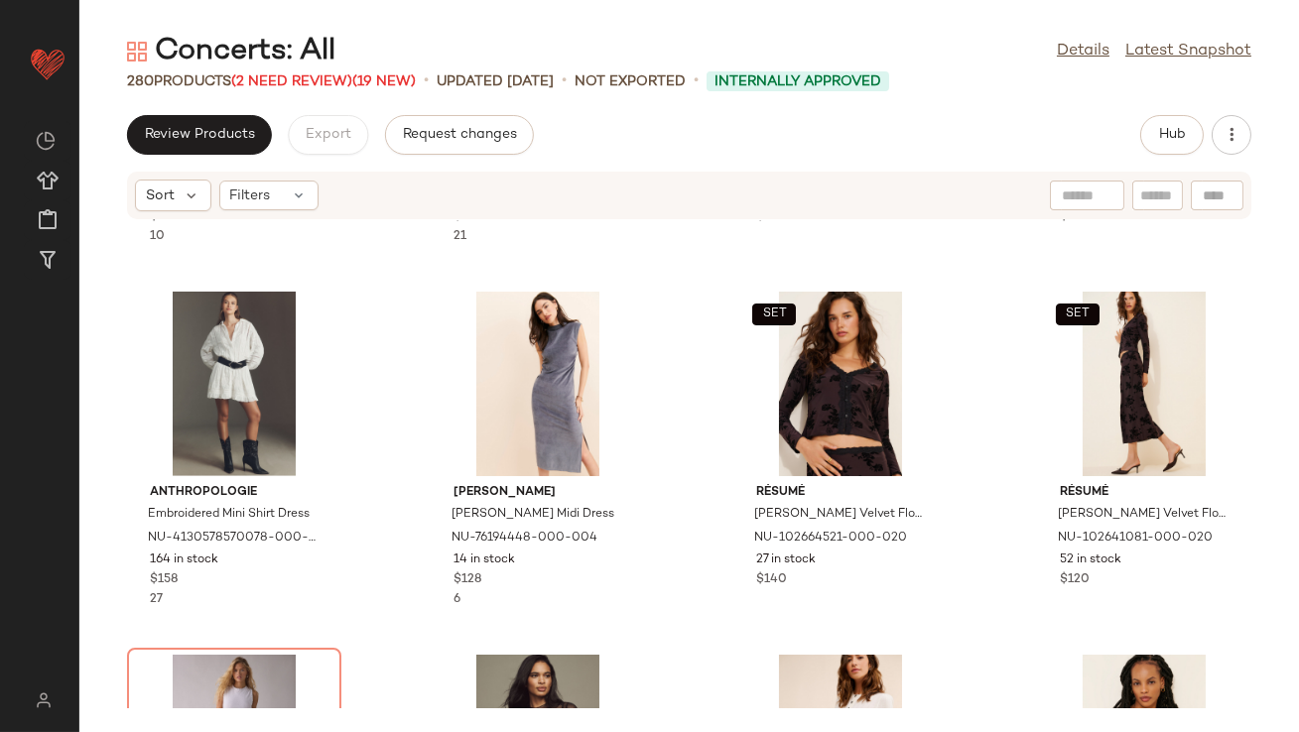
scroll to position [3005, 0]
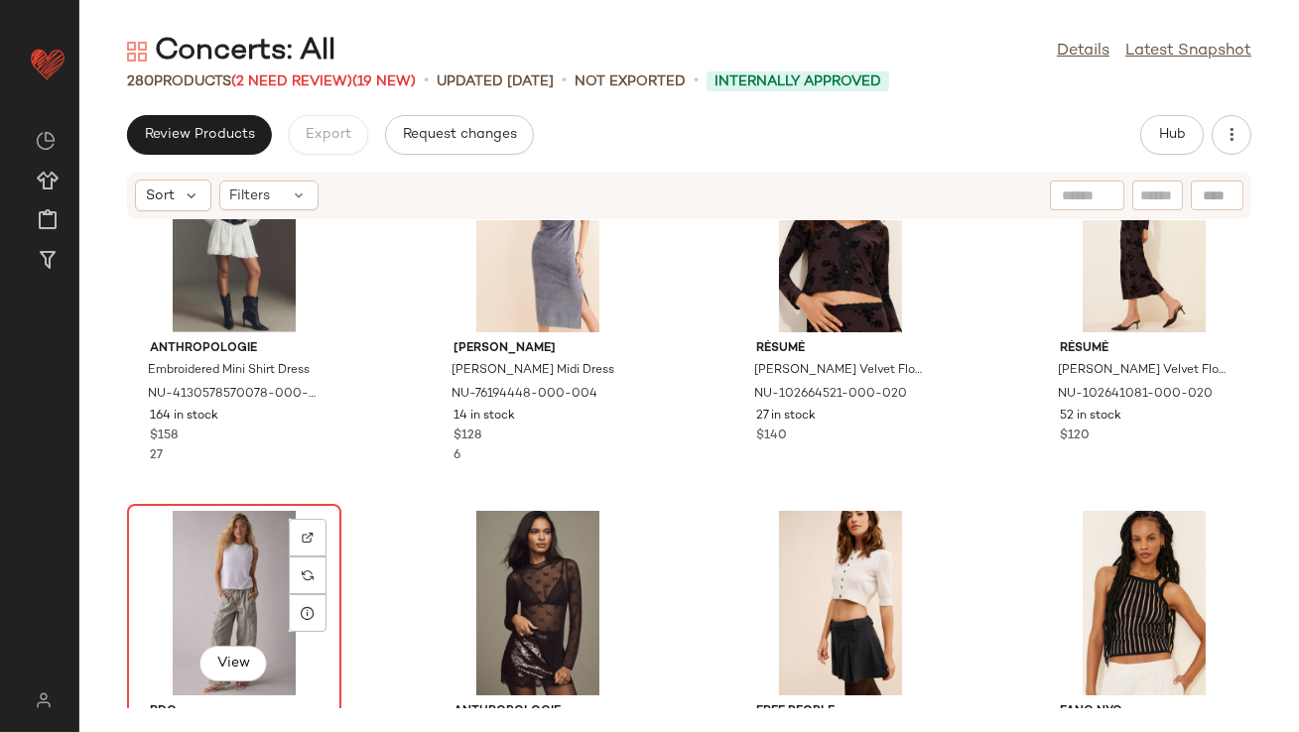
click at [225, 572] on div "View" at bounding box center [234, 603] width 200 height 185
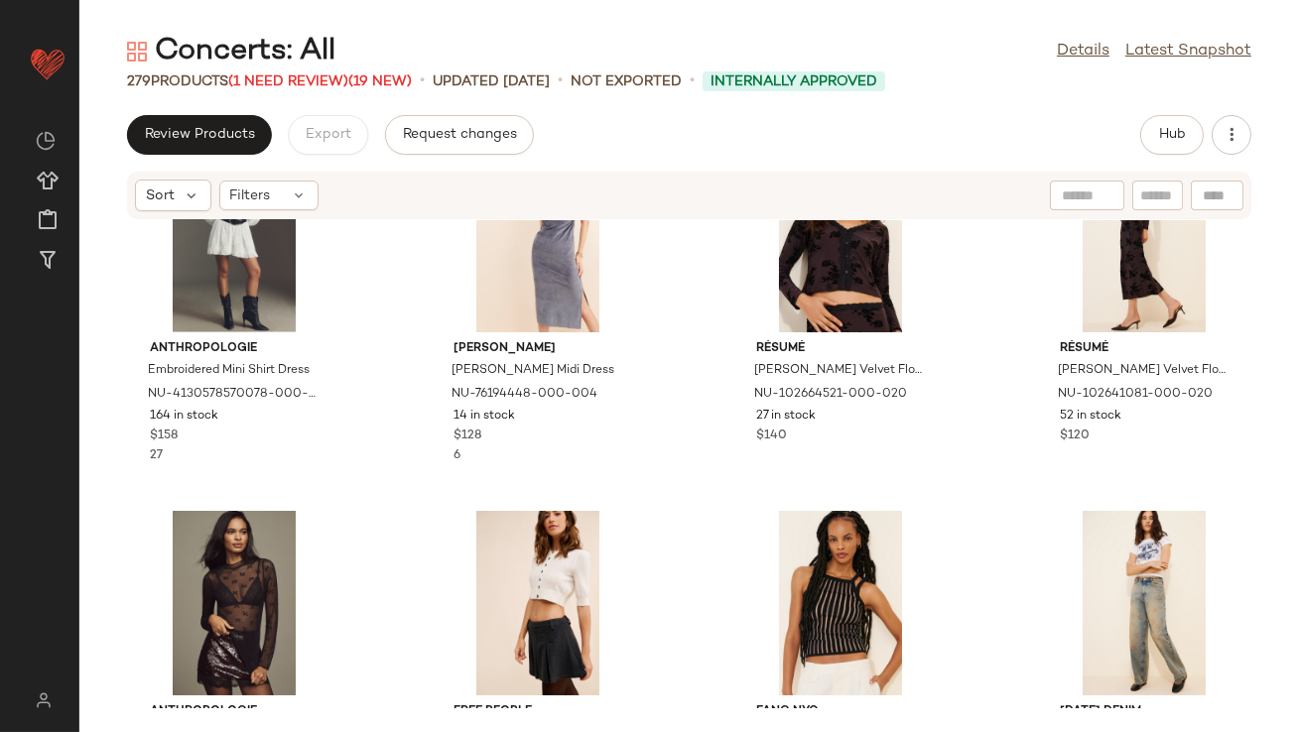
click at [292, 89] on div "279 Products (1 Need Review) (19 New)" at bounding box center [269, 81] width 285 height 21
click at [288, 74] on span "(1 Need Review)" at bounding box center [288, 81] width 120 height 15
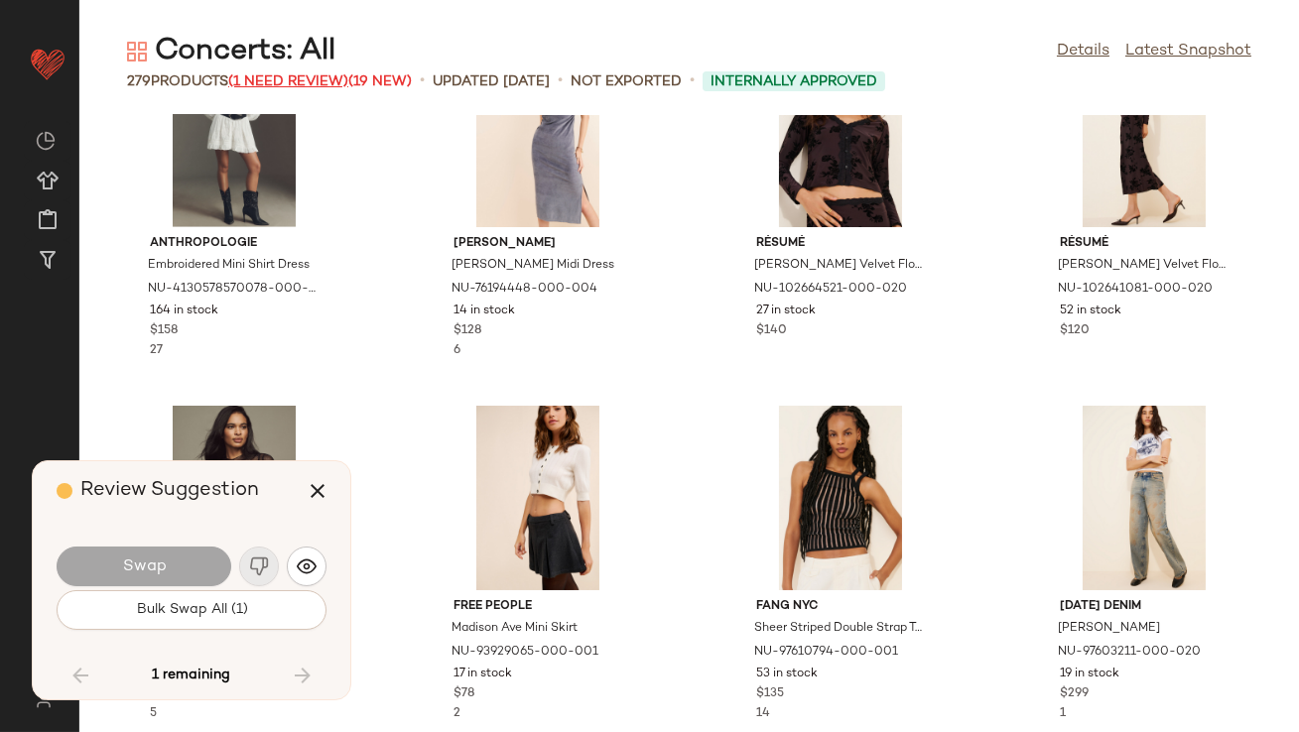
scroll to position [22881, 0]
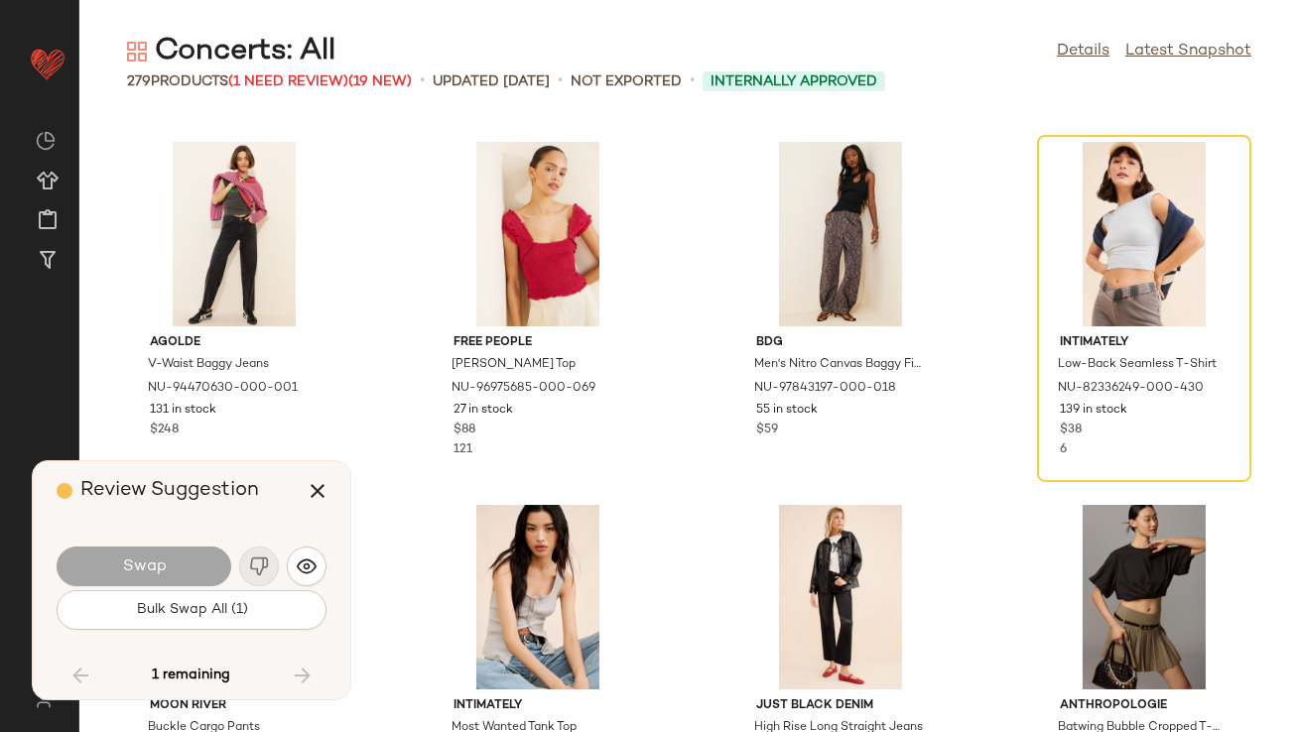
click at [119, 577] on div "Swap" at bounding box center [144, 567] width 175 height 40
click at [222, 602] on span "Bulk Swap All (1)" at bounding box center [191, 610] width 112 height 16
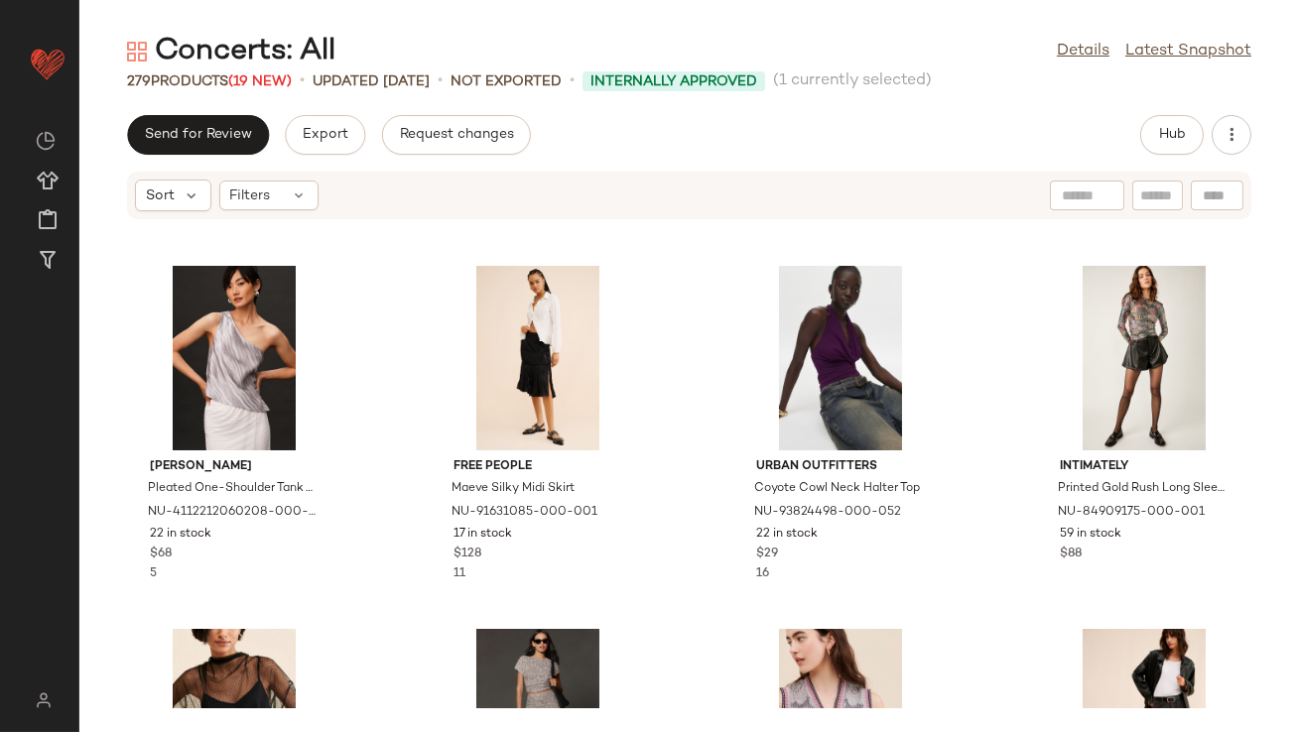
scroll to position [1444, 0]
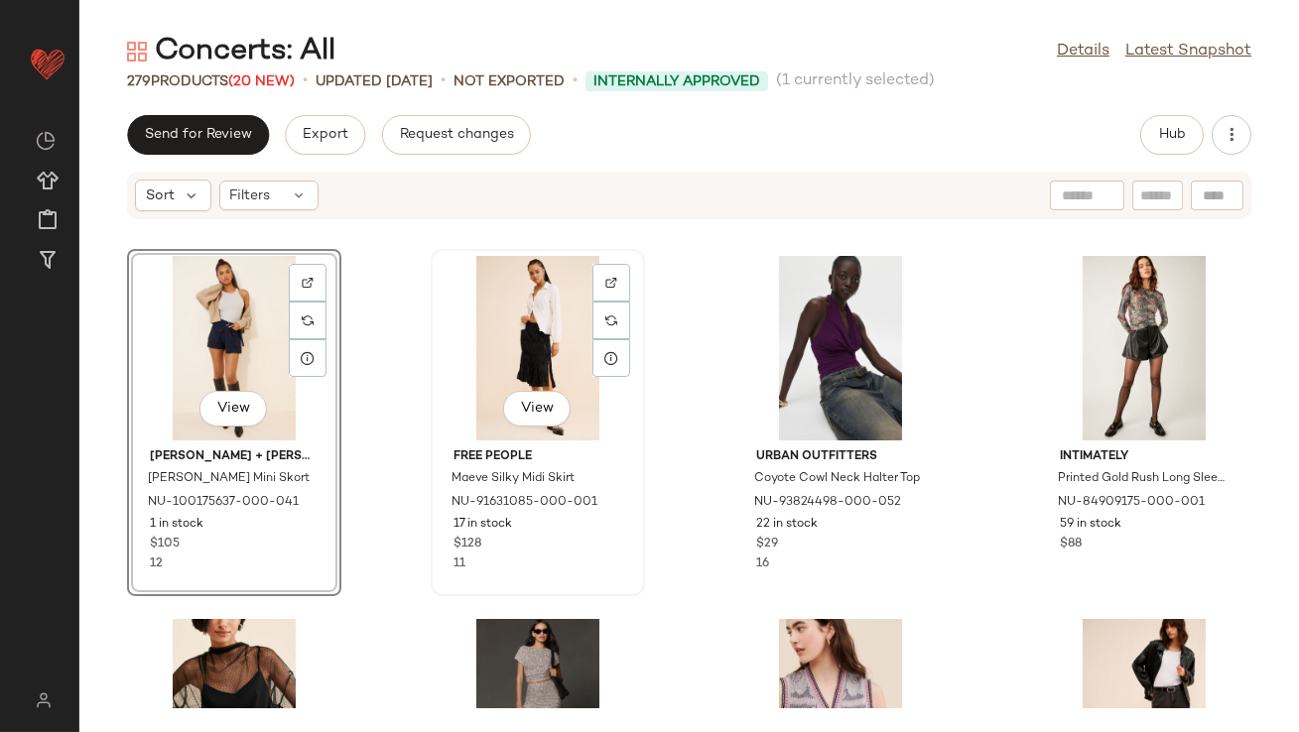
click at [521, 336] on div "View" at bounding box center [538, 348] width 200 height 185
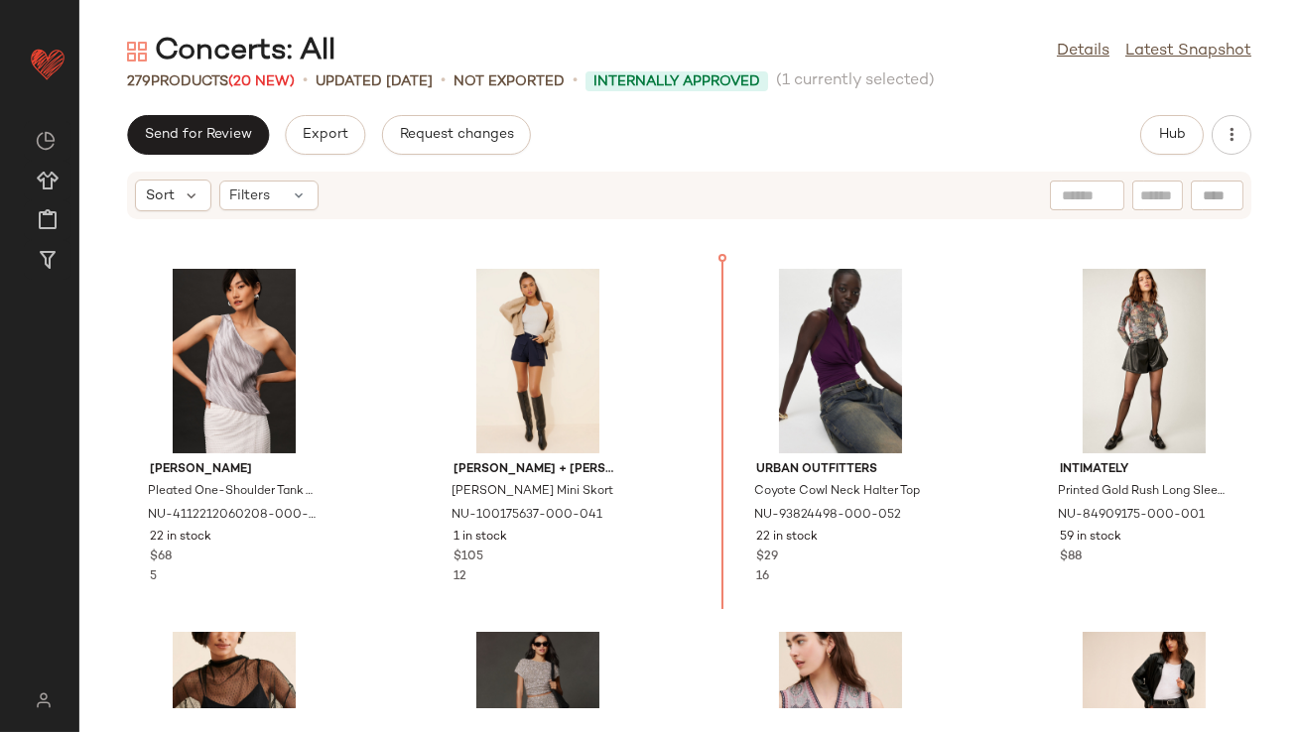
scroll to position [1444, 0]
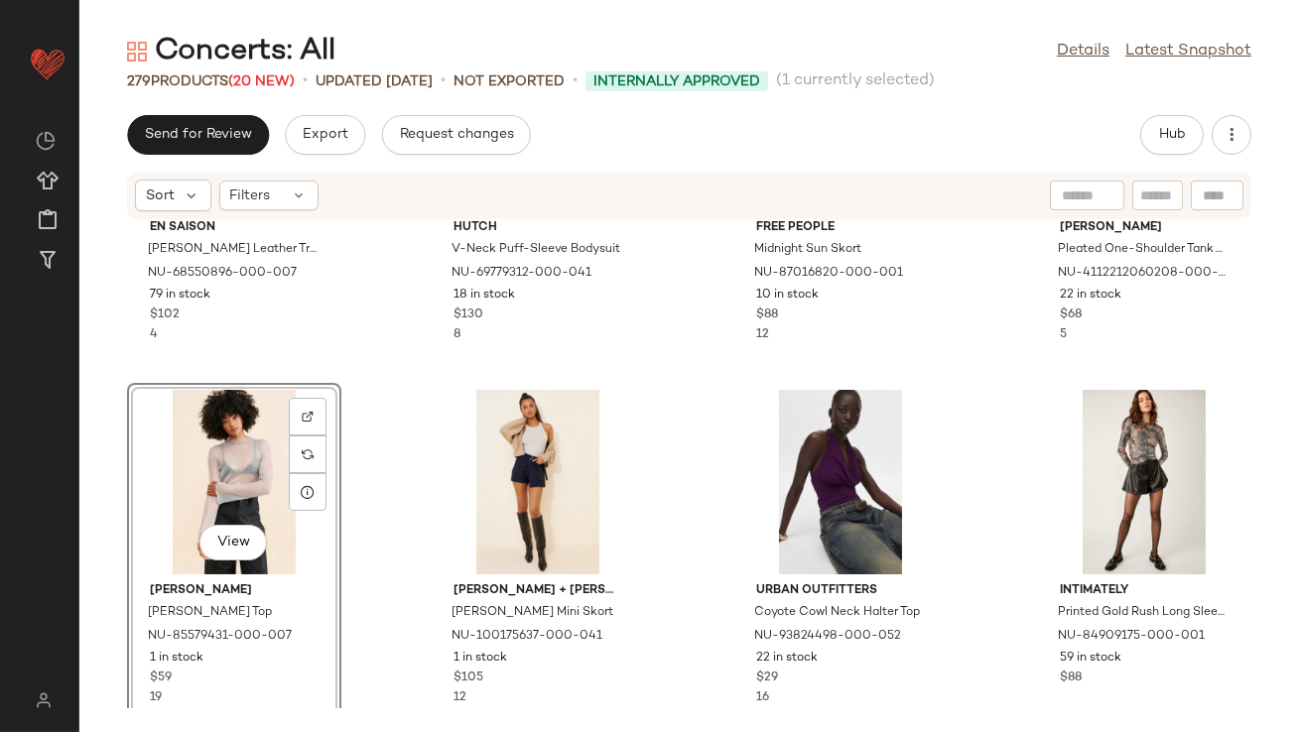
scroll to position [822, 0]
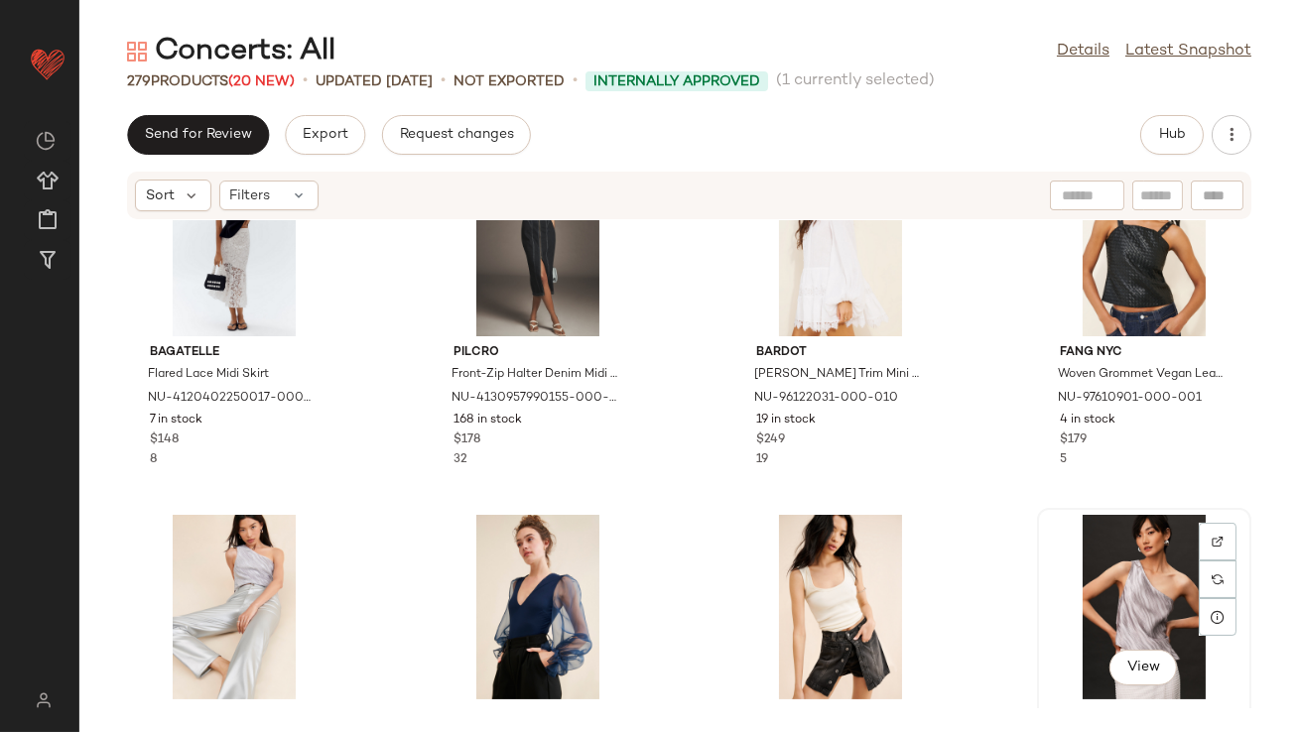
click at [1044, 553] on div "View" at bounding box center [1144, 607] width 200 height 185
click at [1044, 557] on div "View" at bounding box center [1144, 607] width 200 height 185
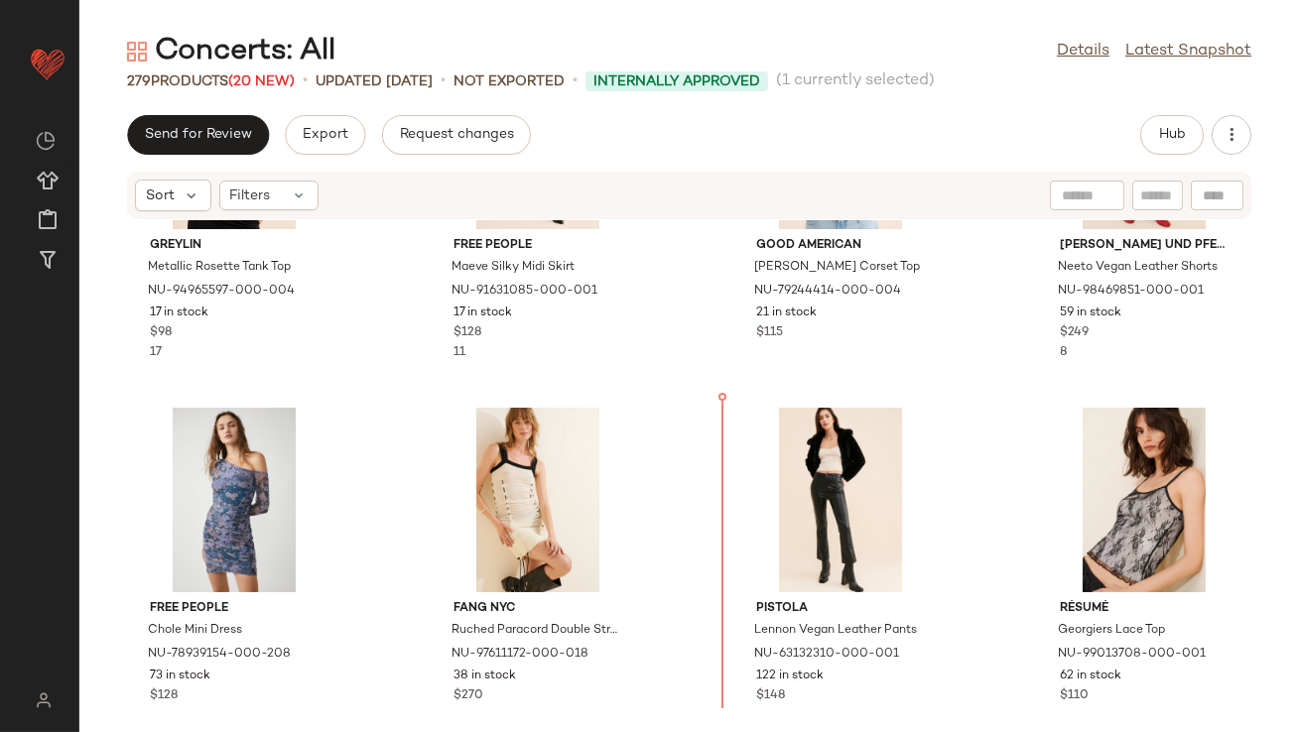
scroll to position [281, 0]
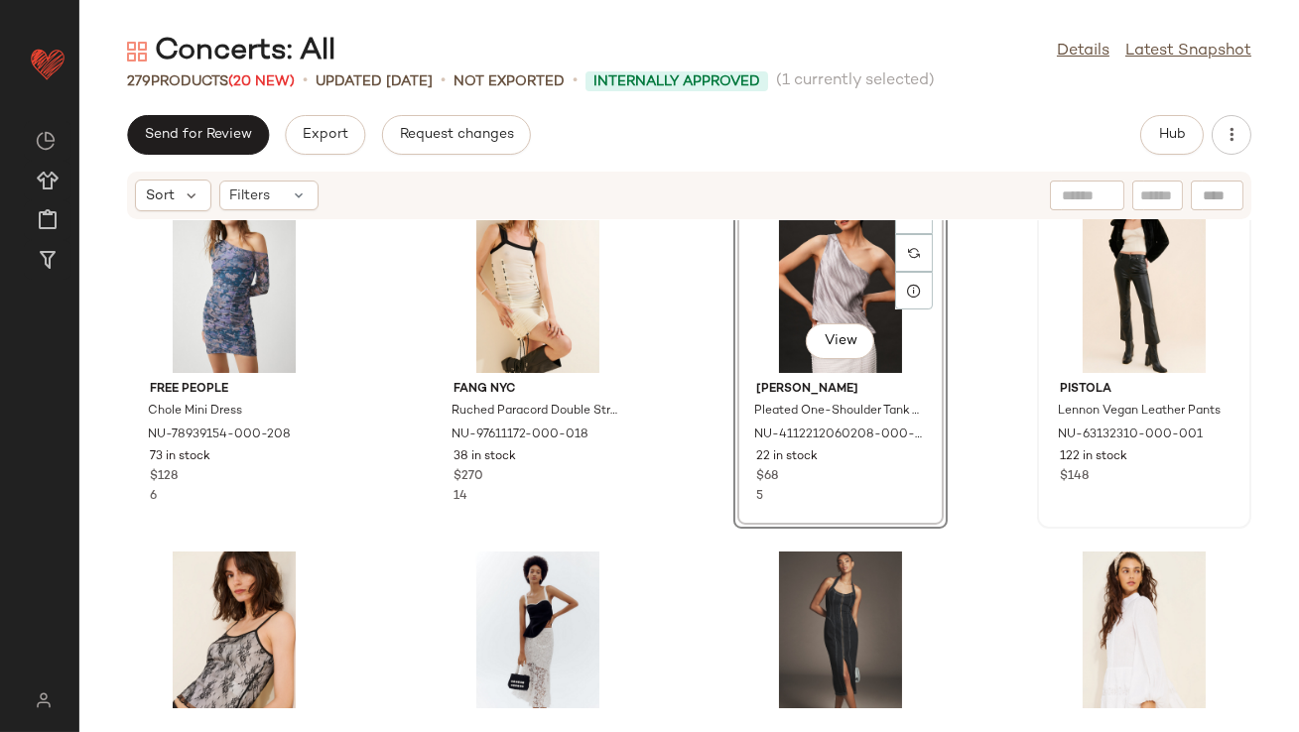
scroll to position [466, 0]
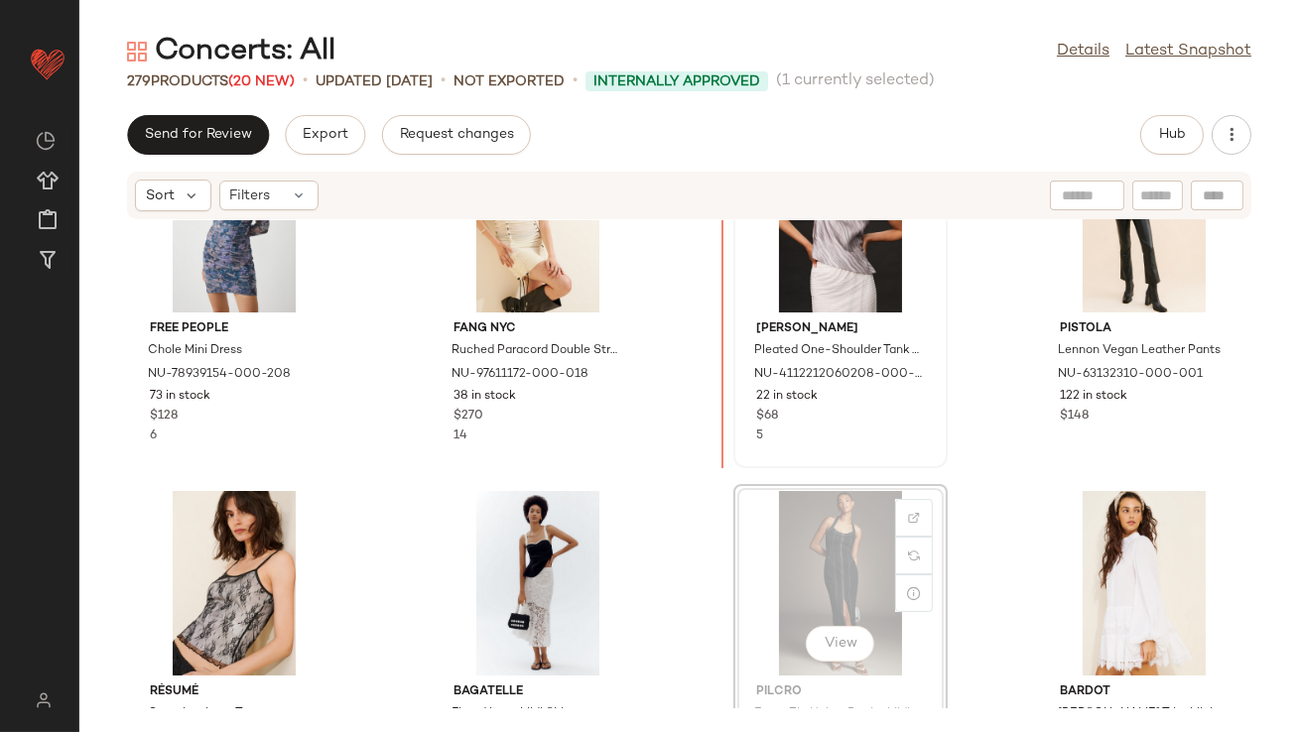
scroll to position [457, 0]
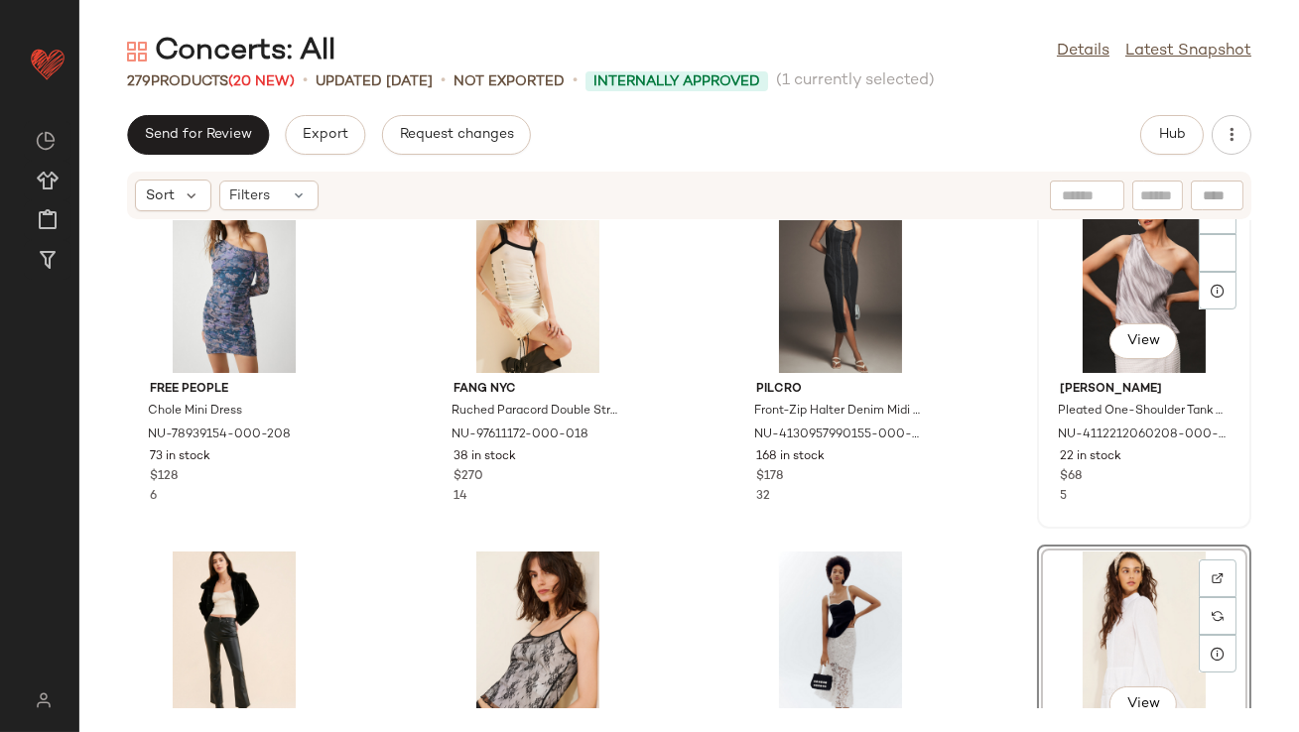
scroll to position [371, 0]
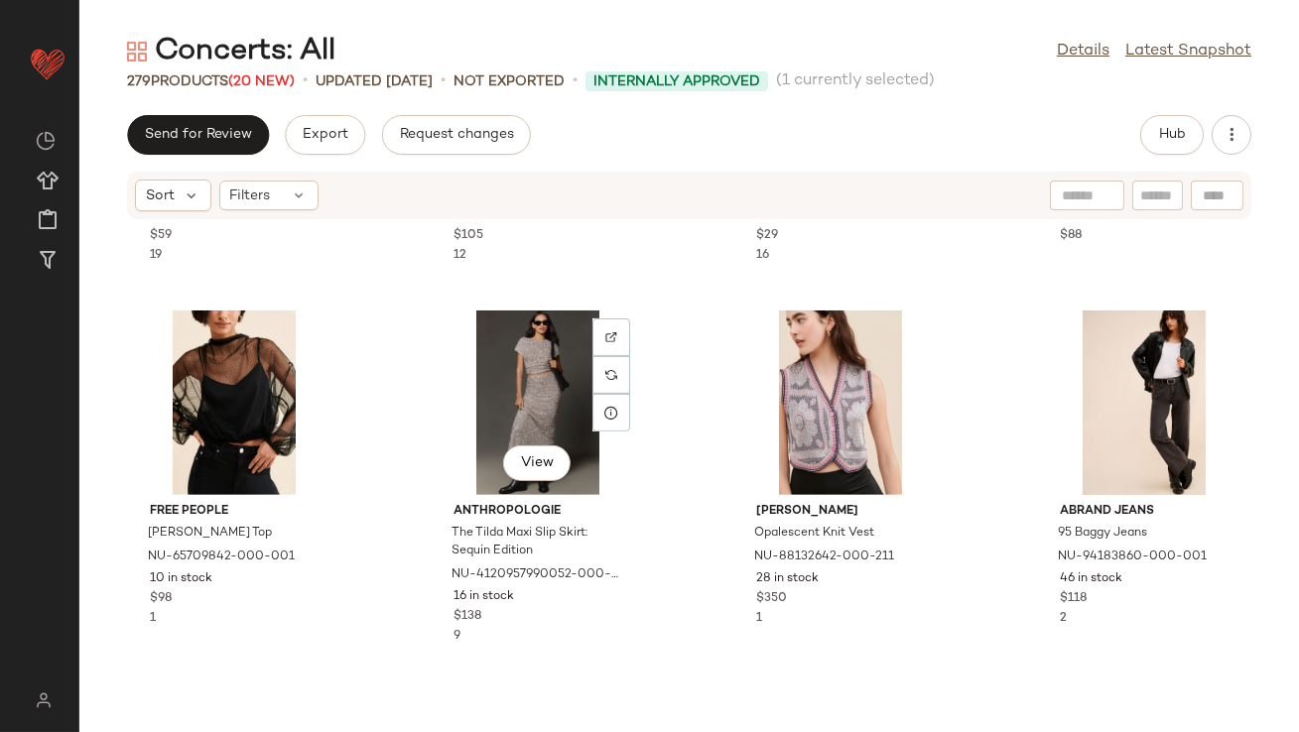
scroll to position [1748, 0]
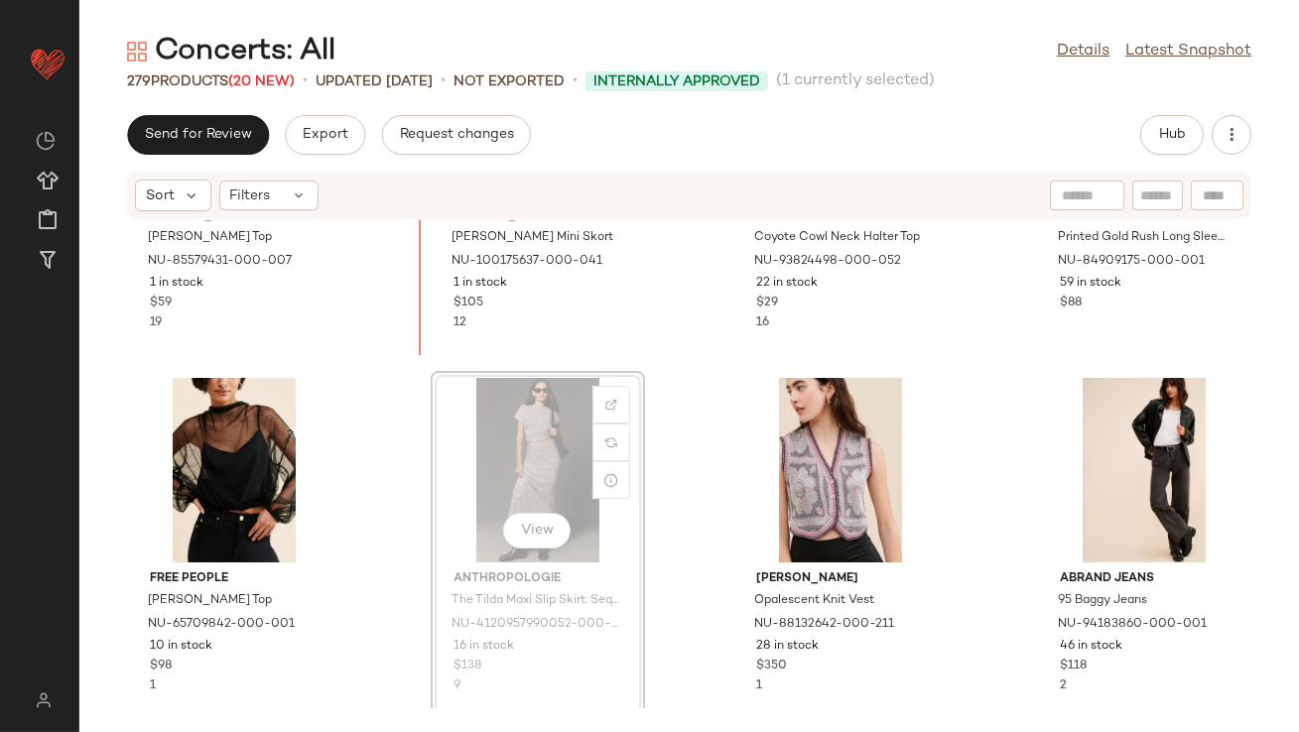
scroll to position [1769, 0]
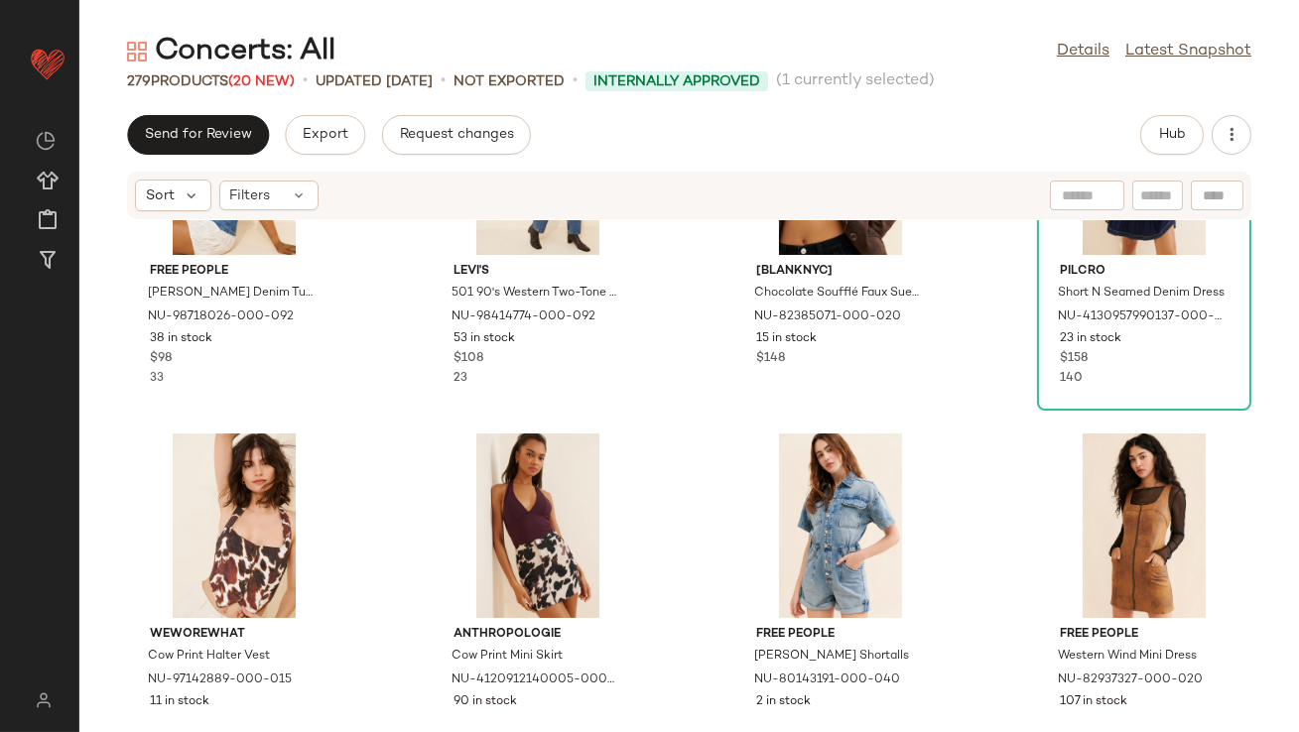
scroll to position [5944, 0]
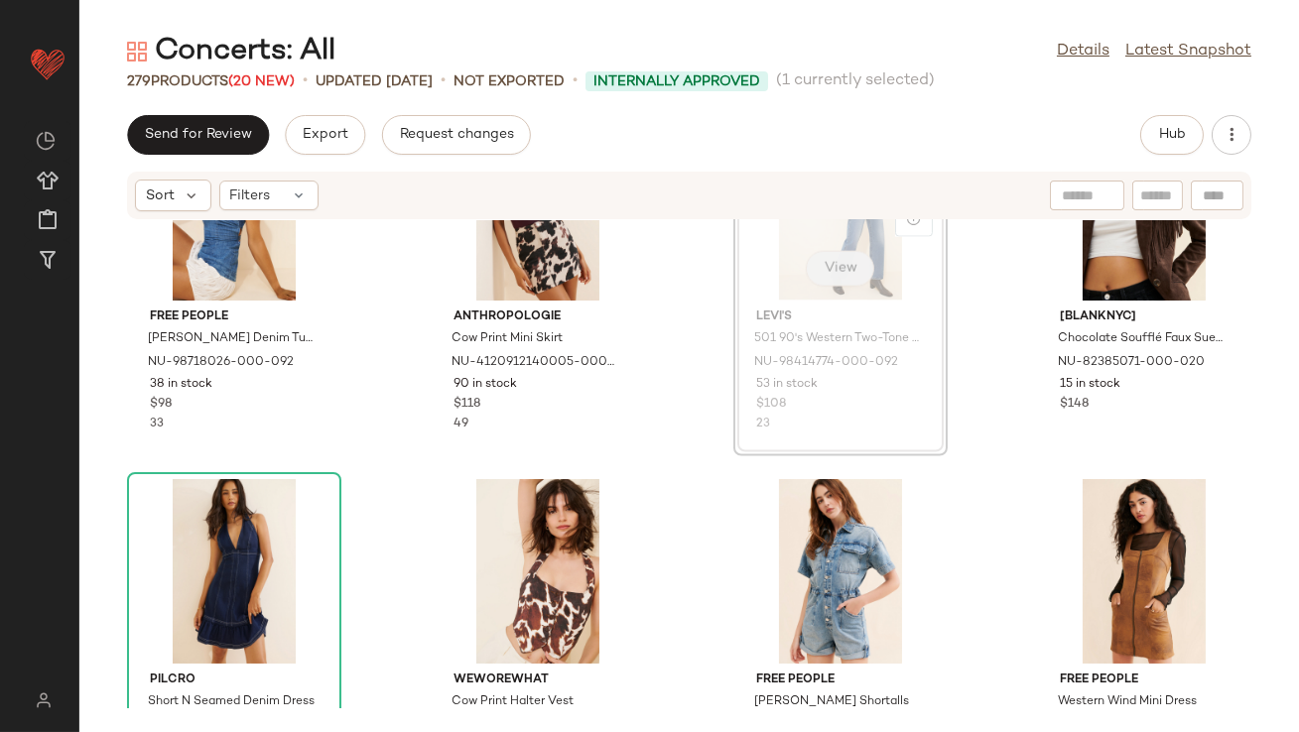
scroll to position [5964, 0]
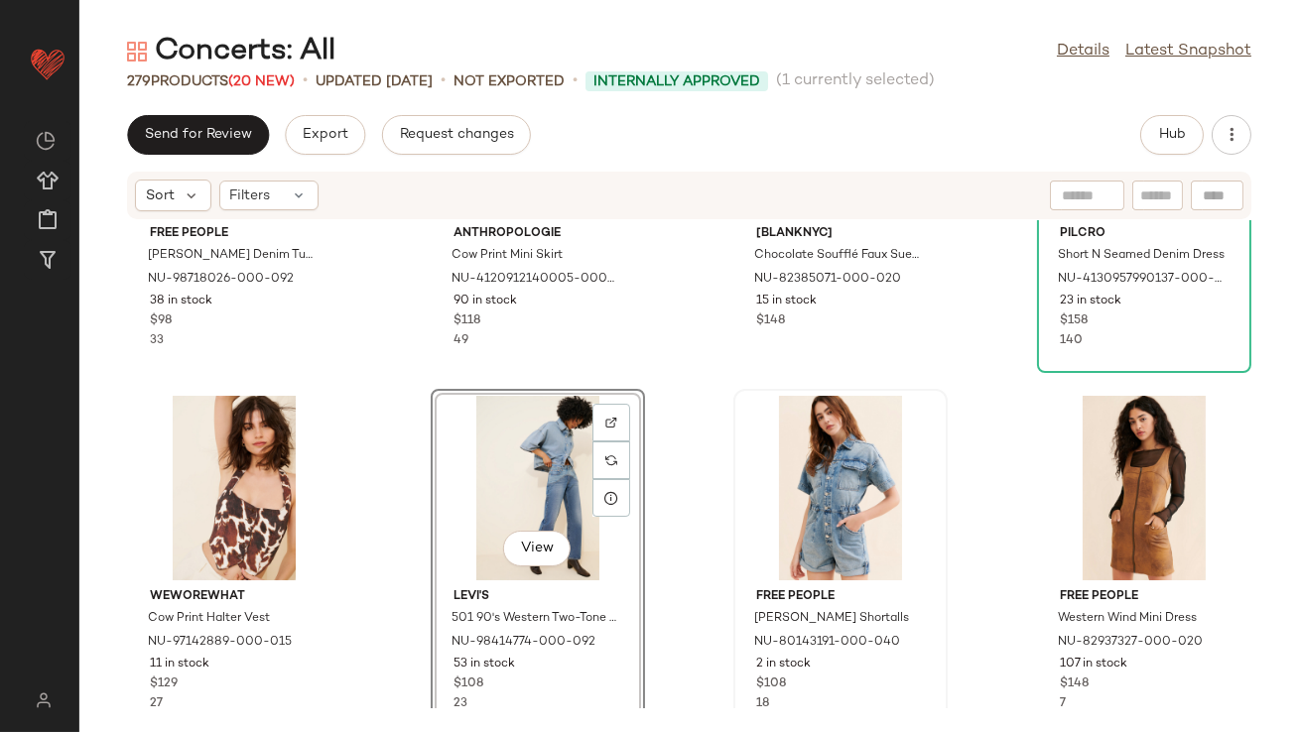
scroll to position [6095, 0]
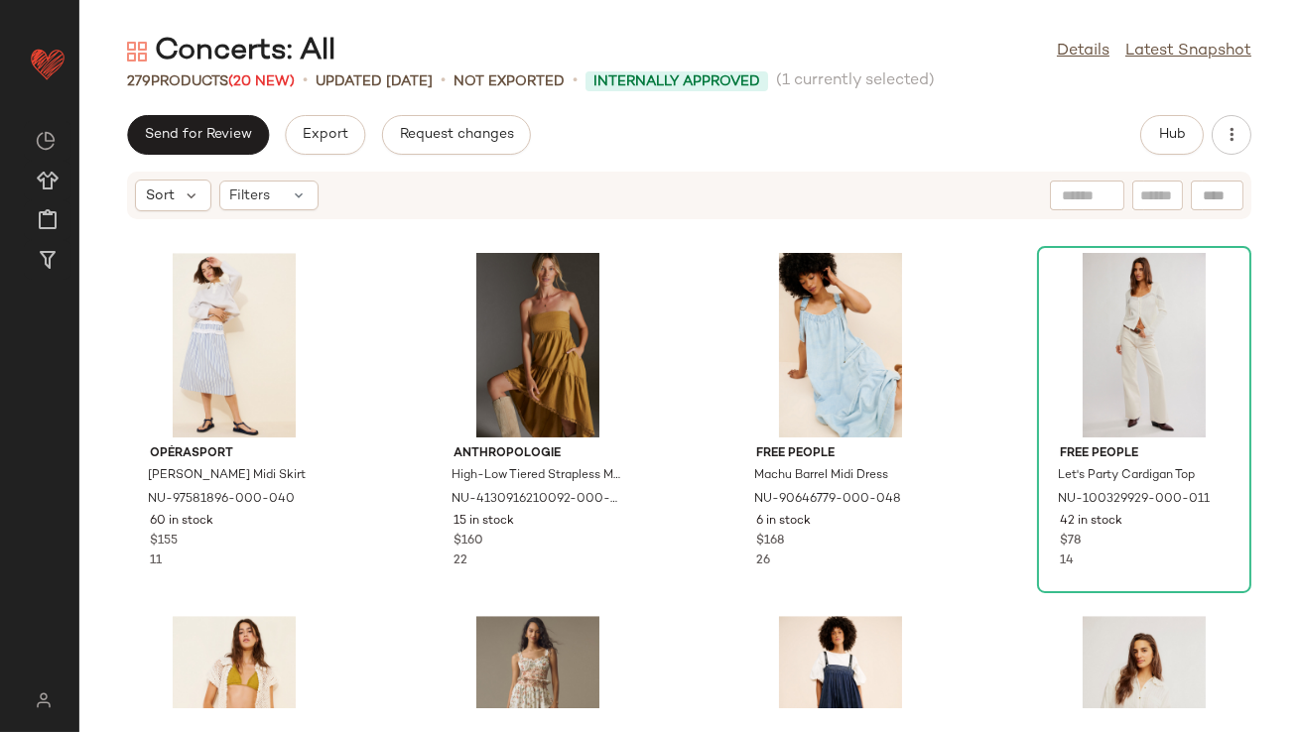
scroll to position [10642, 0]
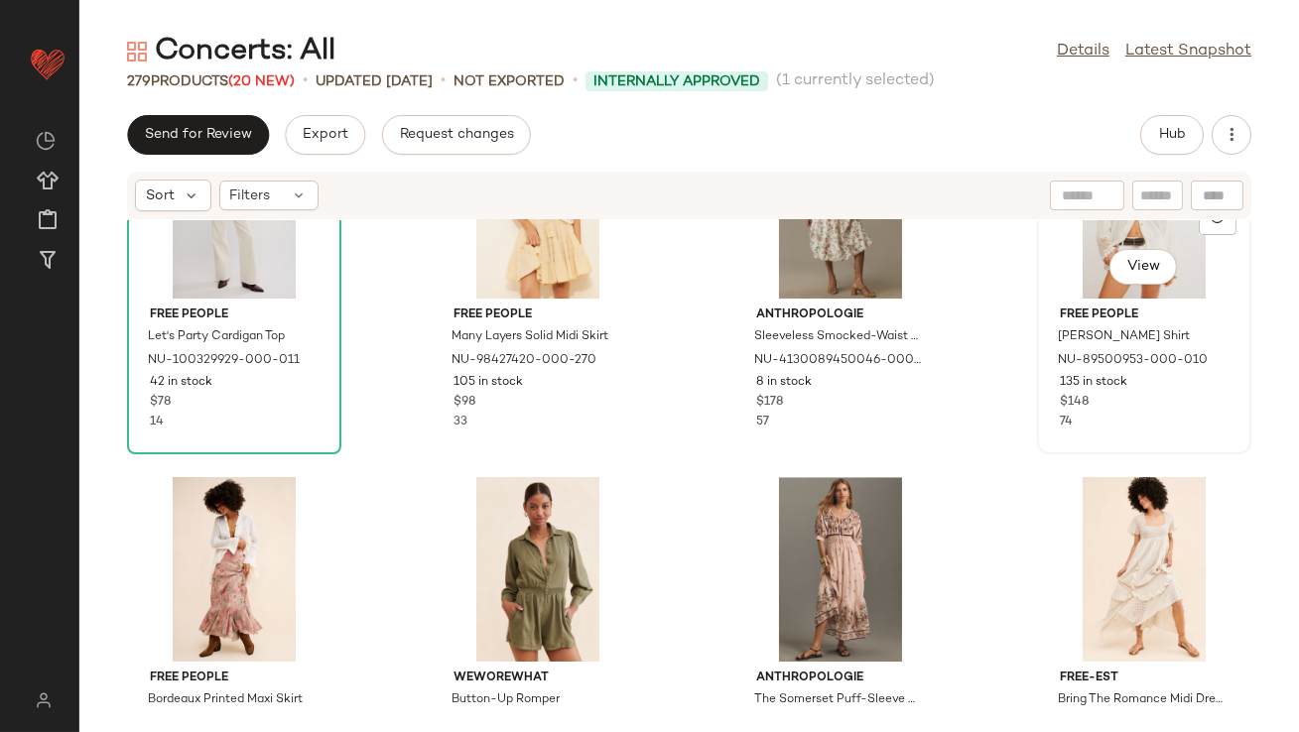
scroll to position [11030, 0]
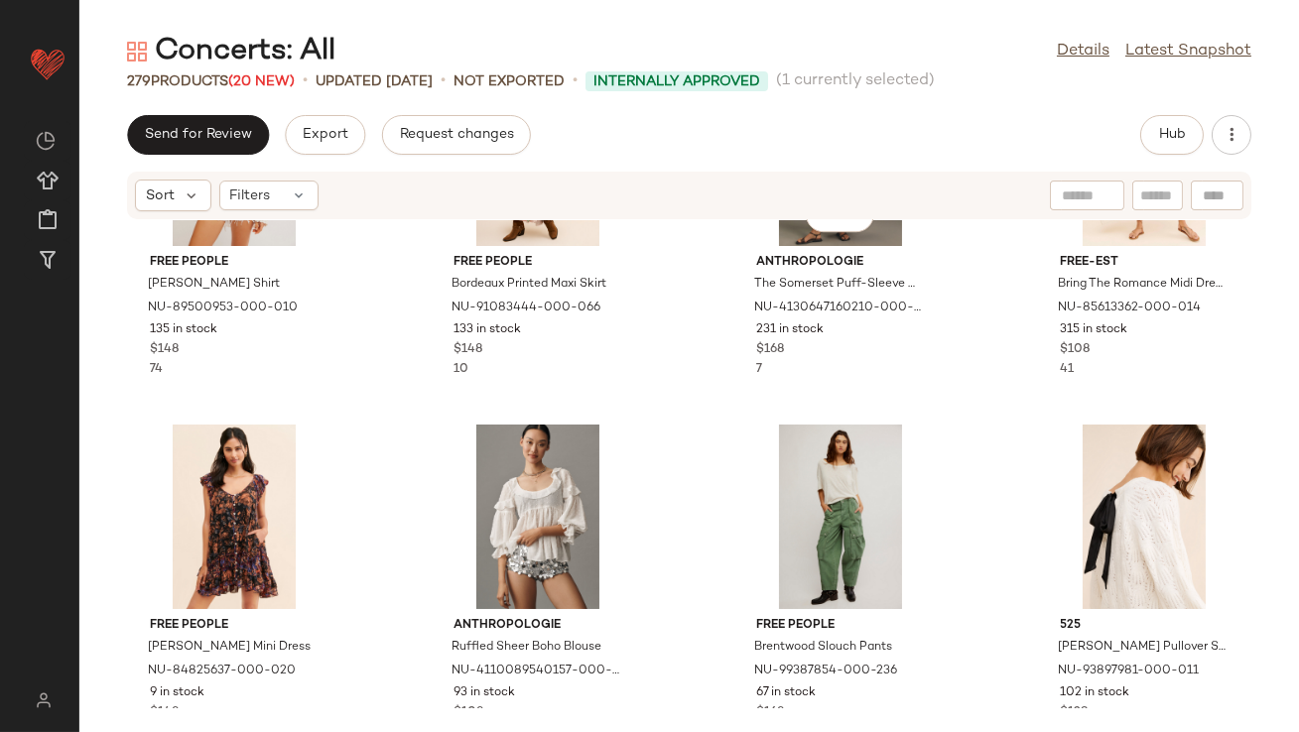
scroll to position [11447, 0]
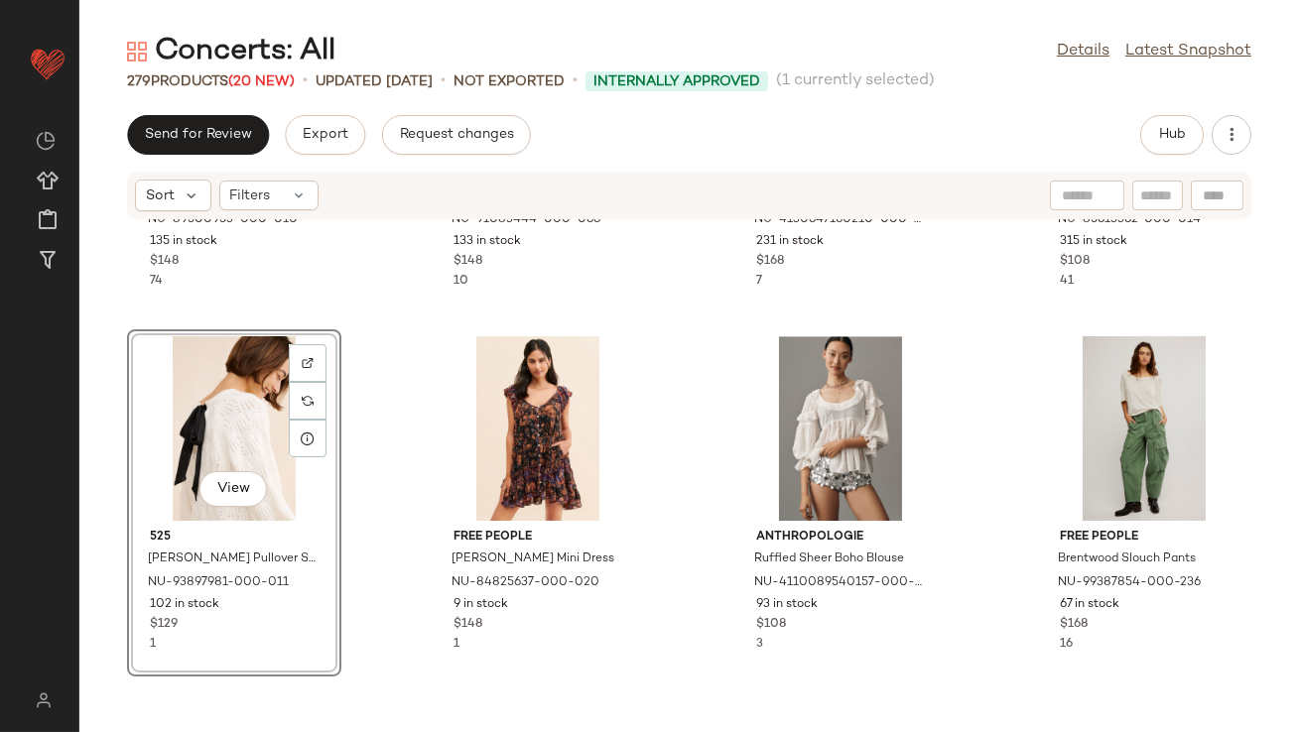
scroll to position [11849, 0]
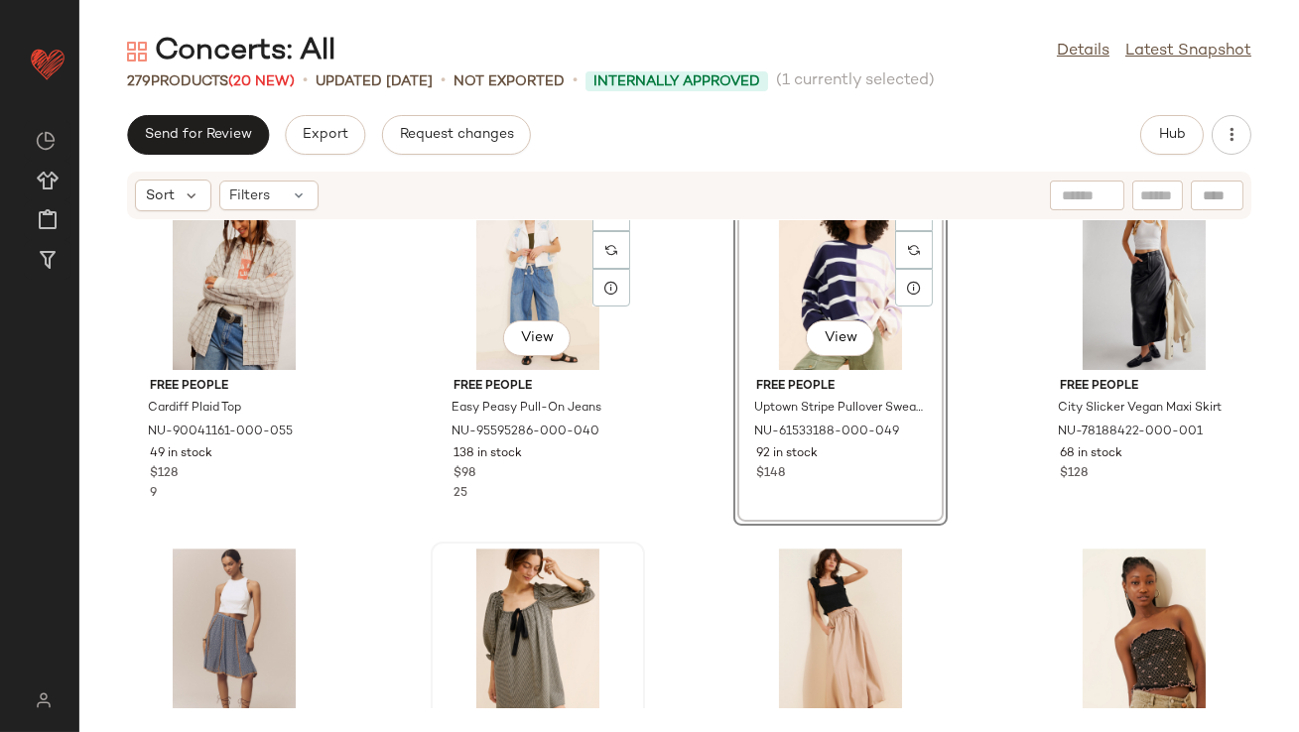
scroll to position [12136, 0]
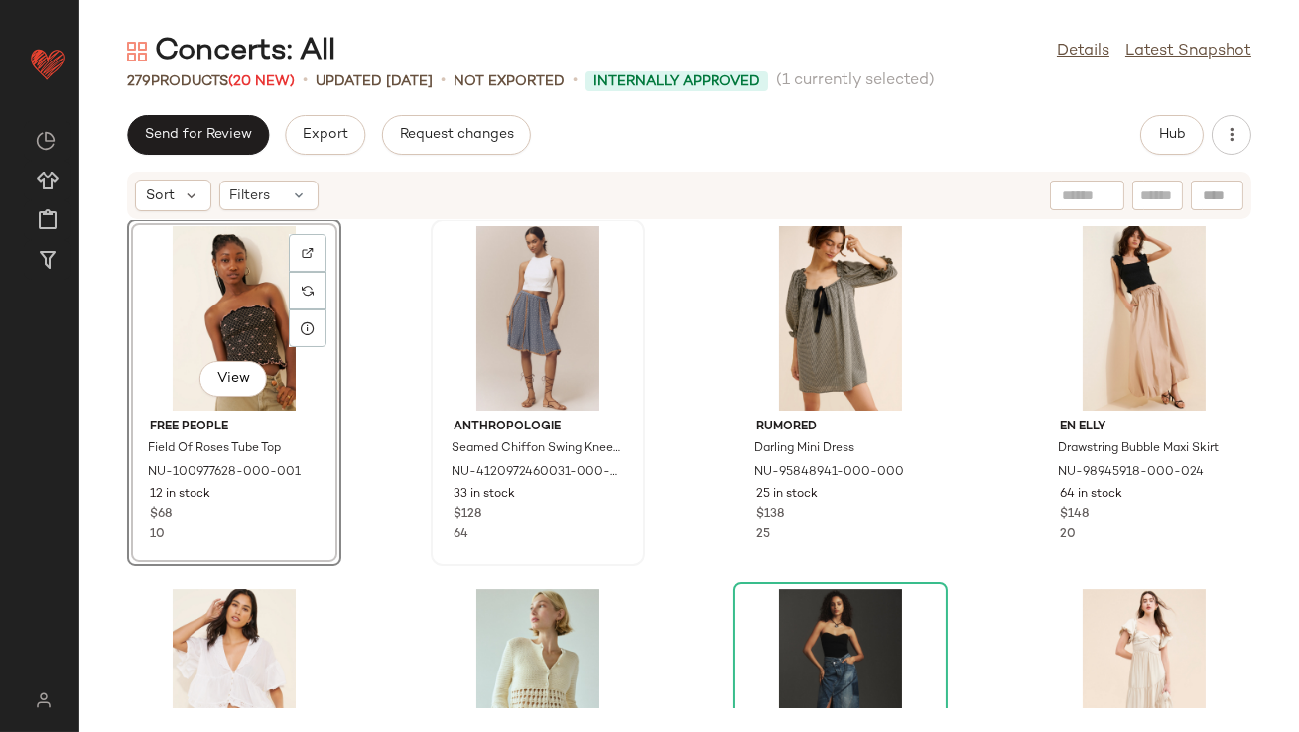
scroll to position [12369, 0]
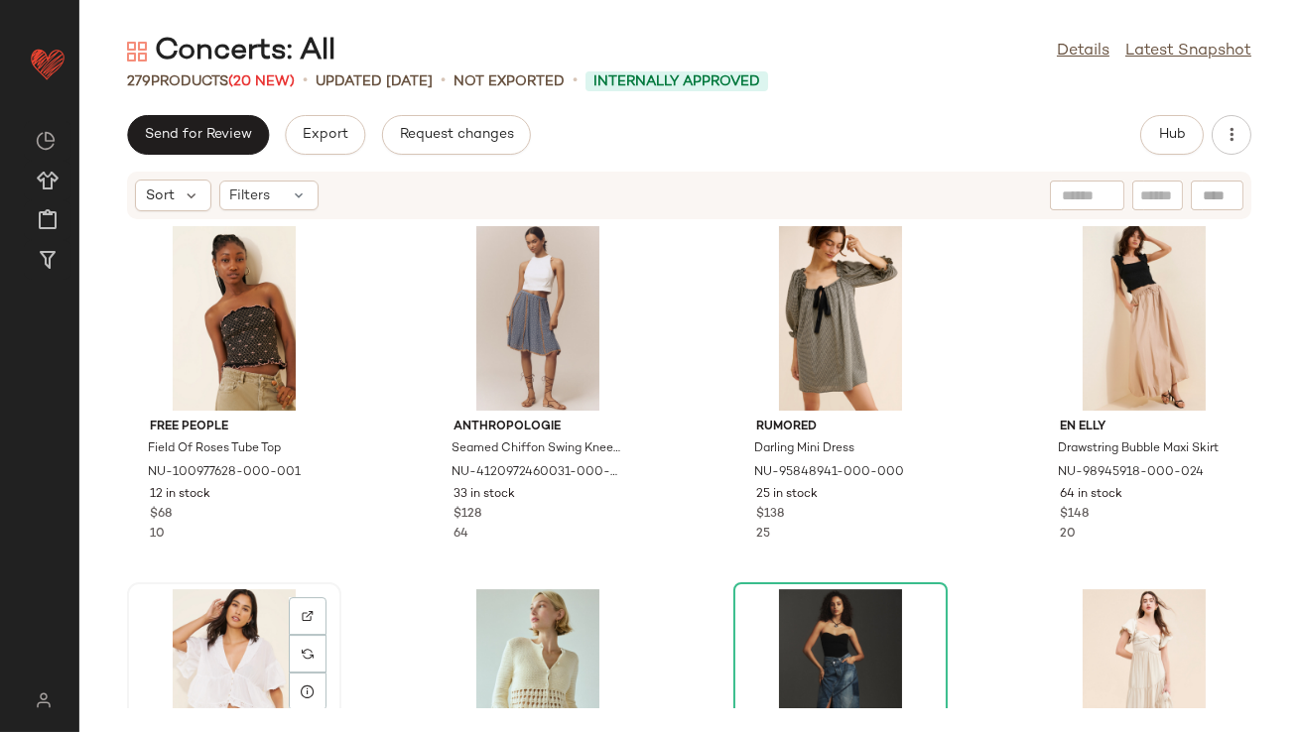
scroll to position [12370, 0]
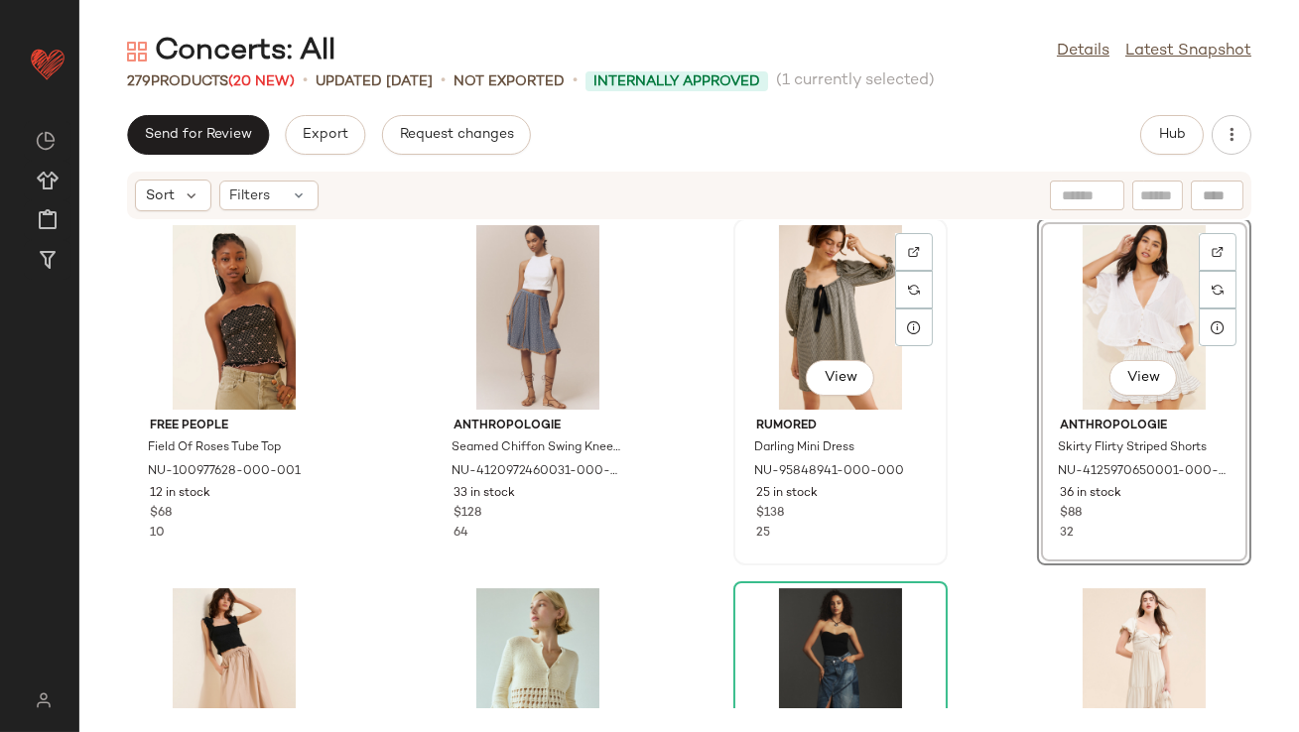
click at [844, 288] on div "View" at bounding box center [840, 317] width 200 height 185
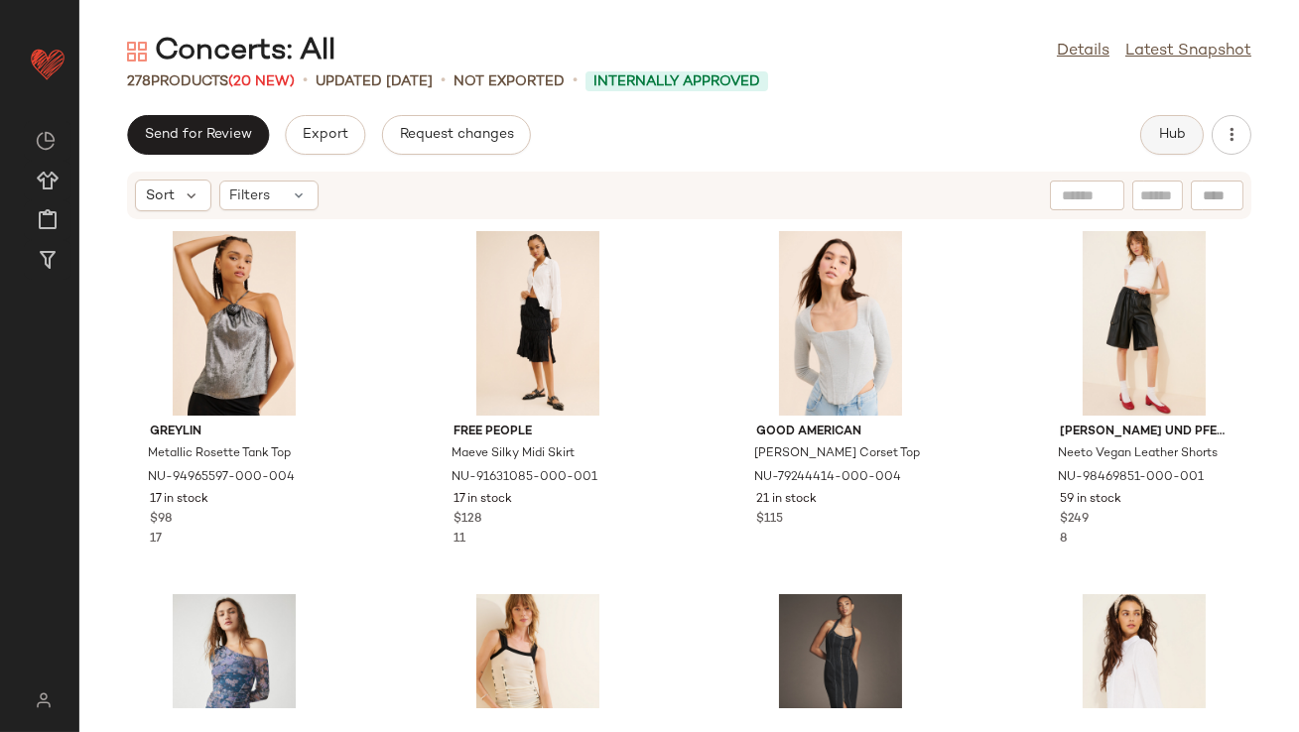
click at [1170, 130] on span "Hub" at bounding box center [1172, 135] width 28 height 16
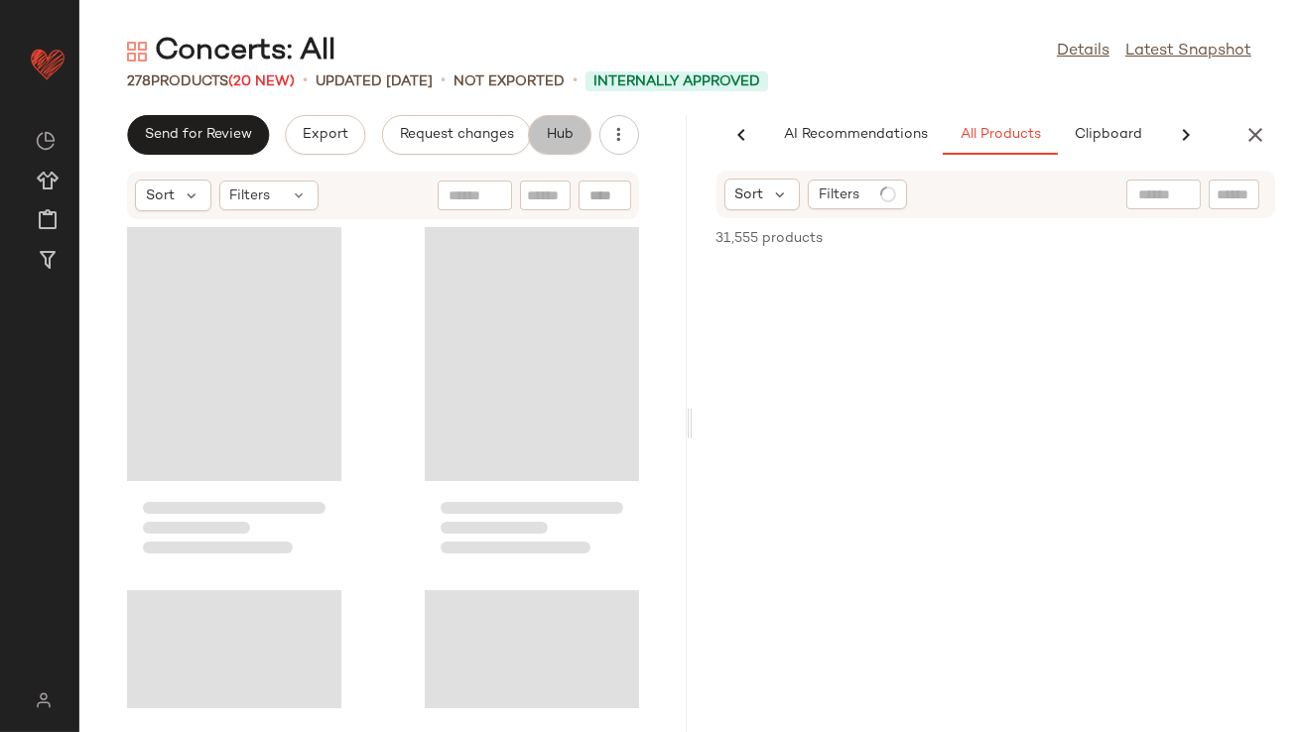
scroll to position [0, 111]
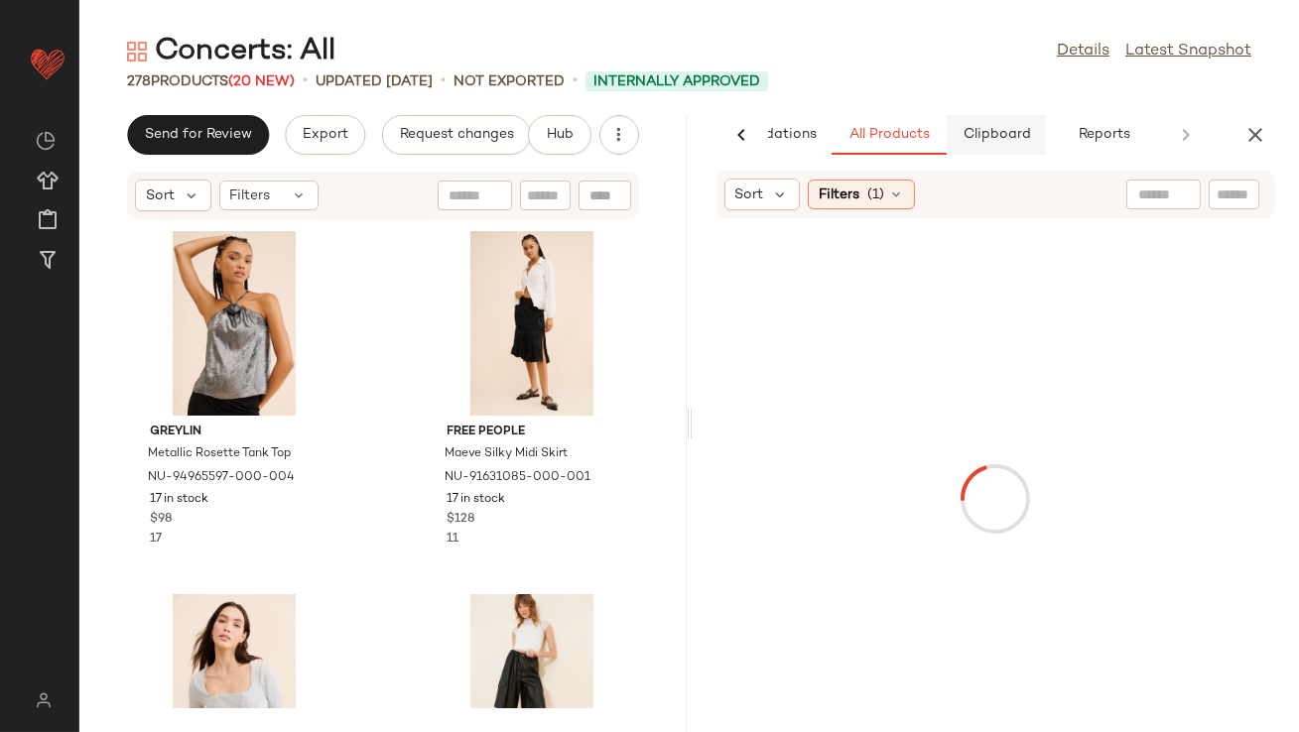
click at [1020, 127] on span "Clipboard" at bounding box center [996, 135] width 68 height 16
click at [910, 134] on span "All Products" at bounding box center [887, 135] width 81 height 16
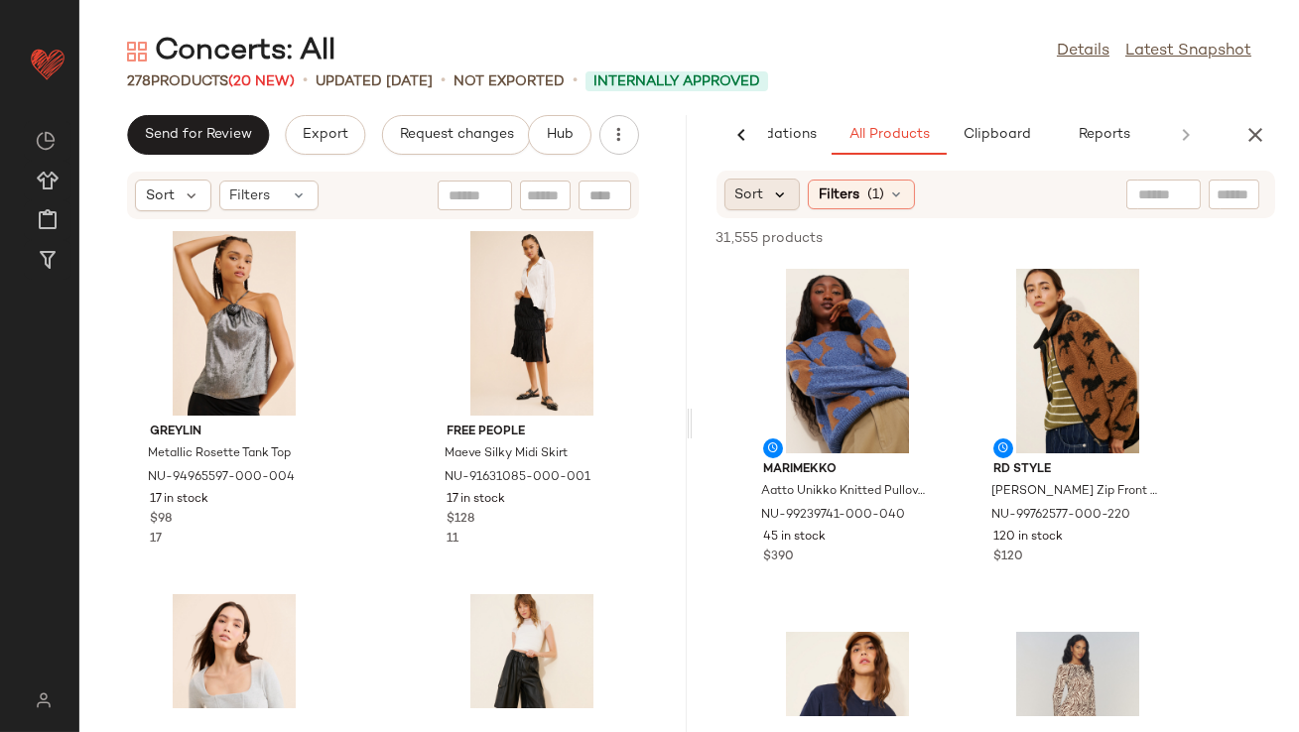
click at [779, 196] on icon at bounding box center [781, 195] width 18 height 18
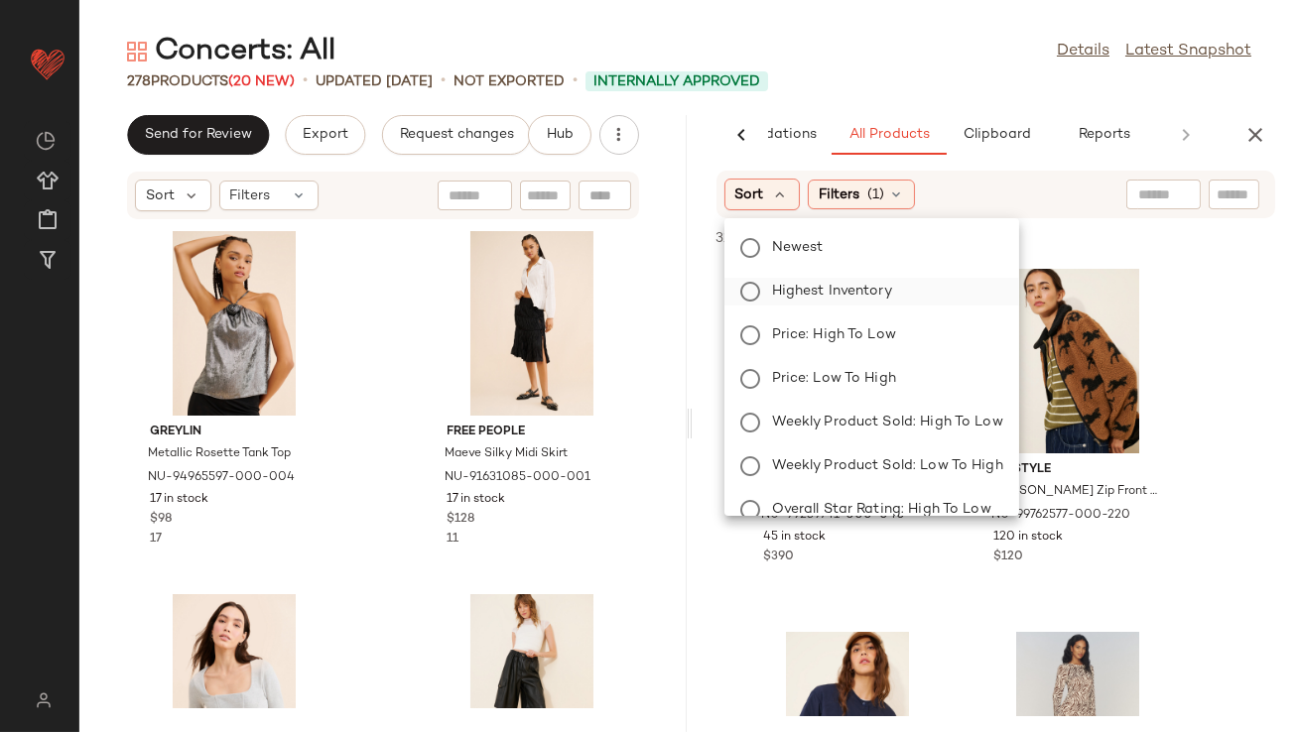
click at [769, 292] on label "Highest Inventory" at bounding box center [883, 292] width 239 height 28
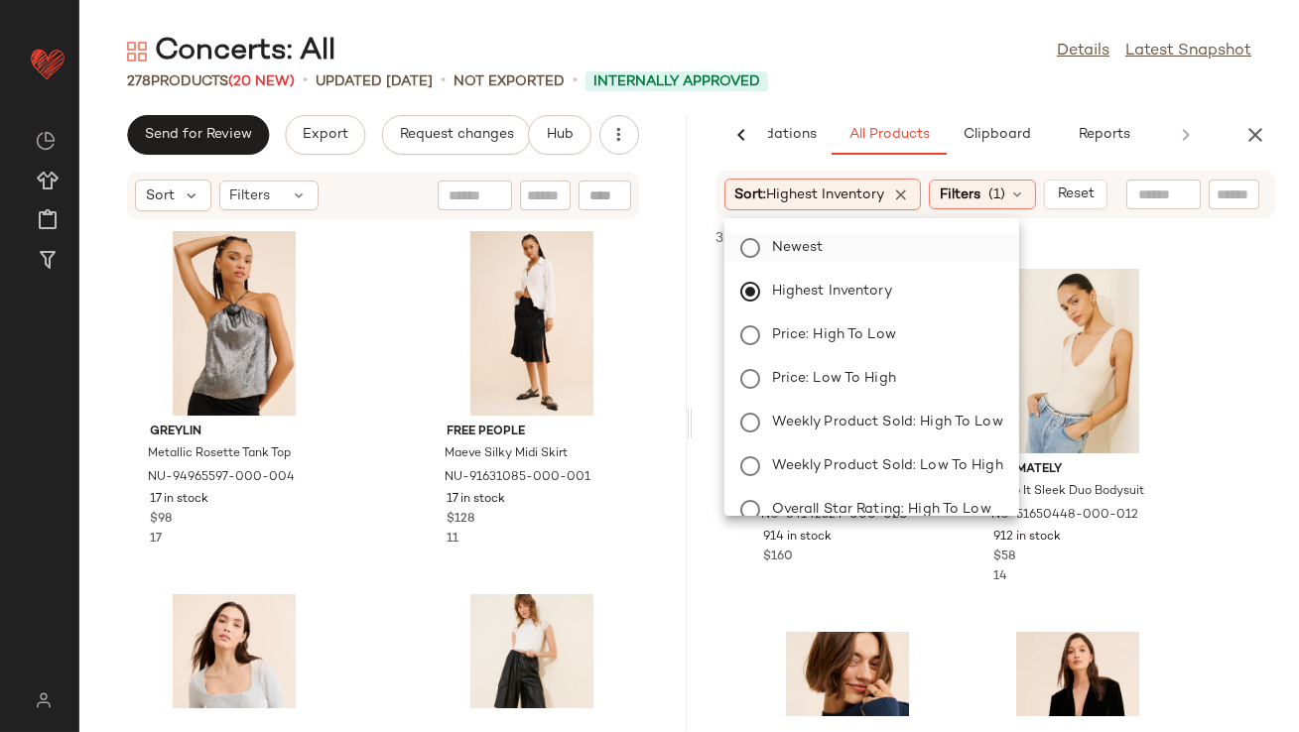
click at [776, 245] on span "Newest" at bounding box center [798, 247] width 52 height 21
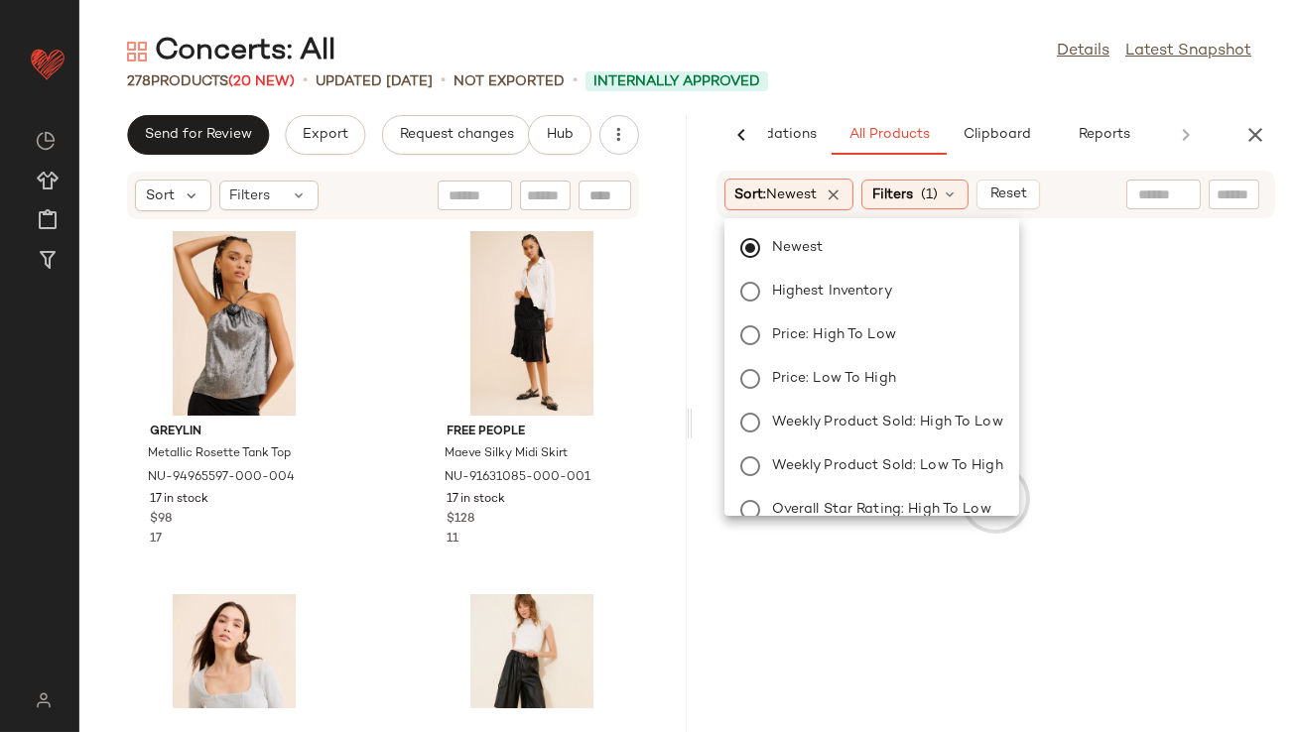
click at [841, 76] on div "278 Products (20 New) • updated Aug 21st • Not Exported • Internally Approved" at bounding box center [689, 81] width 1220 height 20
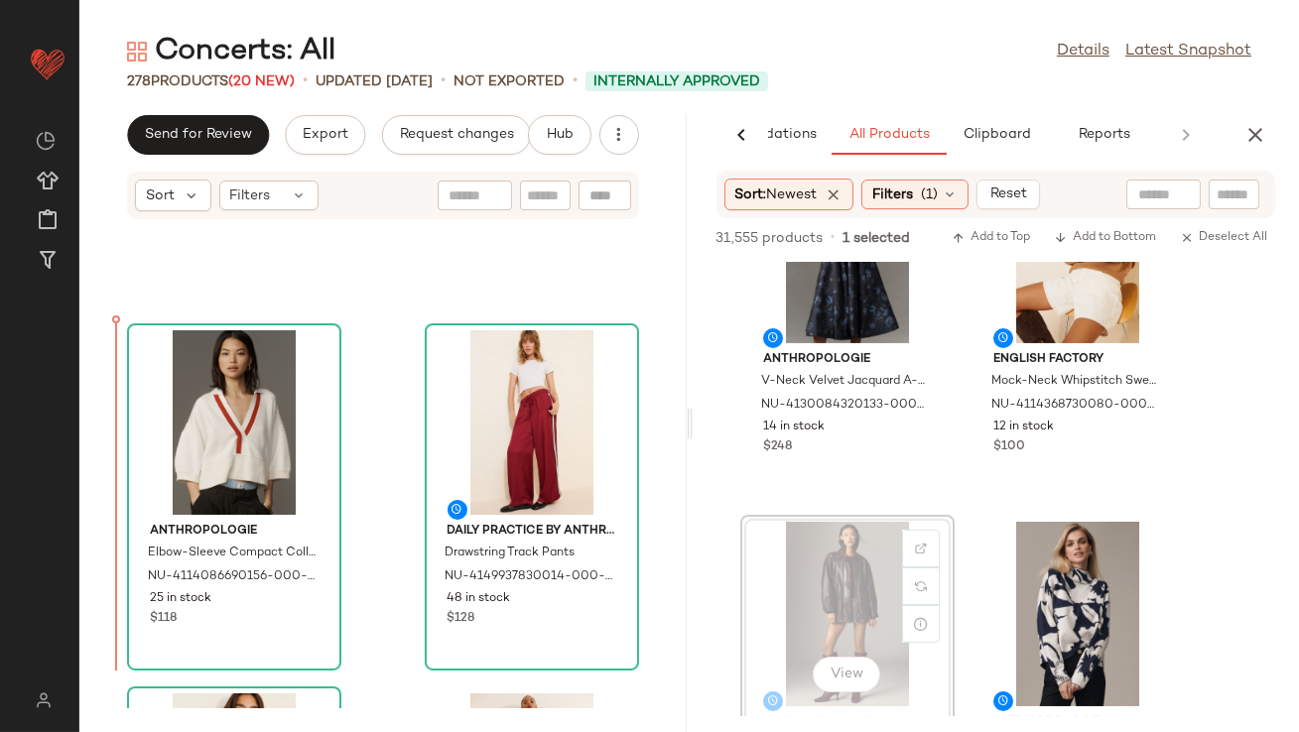
scroll to position [17359, 0]
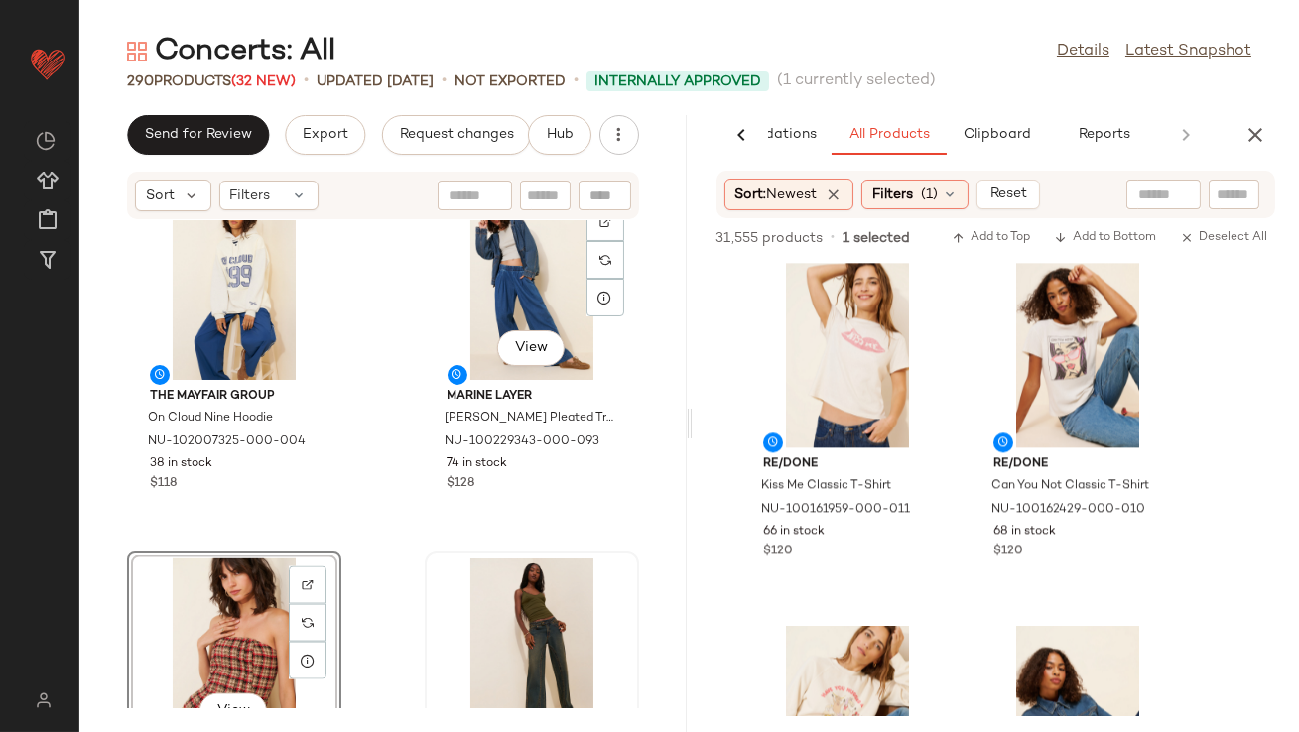
scroll to position [20185, 0]
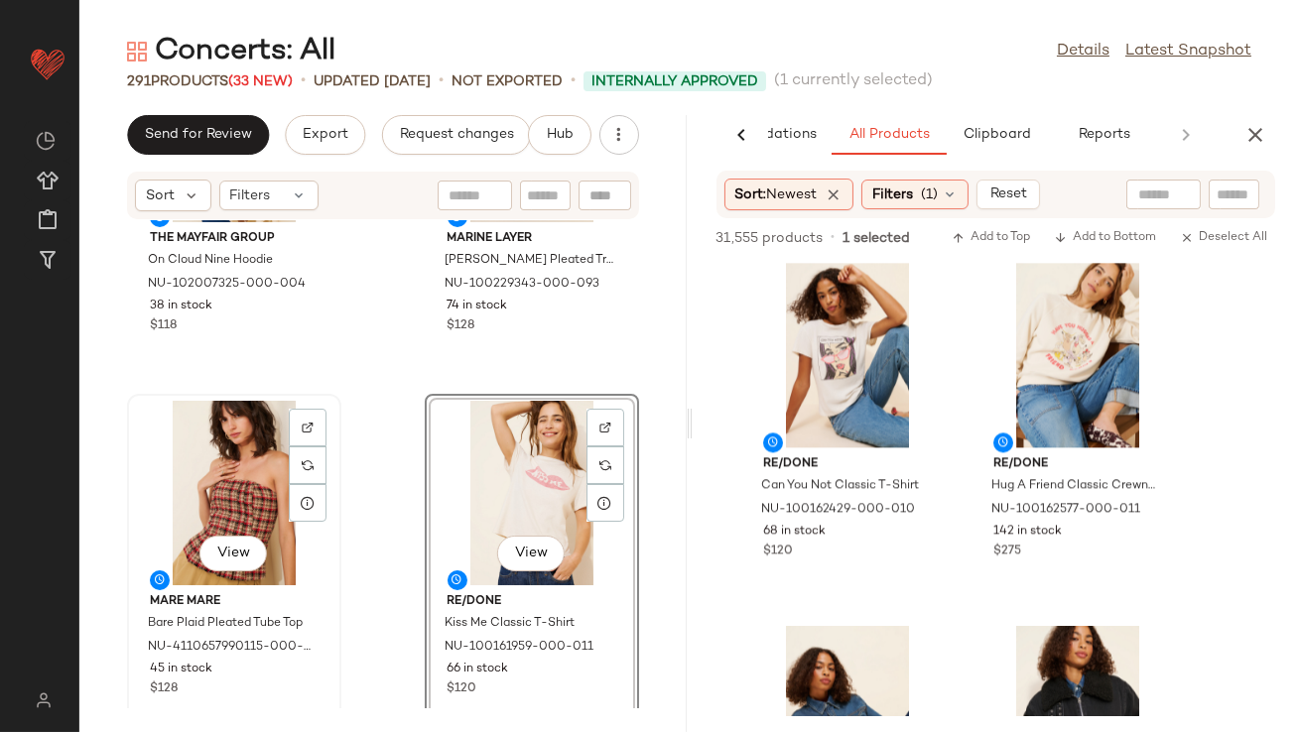
click at [211, 484] on div "View" at bounding box center [234, 493] width 200 height 185
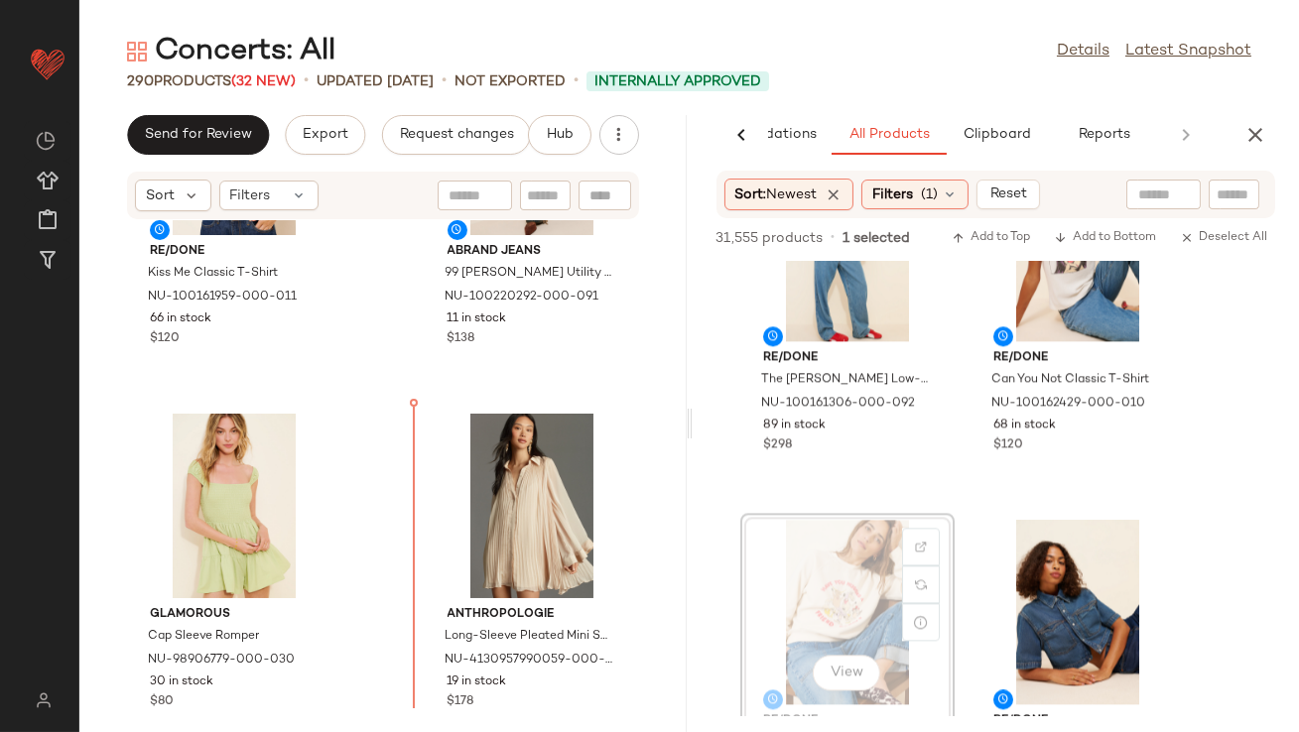
scroll to position [20536, 0]
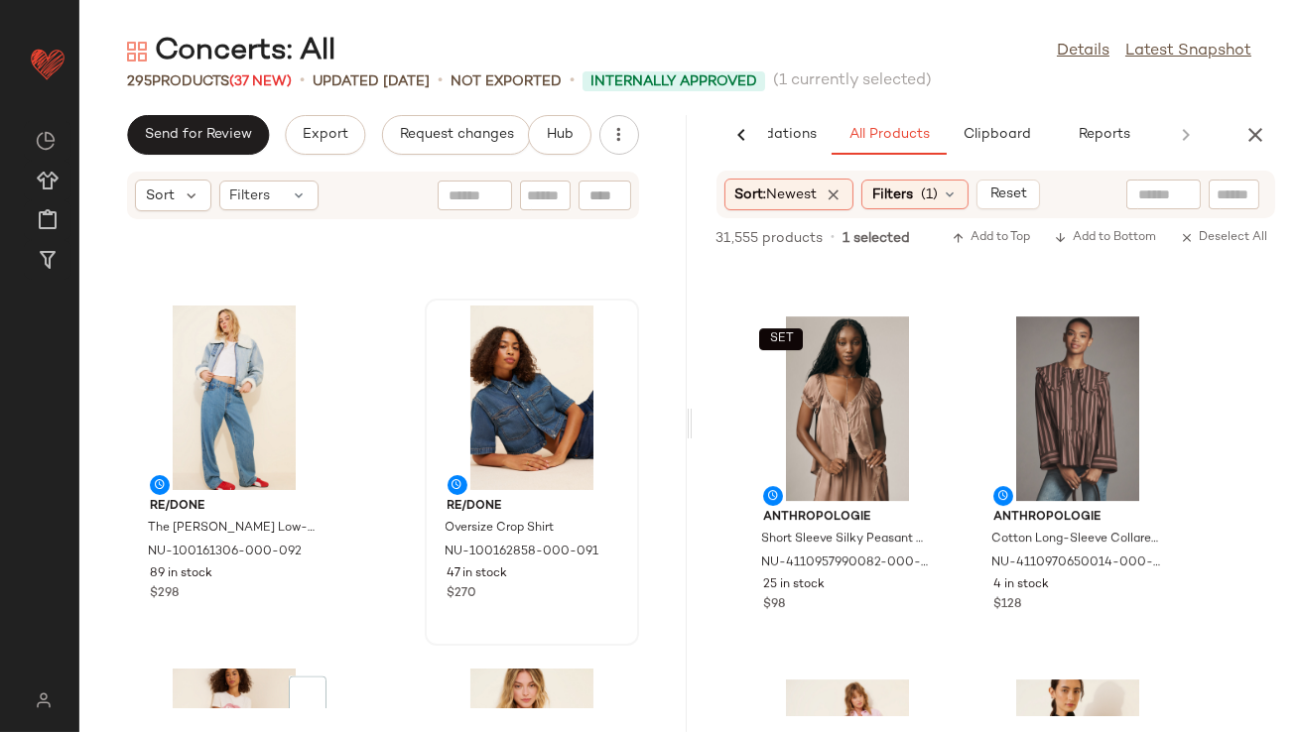
scroll to position [21171, 0]
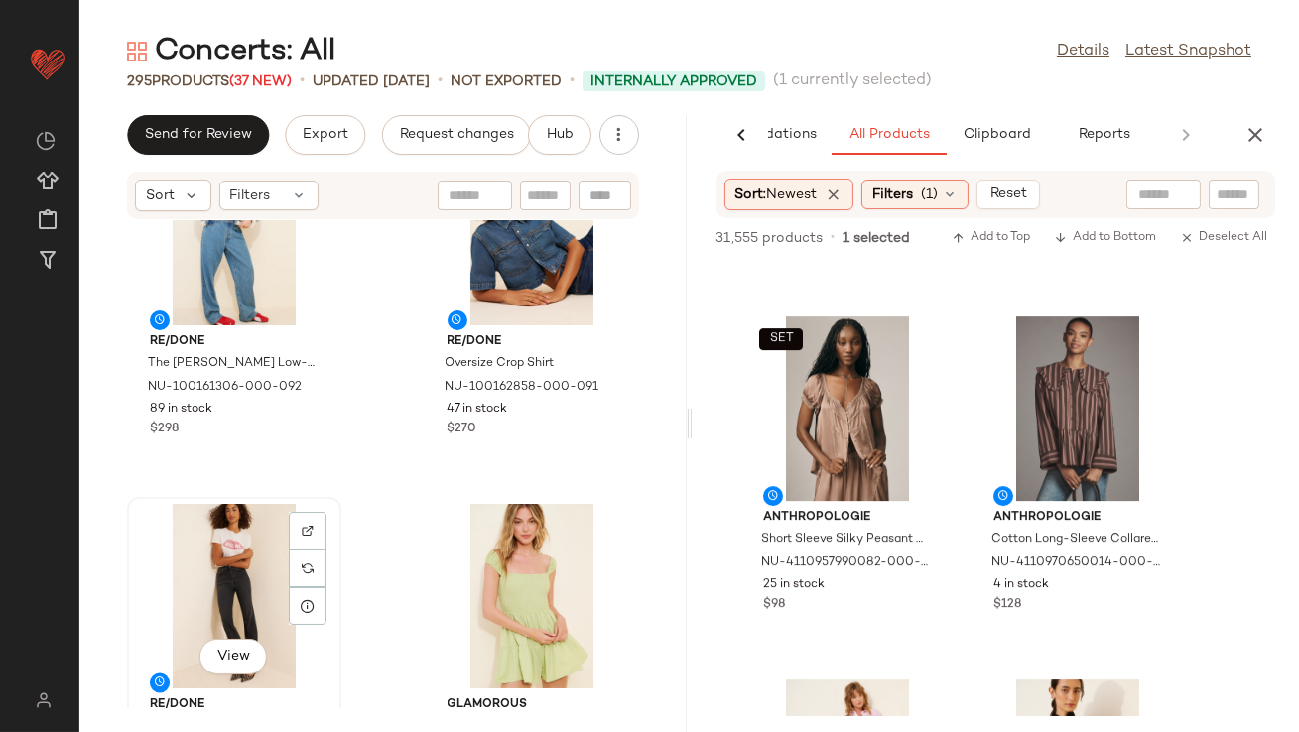
click at [230, 571] on div "View" at bounding box center [234, 596] width 200 height 185
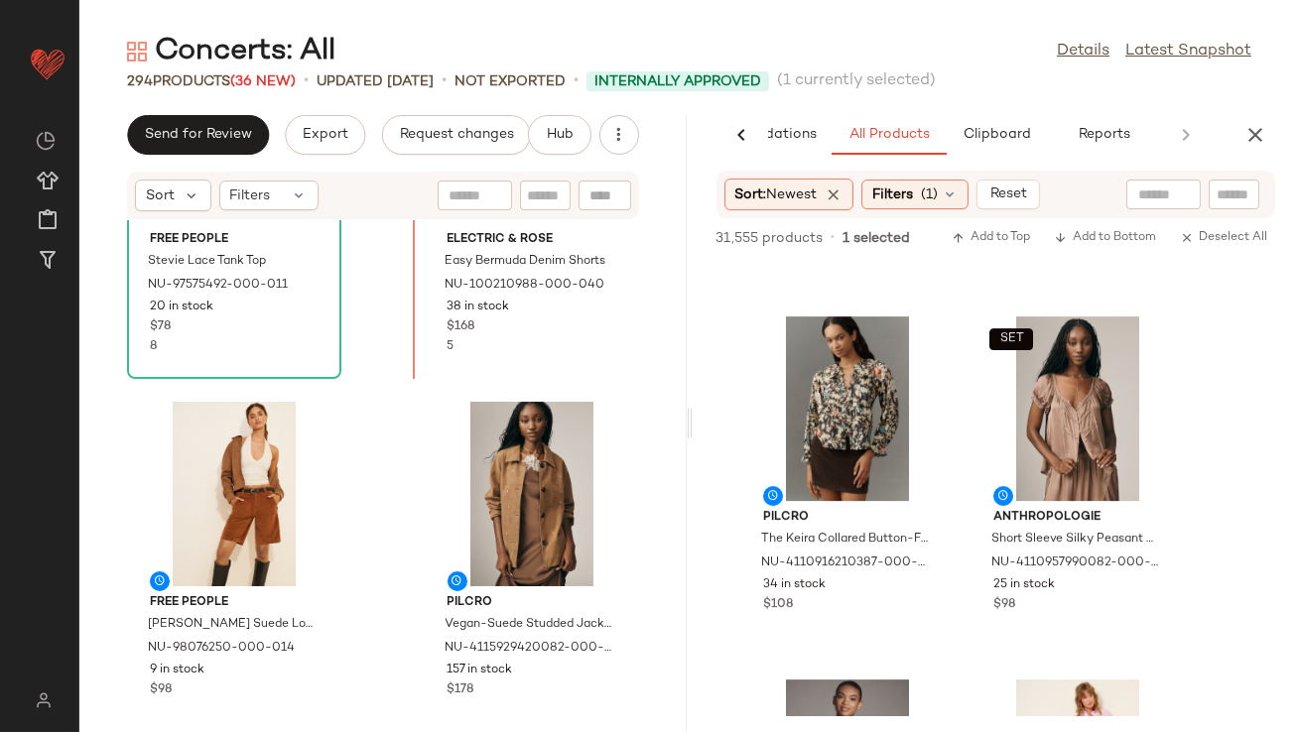
scroll to position [19025, 0]
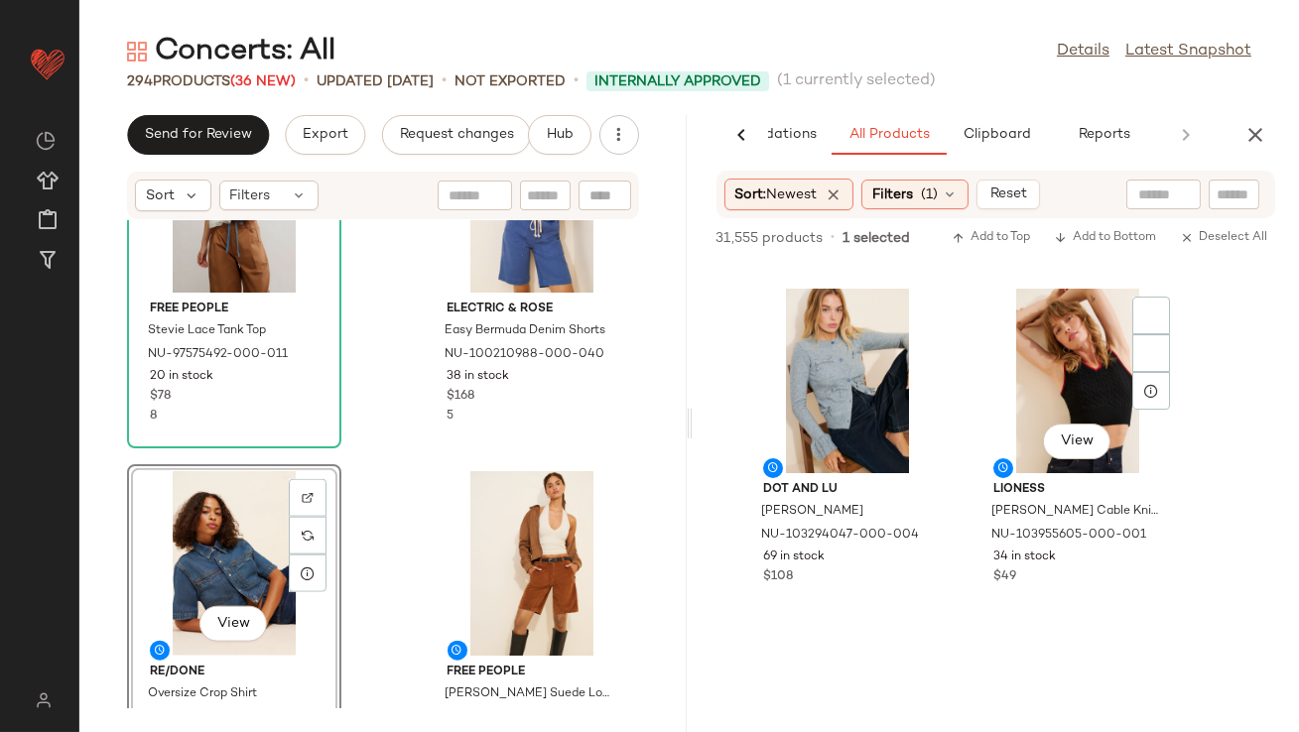
scroll to position [42733, 0]
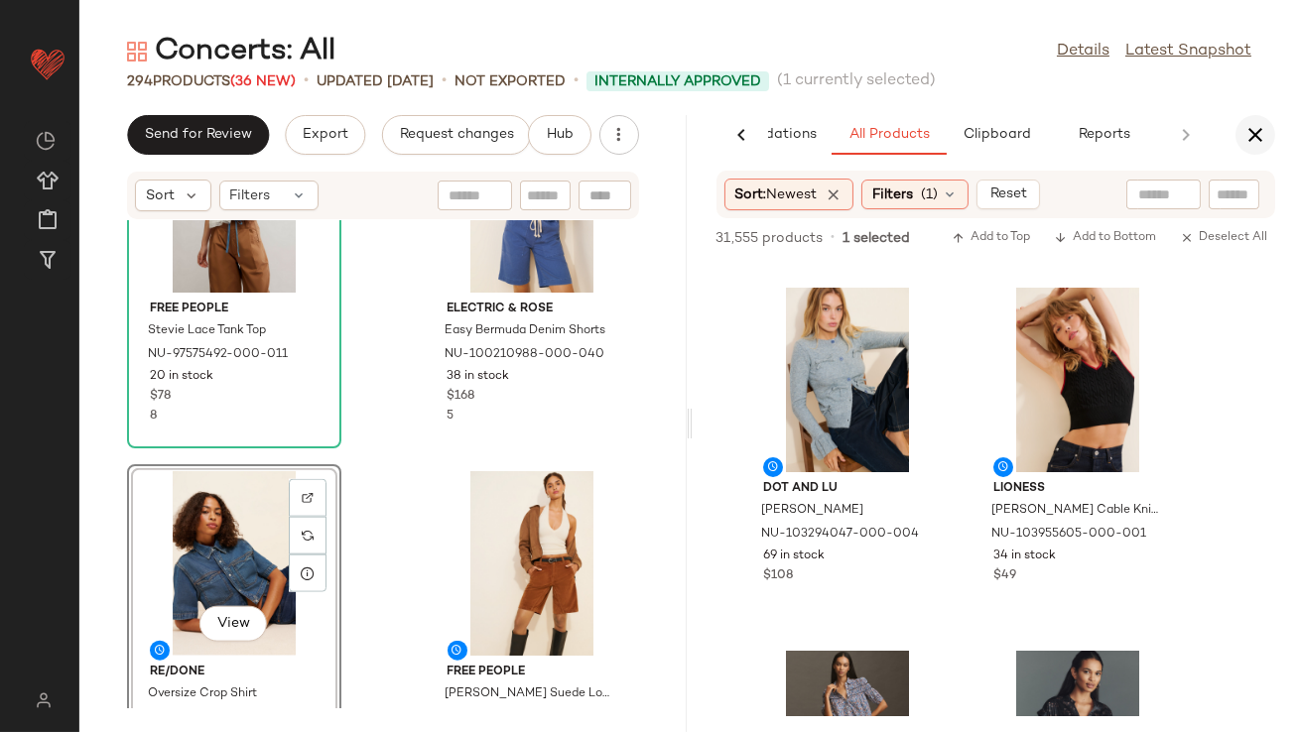
click at [1257, 140] on icon "button" at bounding box center [1255, 135] width 24 height 24
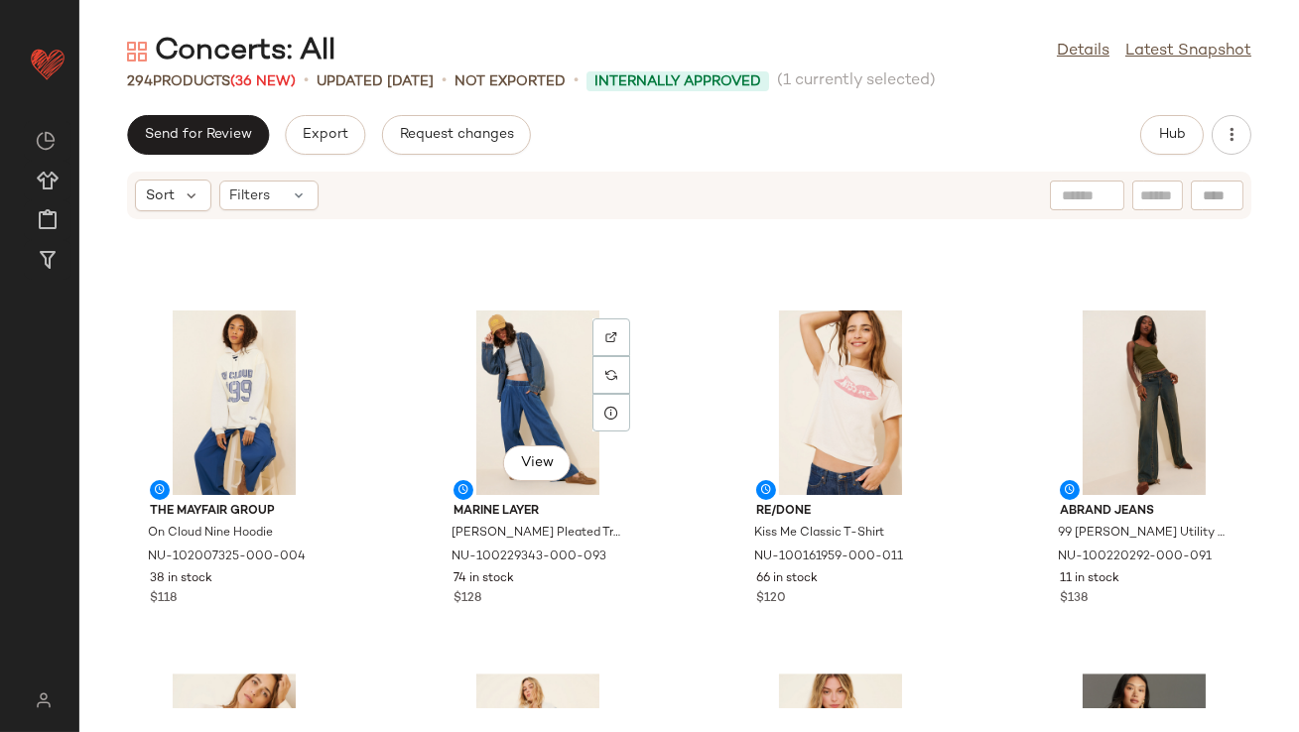
scroll to position [9882, 0]
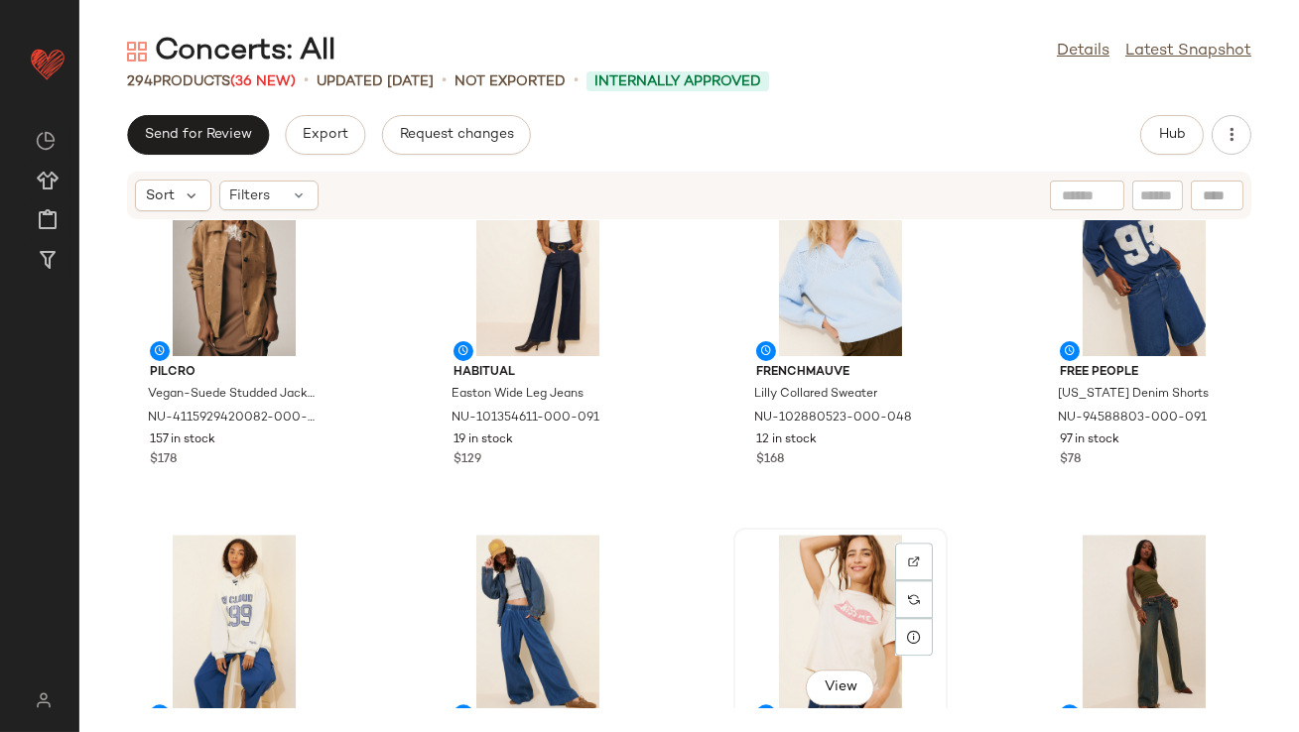
click at [790, 559] on div "View" at bounding box center [840, 627] width 200 height 185
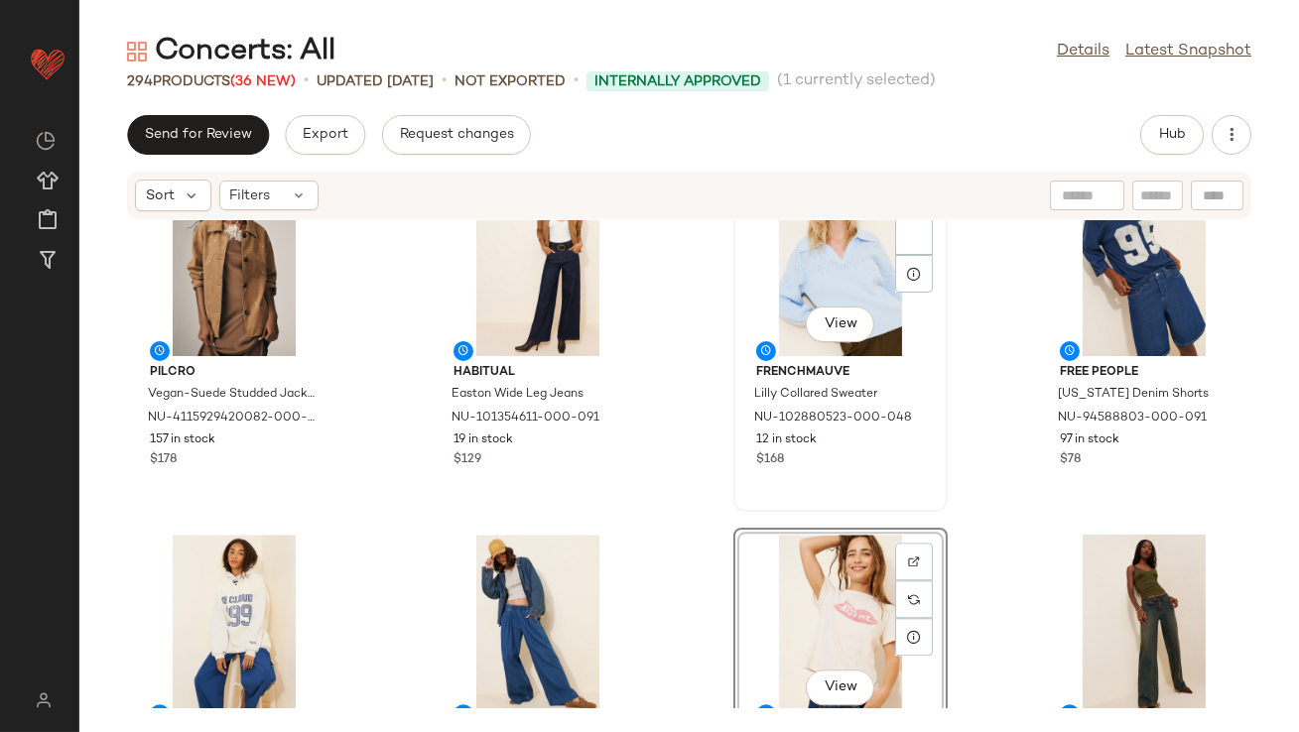
click at [927, 501] on div "View FRENCHMAUVE Lilly Collared Sweater NU-102880523-000-048 12 in stock $168" at bounding box center [840, 338] width 210 height 343
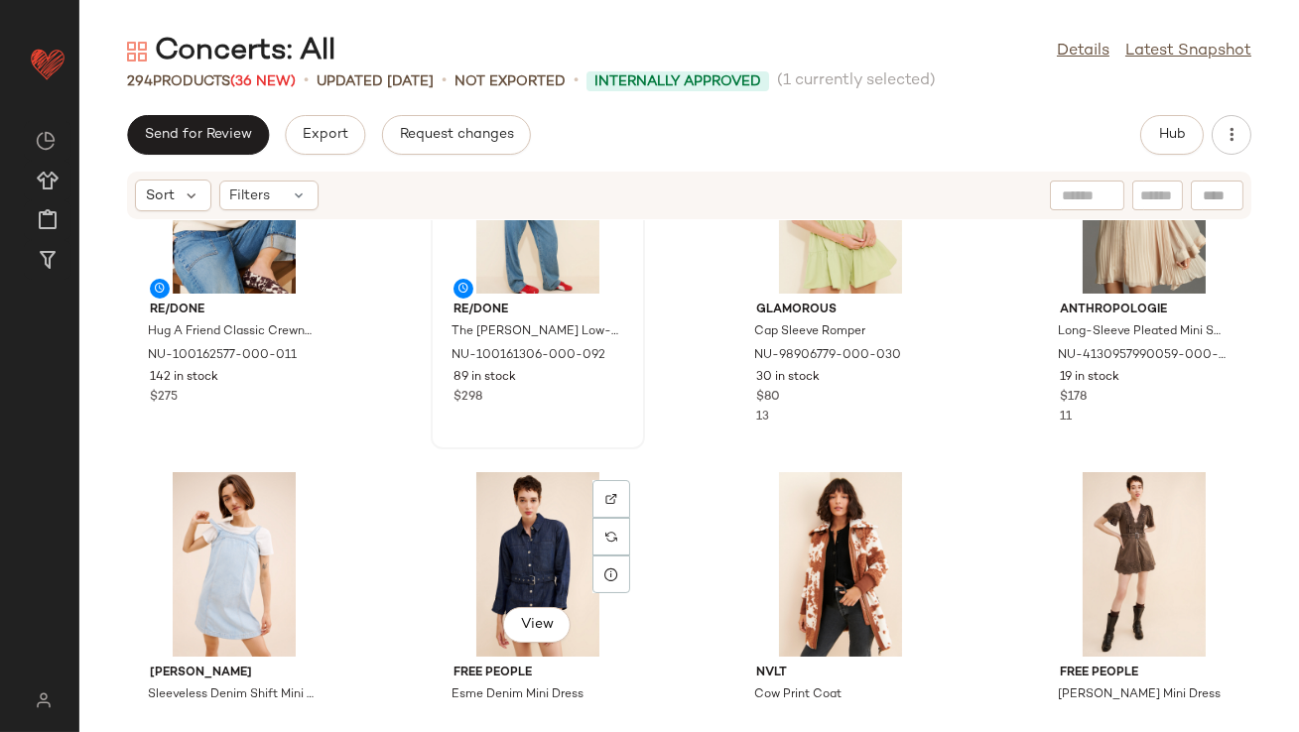
scroll to position [10687, 0]
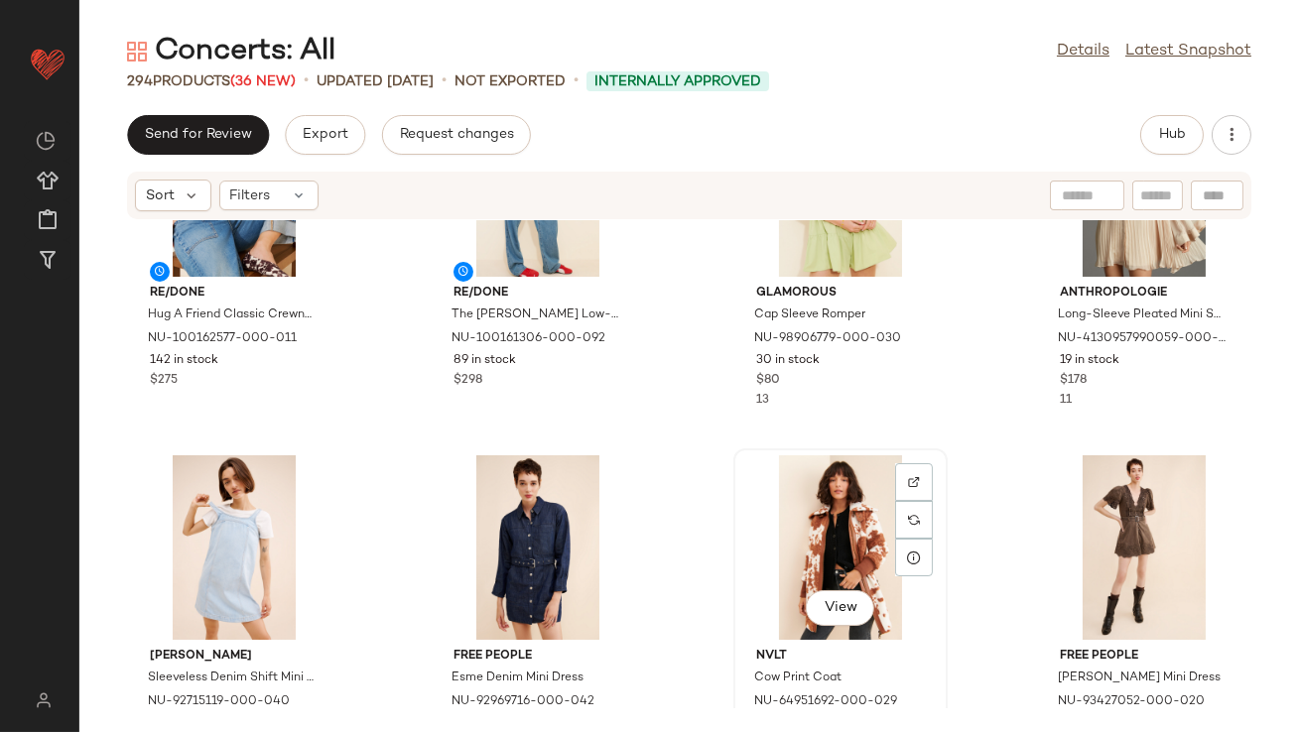
click at [837, 526] on div "View" at bounding box center [840, 547] width 200 height 185
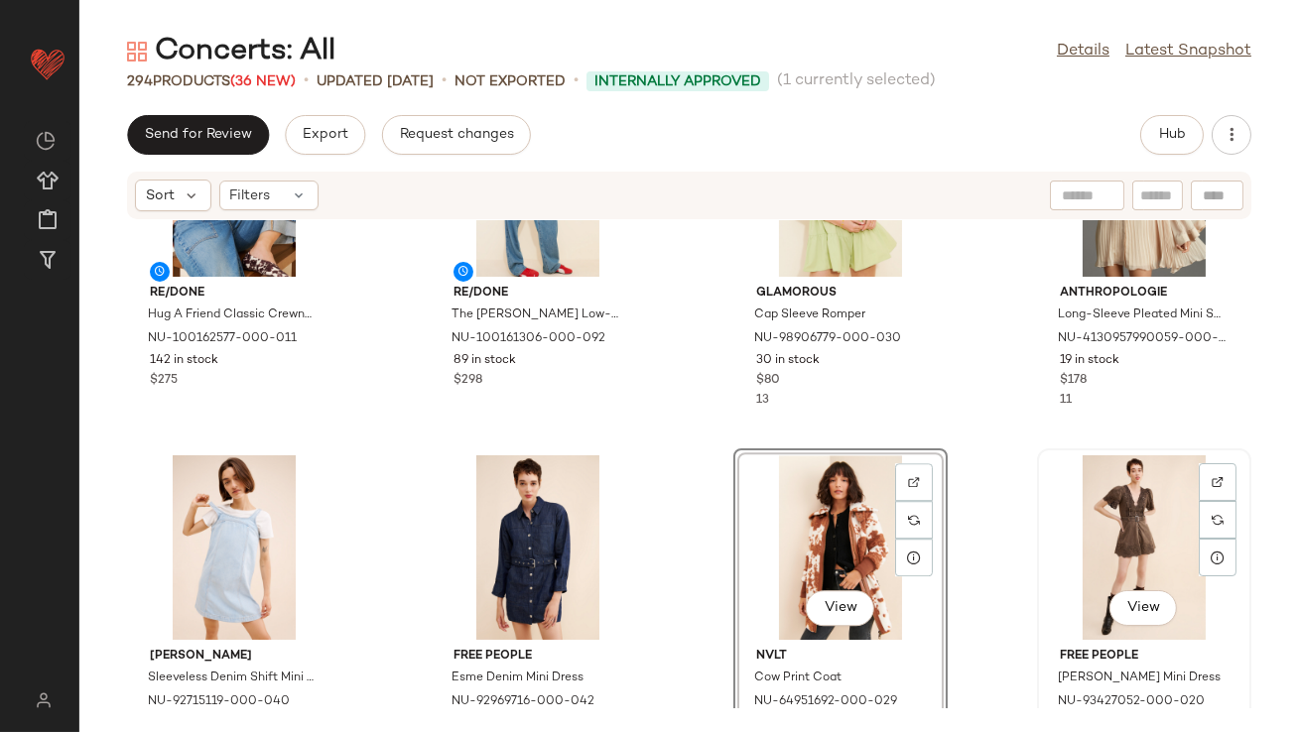
click at [1100, 529] on div "View" at bounding box center [1144, 547] width 200 height 185
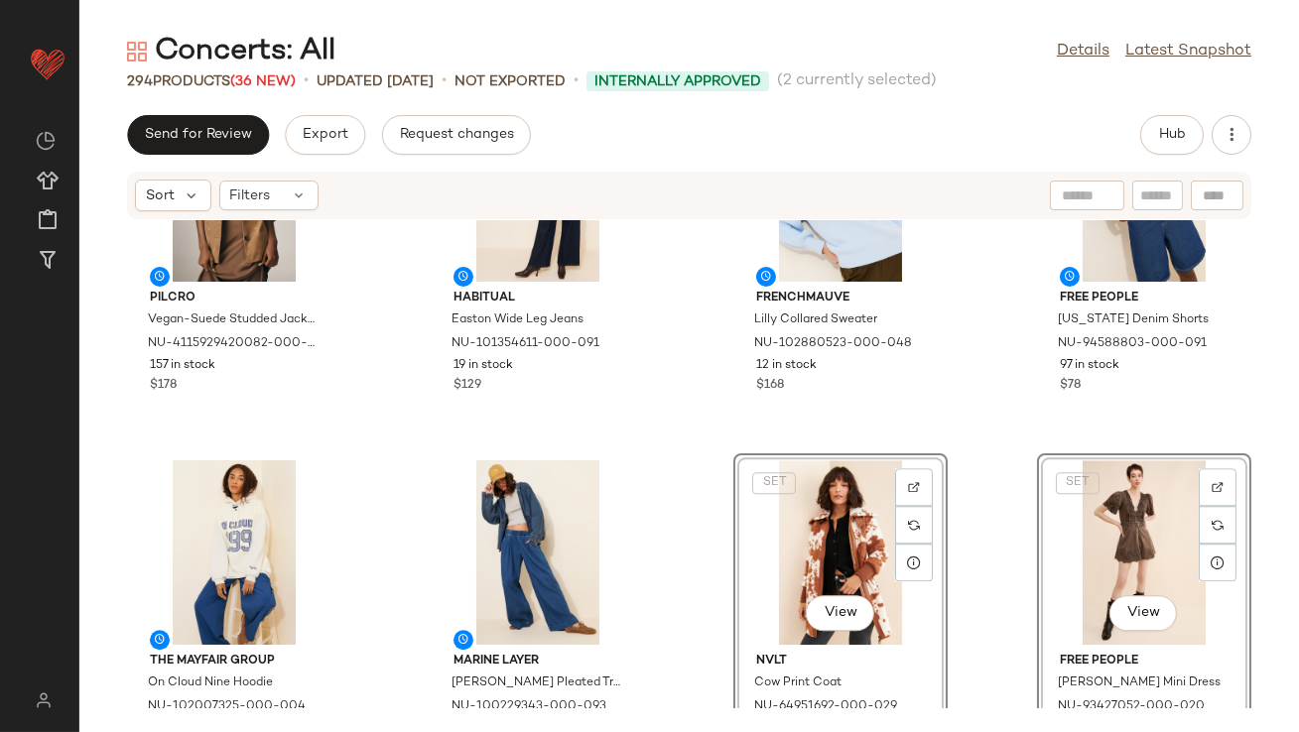
click at [685, 401] on div "Pilcro Vegan-Suede Studded Jacket NU-4115929420082-000-026 157 in stock $178 Ha…" at bounding box center [689, 464] width 1220 height 488
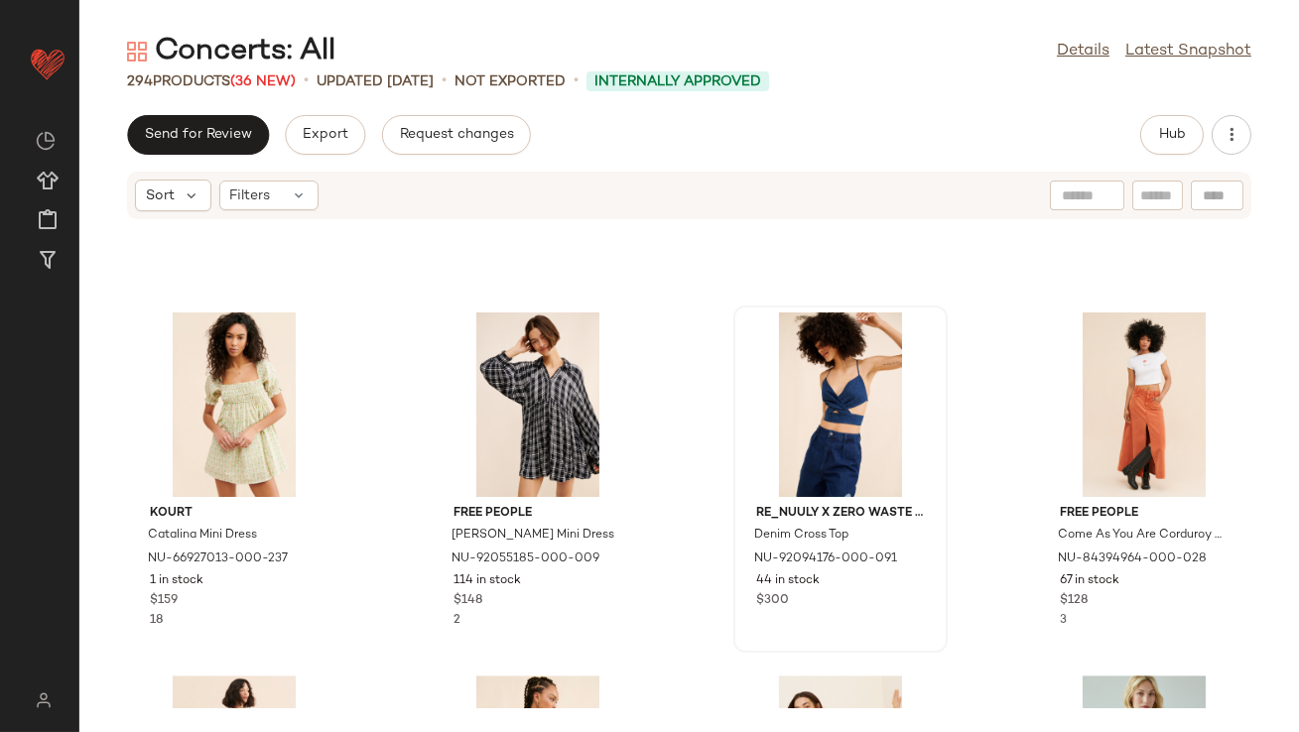
scroll to position [11115, 0]
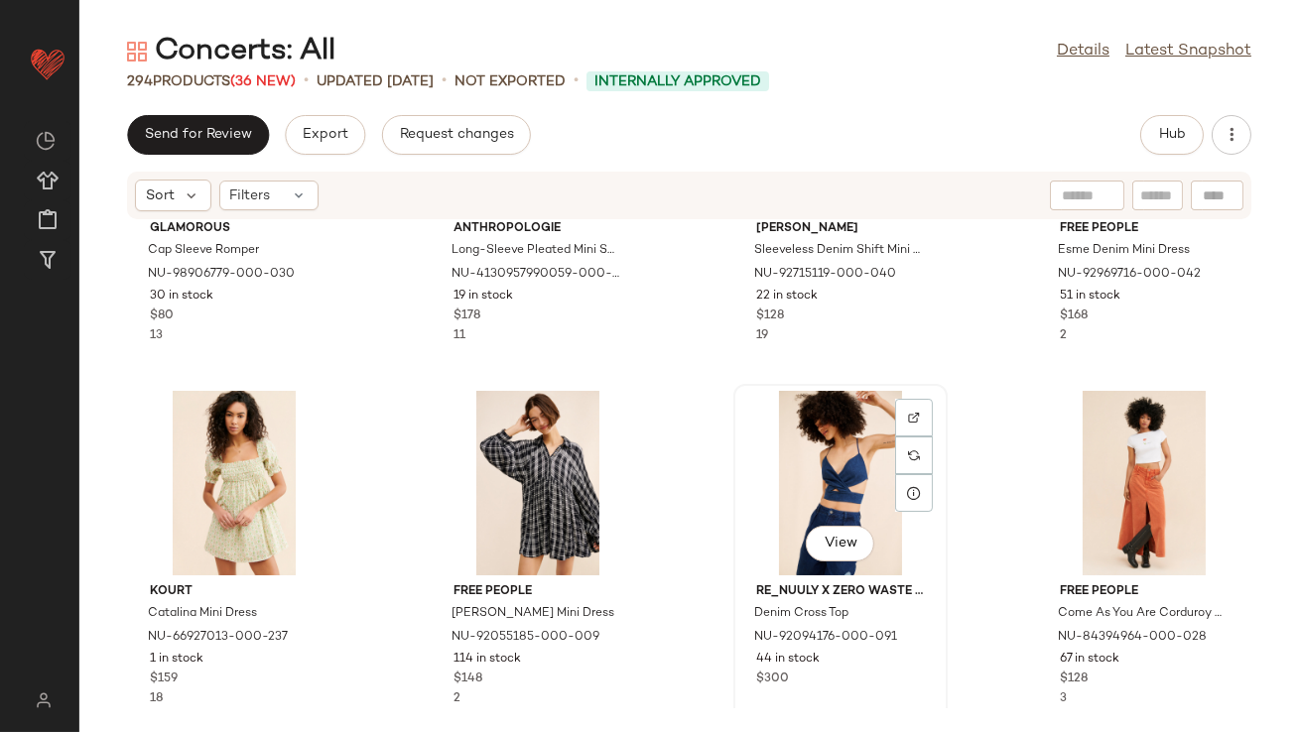
click at [852, 451] on div "View" at bounding box center [840, 483] width 200 height 185
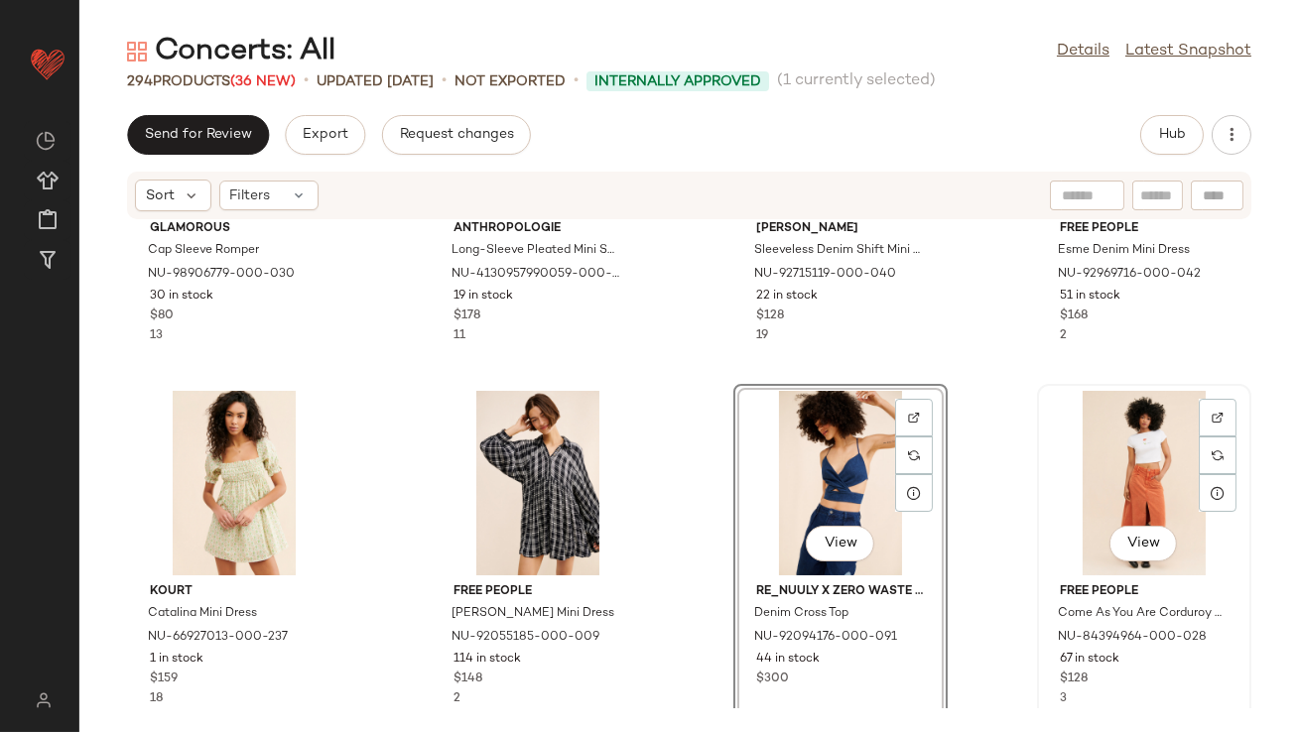
click at [1089, 457] on div "View" at bounding box center [1144, 483] width 200 height 185
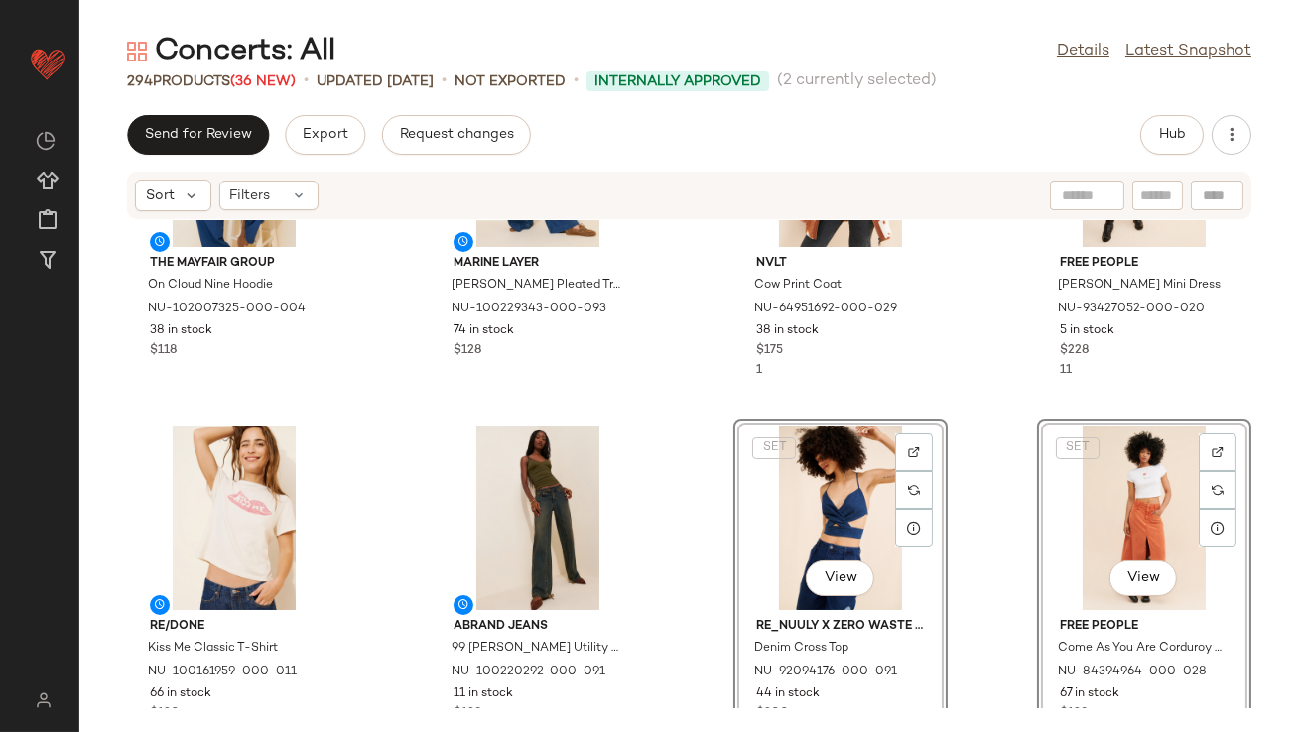
click at [733, 562] on div "SET View Re_Nuuly x Zero Waste Daniel Denim Cross Top NU-92094176-000-091 44 in…" at bounding box center [840, 592] width 214 height 347
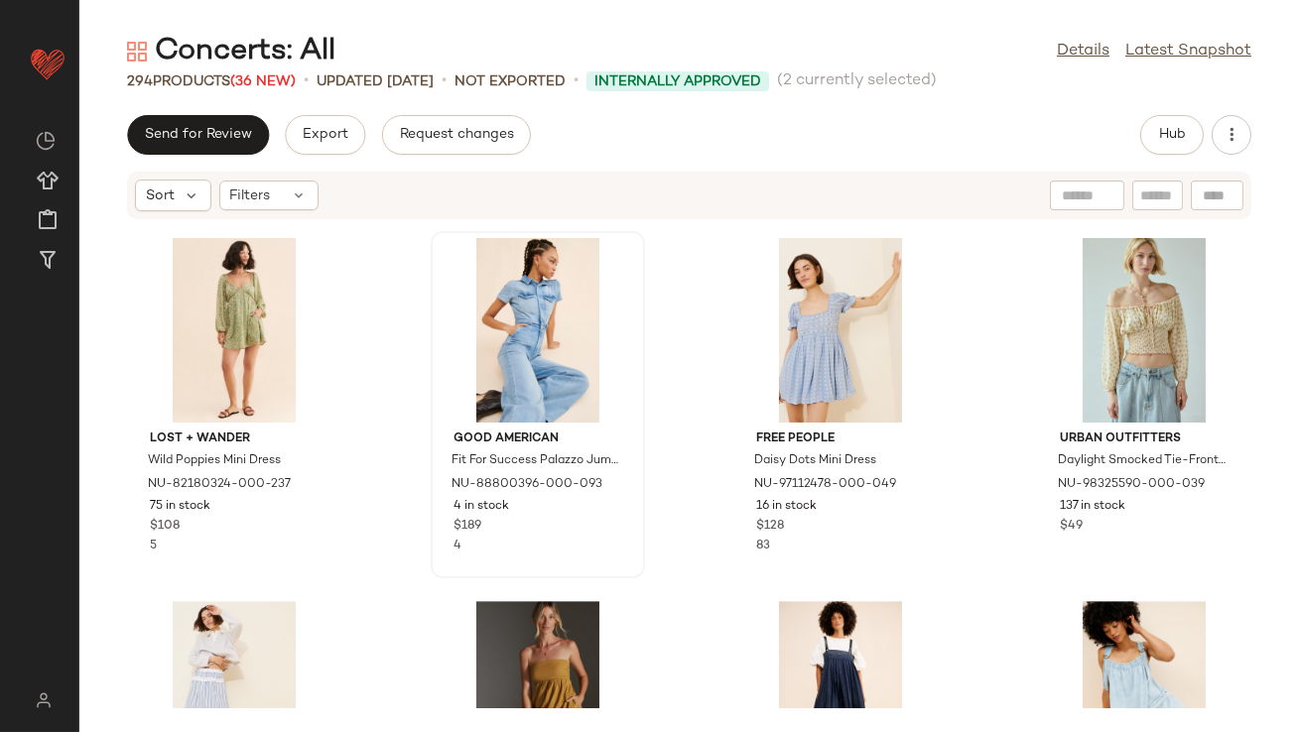
scroll to position [11620, 0]
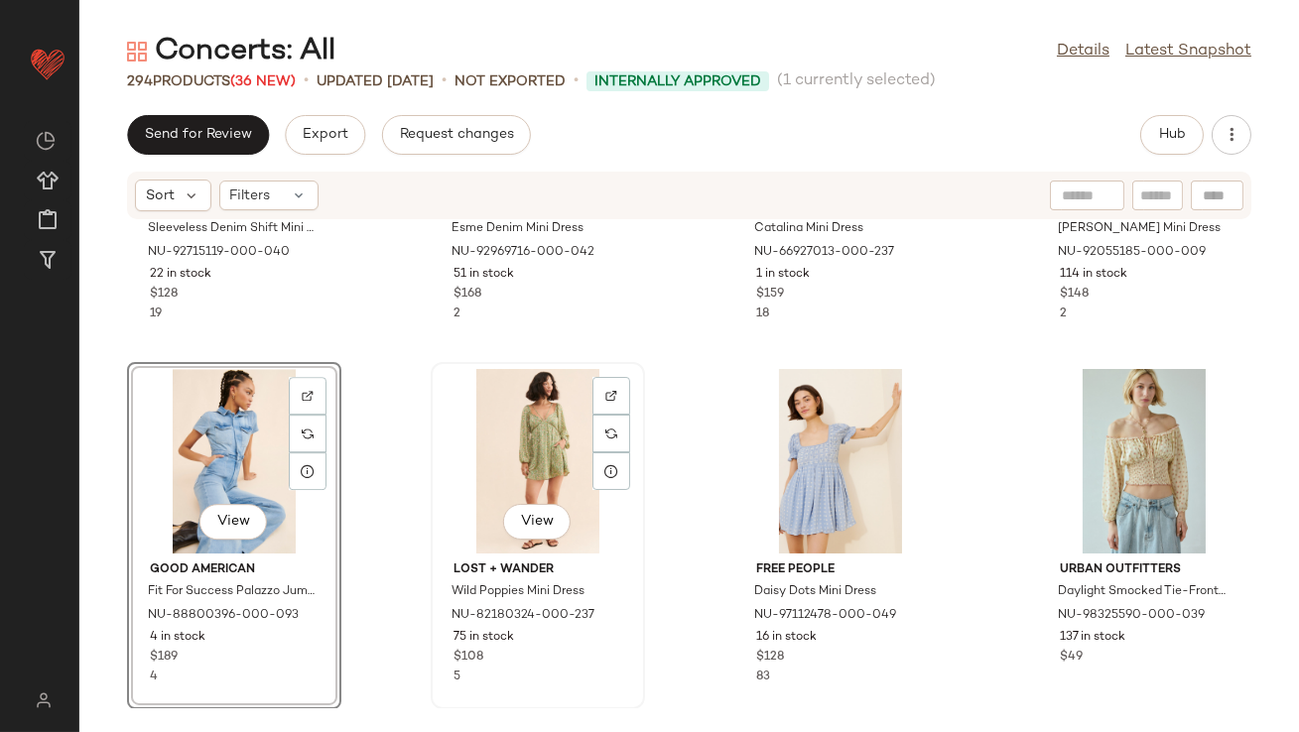
scroll to position [11056, 0]
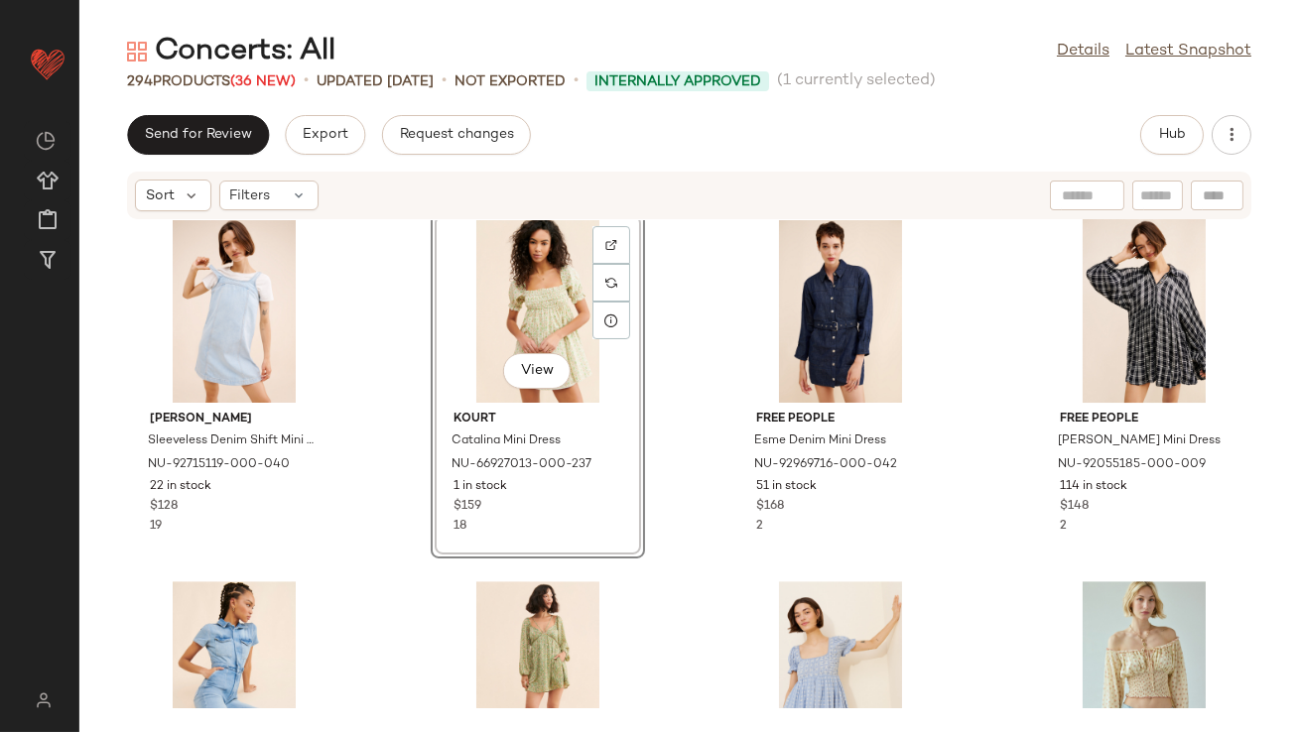
scroll to position [11400, 0]
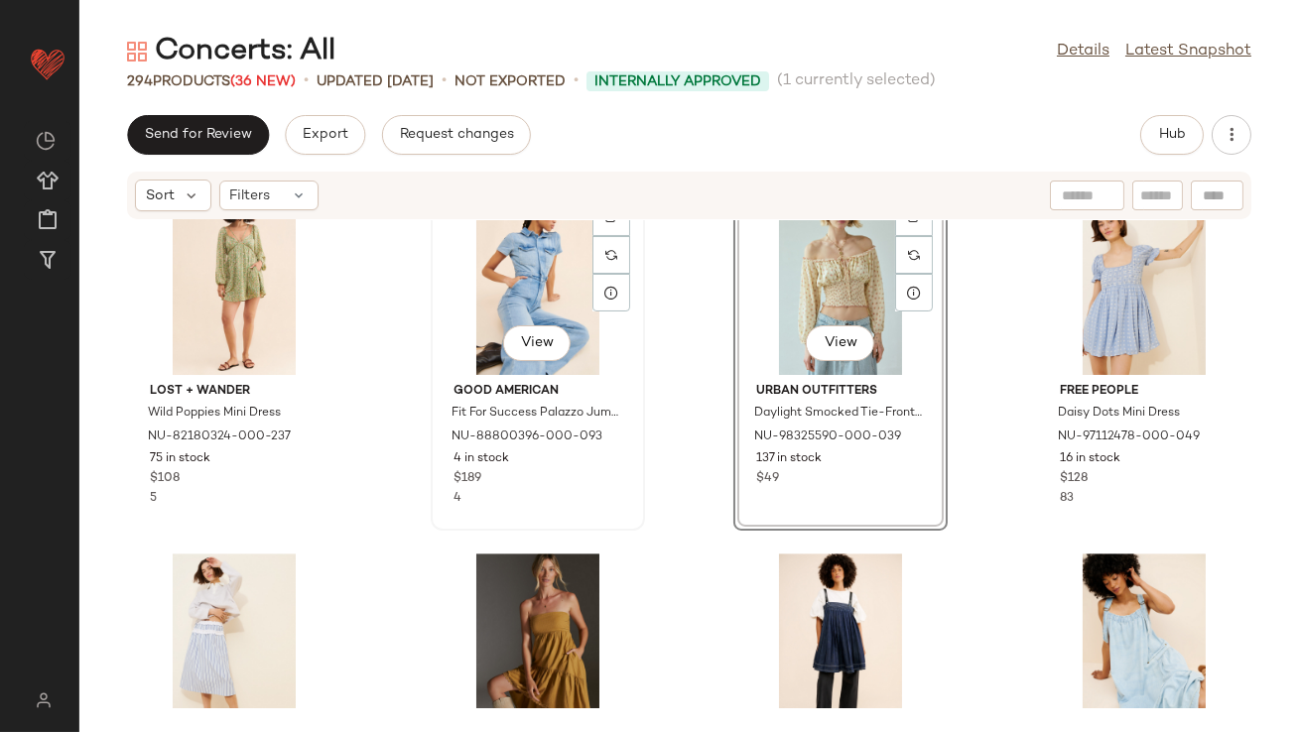
scroll to position [11739, 0]
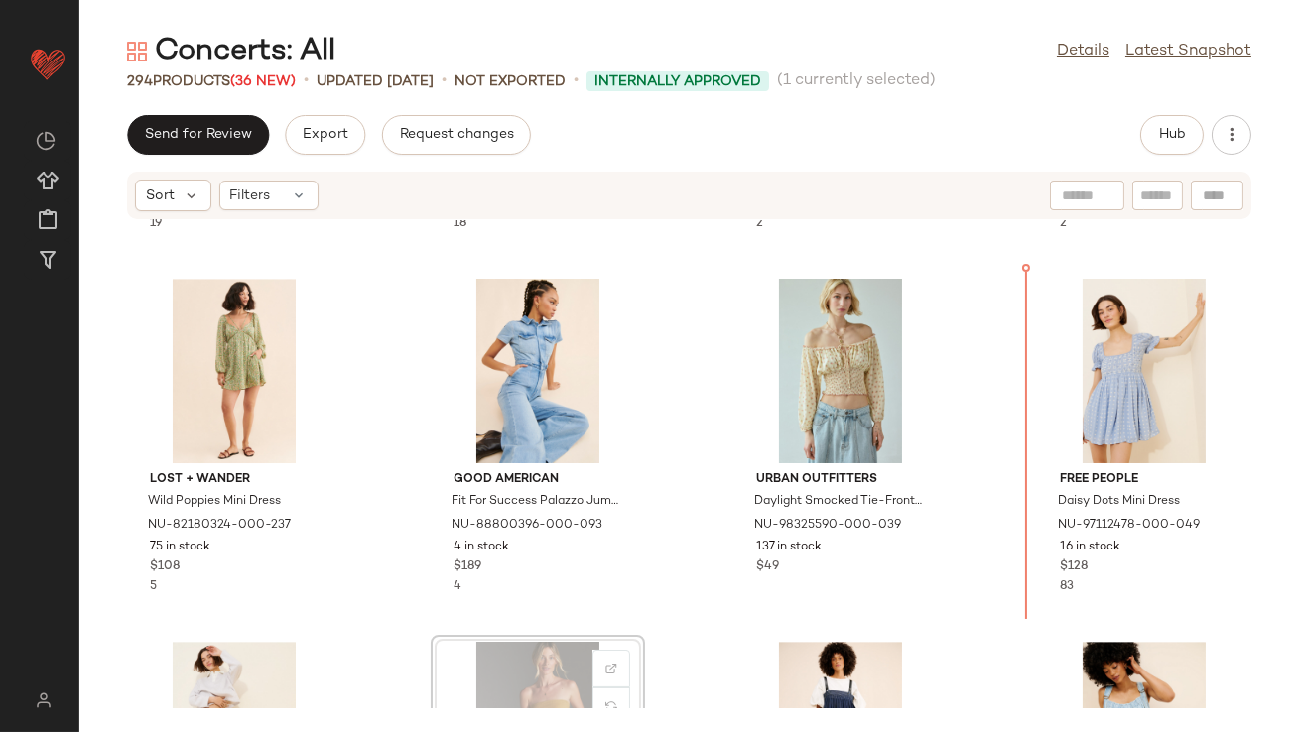
scroll to position [11494, 0]
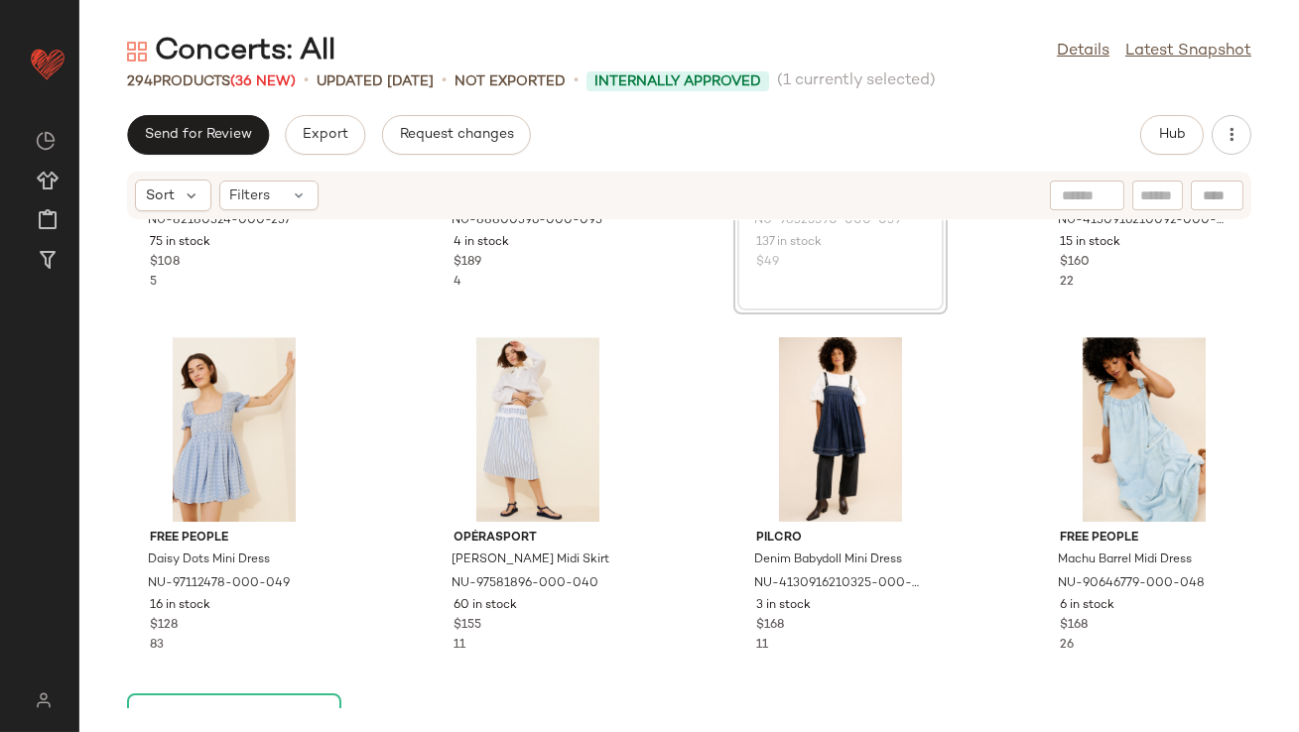
scroll to position [11917, 0]
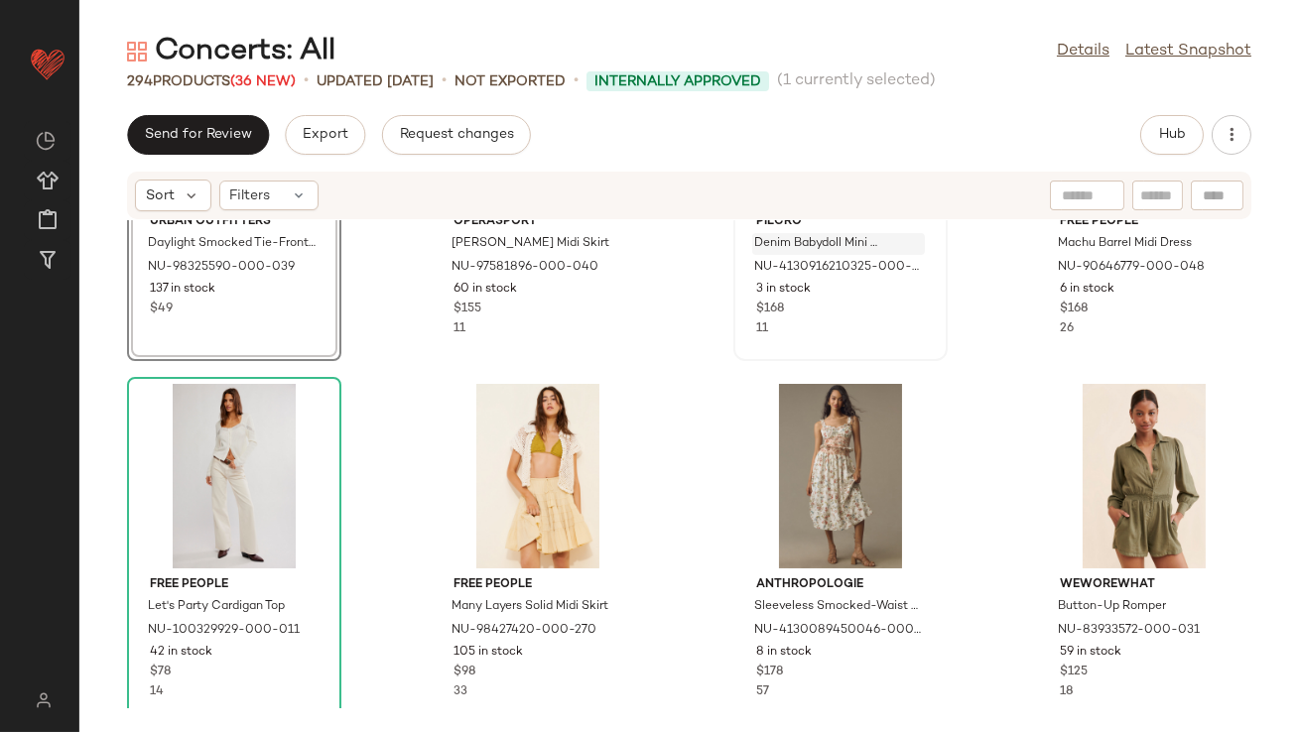
scroll to position [12117, 0]
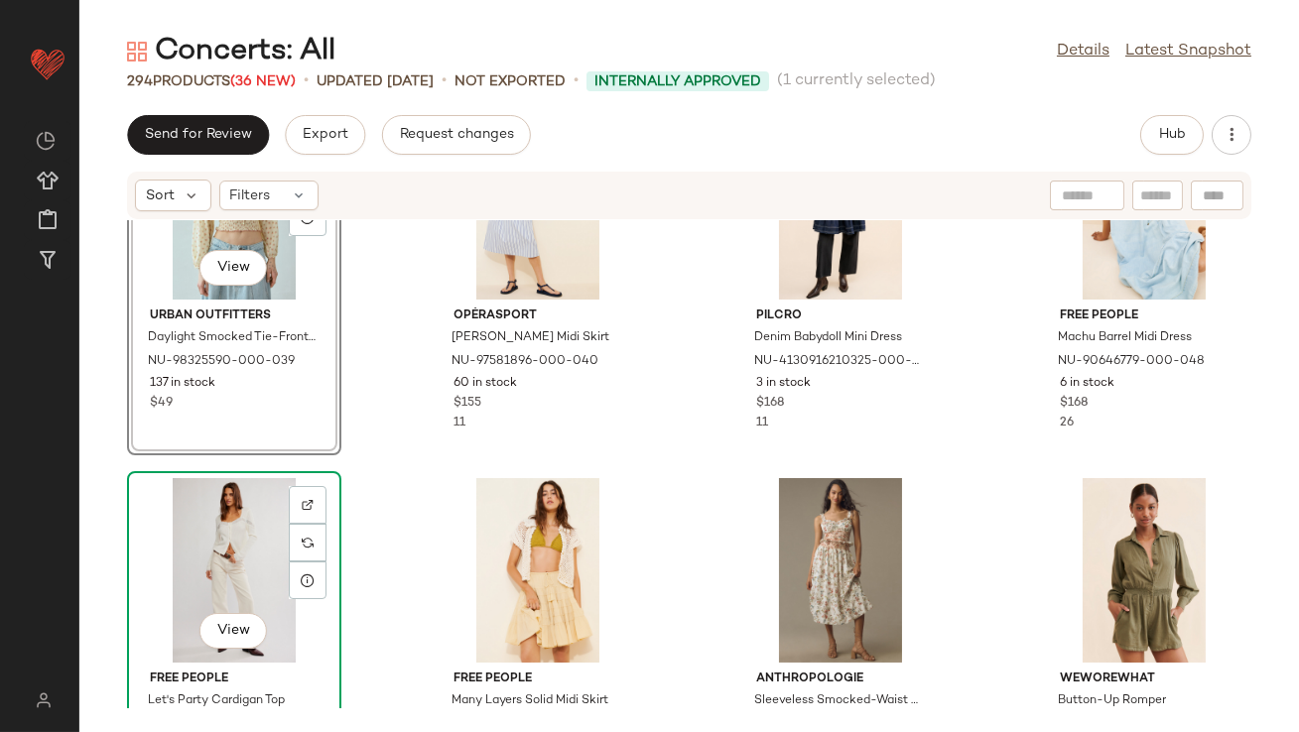
click at [197, 560] on div "View" at bounding box center [234, 570] width 200 height 185
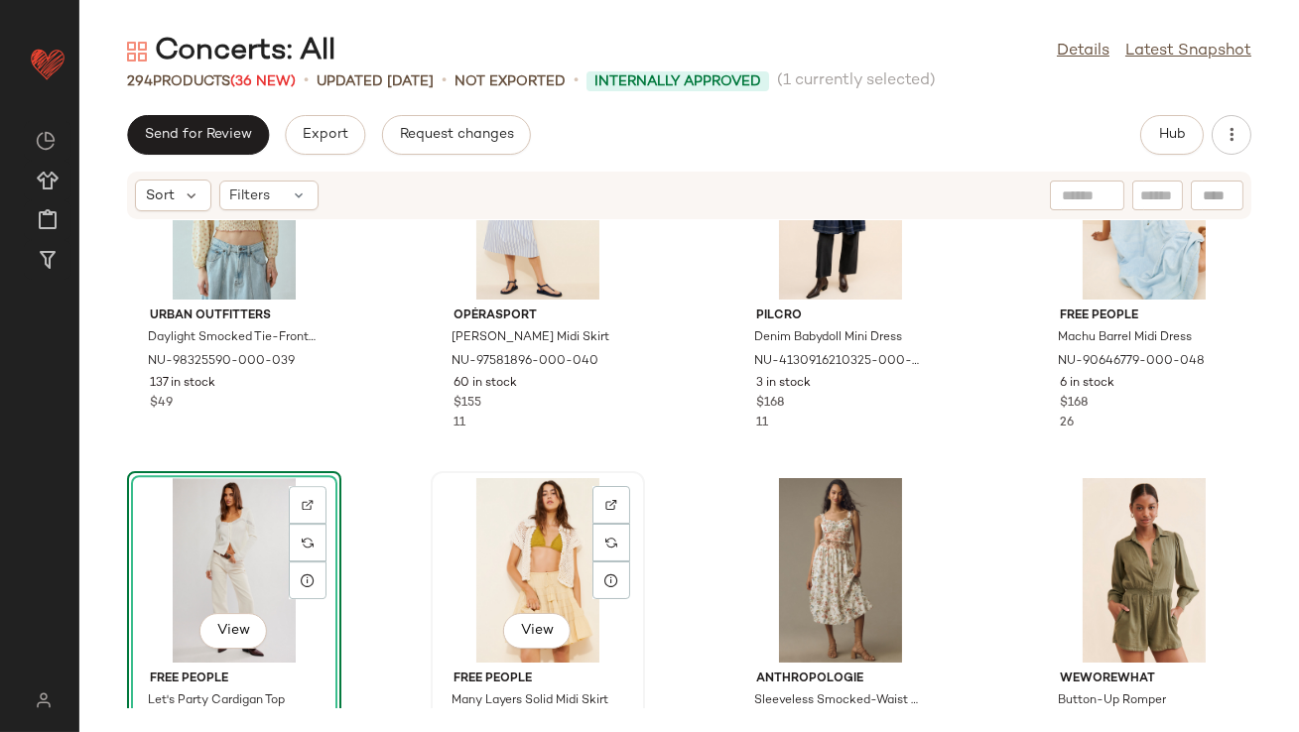
click at [493, 559] on div "View" at bounding box center [538, 570] width 200 height 185
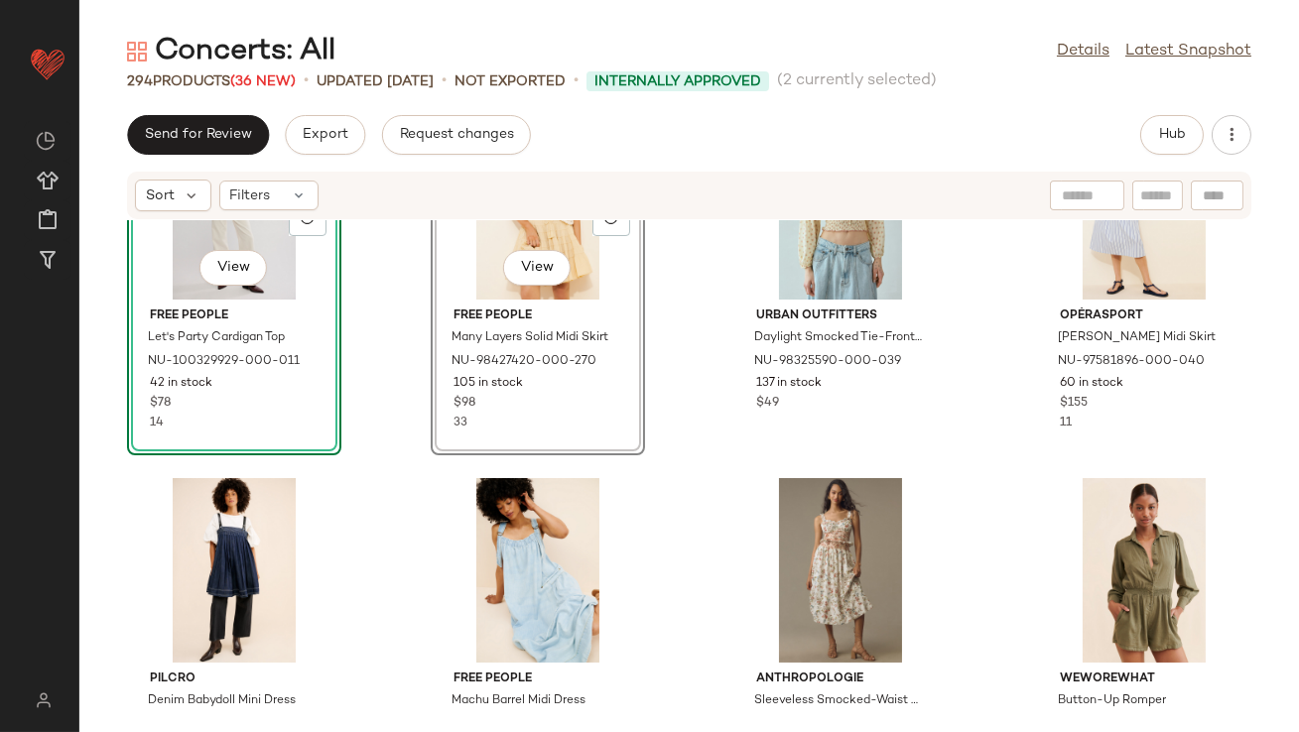
click at [408, 380] on div "SET View Free People Let's Party Cardigan Top NU-100329929-000-011 42 in stock …" at bounding box center [689, 464] width 1220 height 488
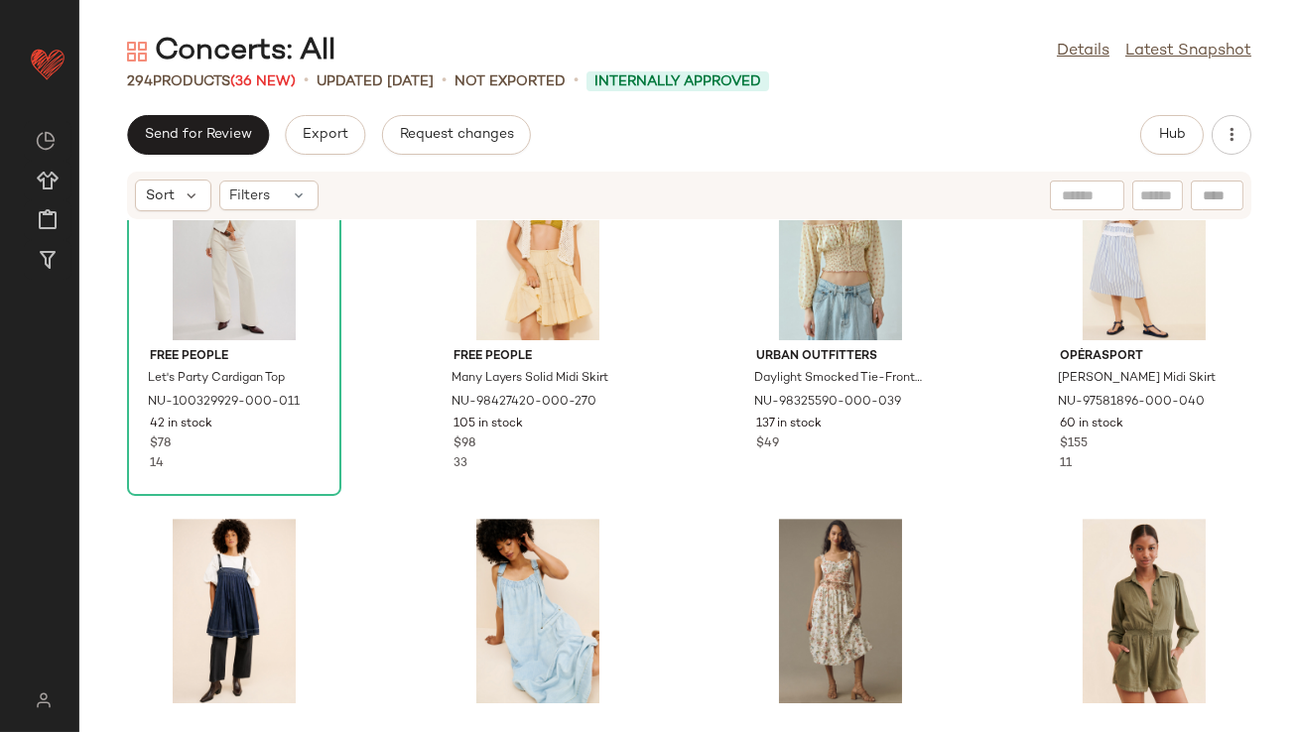
scroll to position [12081, 0]
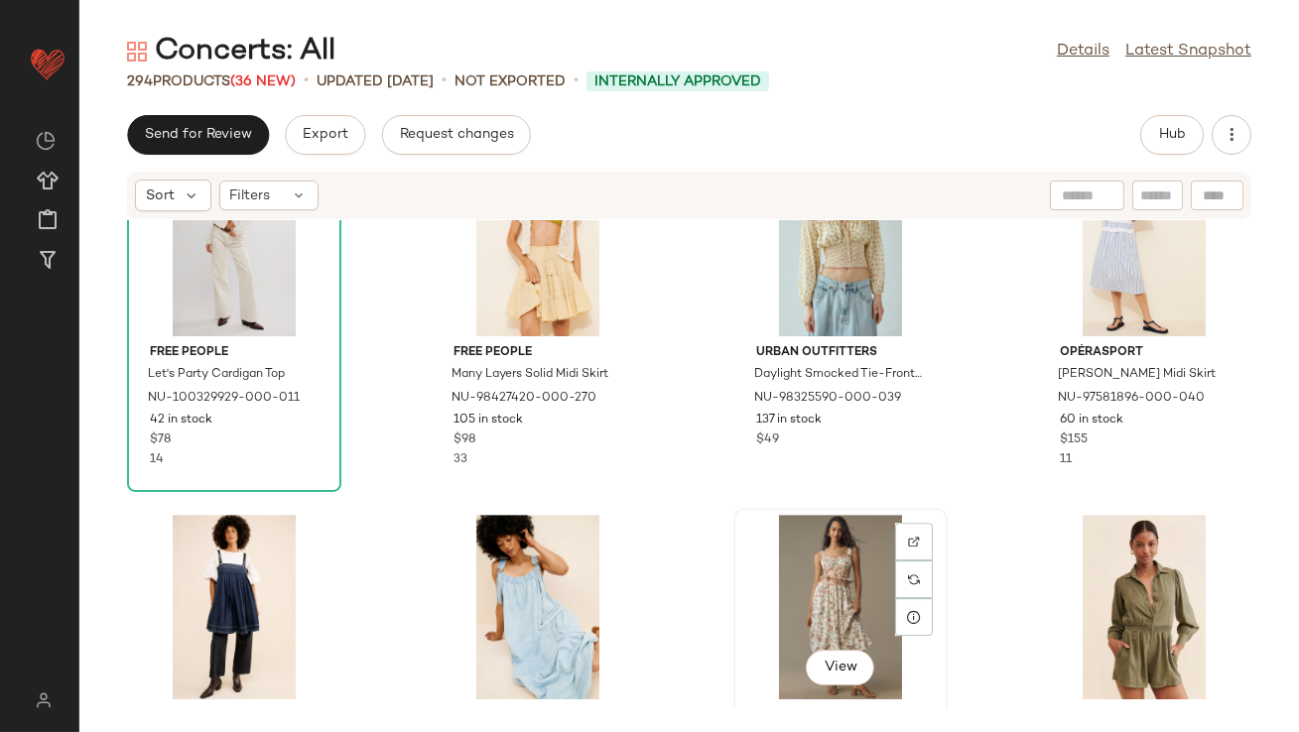
click at [811, 557] on div "View" at bounding box center [840, 607] width 200 height 185
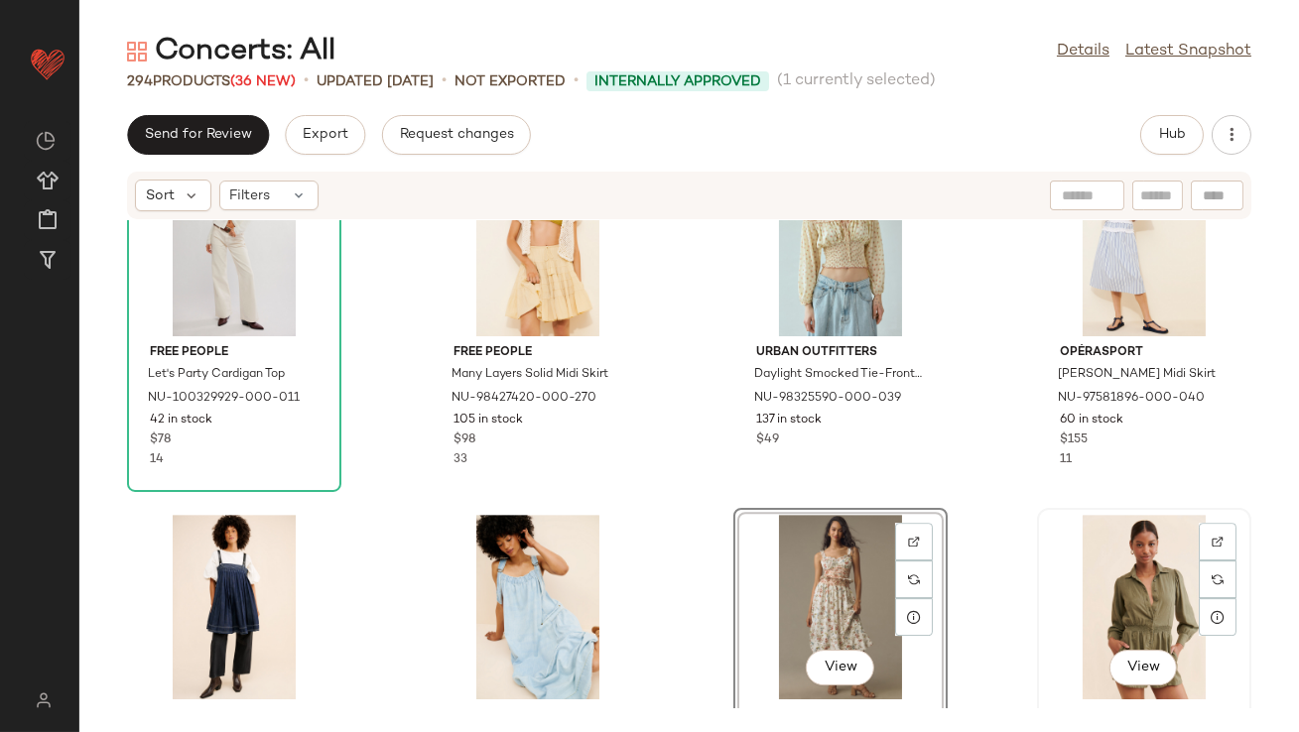
click at [1087, 577] on div "View" at bounding box center [1144, 607] width 200 height 185
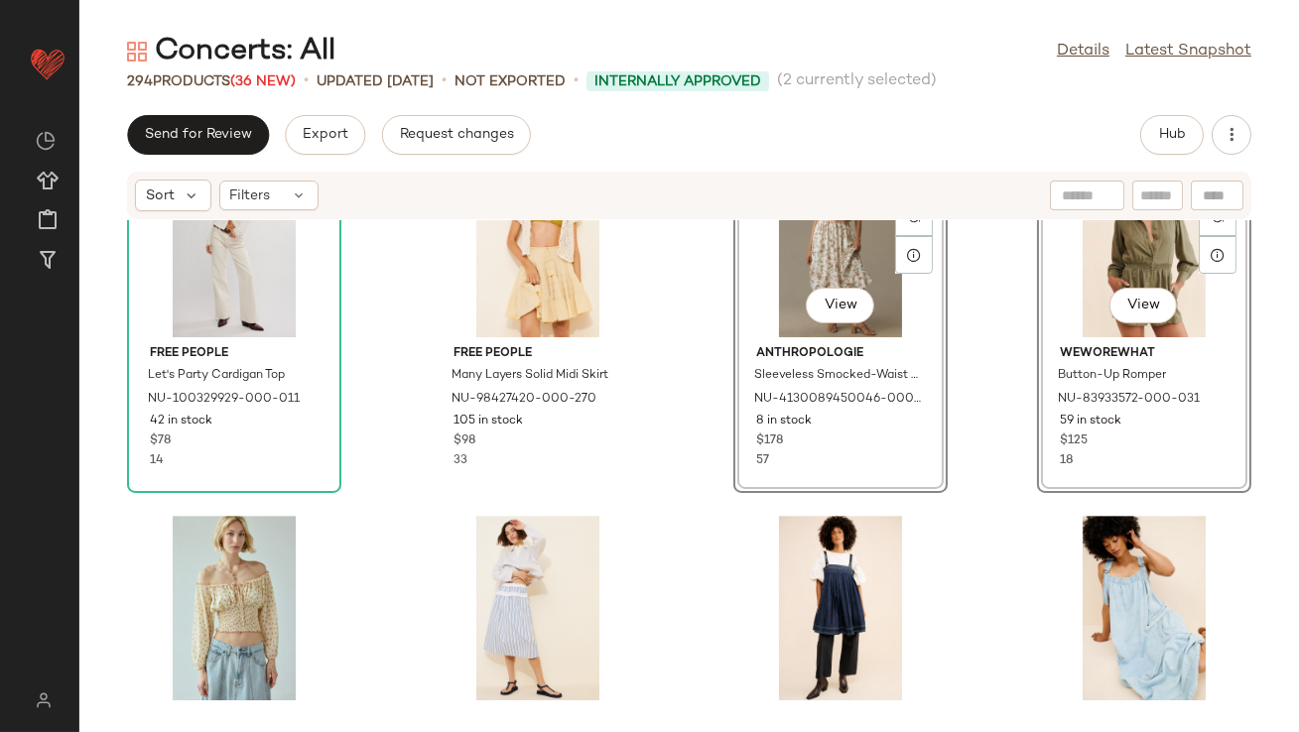
click at [666, 459] on div "Free People Let's Party Cardigan Top NU-100329929-000-011 42 in stock $78 14 Fr…" at bounding box center [689, 464] width 1220 height 488
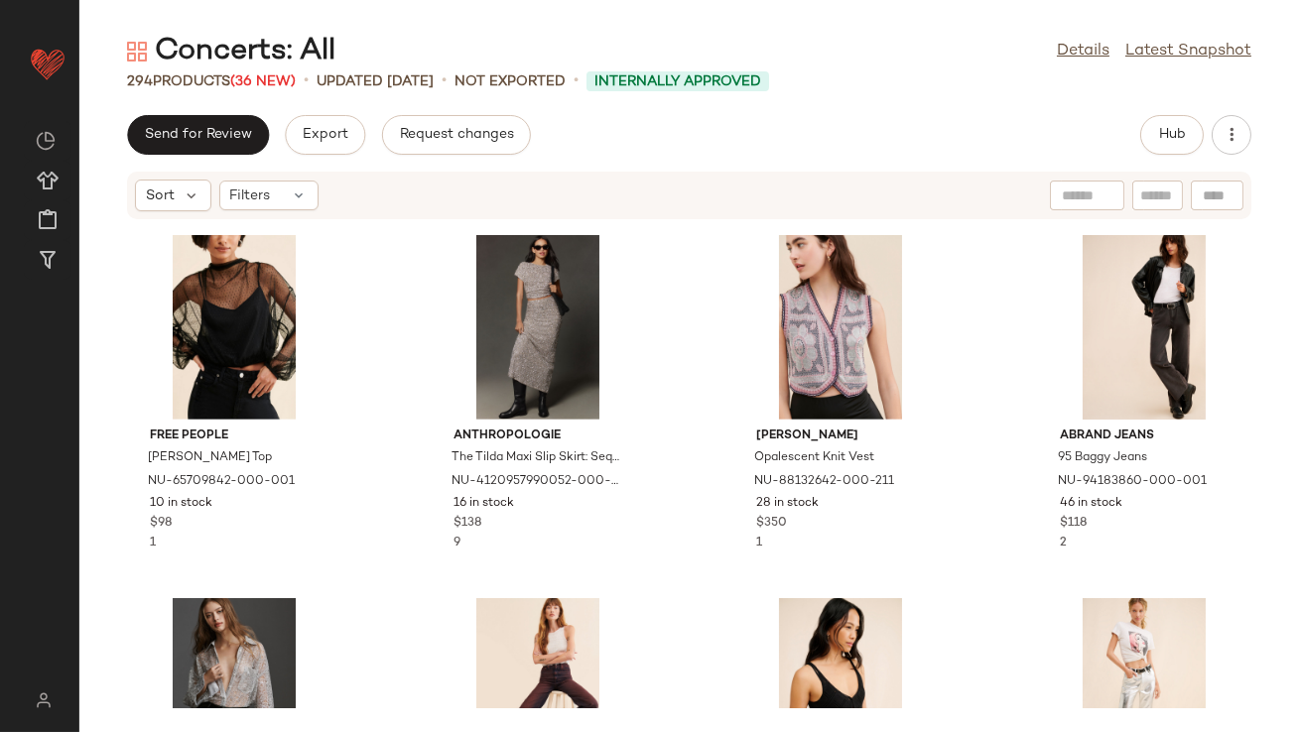
scroll to position [1831, 0]
